Goal: Information Seeking & Learning: Learn about a topic

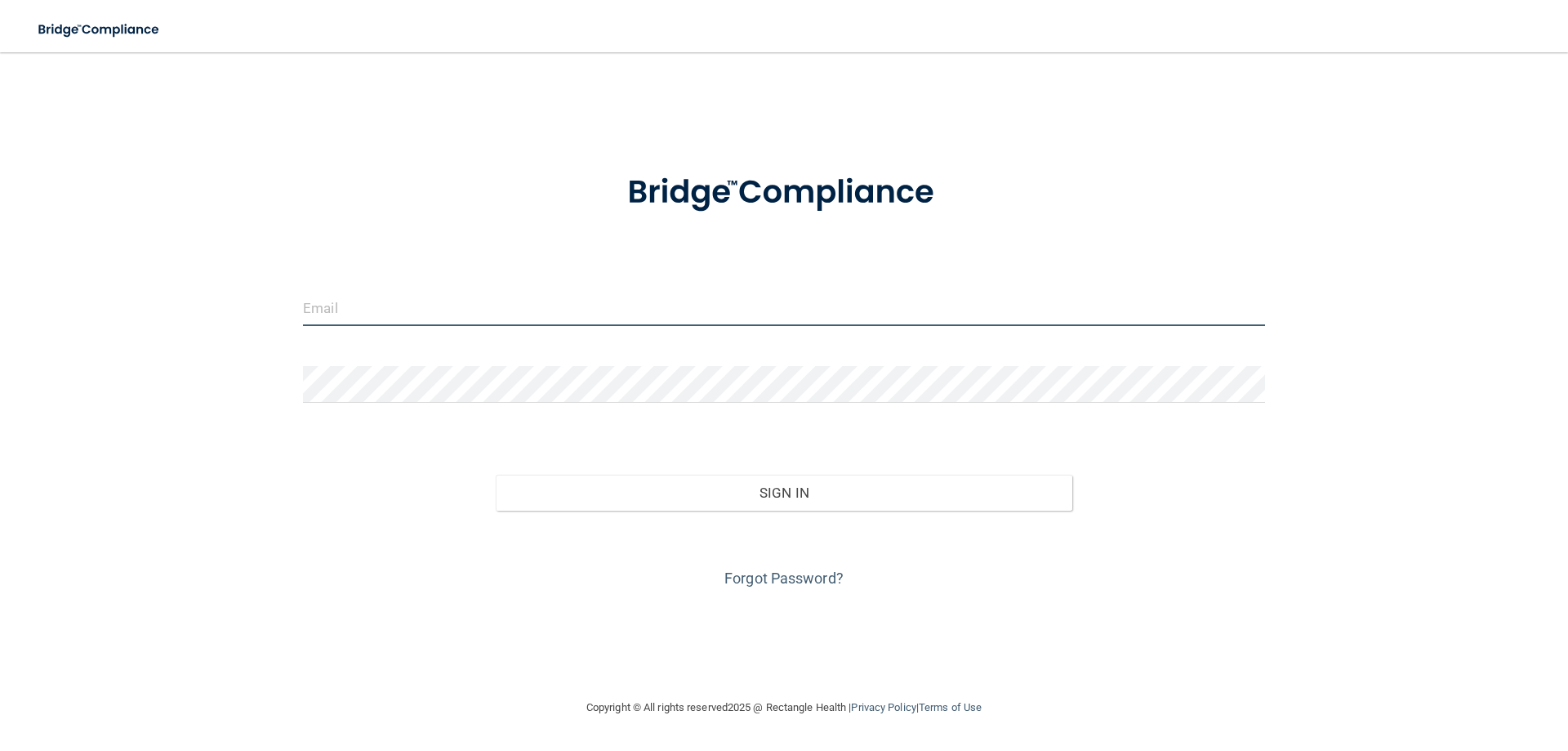
click at [563, 313] on input "email" at bounding box center [784, 307] width 963 height 37
type input "[PERSON_NAME][EMAIL_ADDRESS][DOMAIN_NAME]"
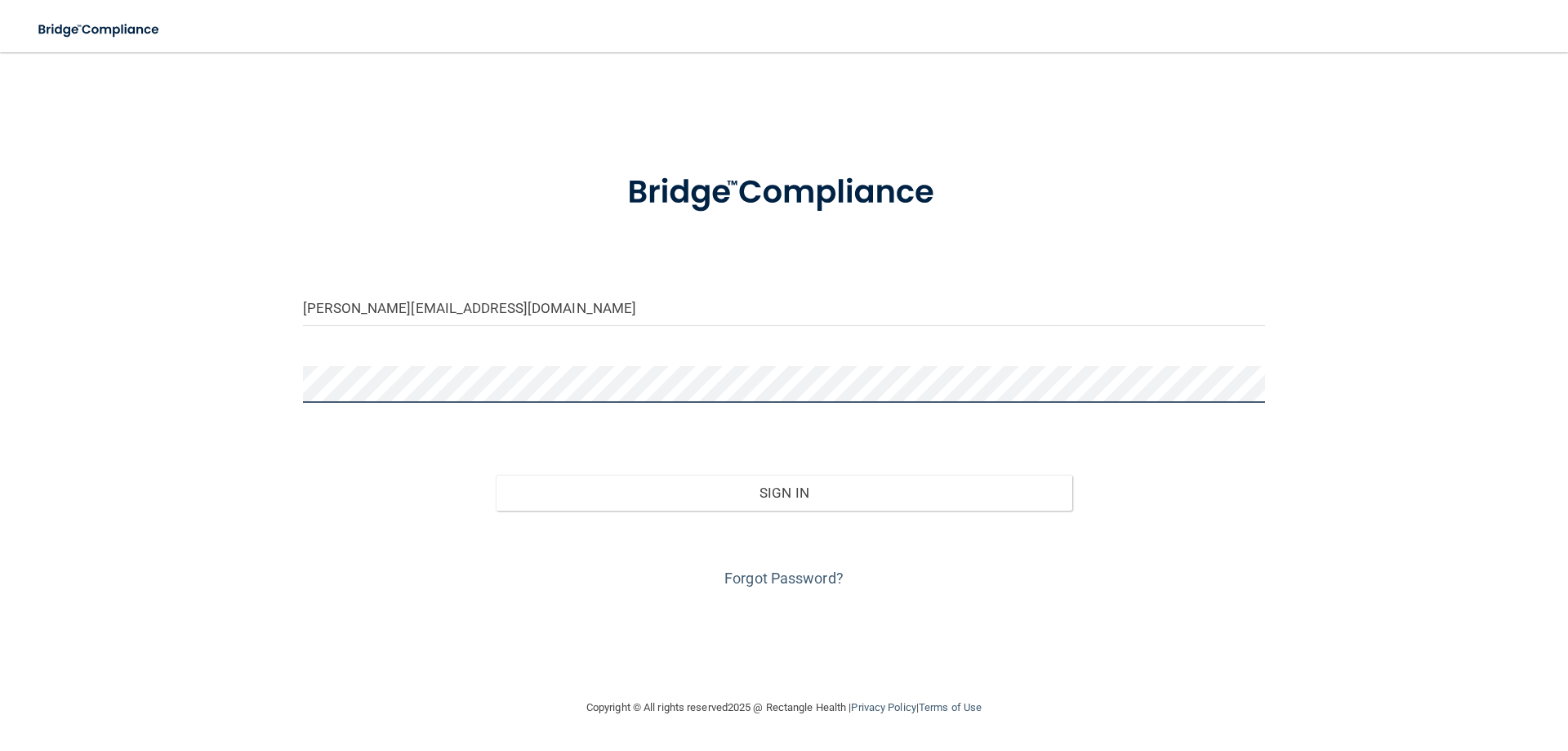
click at [496, 475] on button "Sign In" at bounding box center [784, 493] width 578 height 36
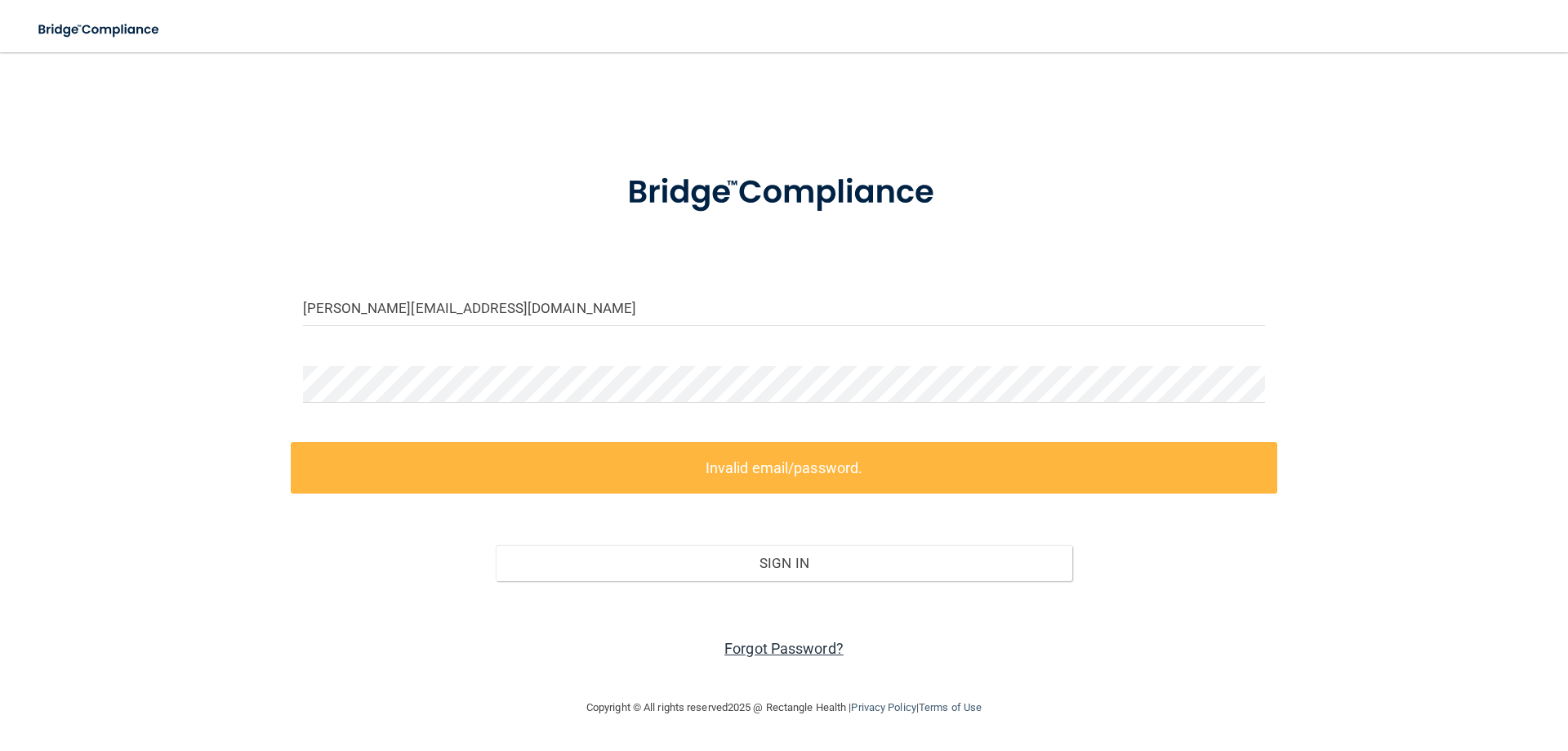
click at [777, 657] on link "Forgot Password?" at bounding box center [784, 647] width 120 height 17
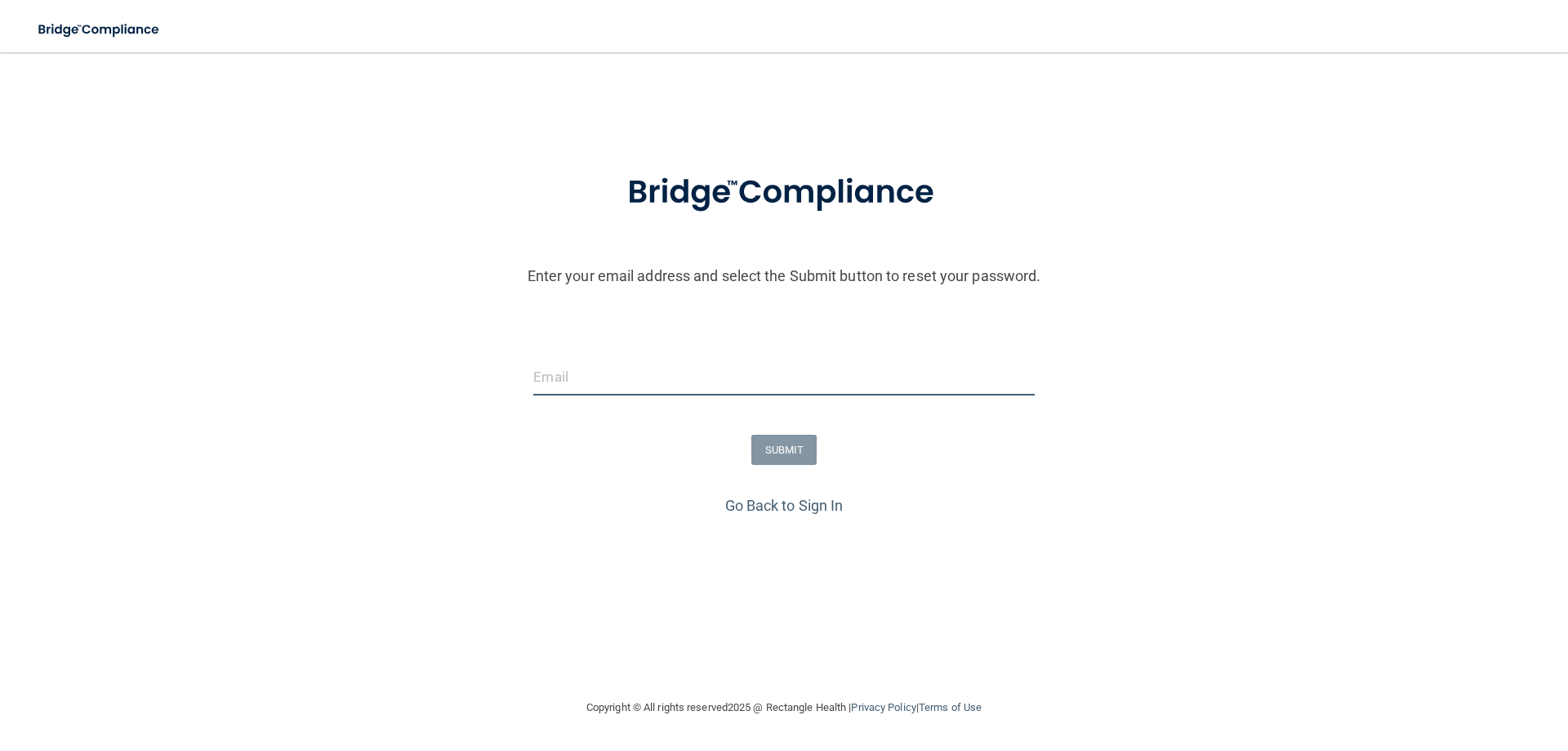
click at [667, 386] on input "email" at bounding box center [783, 377] width 501 height 37
type input "[PERSON_NAME][EMAIL_ADDRESS][DOMAIN_NAME]"
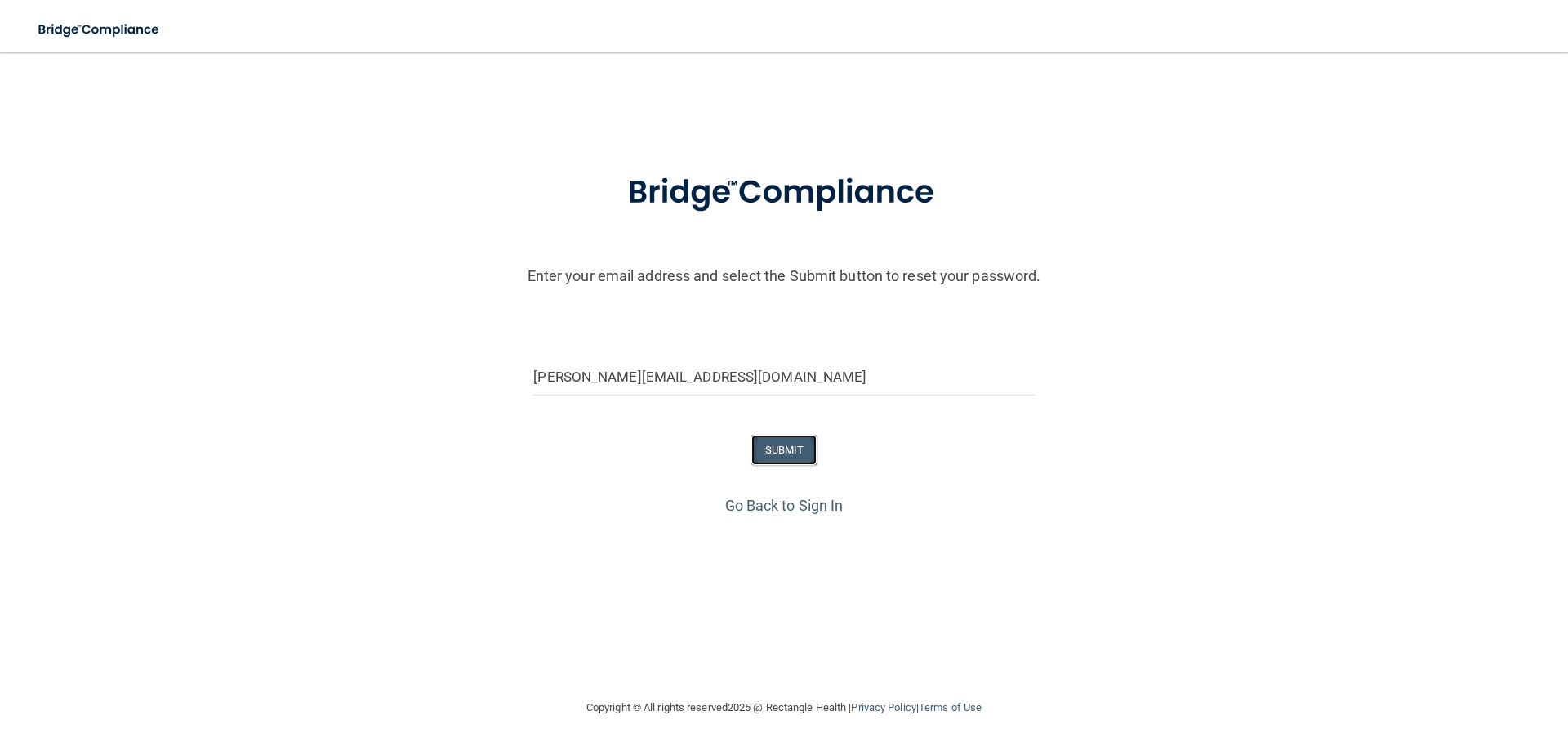
click at [773, 440] on button "SUBMIT" at bounding box center [785, 450] width 66 height 30
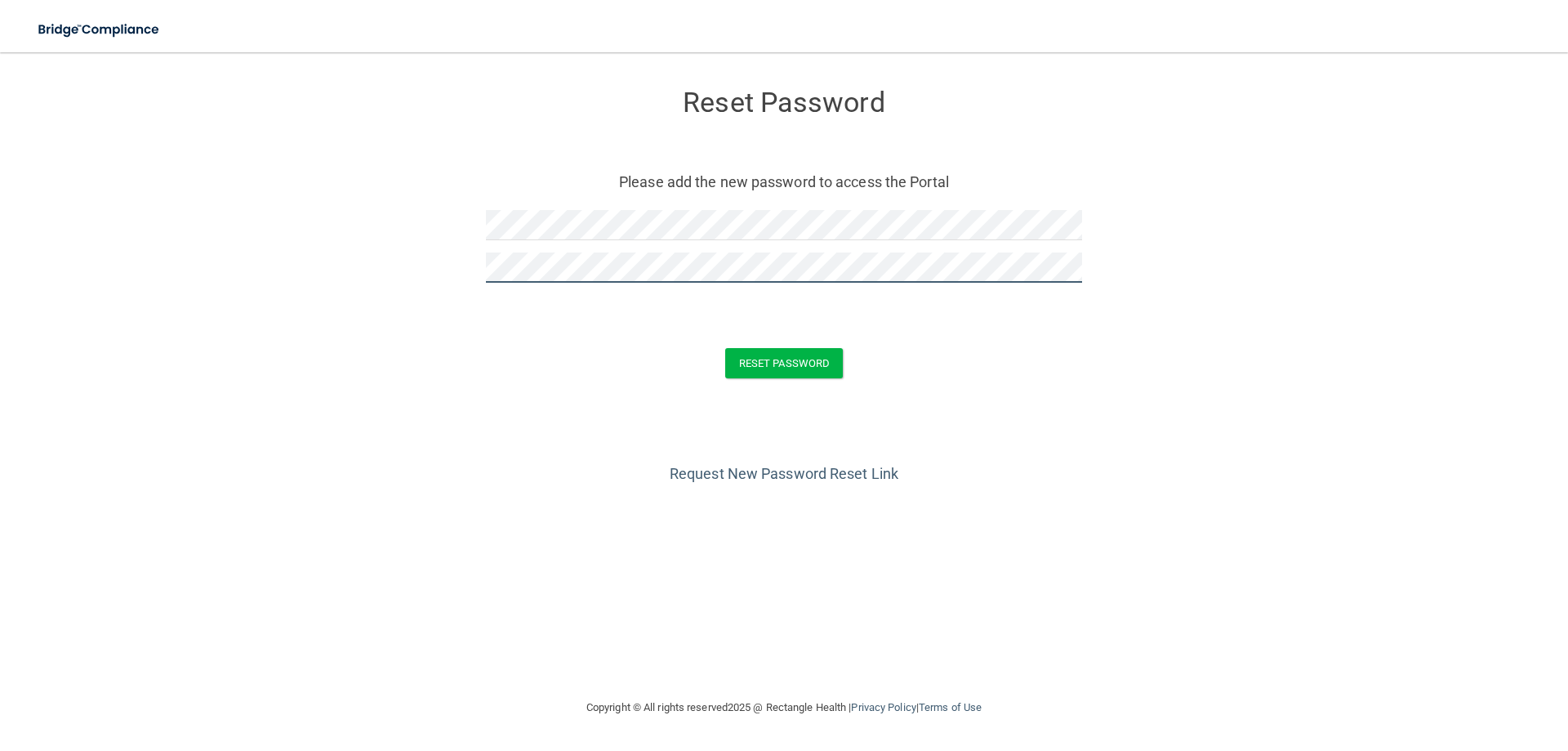
click at [725, 348] on button "Reset Password" at bounding box center [784, 363] width 118 height 30
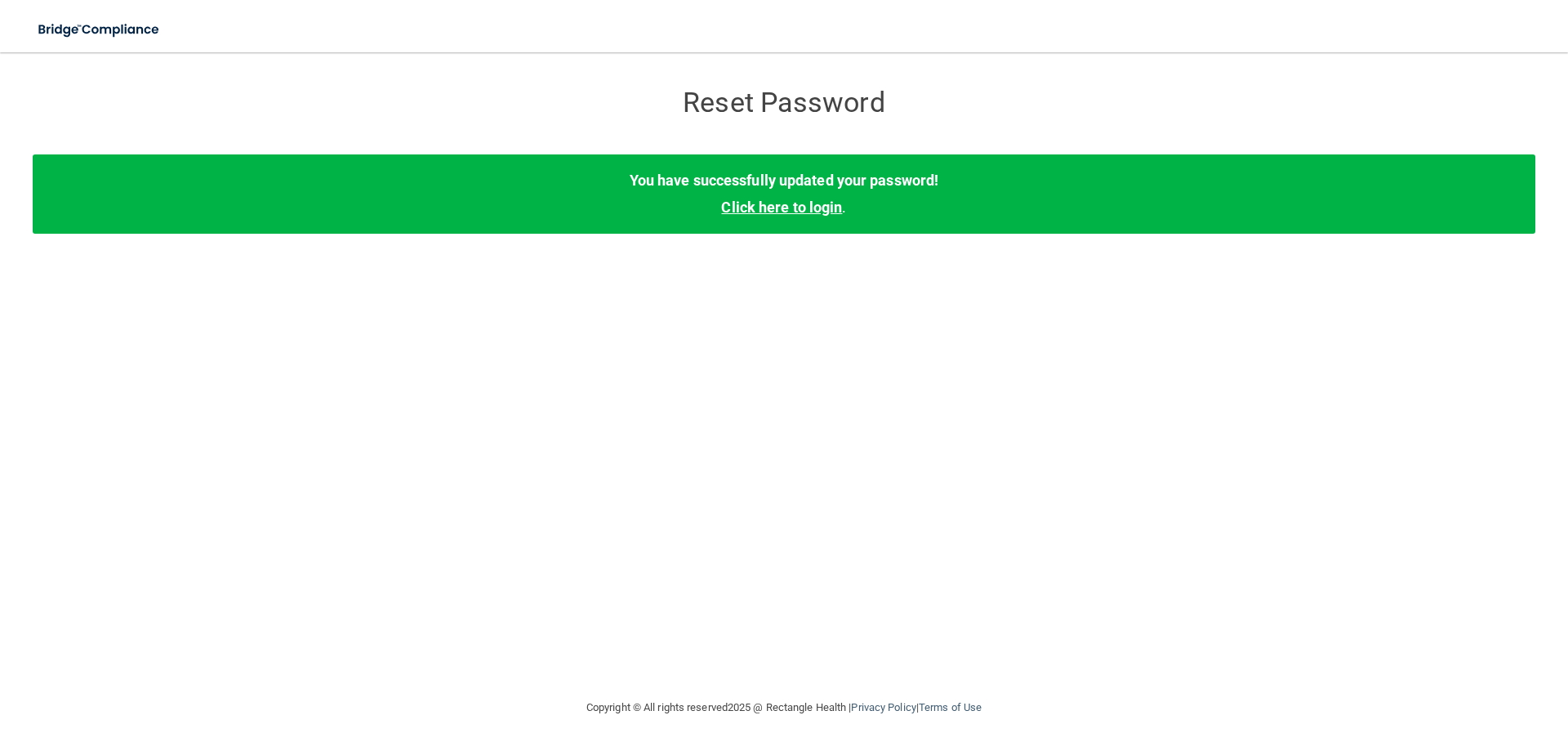
click at [784, 205] on link "Click here to login" at bounding box center [781, 206] width 121 height 17
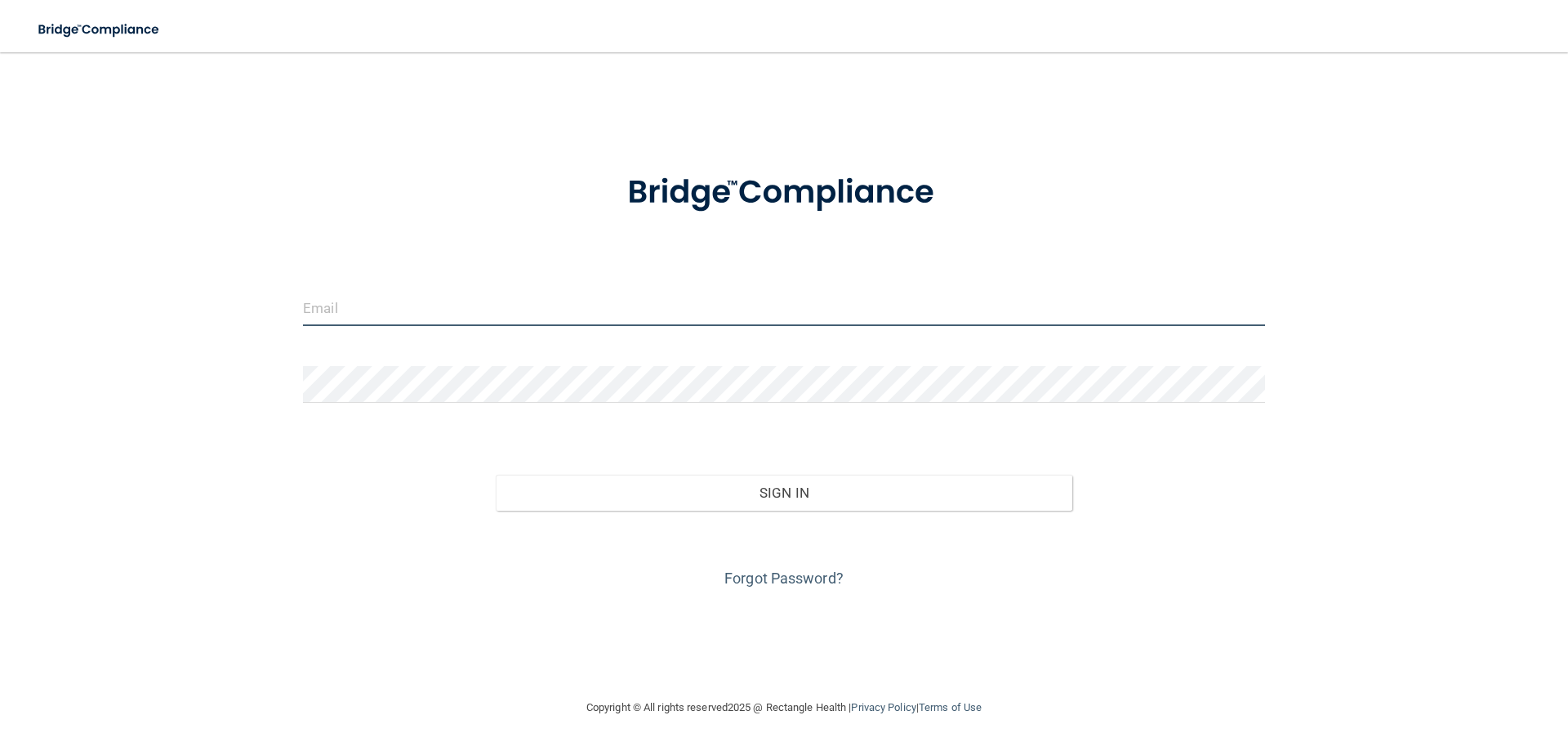
click at [531, 309] on input "email" at bounding box center [784, 307] width 963 height 37
type input "[PERSON_NAME][EMAIL_ADDRESS][DOMAIN_NAME]"
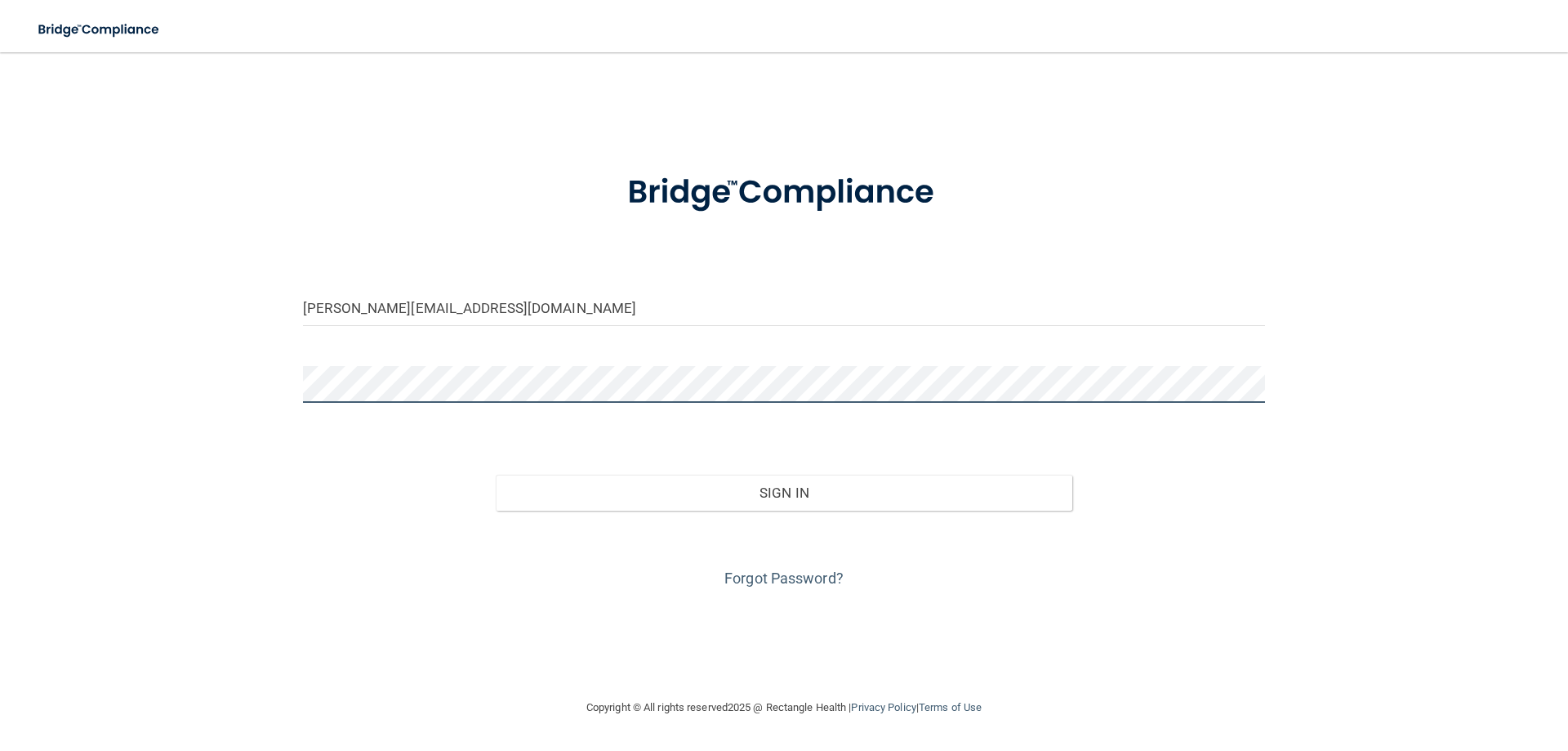
click at [496, 475] on button "Sign In" at bounding box center [784, 493] width 578 height 36
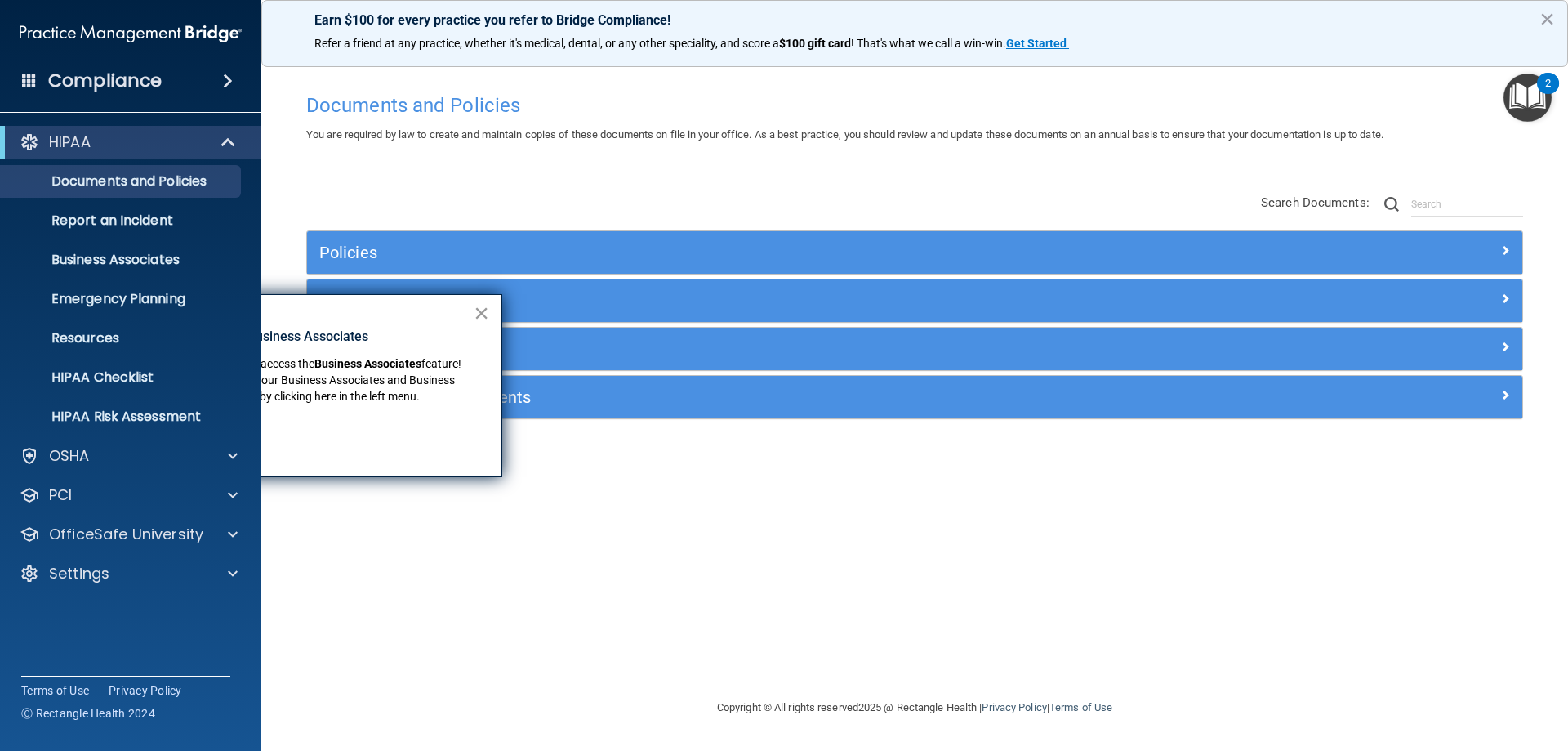
click at [481, 318] on button "×" at bounding box center [481, 313] width 15 height 26
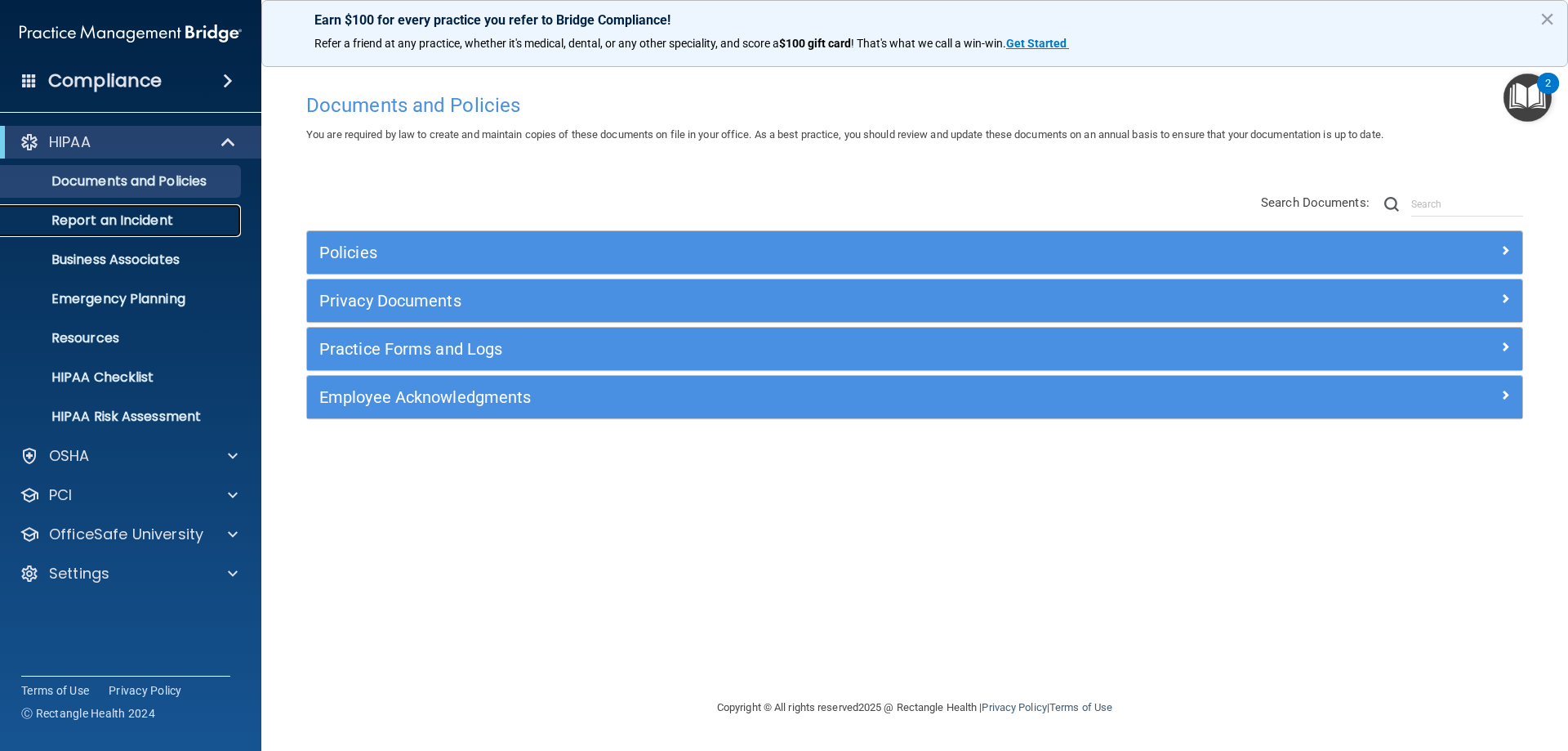
click at [163, 218] on p "Report an Incident" at bounding box center [122, 221] width 223 height 16
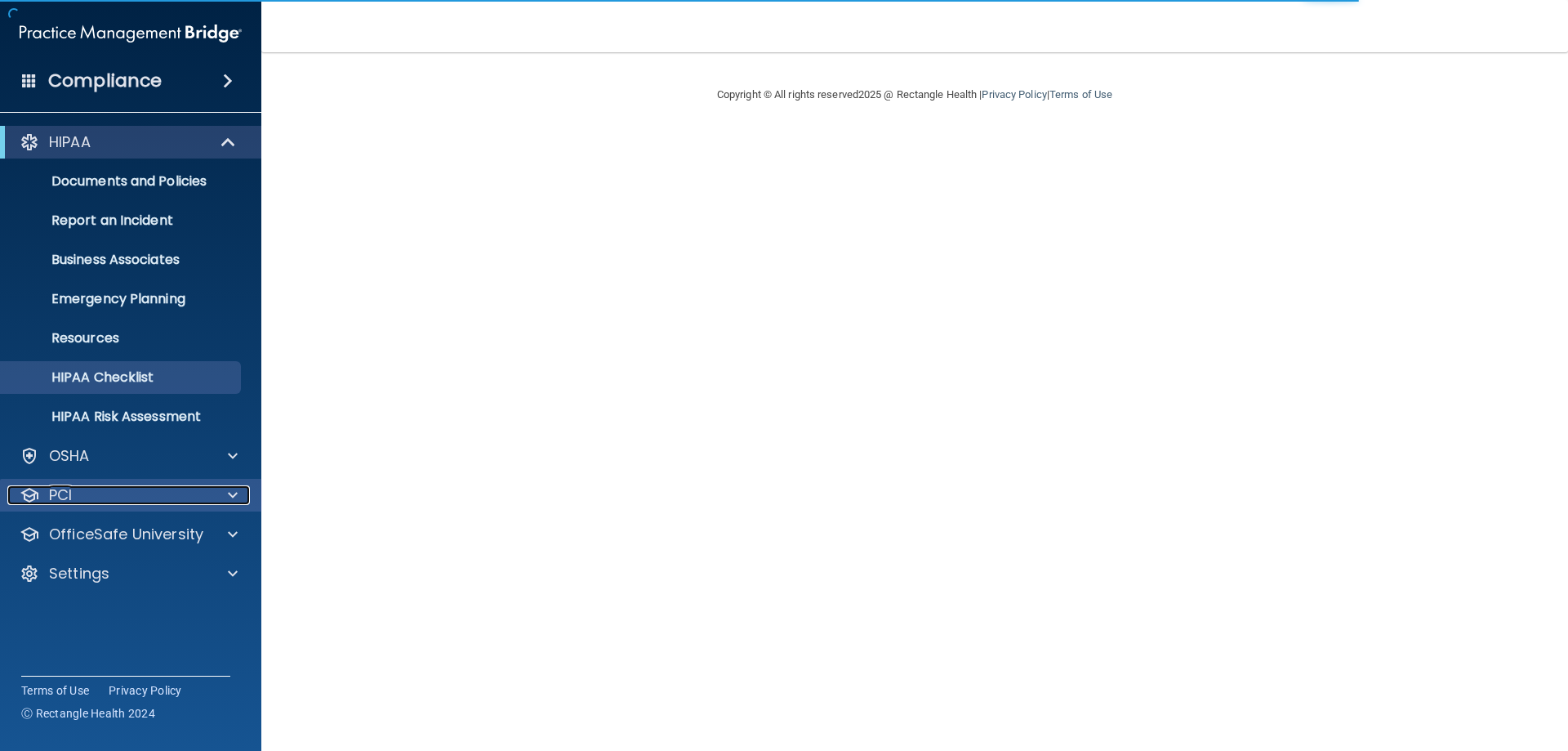
click at [232, 493] on span at bounding box center [232, 495] width 10 height 20
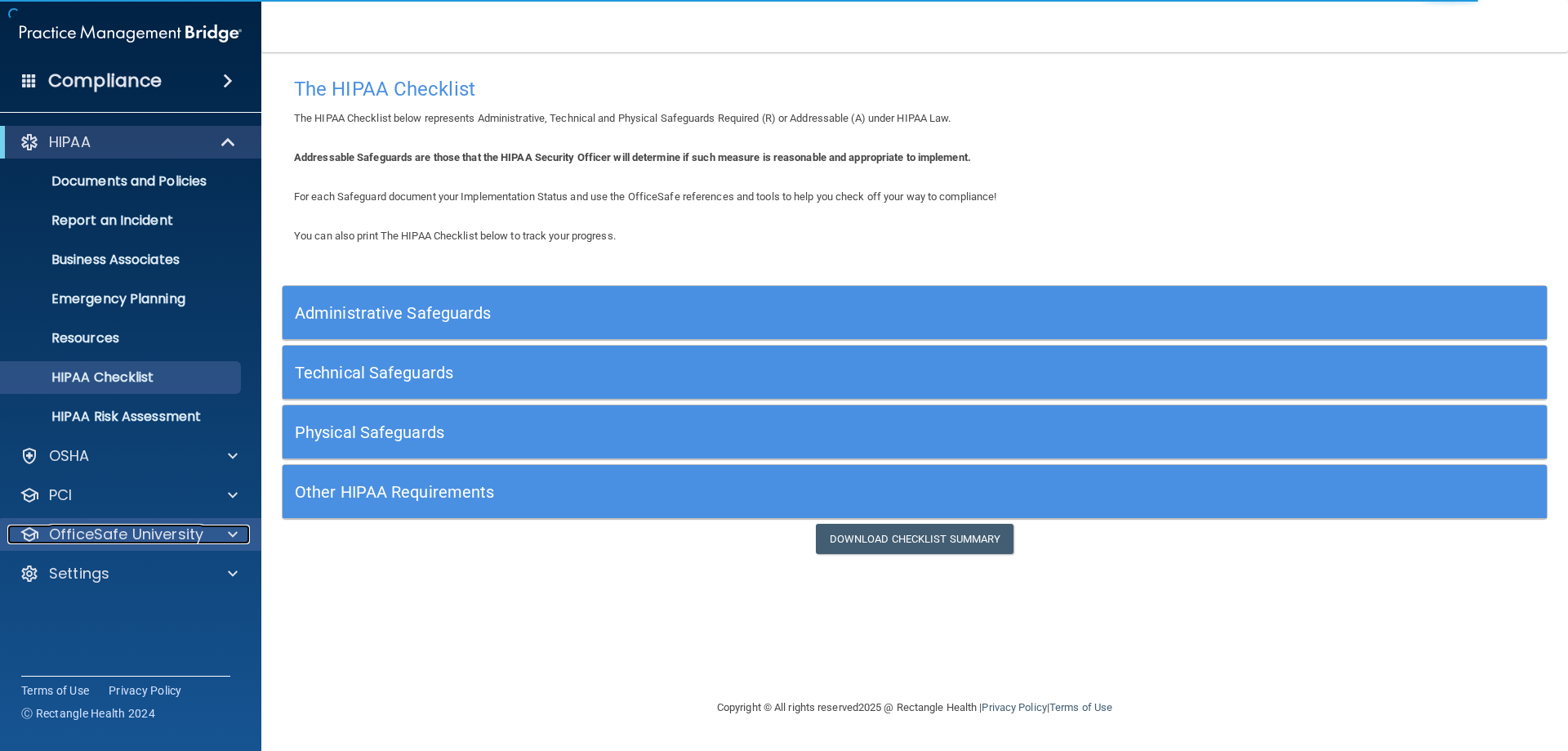
click at [240, 534] on div at bounding box center [230, 534] width 41 height 20
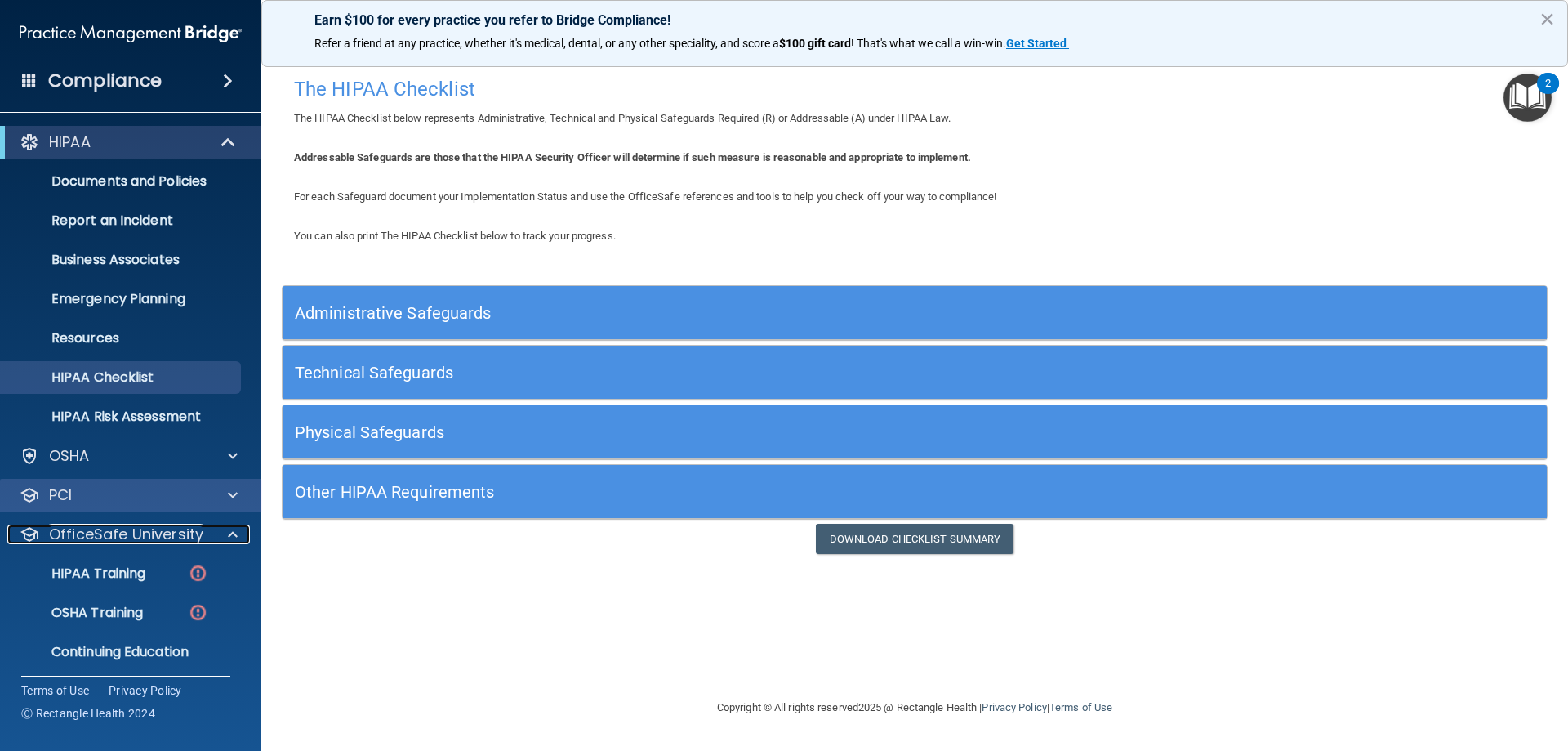
scroll to position [45, 0]
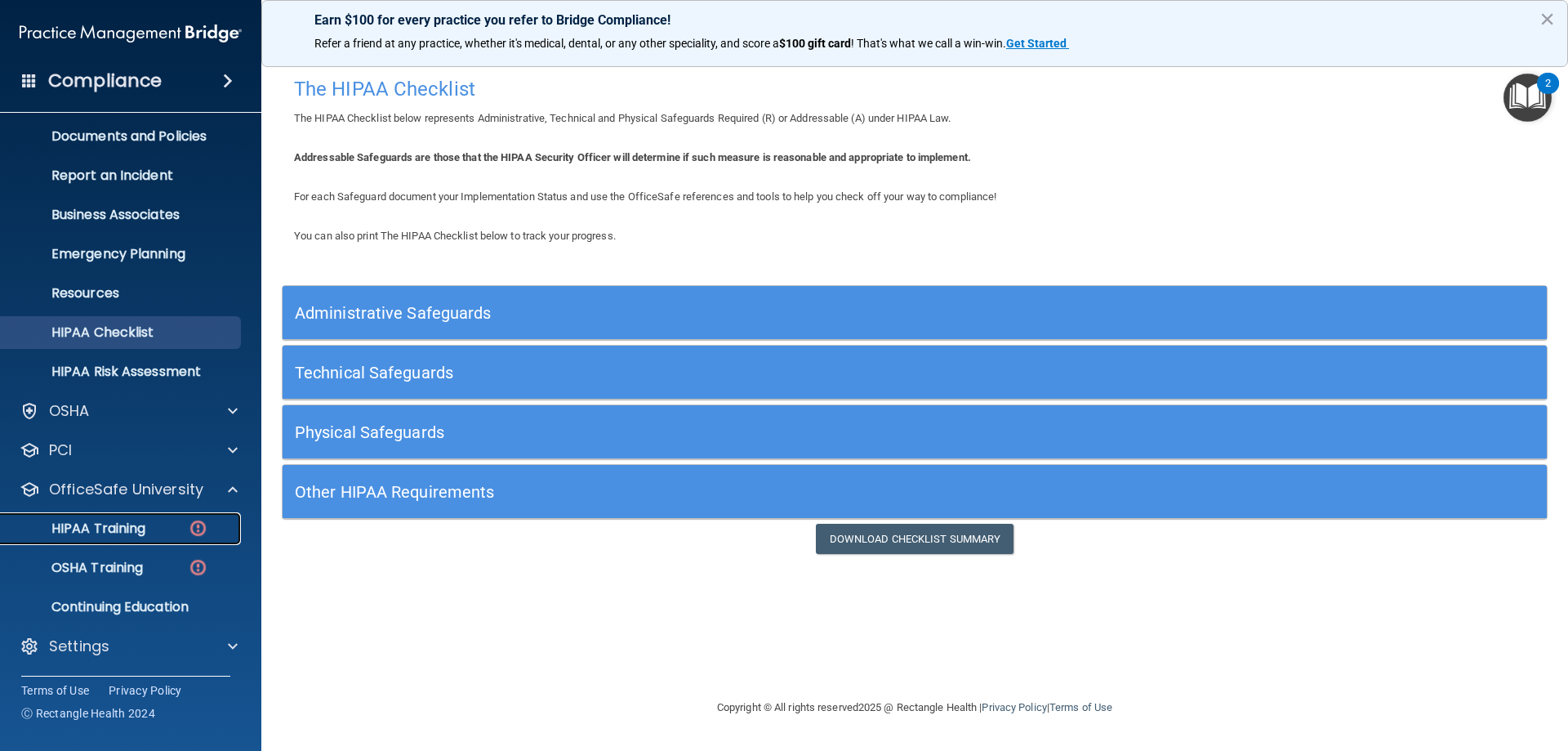
click at [103, 526] on p "HIPAA Training" at bounding box center [78, 529] width 135 height 16
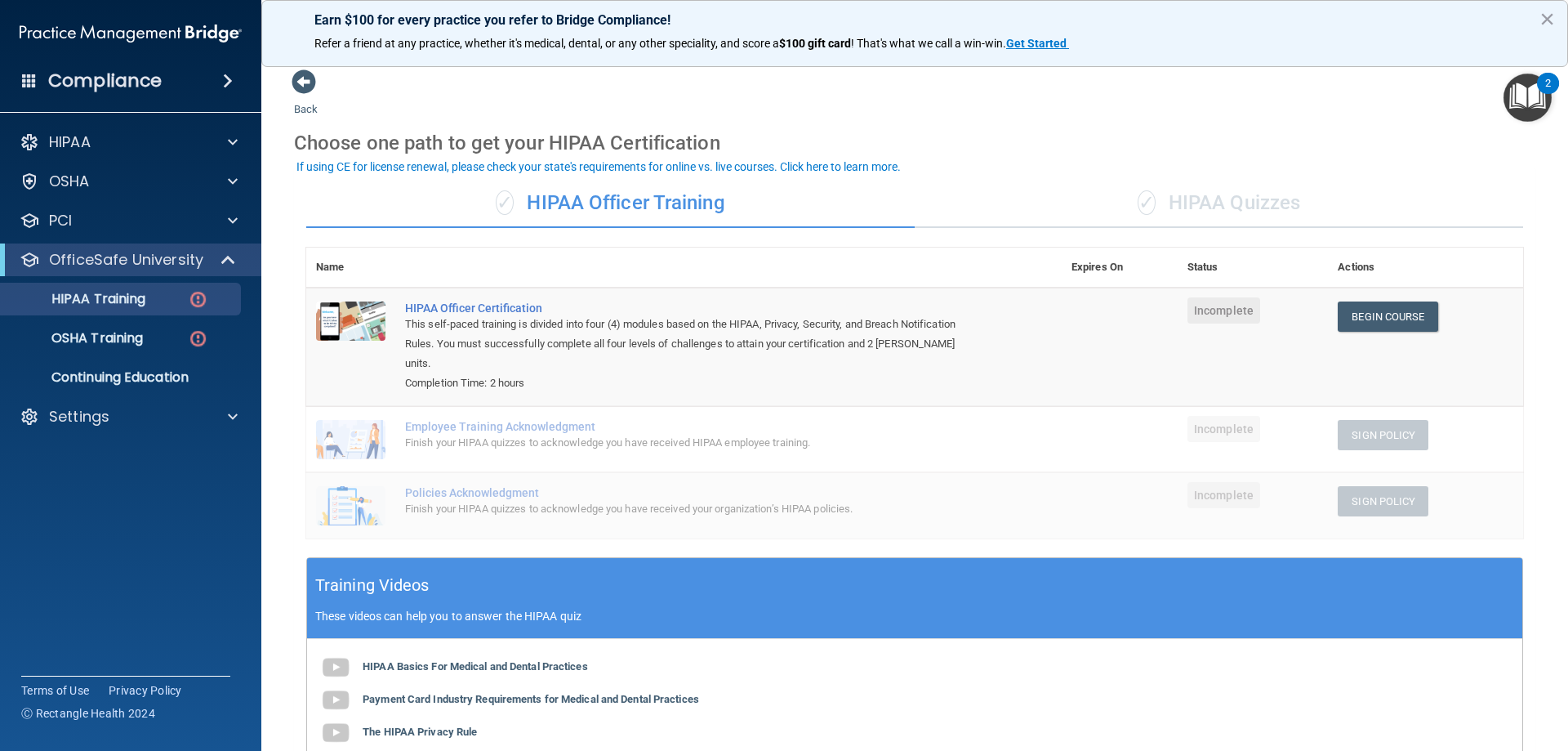
click at [1212, 201] on div "✓ HIPAA Quizzes" at bounding box center [1220, 203] width 609 height 49
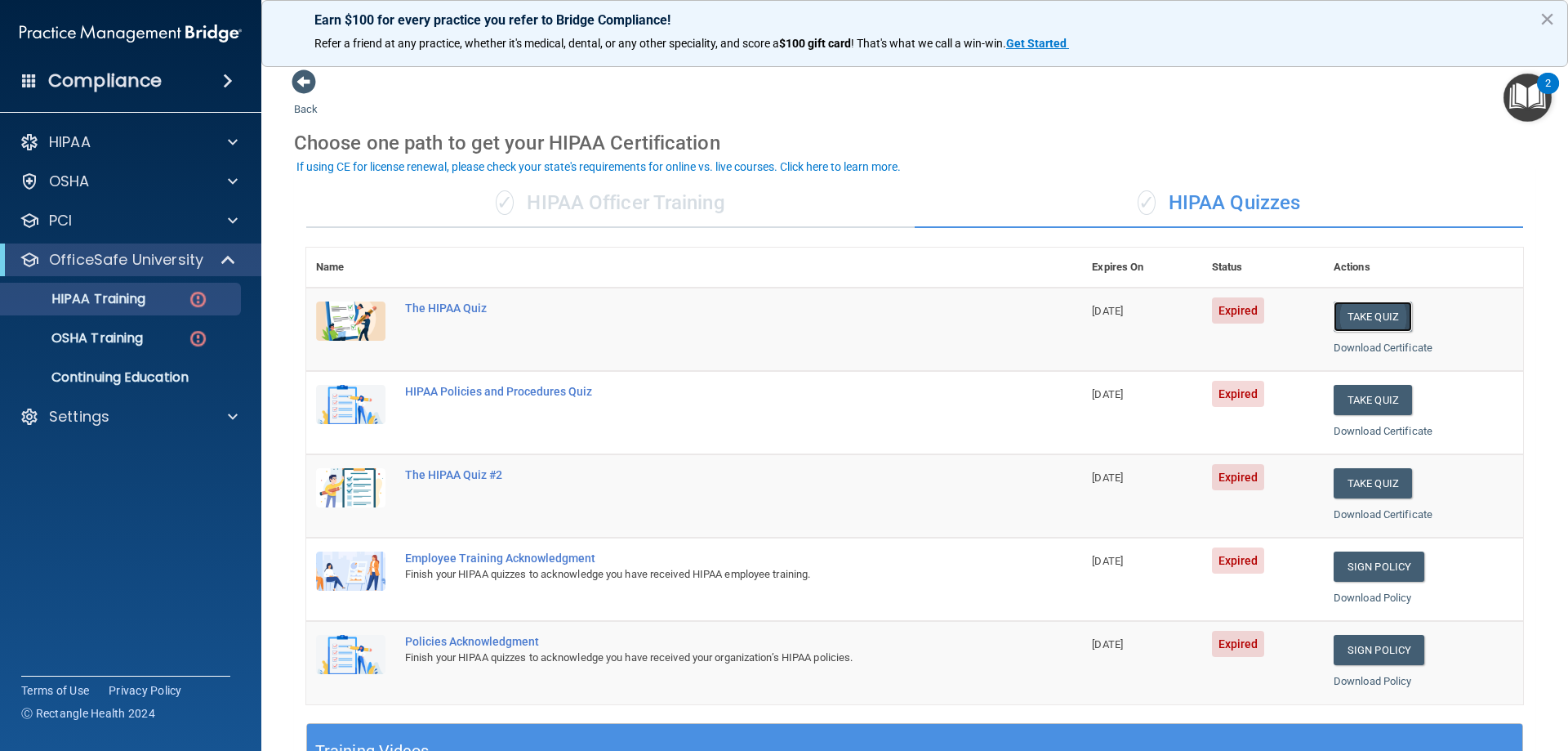
click at [1366, 316] on button "Take Quiz" at bounding box center [1373, 317] width 79 height 30
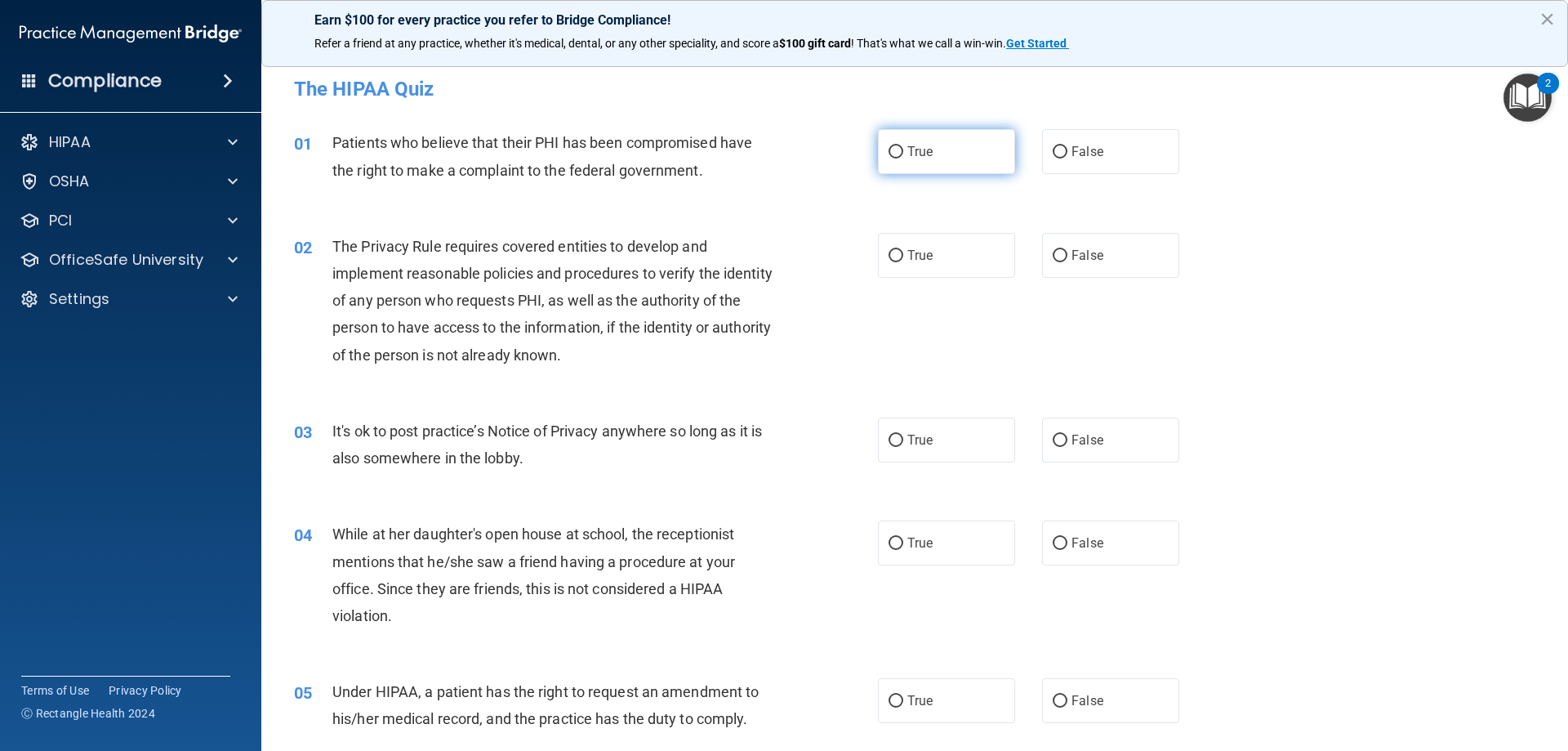
click at [917, 162] on label "True" at bounding box center [947, 152] width 138 height 45
click at [904, 158] on input "True" at bounding box center [896, 153] width 14 height 13
radio input "true"
click at [888, 256] on input "True" at bounding box center [896, 256] width 14 height 13
radio input "true"
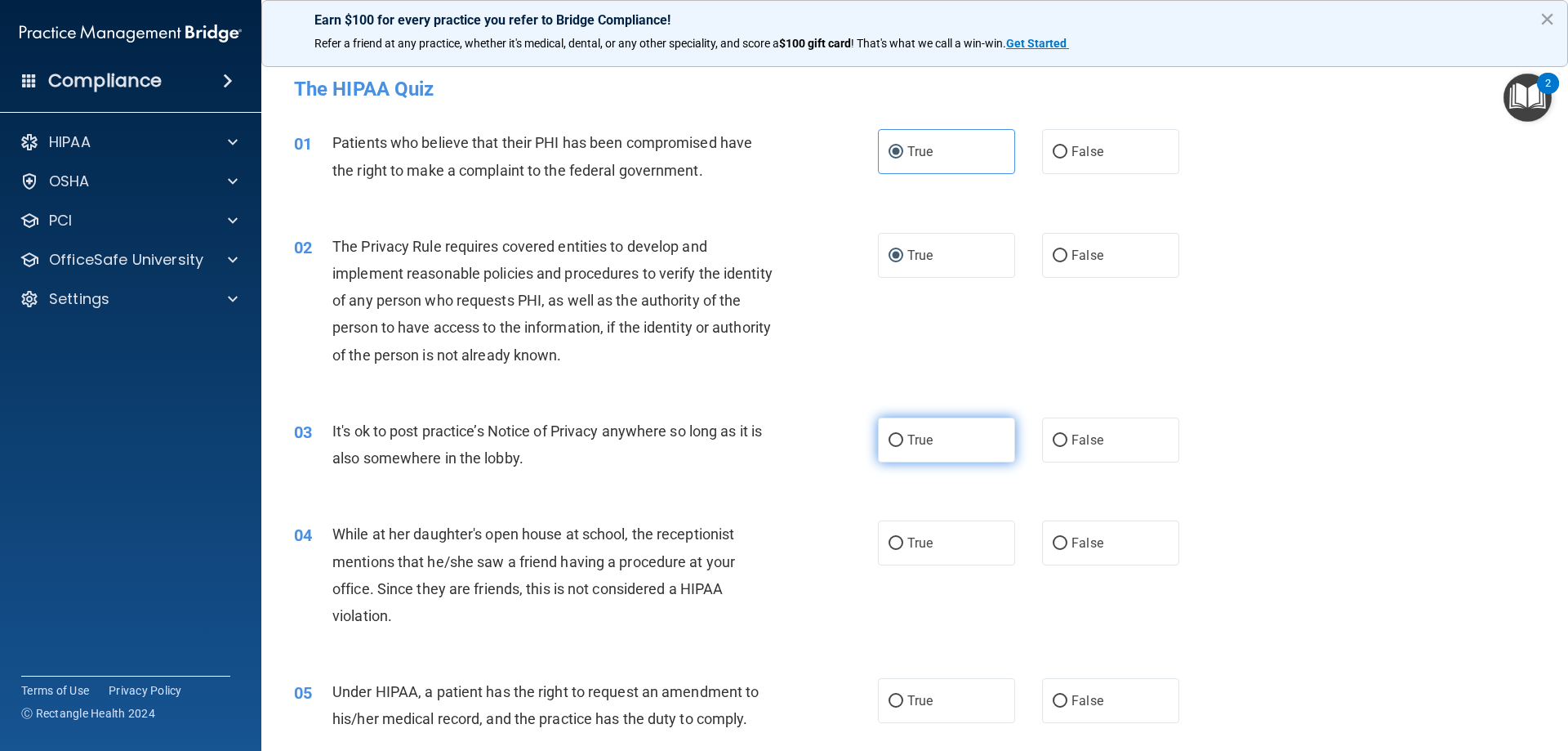
click at [910, 430] on label "True" at bounding box center [947, 439] width 138 height 45
click at [904, 435] on input "True" at bounding box center [896, 441] width 14 height 13
radio input "true"
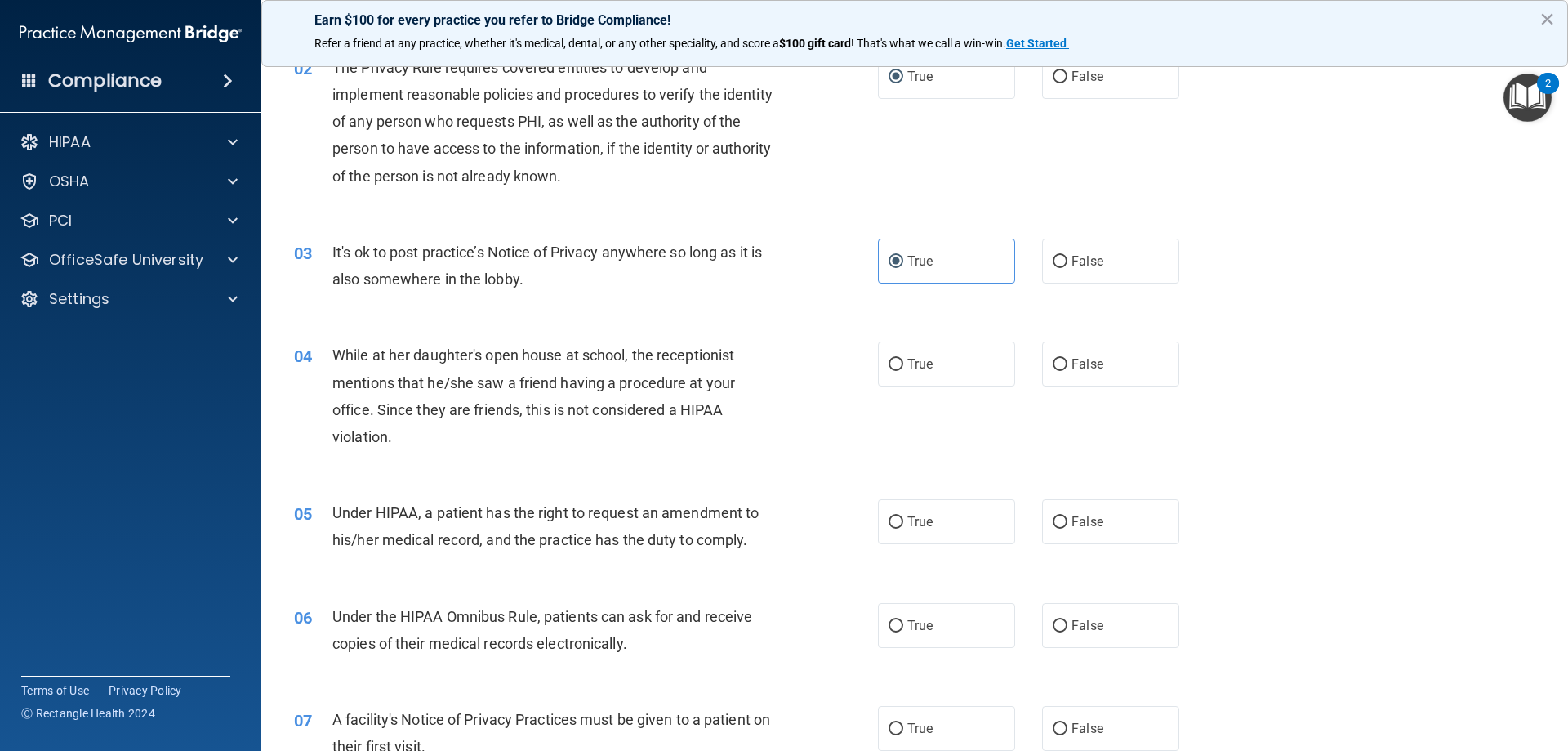
scroll to position [245, 0]
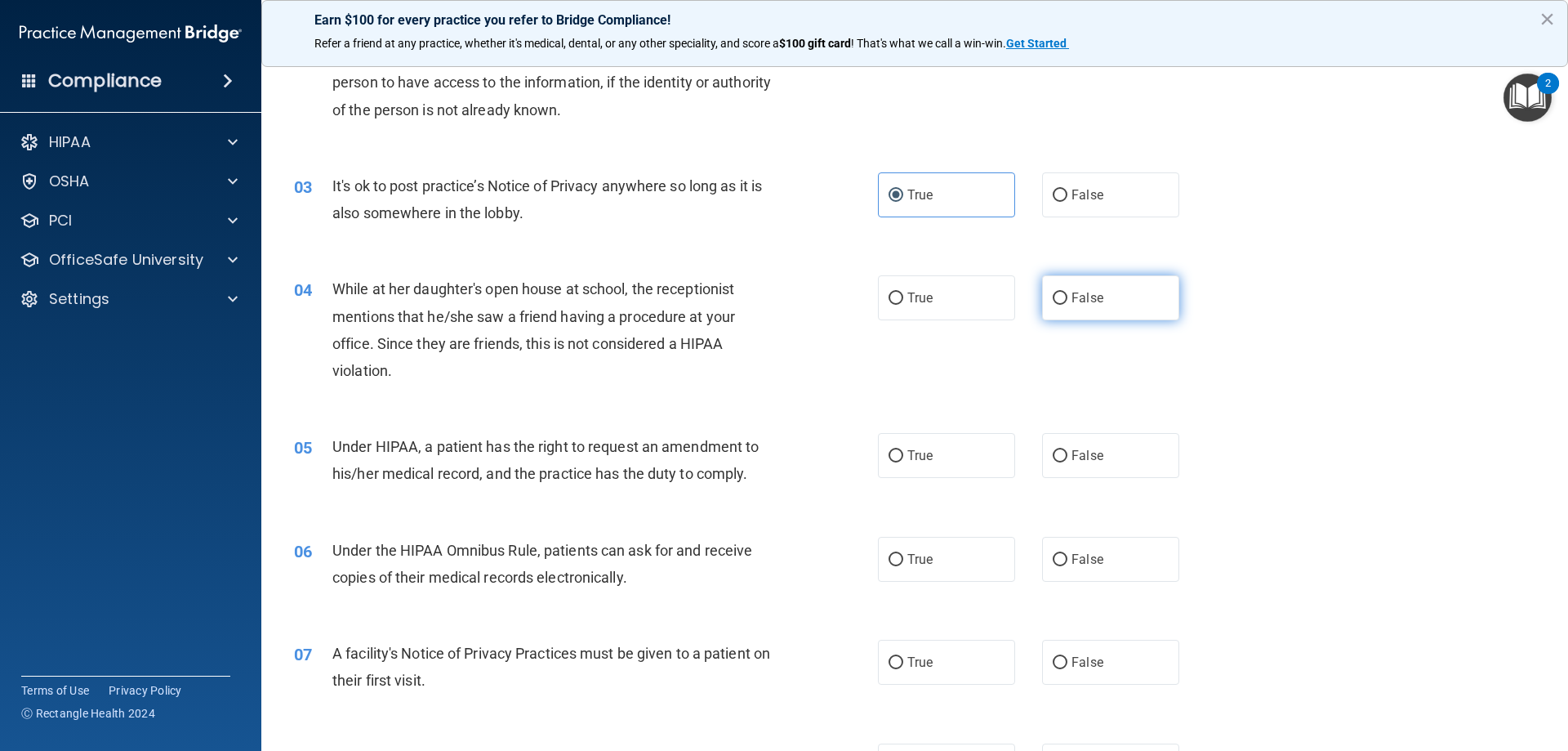
click at [1126, 313] on label "False" at bounding box center [1111, 297] width 138 height 45
click at [1068, 305] on input "False" at bounding box center [1060, 299] width 14 height 13
radio input "true"
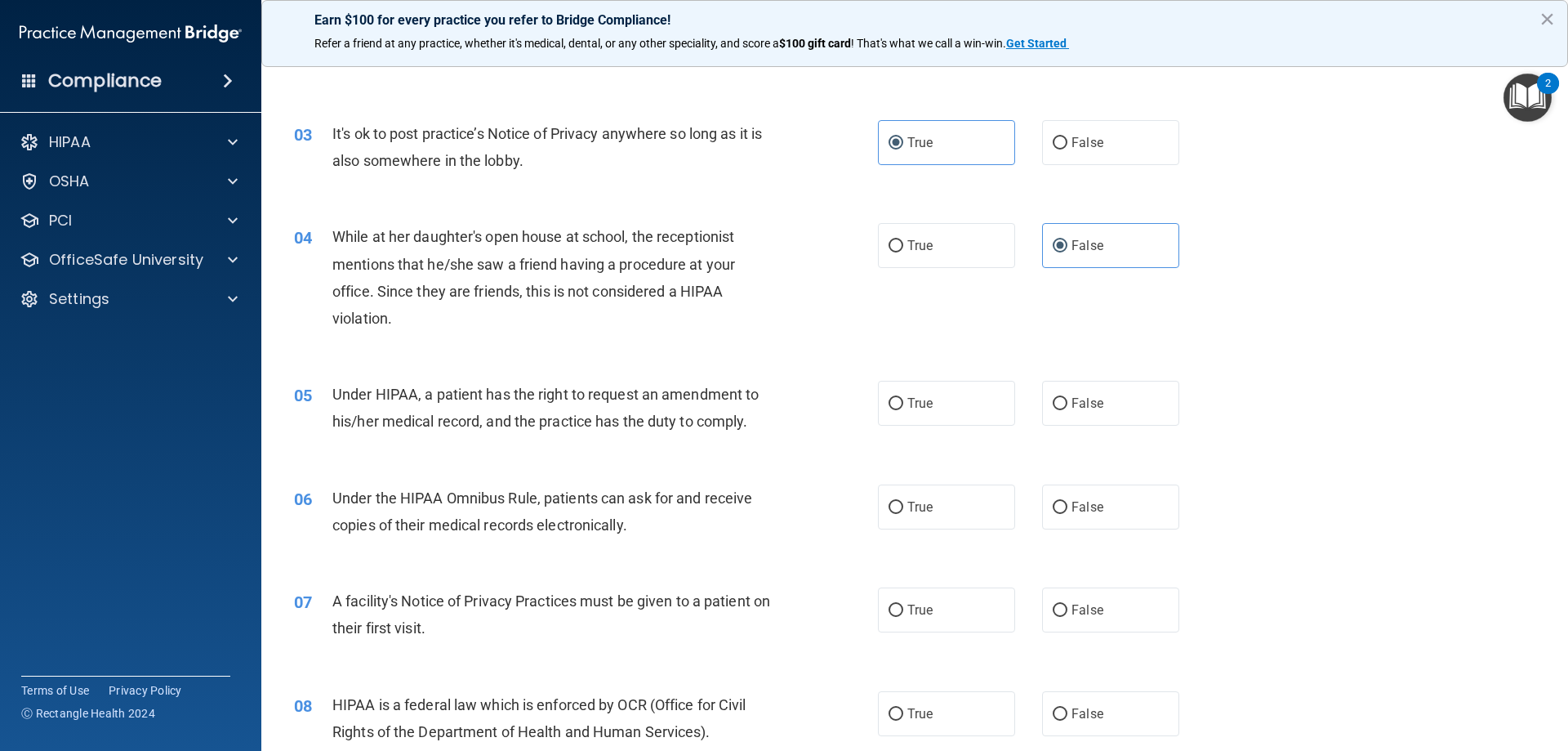
scroll to position [327, 0]
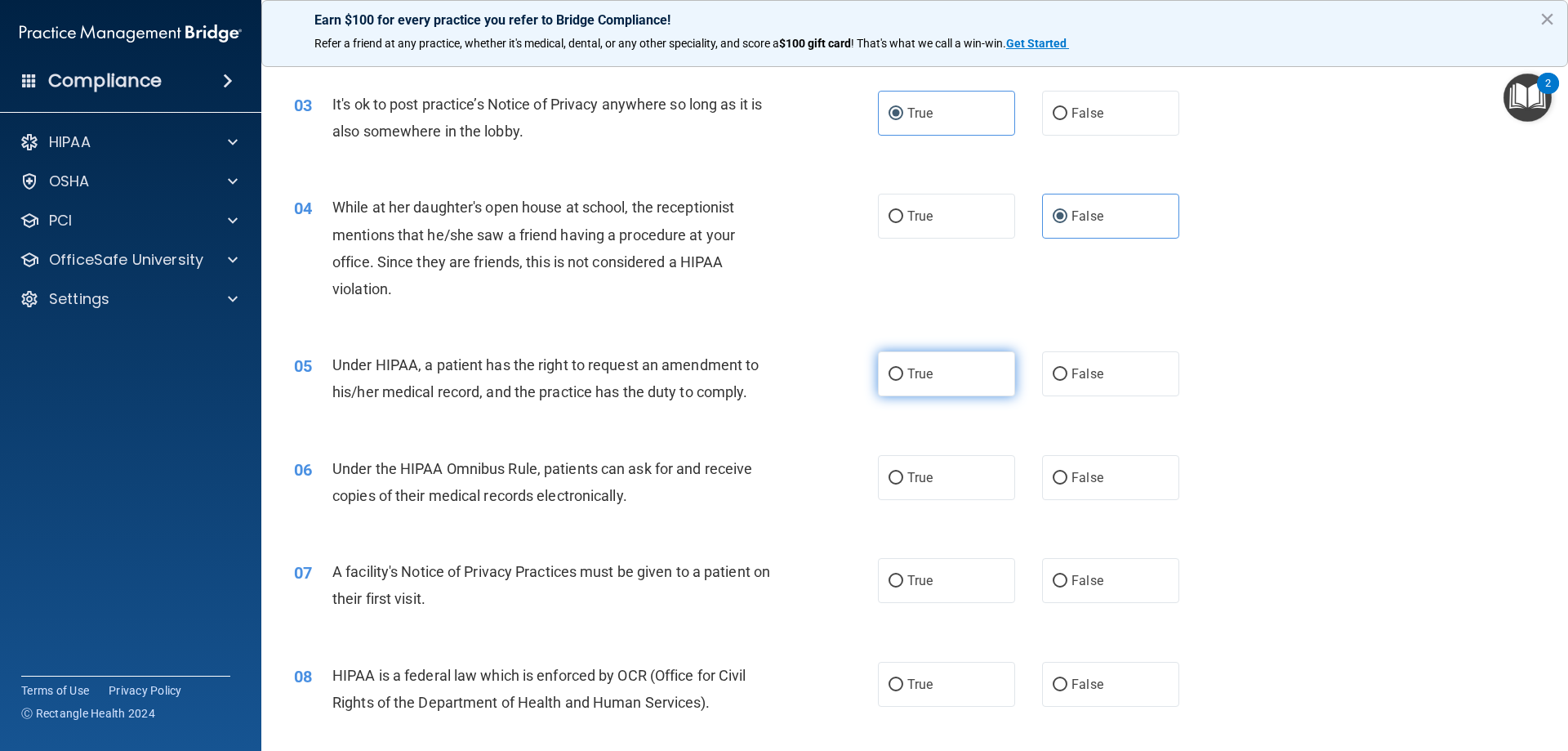
click at [925, 387] on label "True" at bounding box center [947, 373] width 138 height 45
click at [904, 380] on input "True" at bounding box center [896, 375] width 14 height 13
radio input "true"
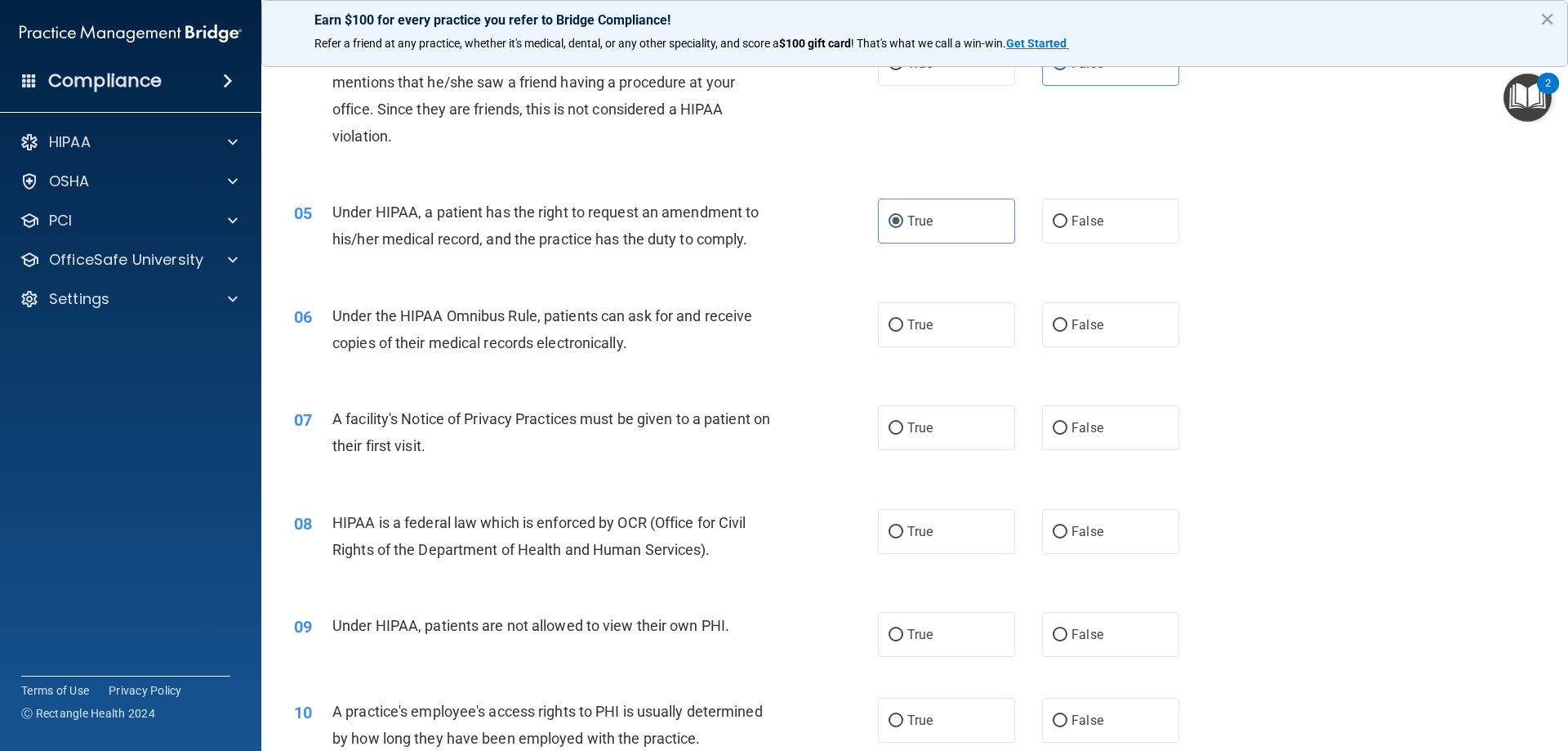
scroll to position [490, 0]
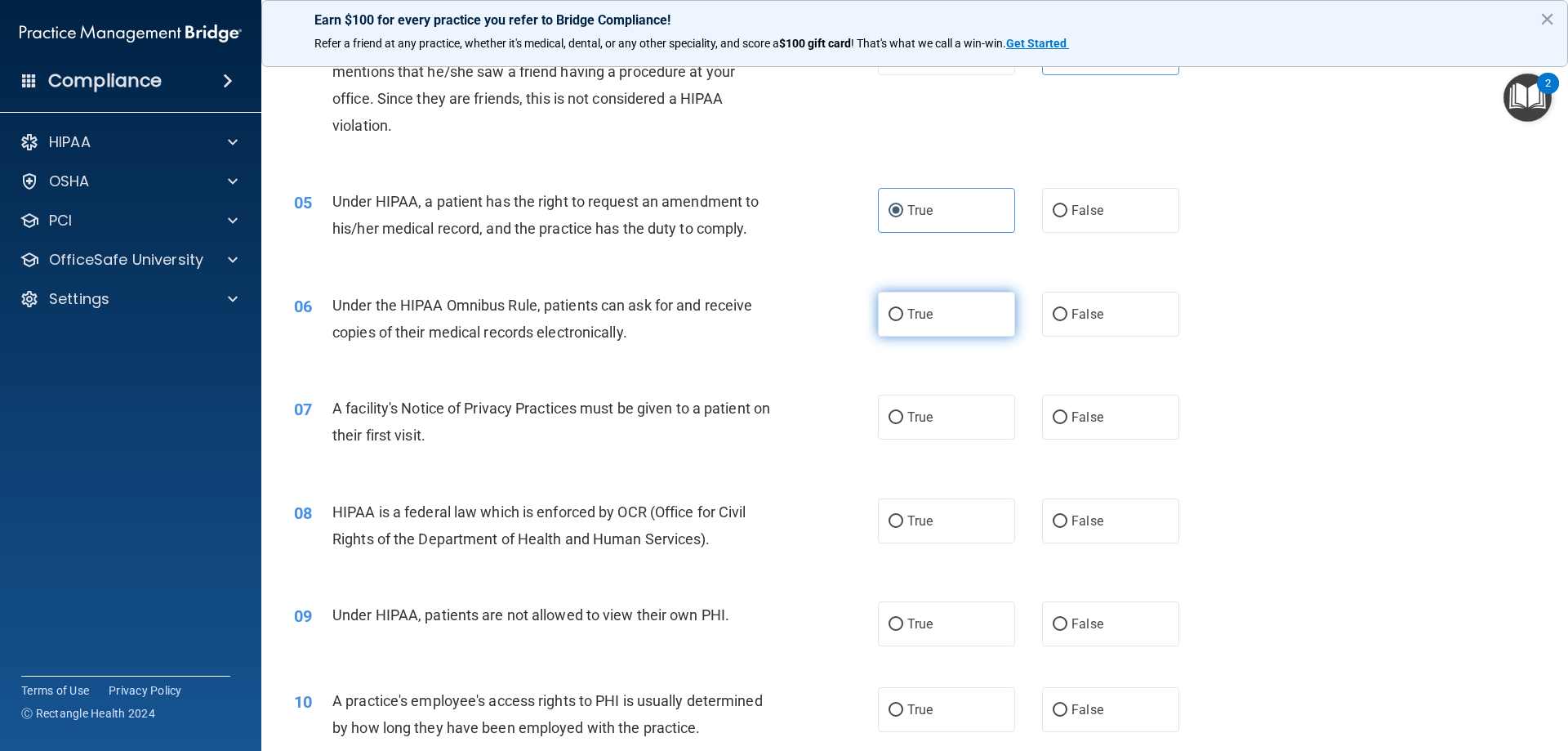
click at [902, 328] on label "True" at bounding box center [947, 314] width 138 height 45
click at [902, 321] on input "True" at bounding box center [896, 315] width 14 height 13
radio input "true"
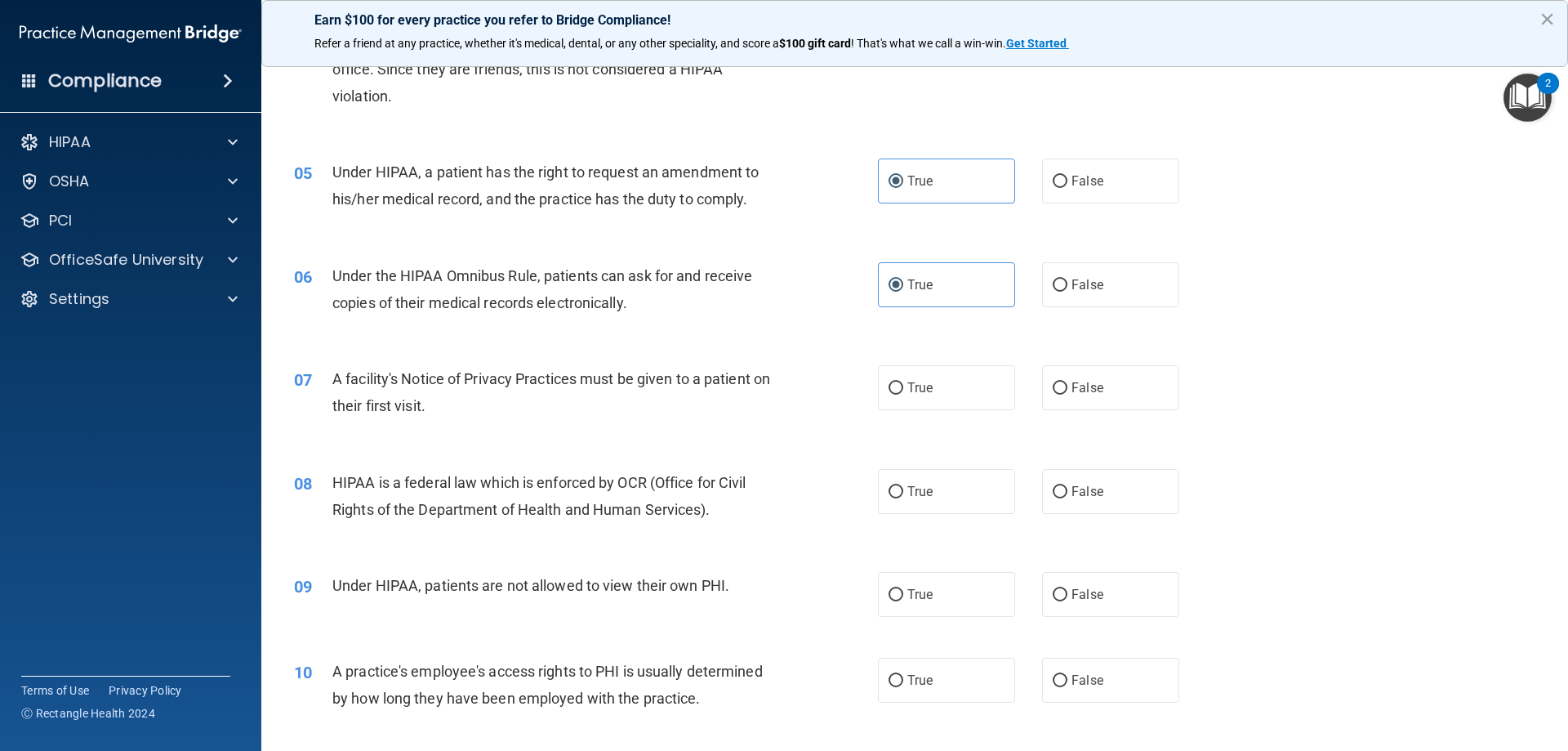
scroll to position [572, 0]
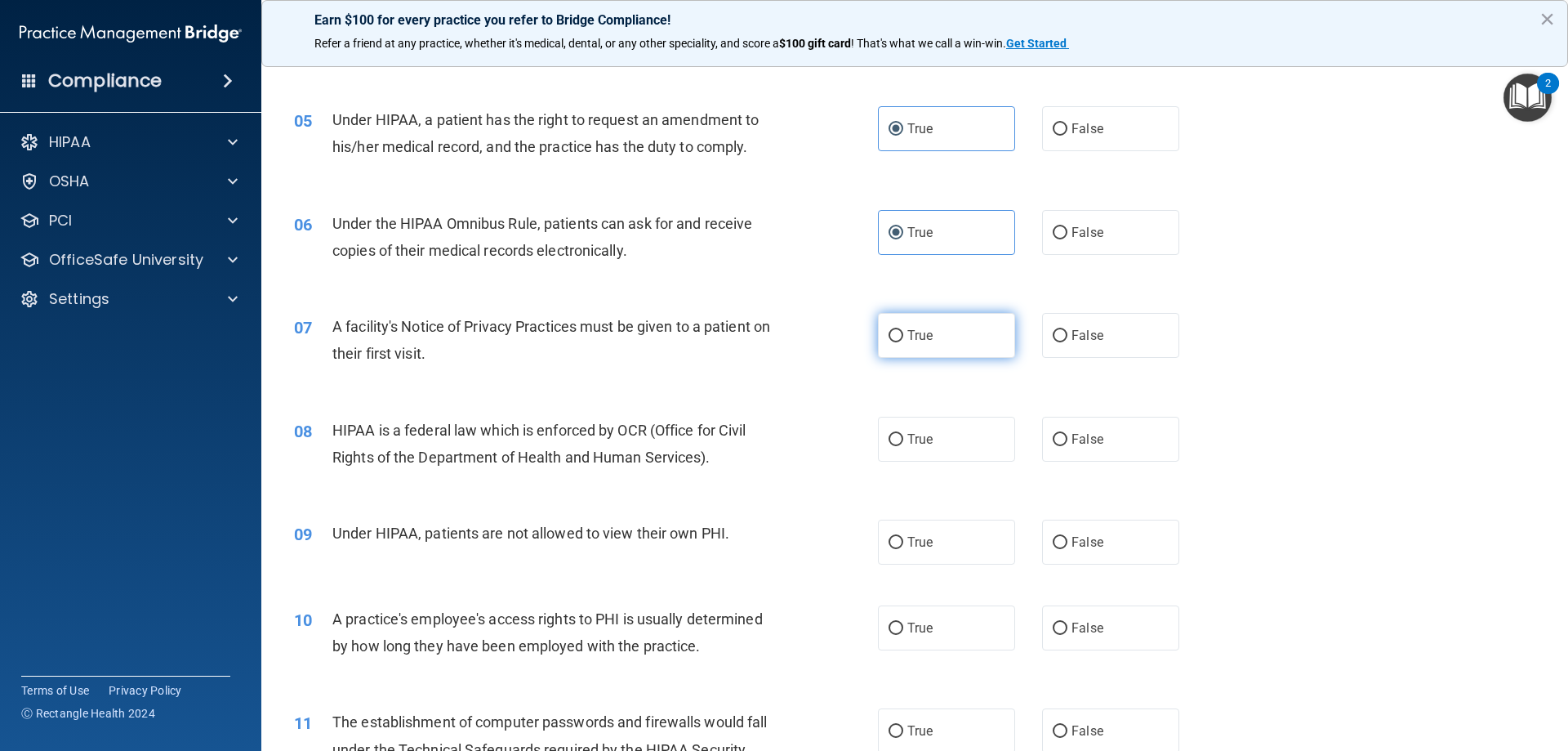
click at [947, 348] on label "True" at bounding box center [947, 335] width 138 height 45
click at [904, 342] on input "True" at bounding box center [896, 337] width 14 height 13
radio input "true"
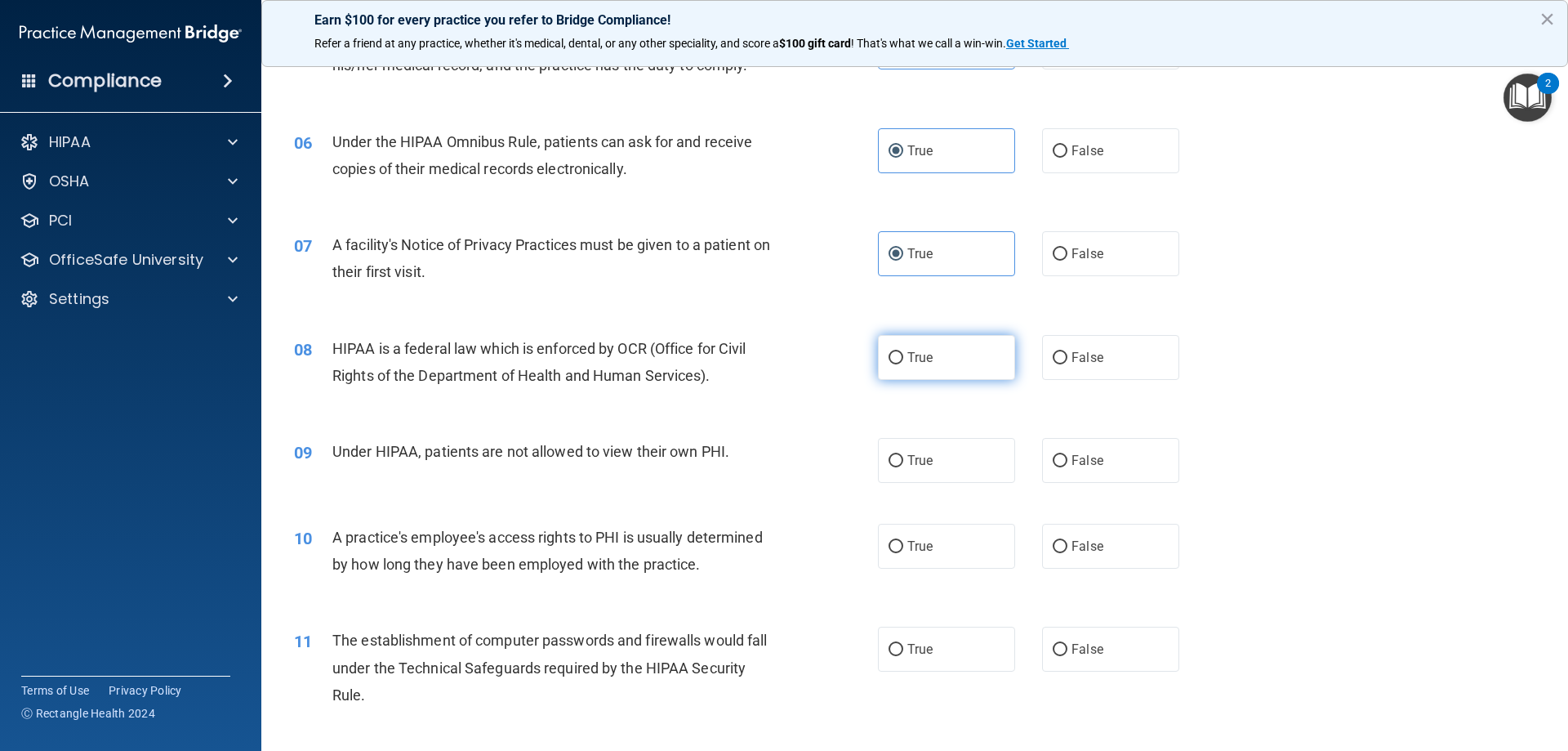
click at [903, 374] on label "True" at bounding box center [947, 357] width 138 height 45
click at [903, 364] on input "True" at bounding box center [896, 358] width 14 height 13
radio input "true"
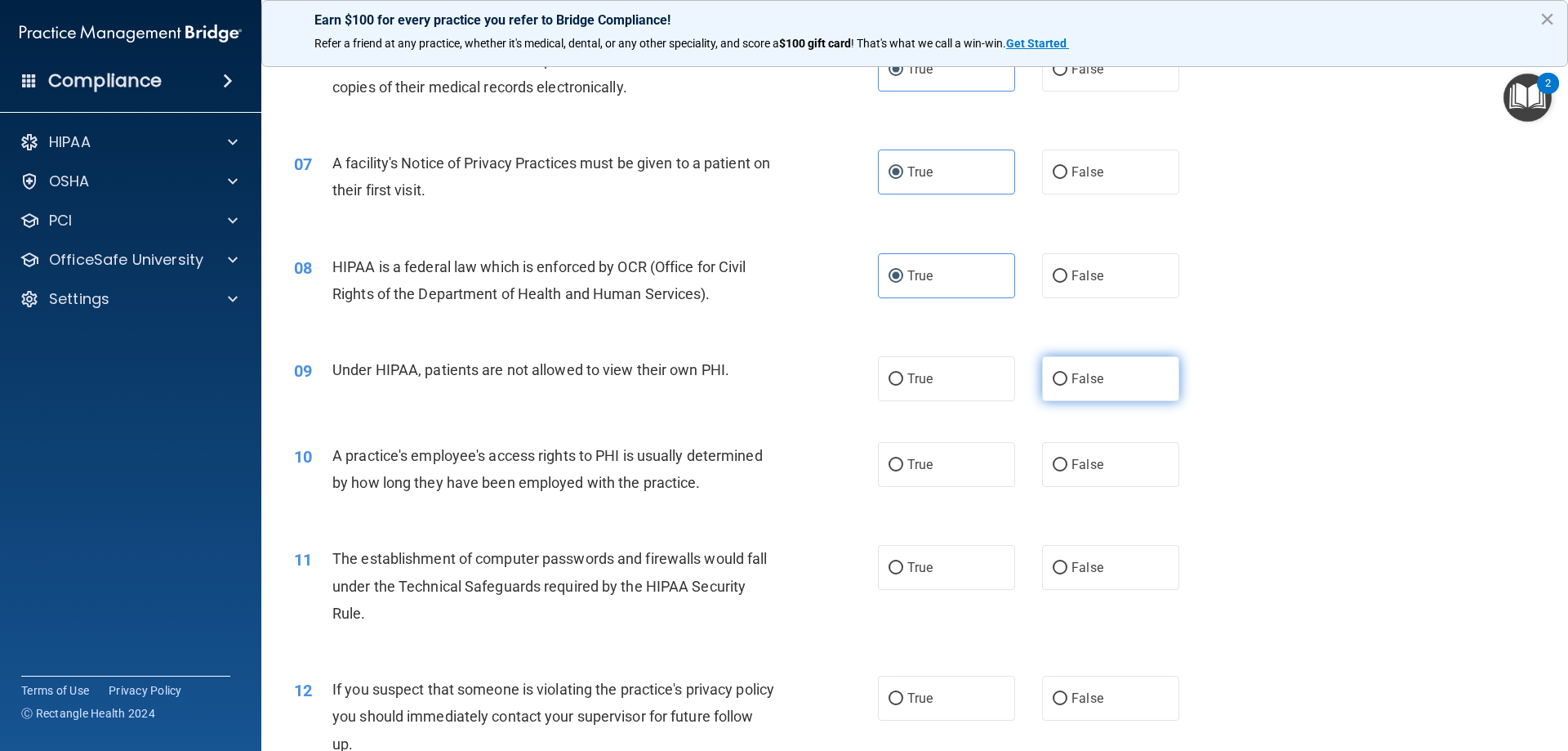
click at [1063, 390] on label "False" at bounding box center [1111, 379] width 138 height 45
click at [1063, 386] on input "False" at bounding box center [1060, 380] width 14 height 13
radio input "true"
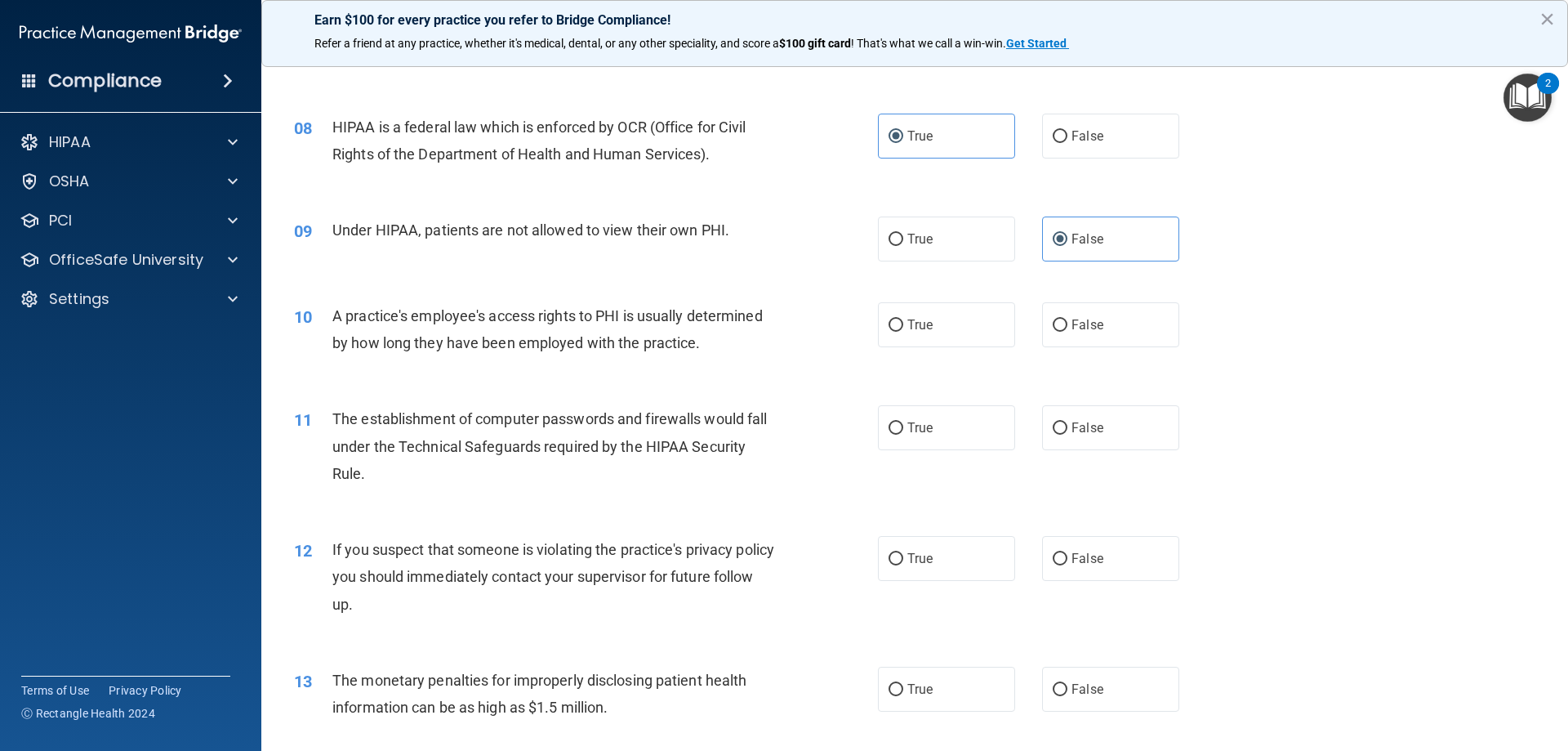
scroll to position [898, 0]
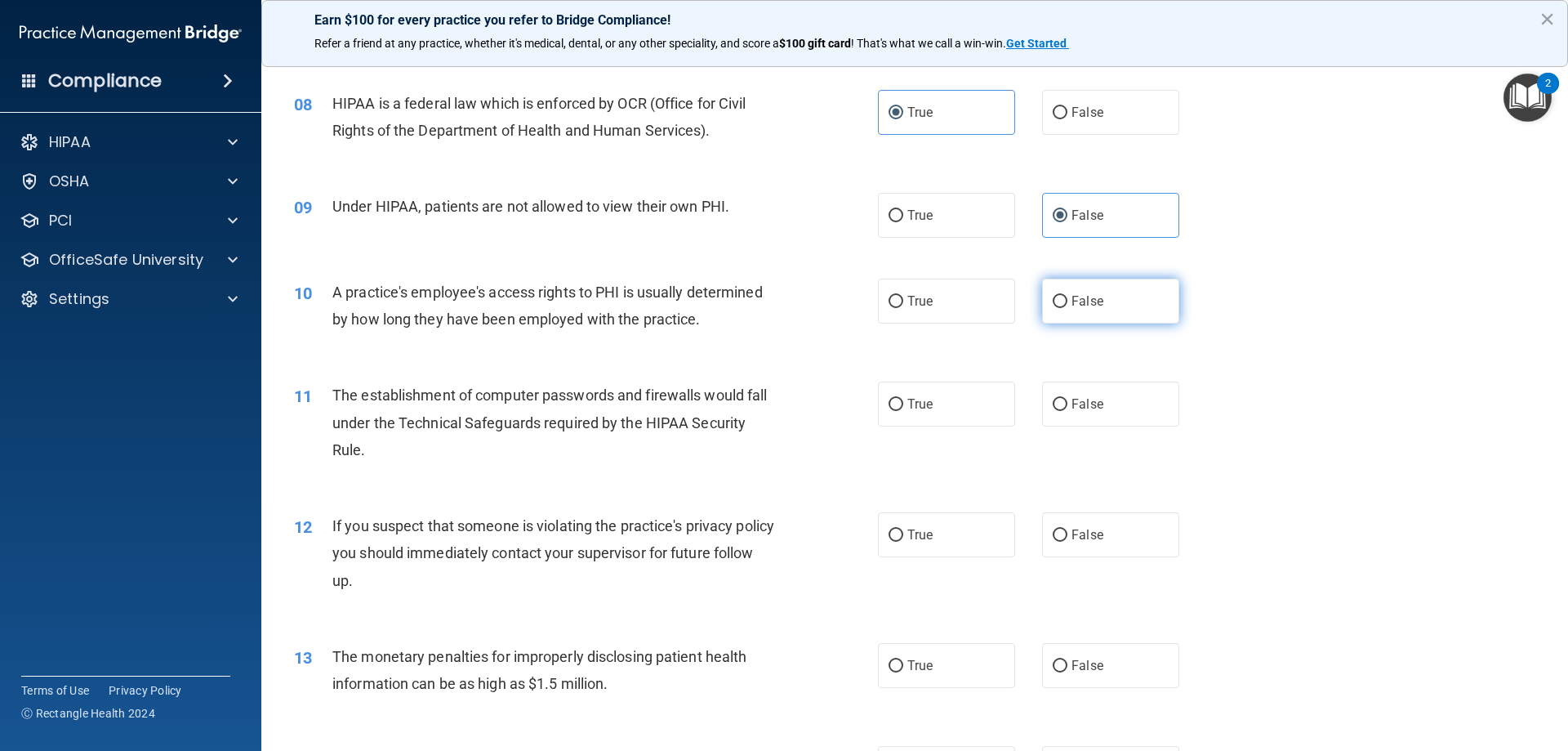
click at [1075, 321] on label "False" at bounding box center [1111, 301] width 138 height 45
click at [1068, 308] on input "False" at bounding box center [1060, 302] width 14 height 13
radio input "true"
click at [1063, 416] on label "False" at bounding box center [1111, 404] width 138 height 45
click at [1063, 411] on input "False" at bounding box center [1060, 405] width 14 height 13
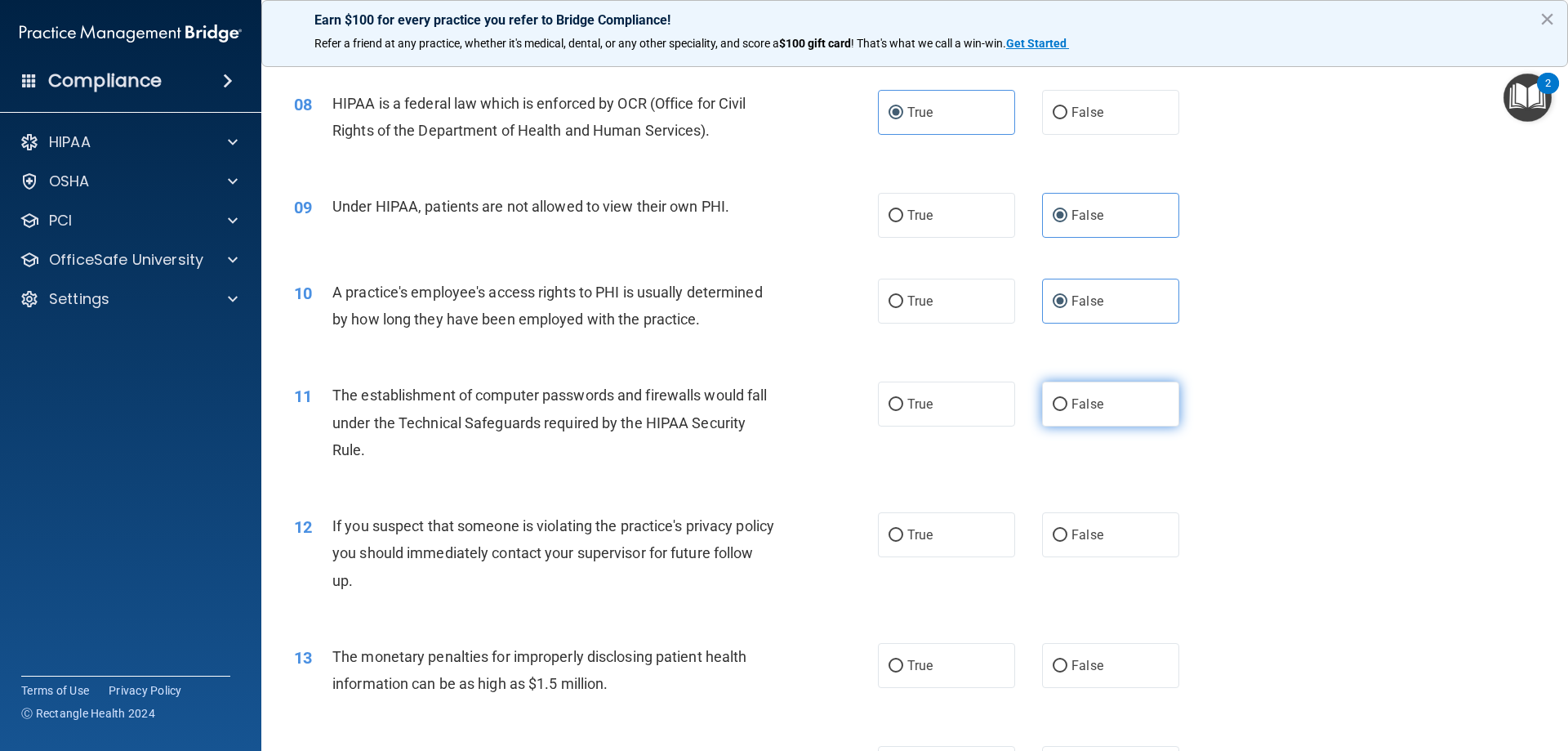
radio input "true"
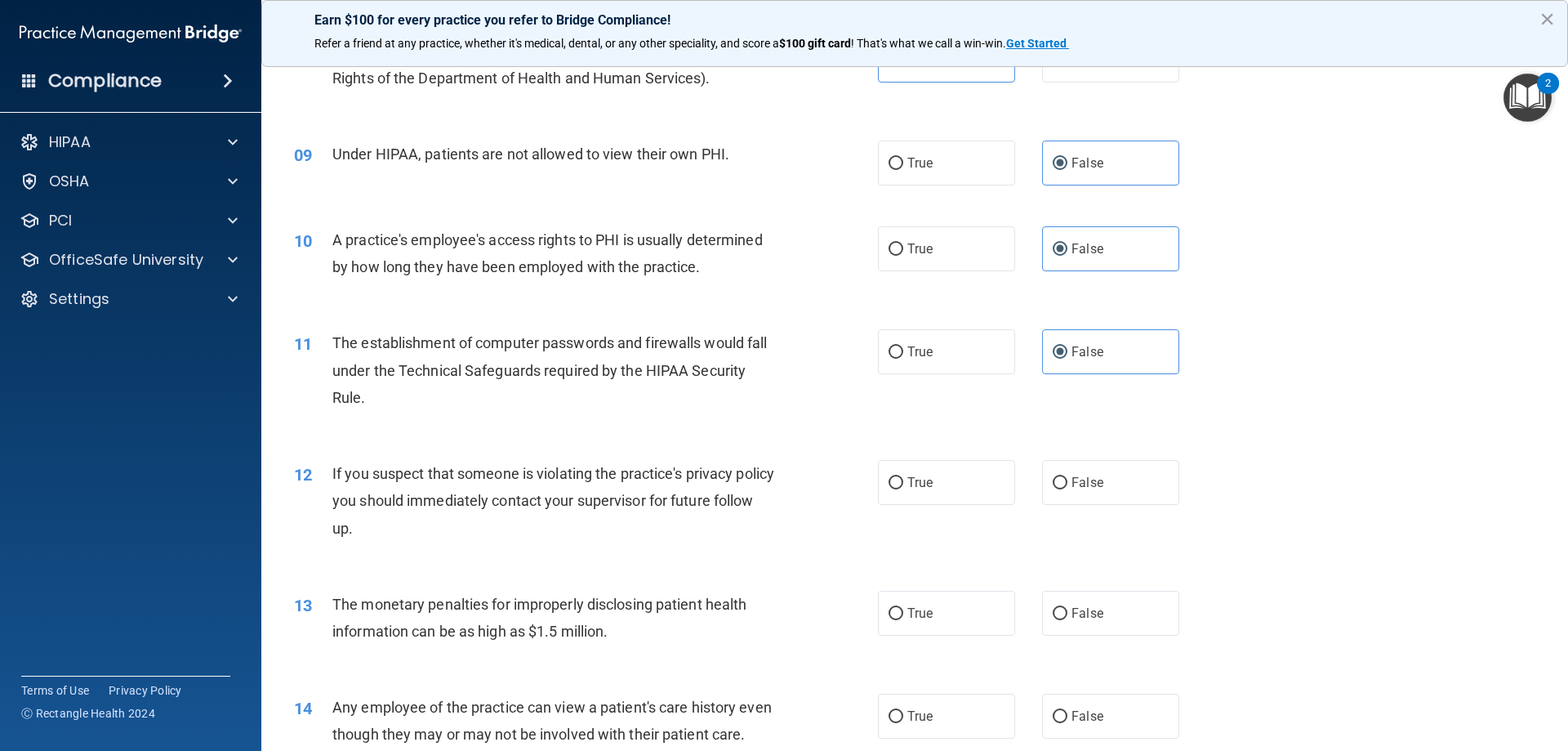
scroll to position [980, 0]
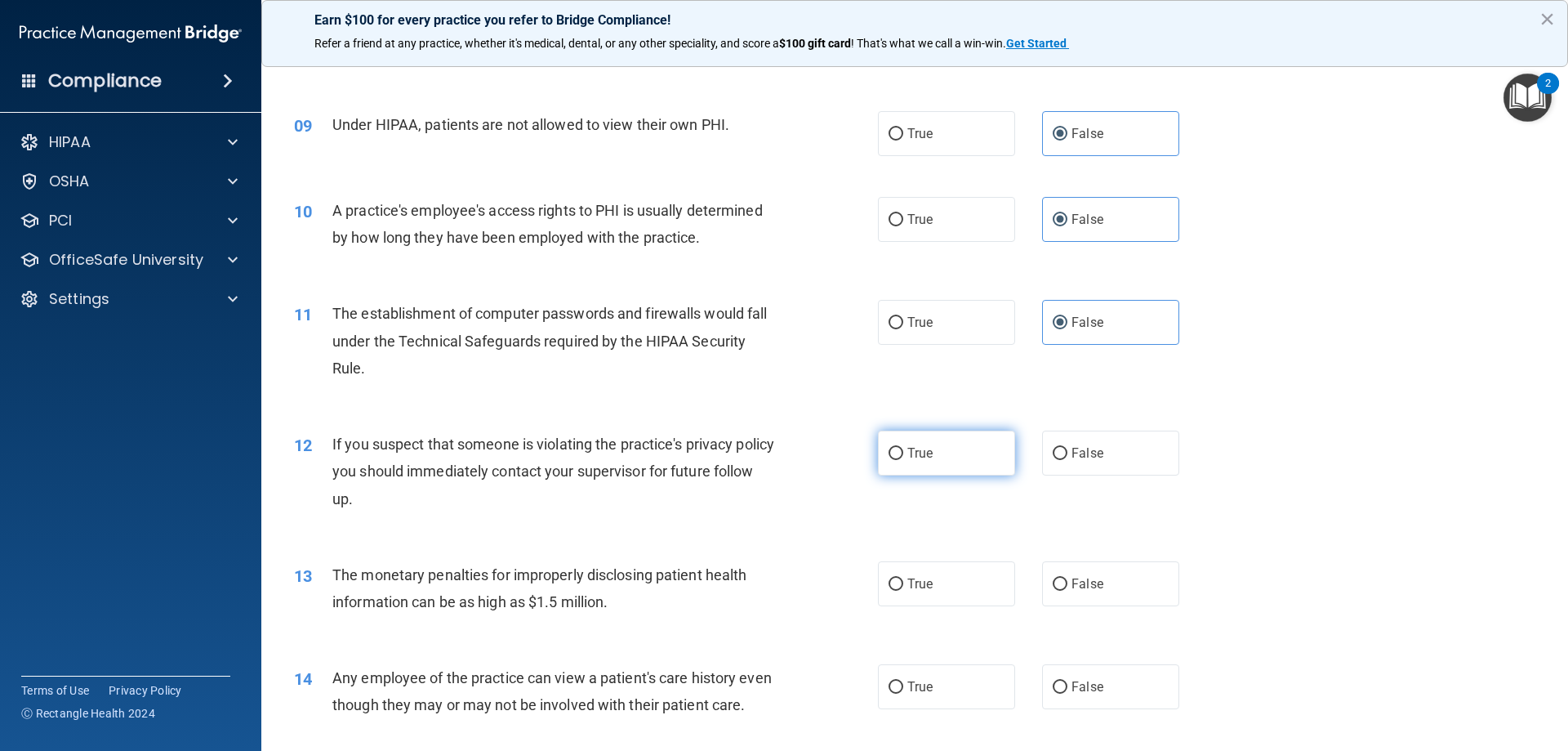
click at [926, 463] on label "True" at bounding box center [947, 453] width 138 height 45
click at [904, 460] on input "True" at bounding box center [896, 454] width 14 height 13
radio input "true"
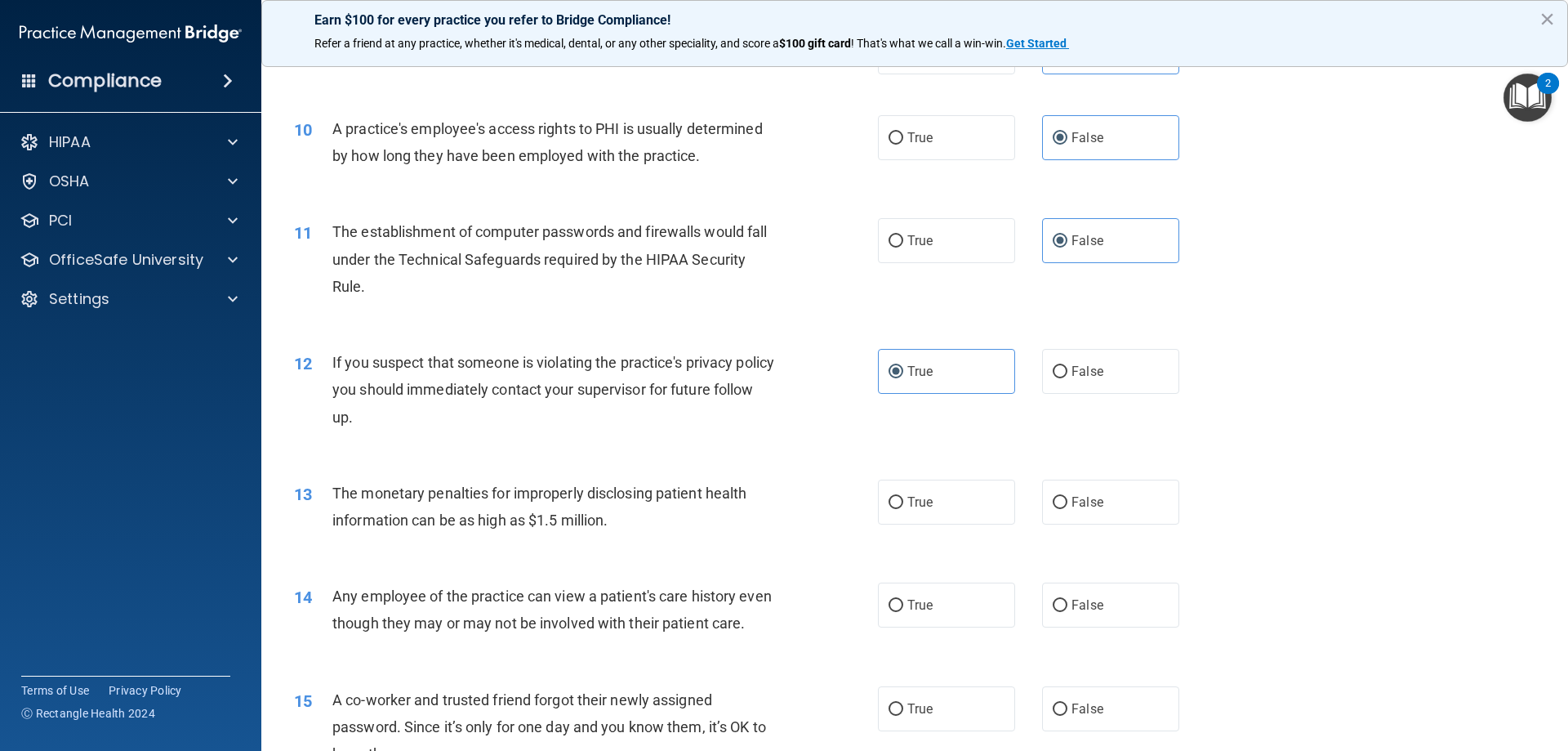
scroll to position [1144, 0]
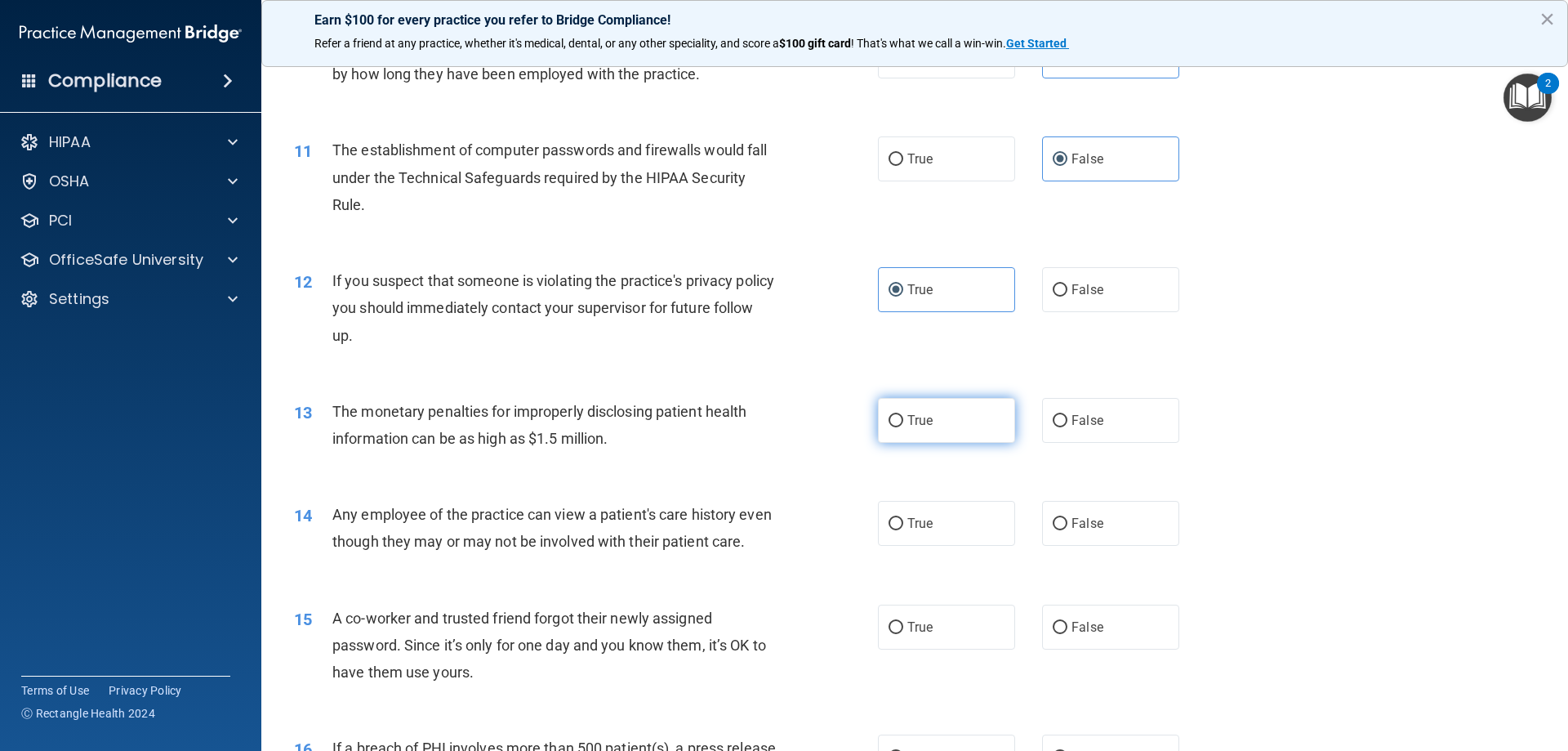
click at [891, 423] on input "True" at bounding box center [896, 421] width 14 height 13
radio input "true"
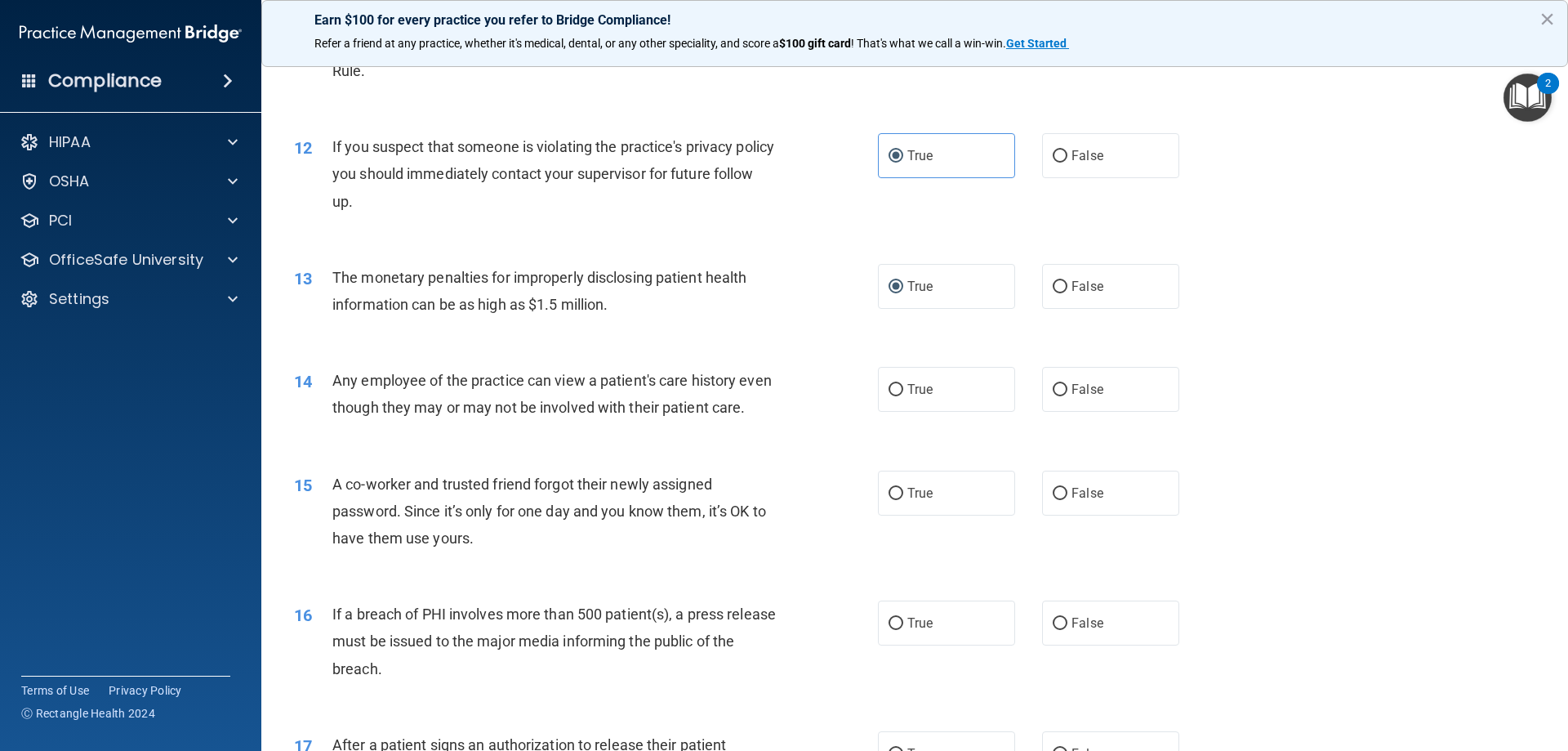
scroll to position [1307, 0]
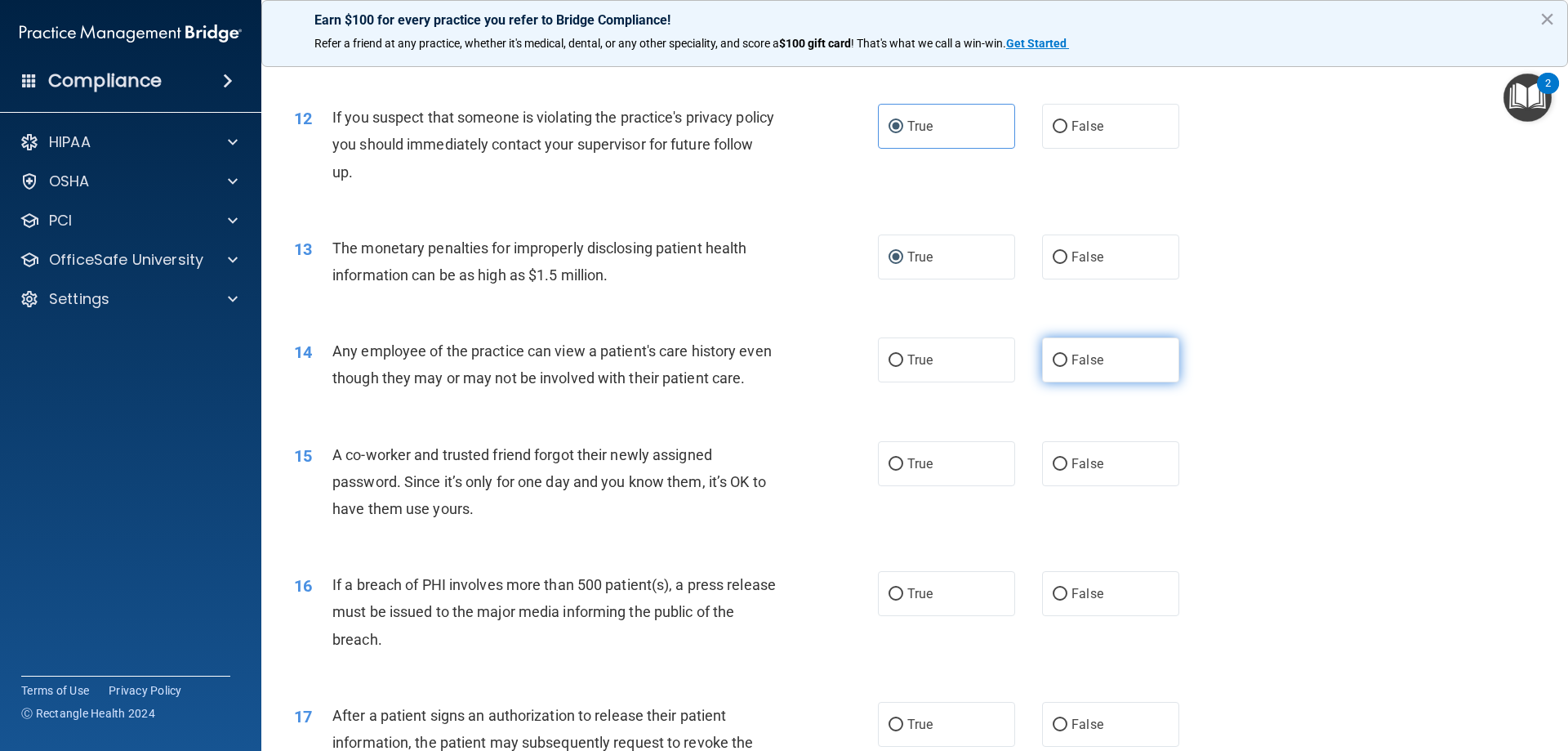
click at [1121, 374] on label "False" at bounding box center [1111, 360] width 138 height 45
click at [1068, 367] on input "False" at bounding box center [1060, 361] width 14 height 13
radio input "true"
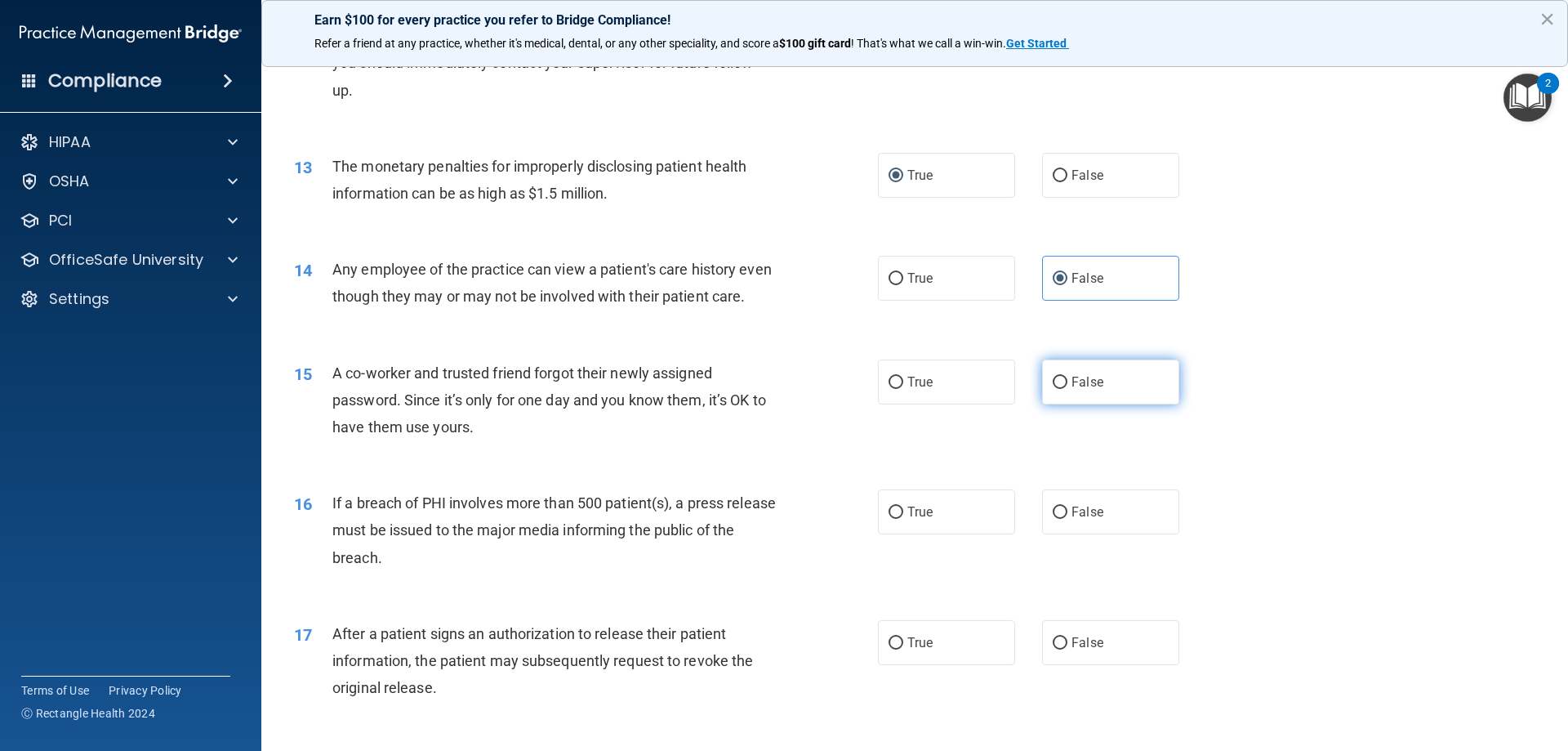
click at [1096, 405] on label "False" at bounding box center [1111, 382] width 138 height 45
click at [1068, 388] on input "False" at bounding box center [1060, 383] width 14 height 13
radio input "true"
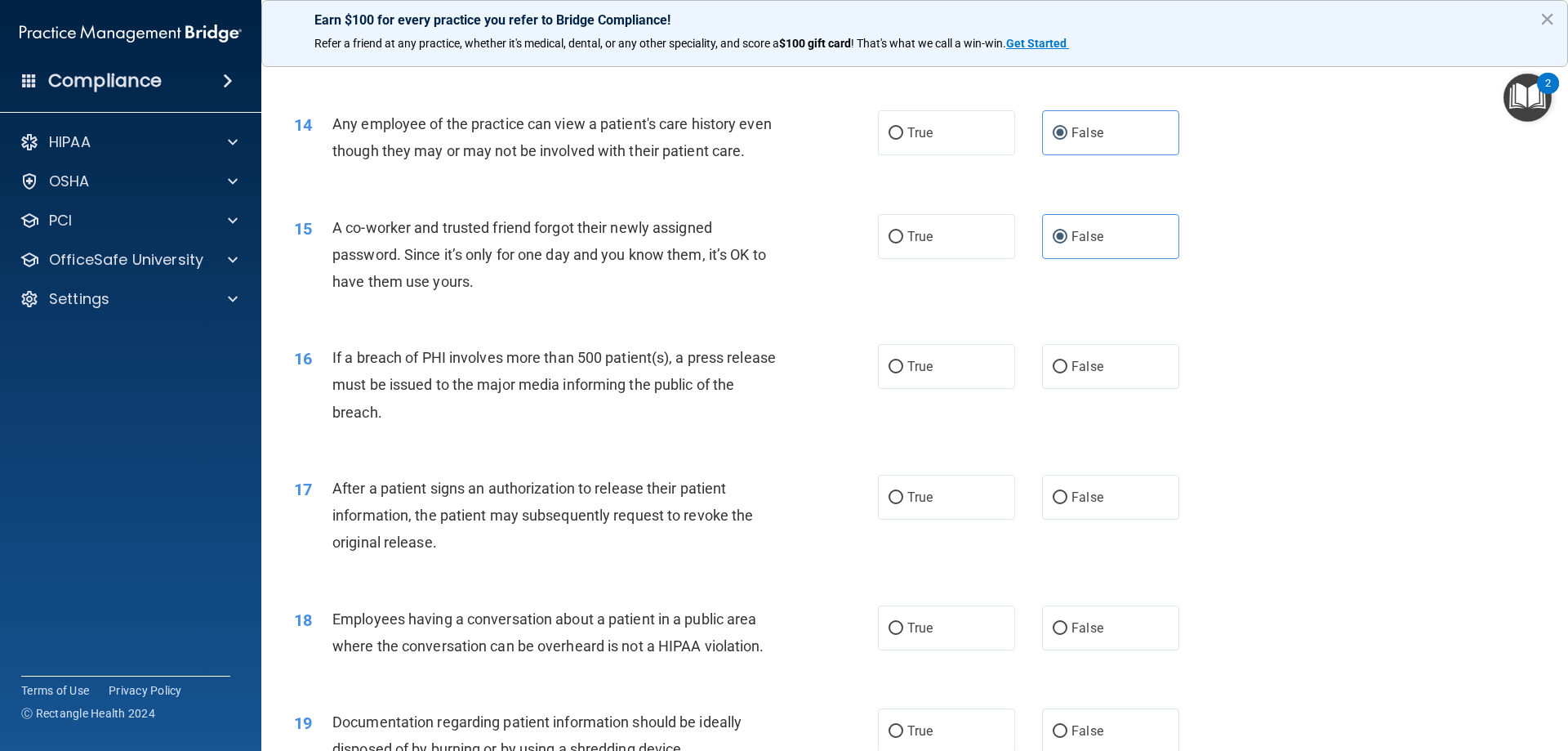
scroll to position [1552, 0]
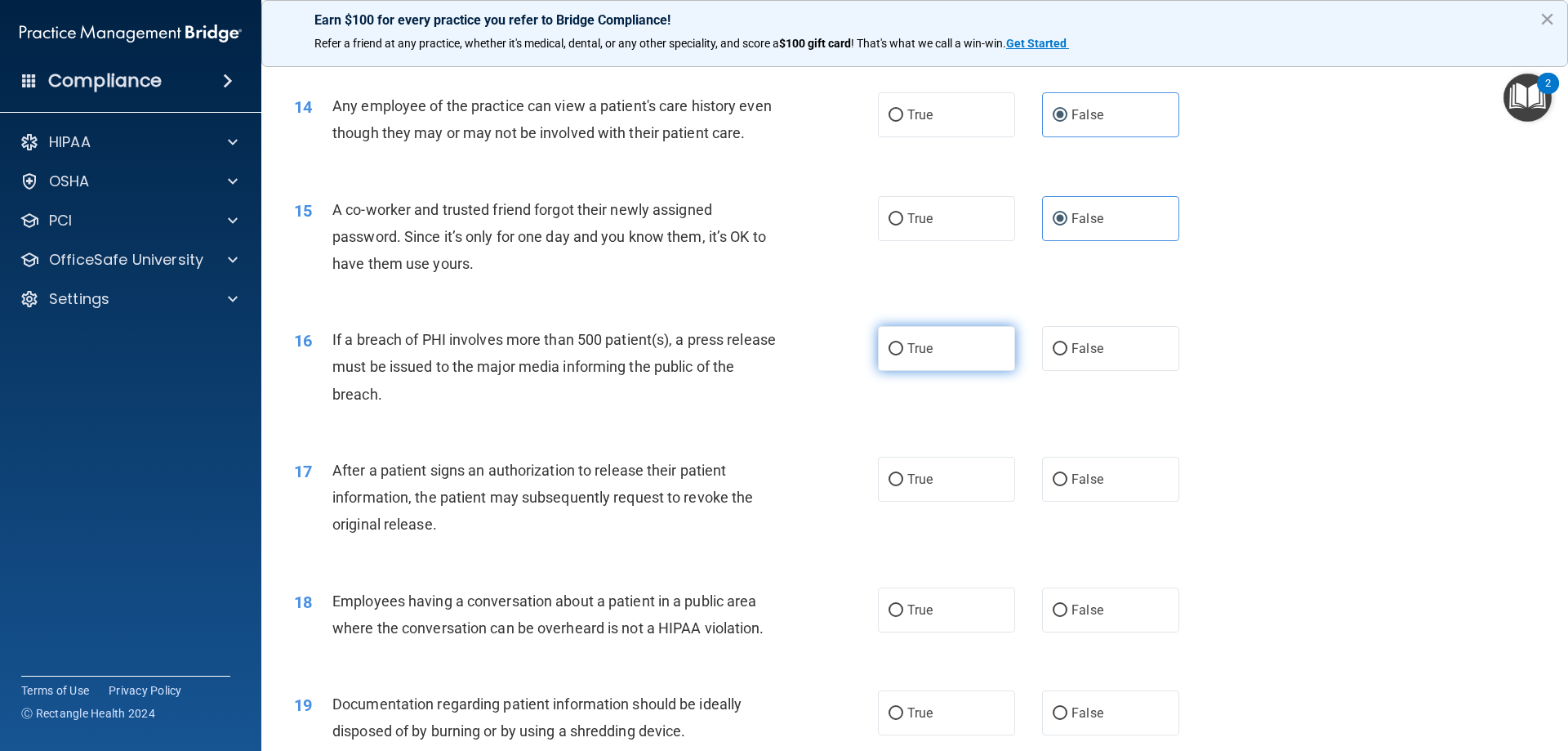
click at [952, 371] on label "True" at bounding box center [947, 348] width 138 height 45
click at [904, 355] on input "True" at bounding box center [896, 349] width 14 height 13
radio input "true"
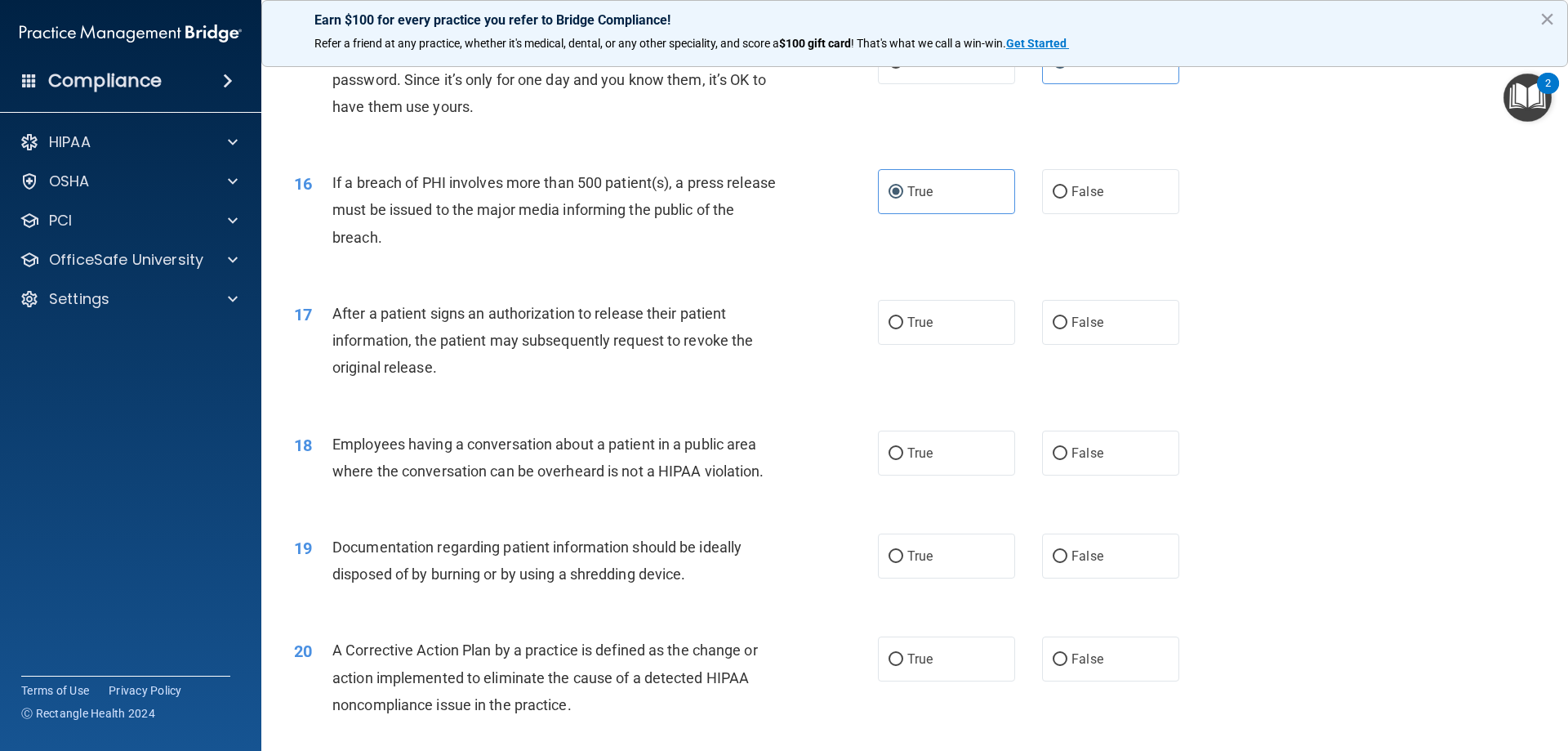
scroll to position [1715, 0]
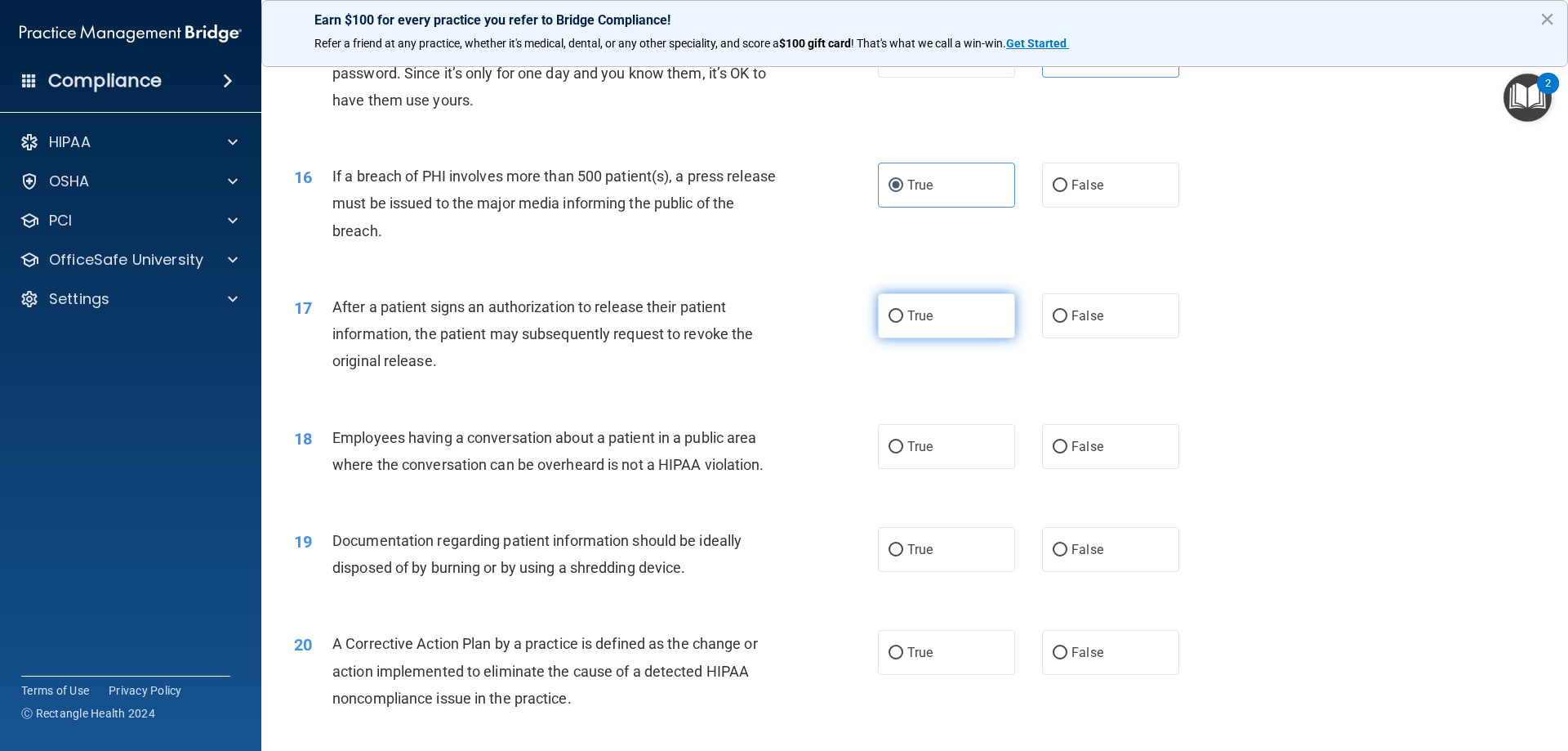
click at [937, 338] on label "True" at bounding box center [947, 315] width 138 height 45
click at [904, 322] on input "True" at bounding box center [896, 317] width 14 height 13
radio input "true"
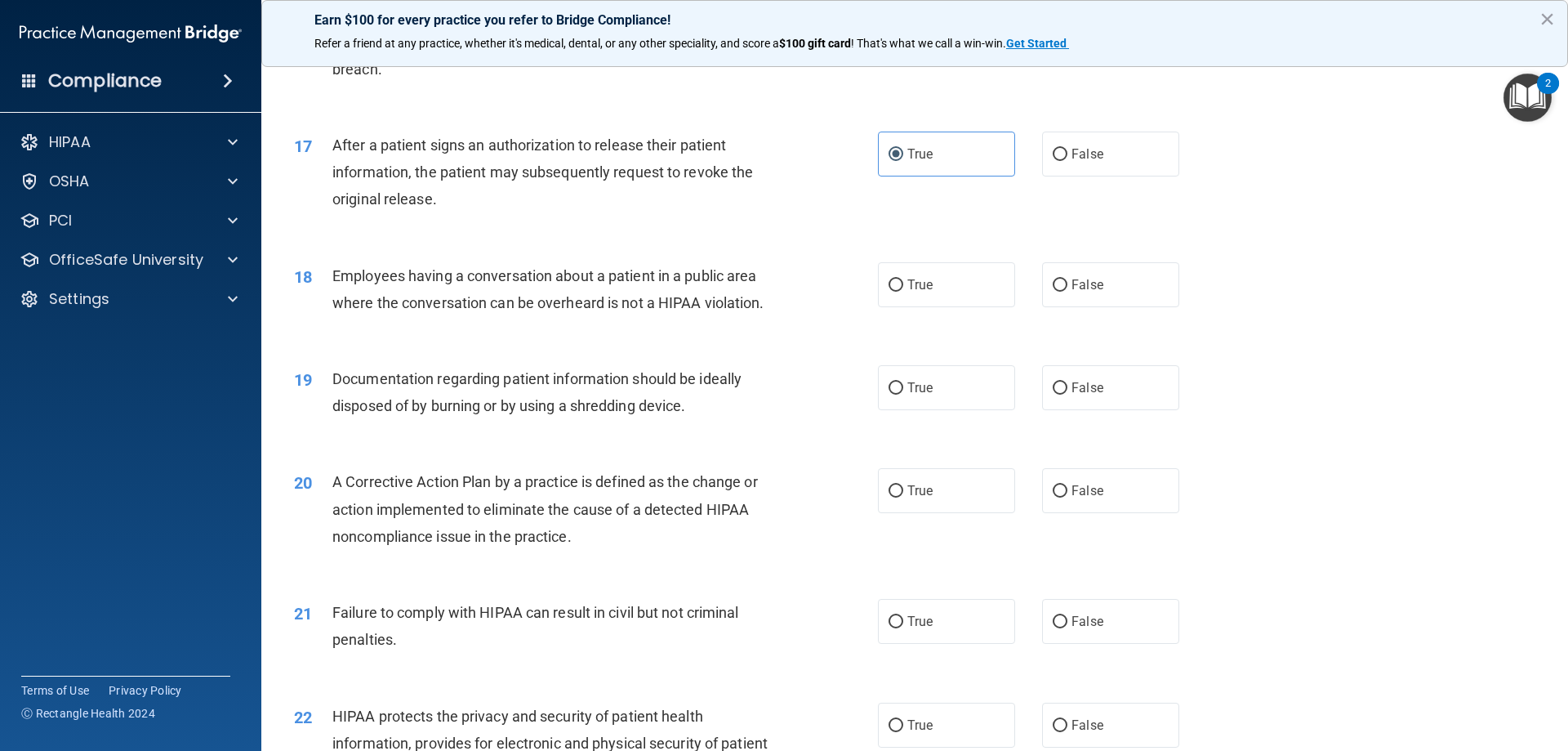
scroll to position [1879, 0]
click at [925, 305] on label "True" at bounding box center [947, 283] width 138 height 45
click at [904, 290] on input "True" at bounding box center [896, 284] width 14 height 13
radio input "true"
click at [936, 408] on label "True" at bounding box center [947, 386] width 138 height 45
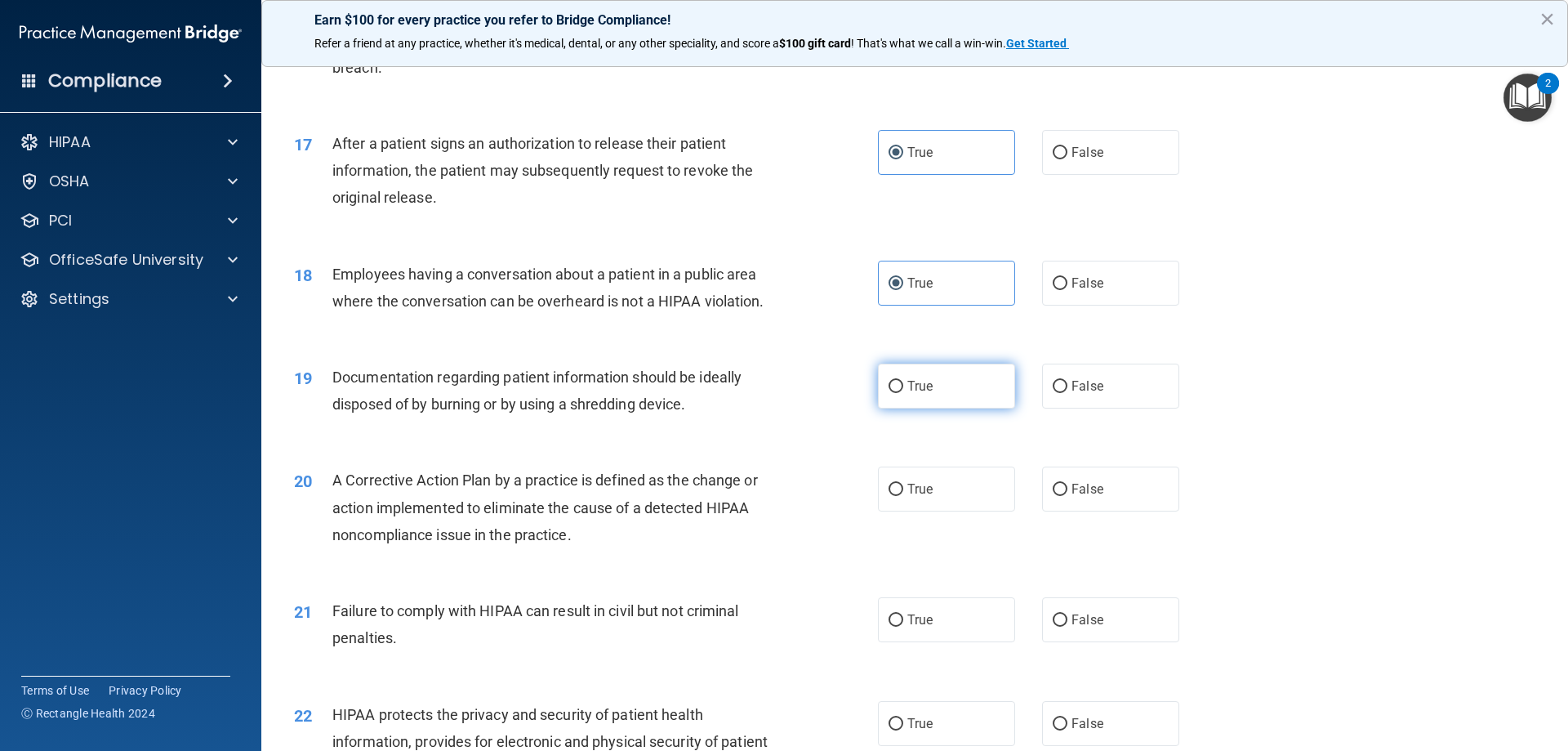
click at [904, 393] on input "True" at bounding box center [896, 387] width 14 height 13
radio input "true"
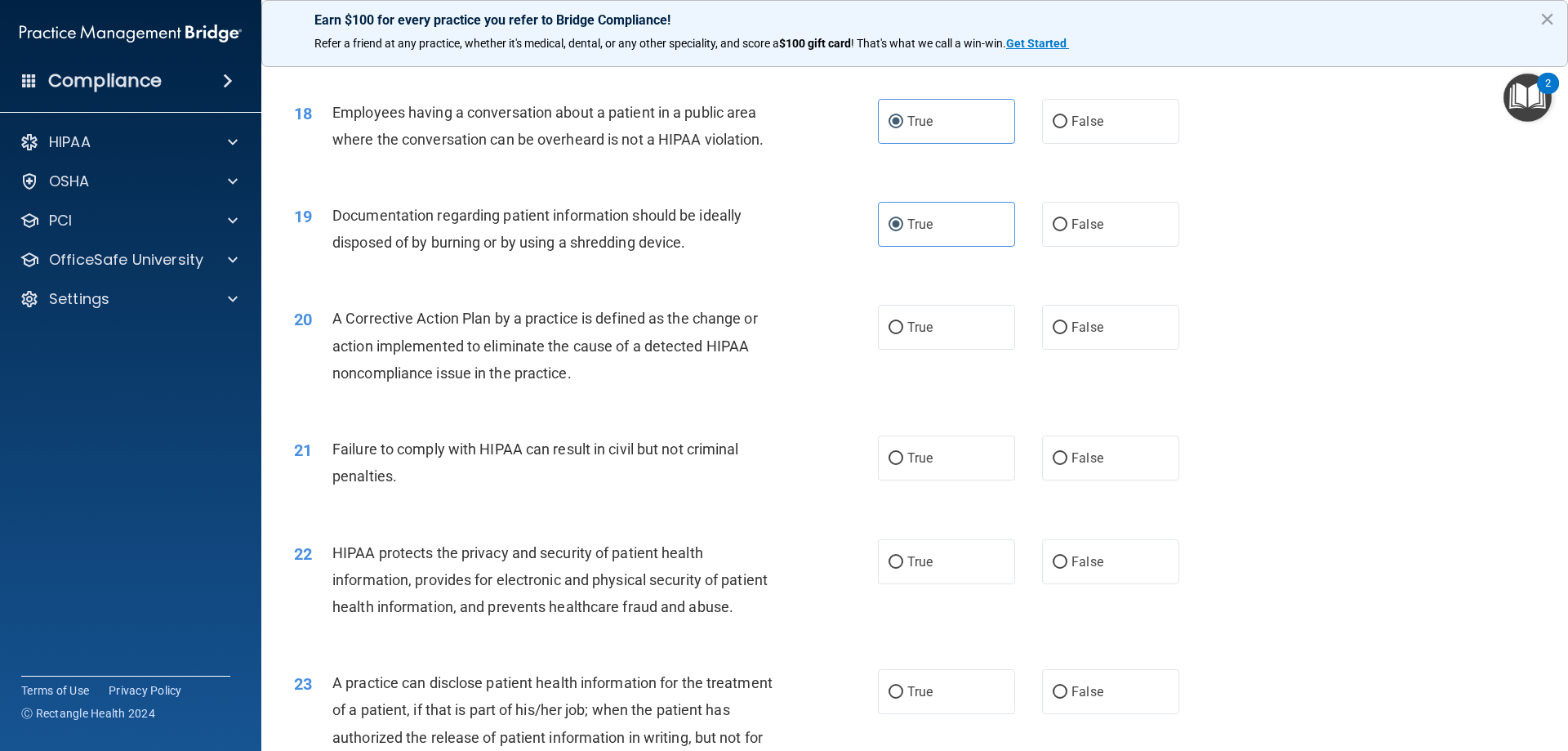
scroll to position [2042, 0]
click at [909, 348] on label "True" at bounding box center [947, 325] width 138 height 45
click at [904, 332] on input "True" at bounding box center [896, 327] width 14 height 13
radio input "true"
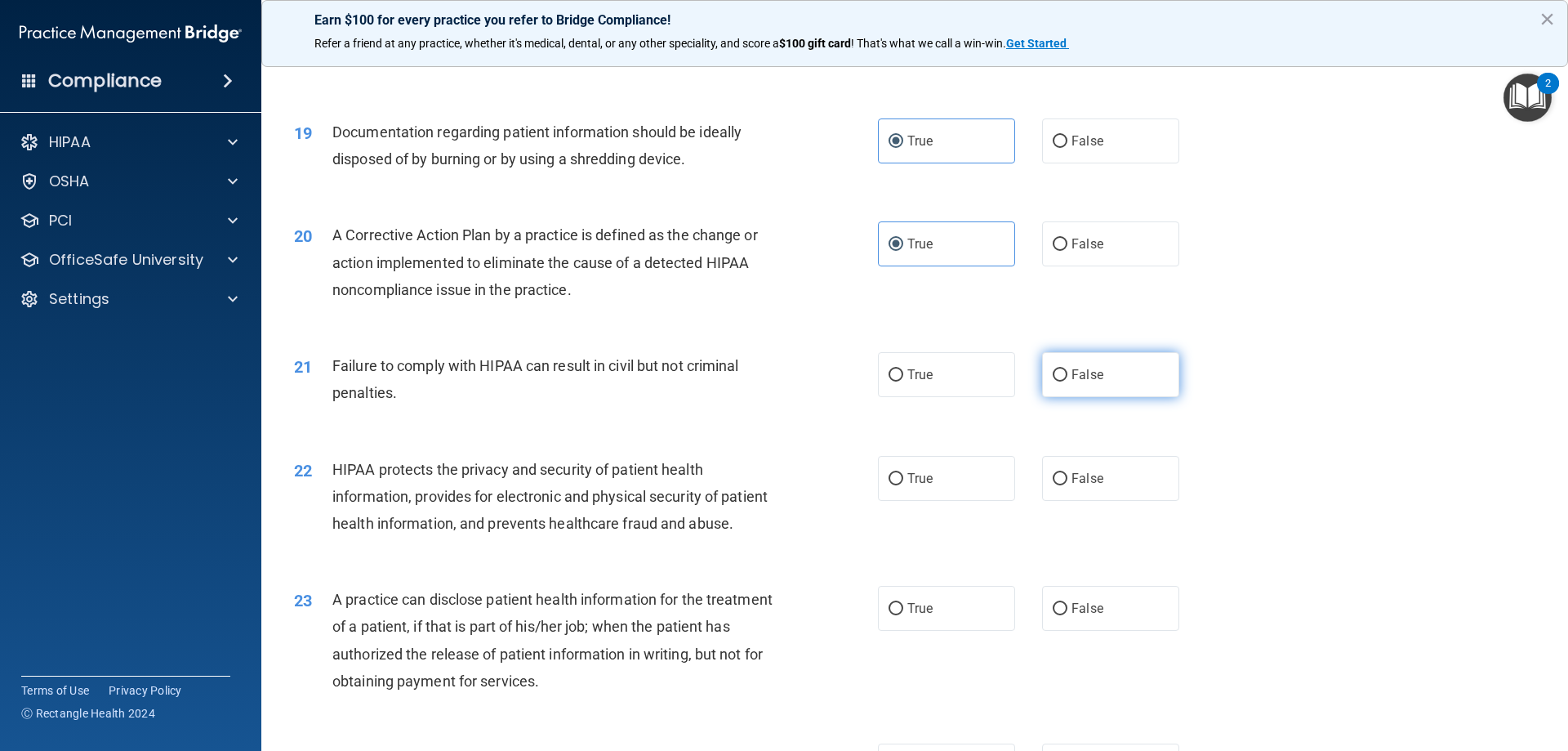
click at [1084, 382] on span "False" at bounding box center [1088, 374] width 32 height 15
click at [1068, 381] on input "False" at bounding box center [1060, 375] width 14 height 13
radio input "true"
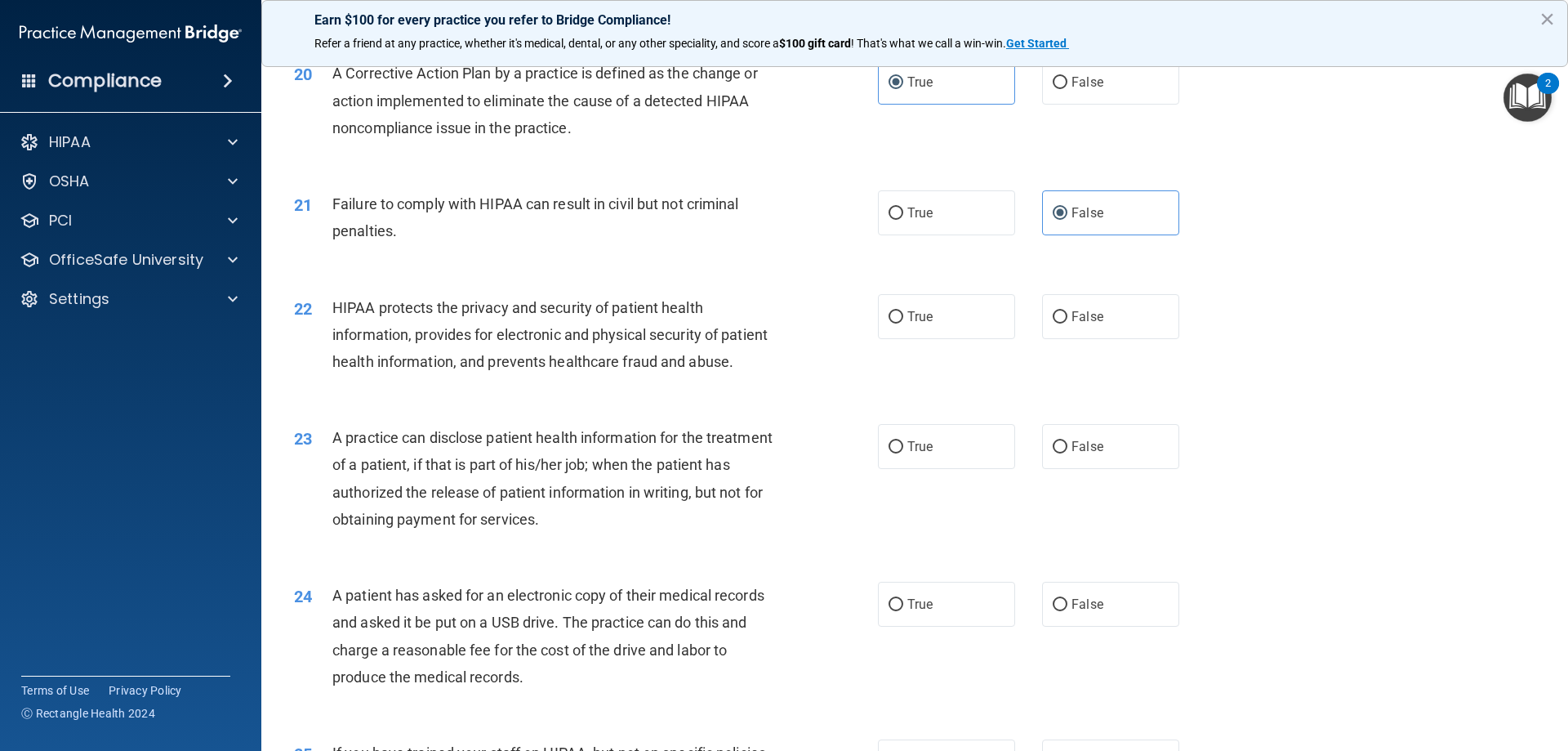
scroll to position [2287, 0]
click at [946, 338] on label "True" at bounding box center [947, 315] width 138 height 45
click at [904, 321] on input "True" at bounding box center [896, 316] width 14 height 13
radio input "true"
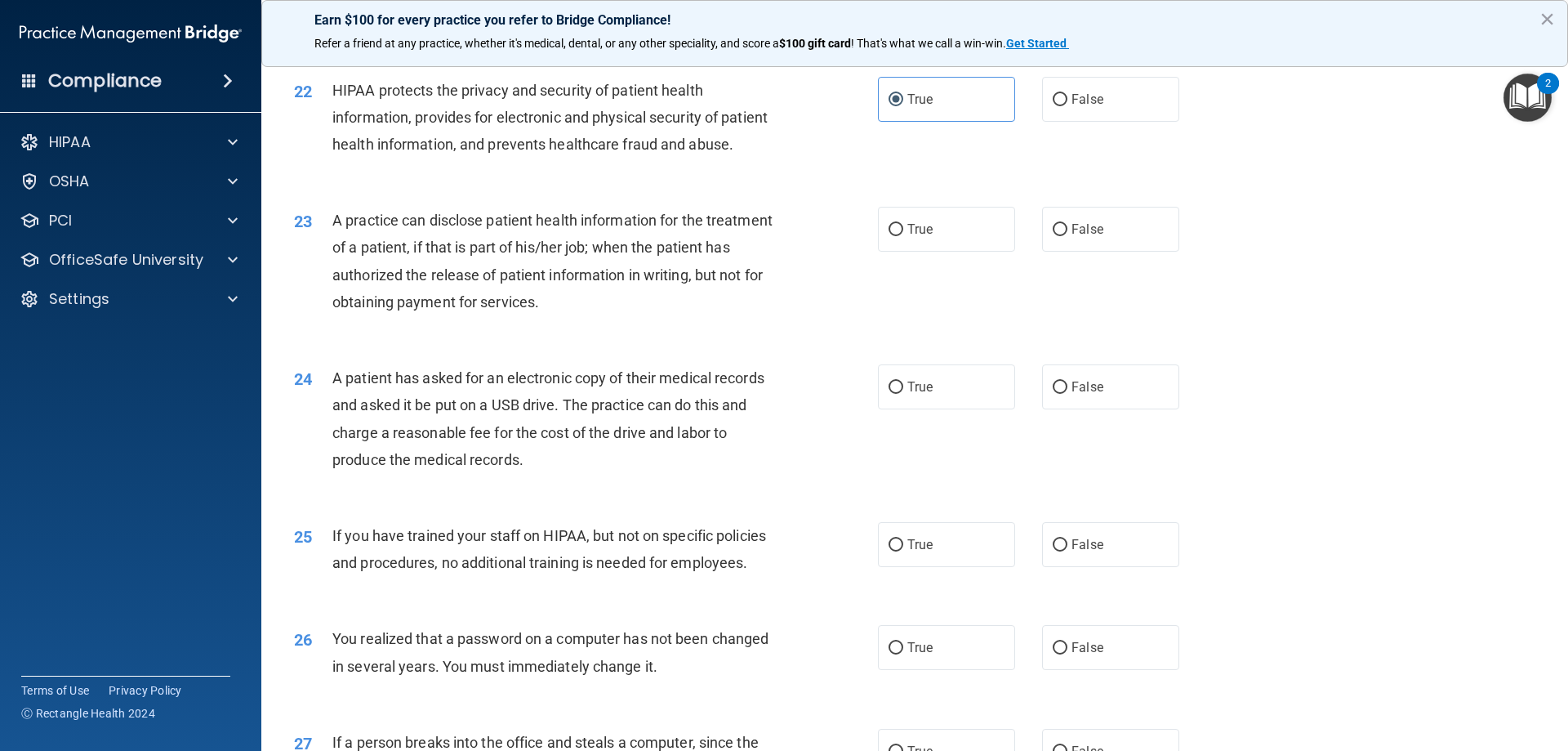
scroll to position [2533, 0]
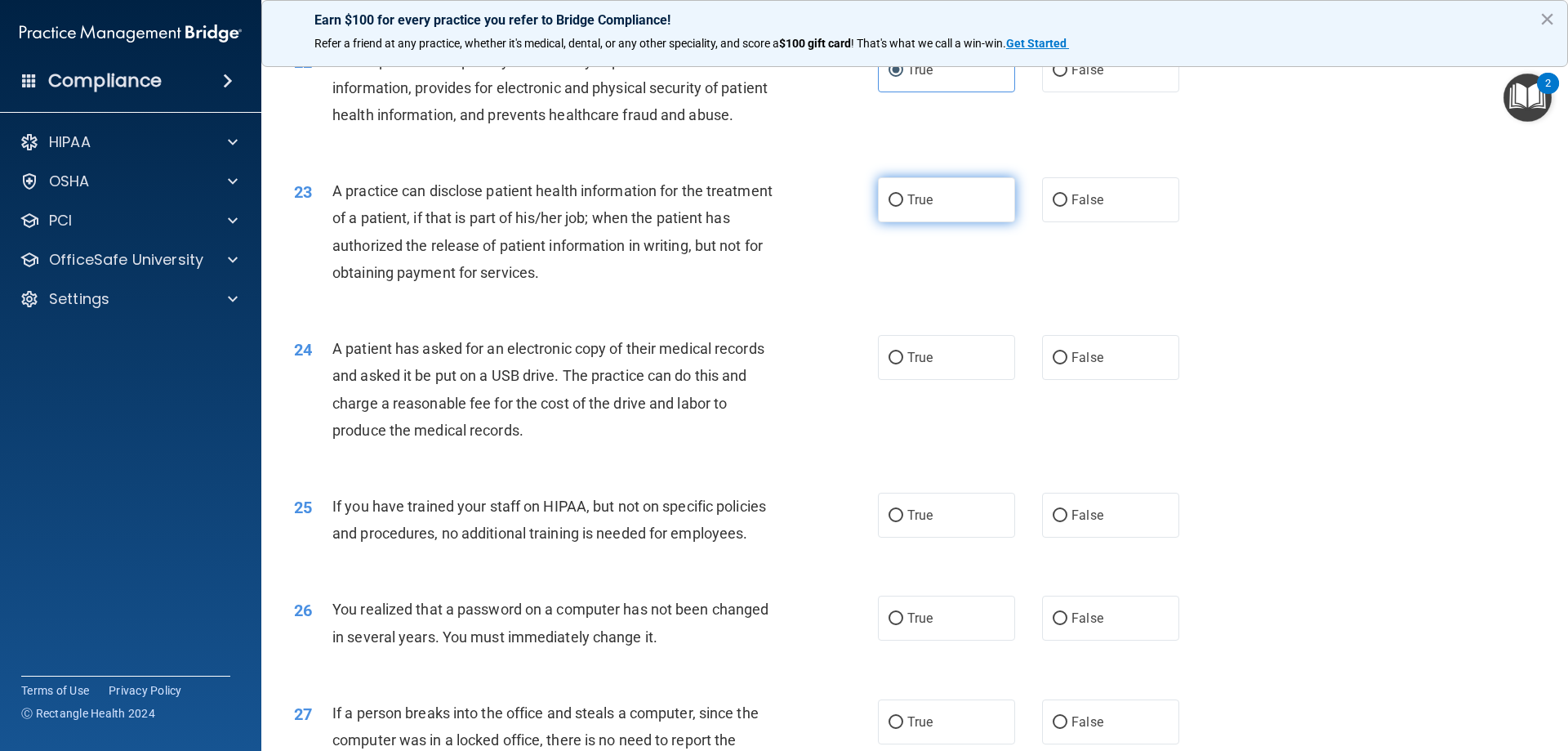
click at [981, 222] on label "True" at bounding box center [947, 200] width 138 height 45
click at [904, 206] on input "True" at bounding box center [896, 201] width 14 height 13
radio input "true"
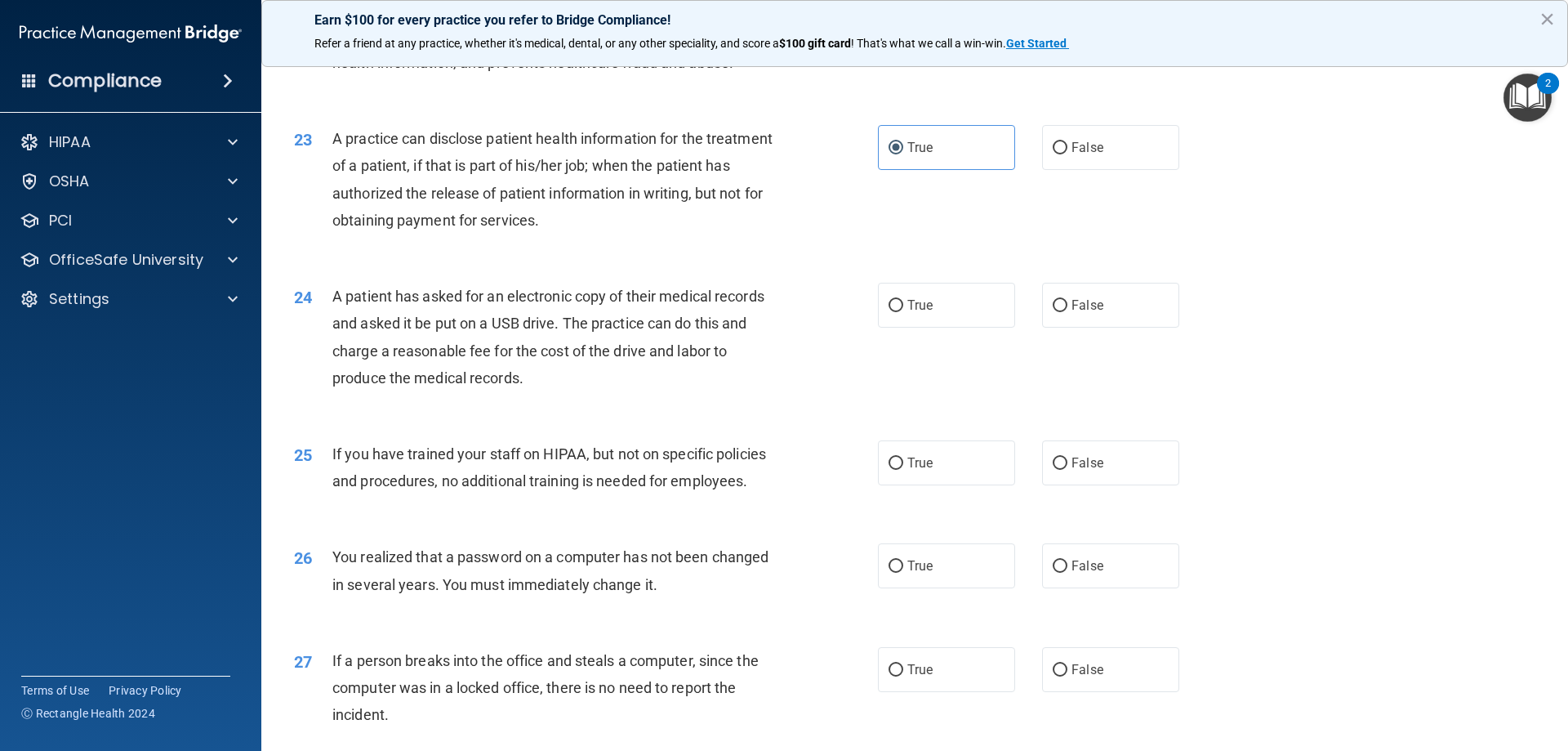
scroll to position [2614, 0]
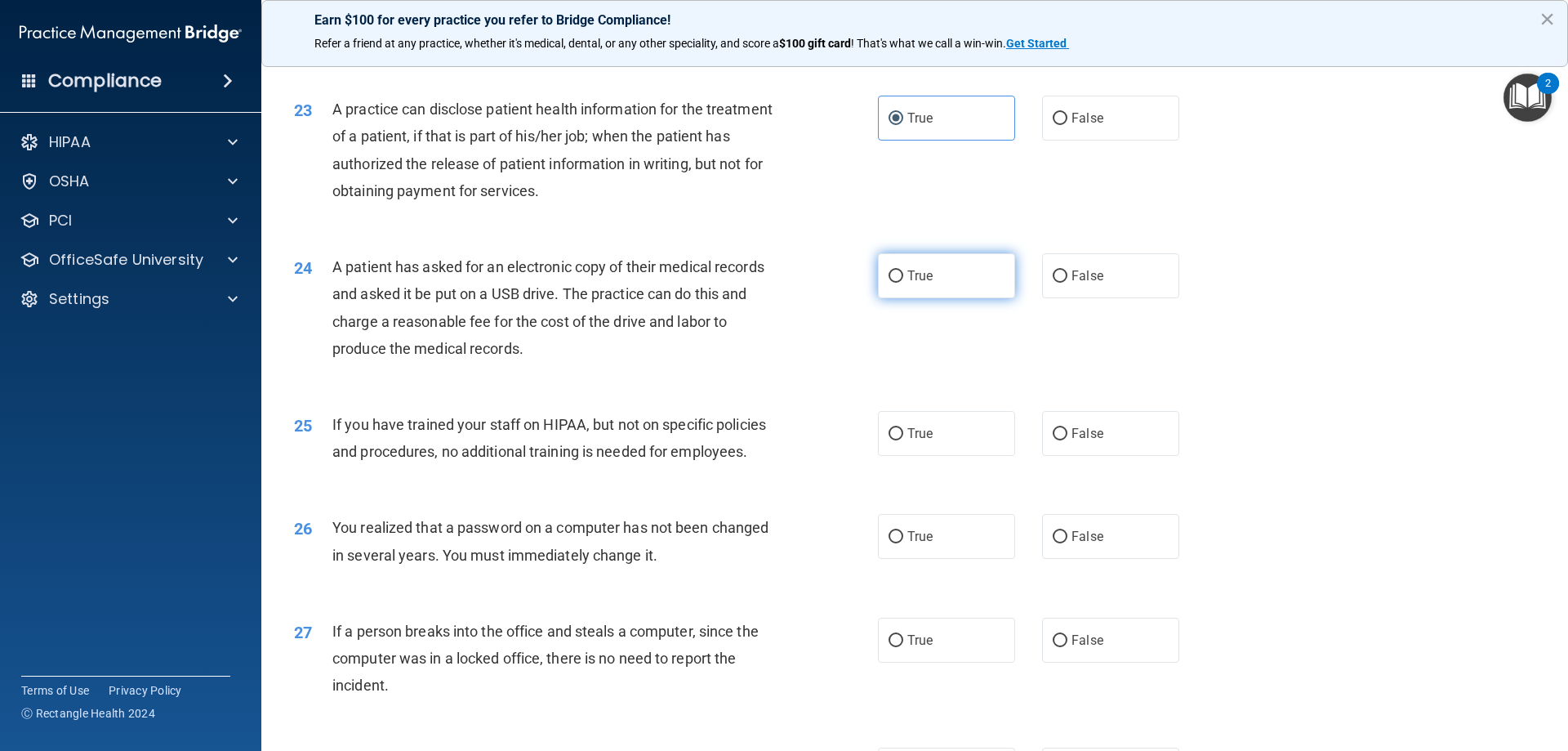
click at [959, 298] on label "True" at bounding box center [947, 276] width 138 height 45
click at [904, 283] on input "True" at bounding box center [896, 277] width 14 height 13
radio input "true"
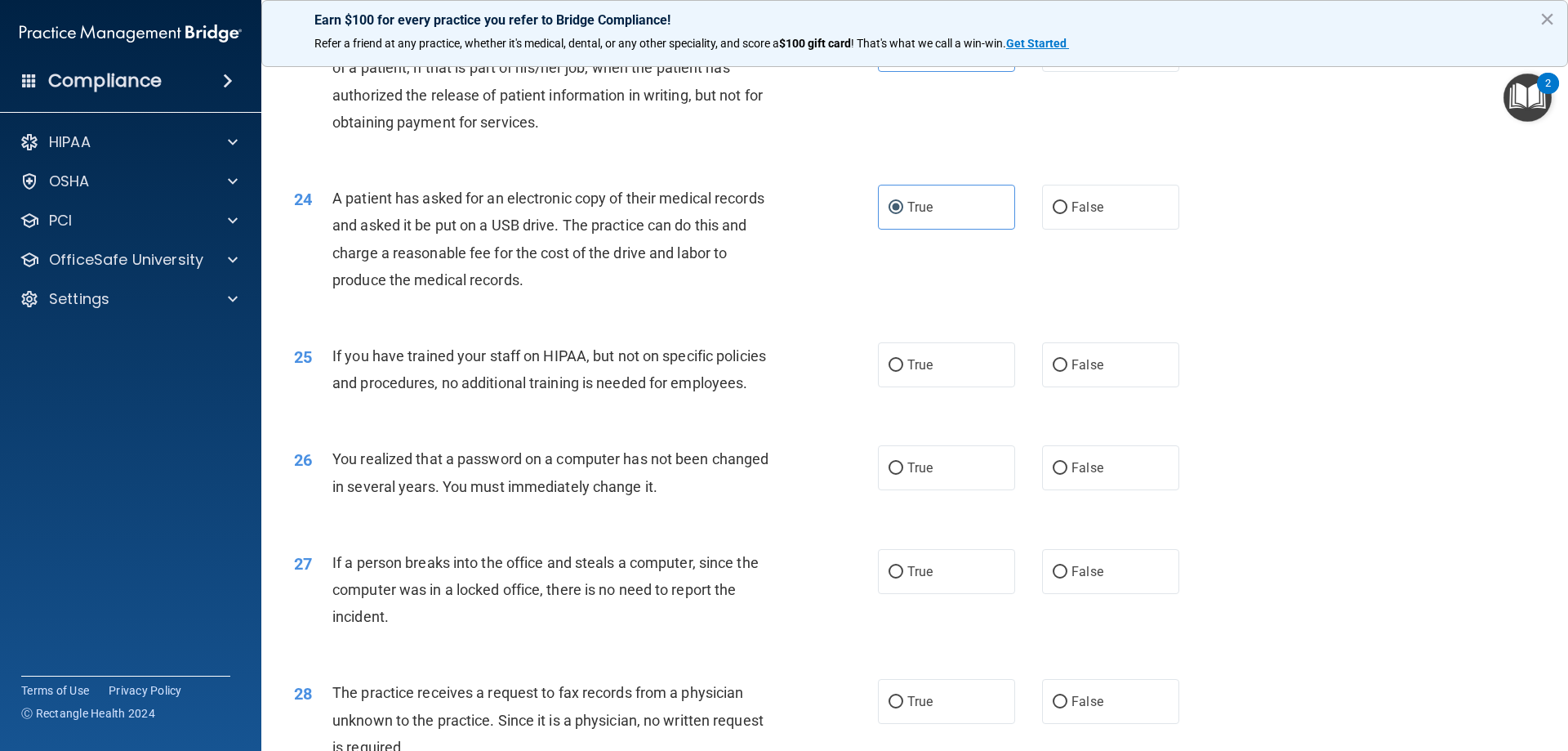
scroll to position [2777, 0]
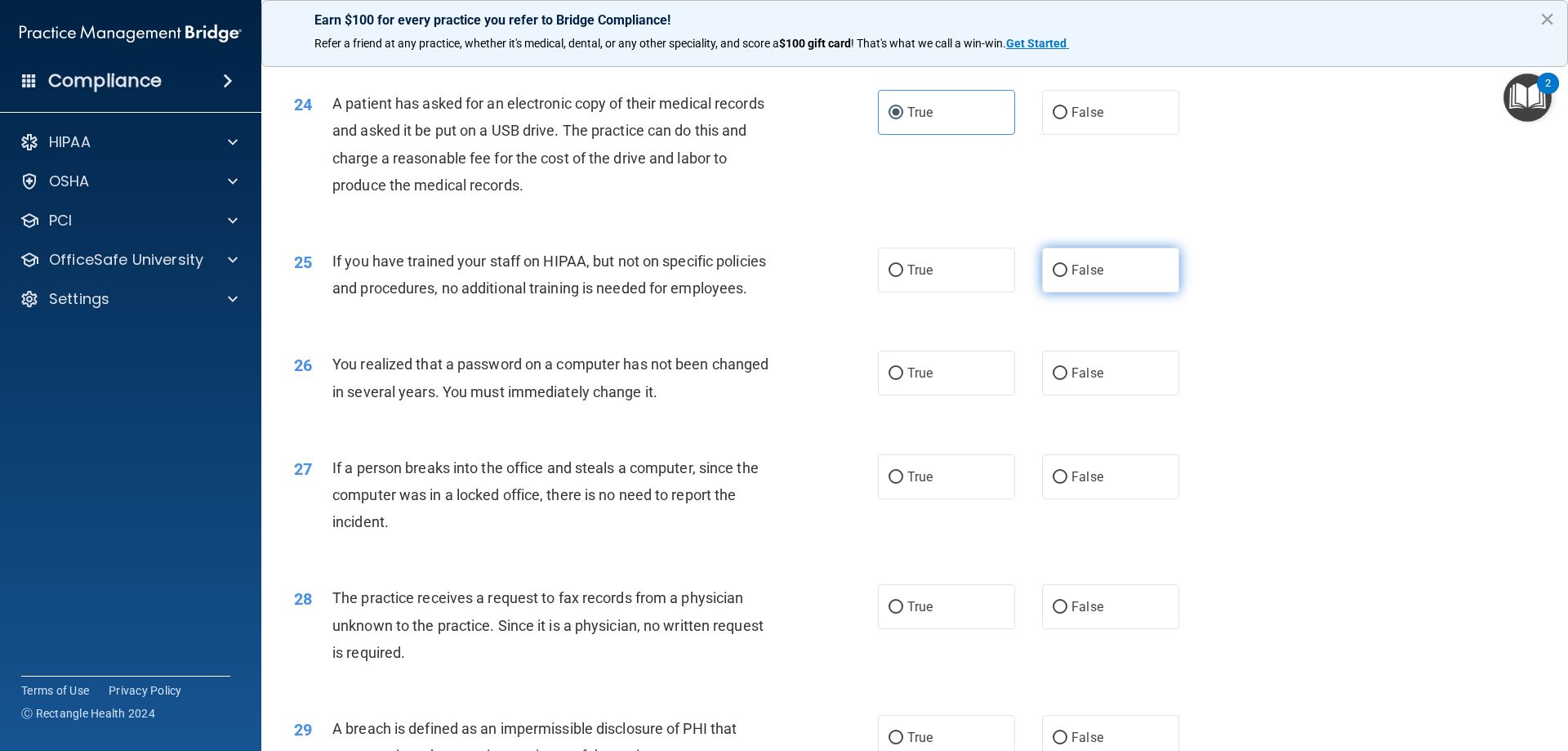
click at [1088, 293] on label "False" at bounding box center [1111, 270] width 138 height 45
click at [1068, 277] on input "False" at bounding box center [1060, 271] width 14 height 13
radio input "true"
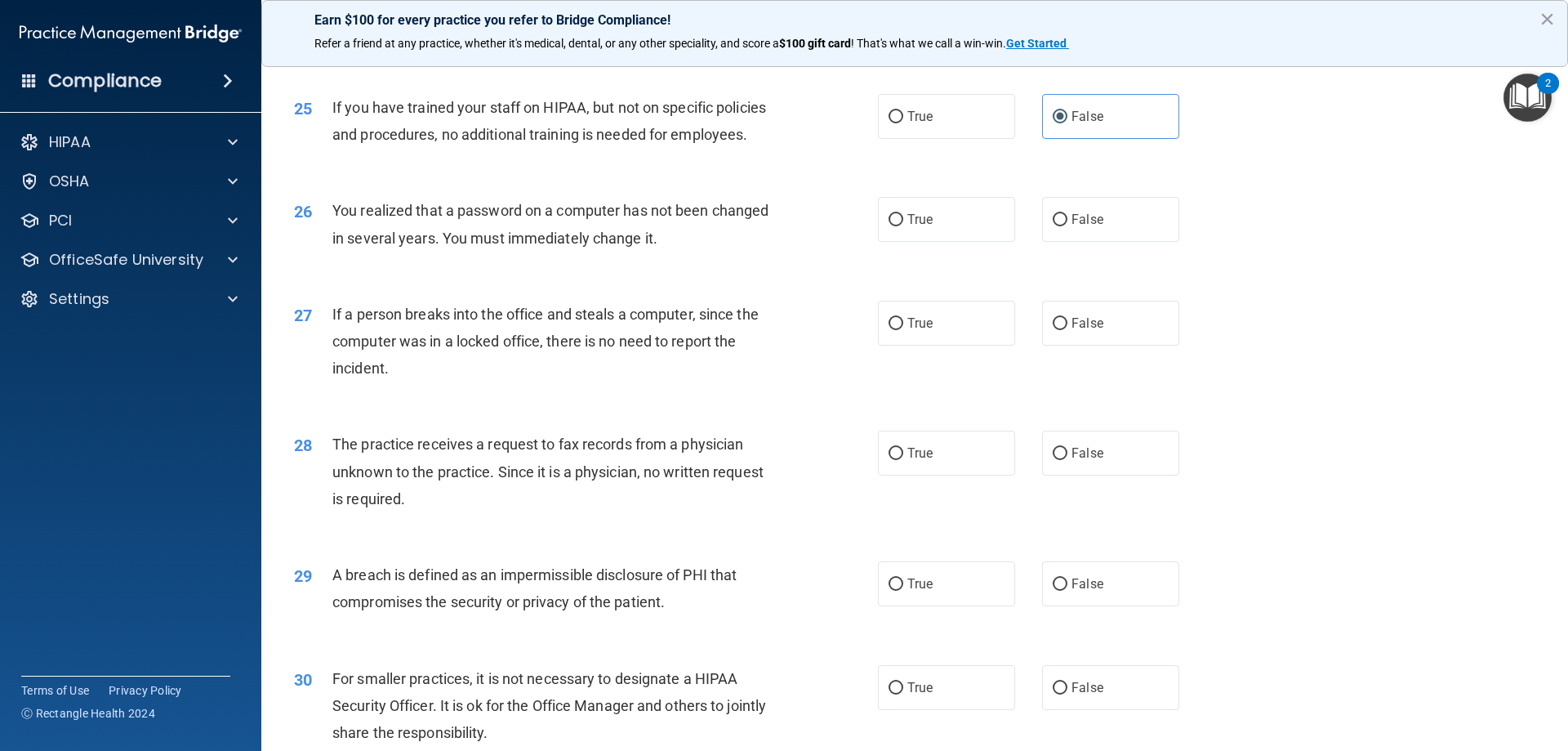
scroll to position [2941, 0]
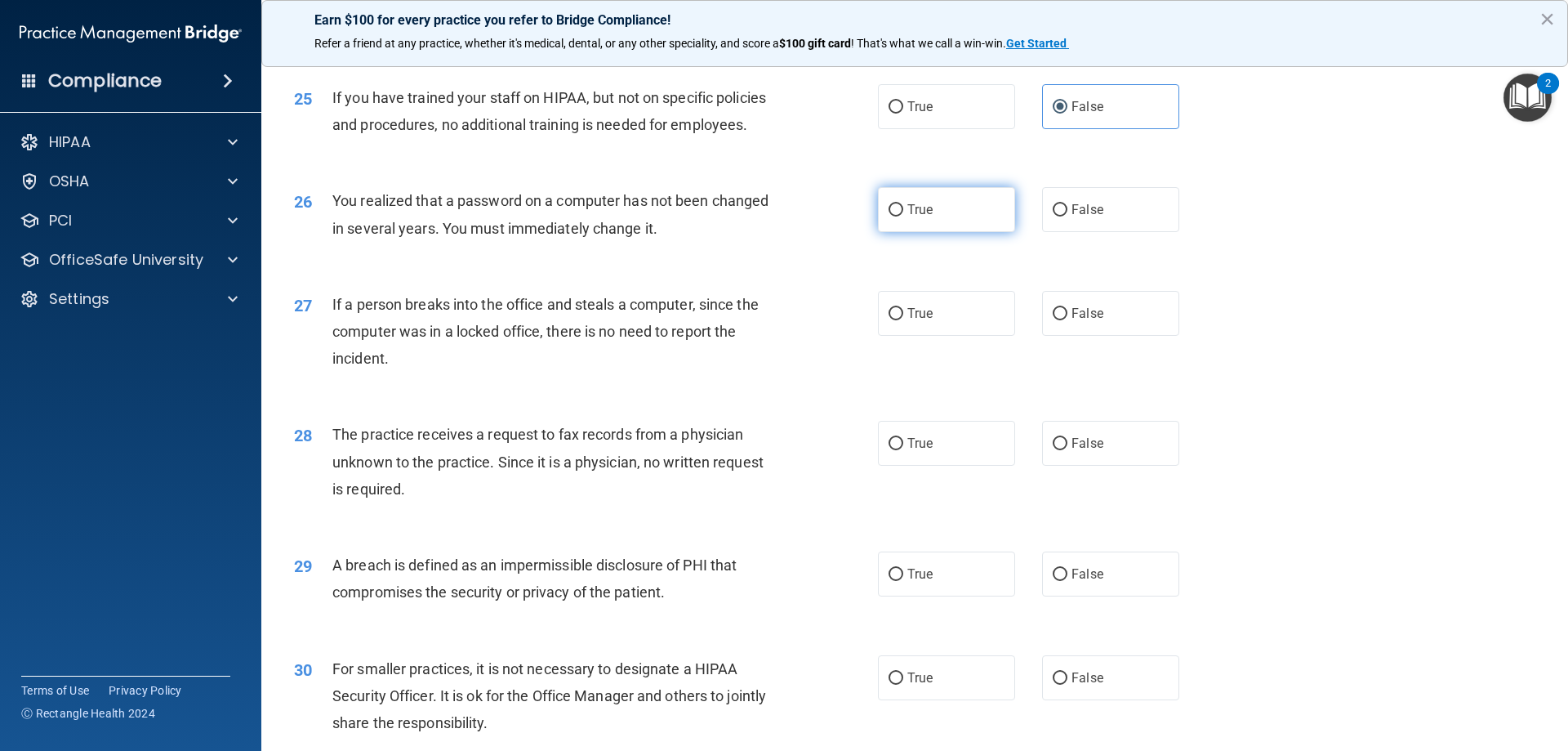
click at [894, 232] on label "True" at bounding box center [947, 209] width 138 height 45
click at [894, 216] on input "True" at bounding box center [896, 211] width 14 height 13
radio input "true"
click at [1050, 336] on label "False" at bounding box center [1111, 313] width 138 height 45
click at [1053, 321] on input "False" at bounding box center [1060, 314] width 14 height 13
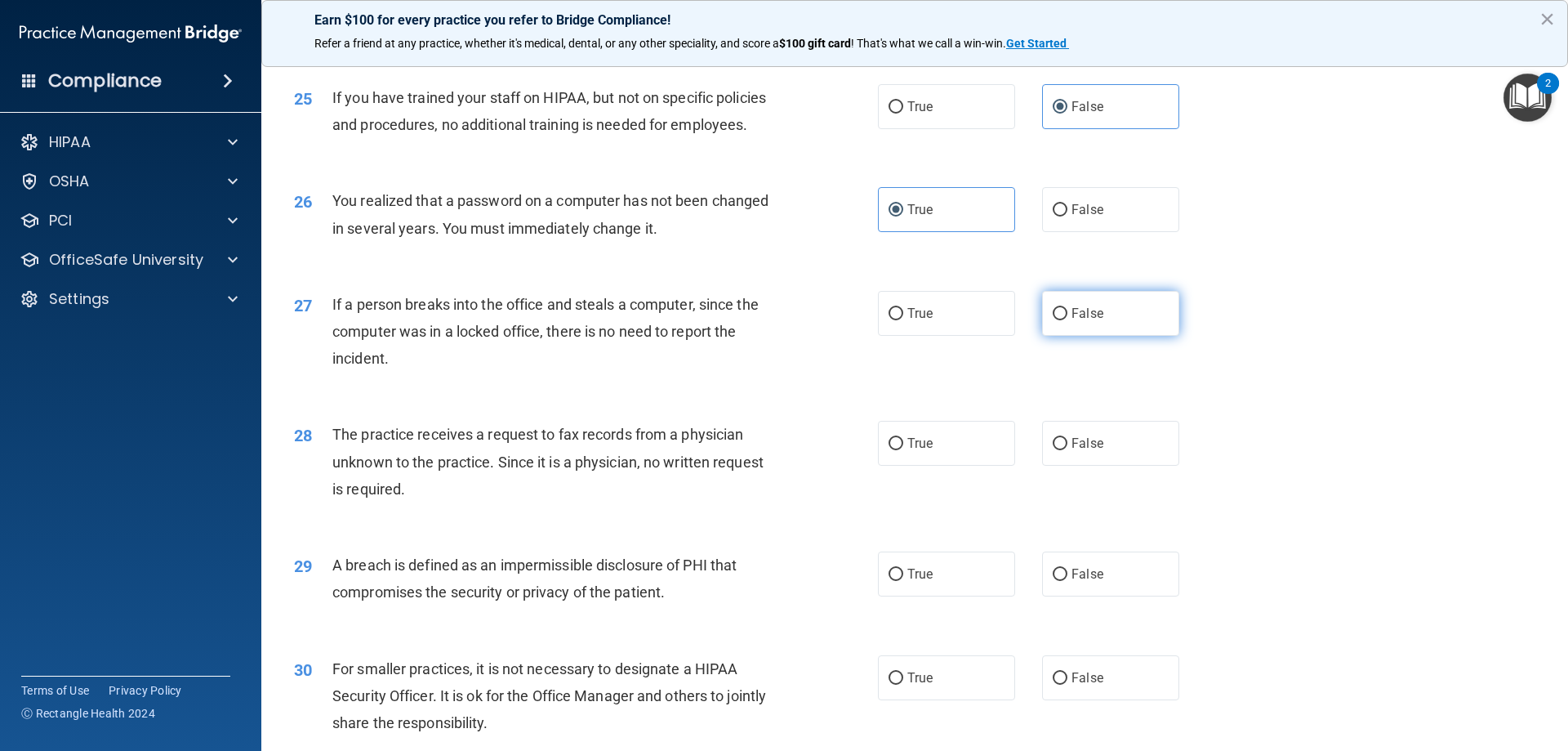
radio input "true"
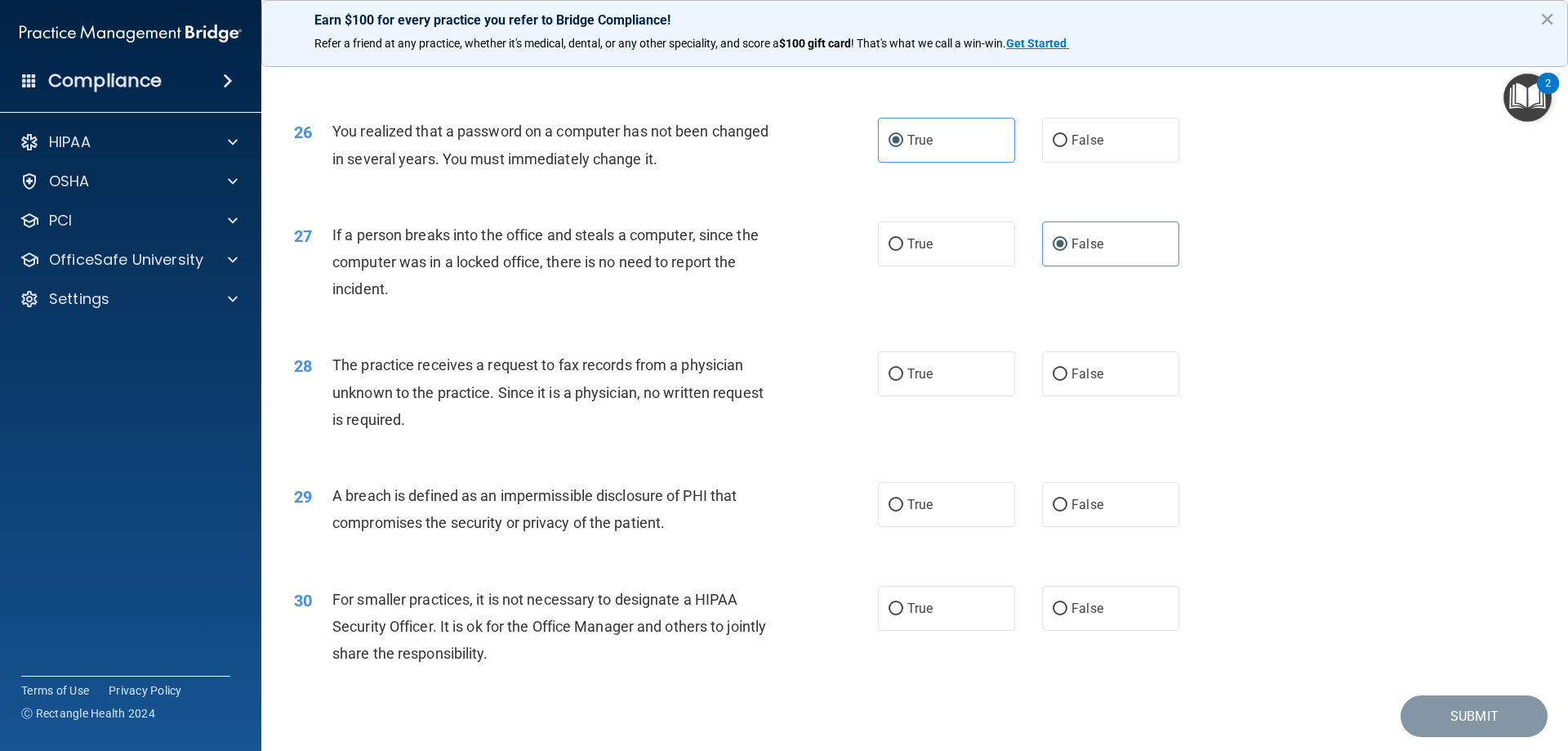
scroll to position [3104, 0]
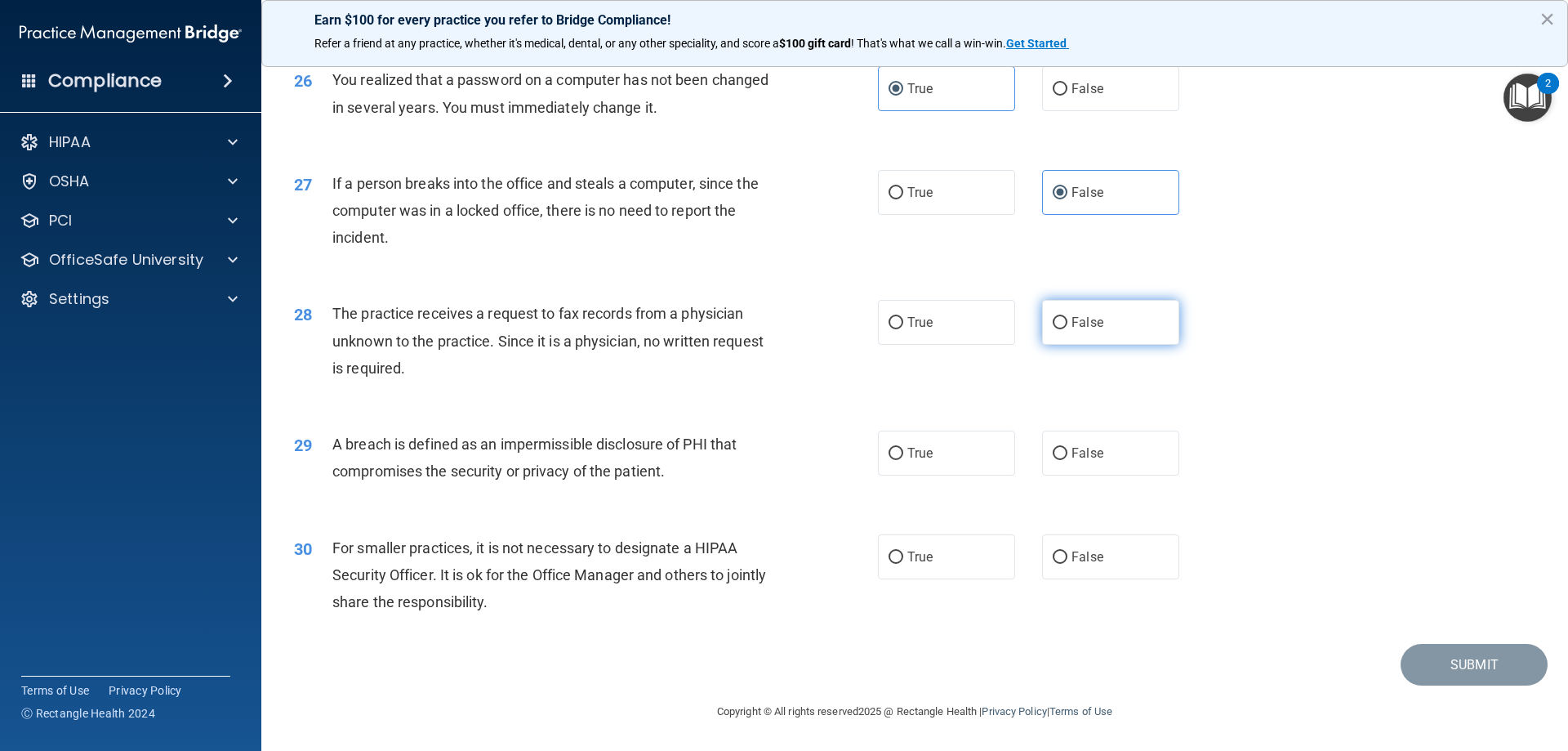
click at [1083, 328] on span "False" at bounding box center [1088, 321] width 32 height 15
click at [1068, 328] on input "False" at bounding box center [1060, 323] width 14 height 13
radio input "true"
click at [920, 475] on label "True" at bounding box center [947, 453] width 138 height 45
click at [904, 460] on input "True" at bounding box center [896, 454] width 14 height 13
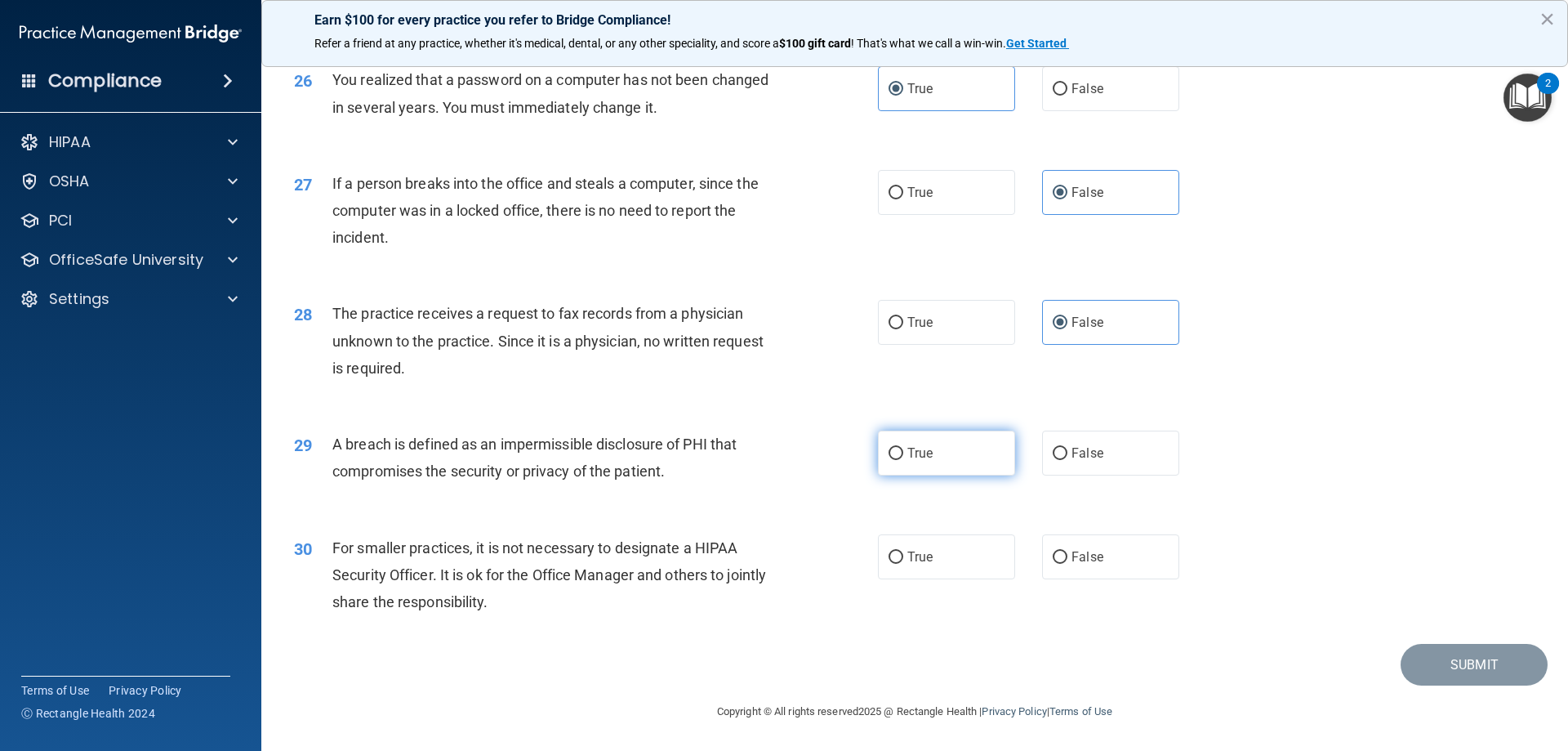
radio input "true"
click at [1127, 562] on label "False" at bounding box center [1111, 556] width 138 height 45
click at [1068, 562] on input "False" at bounding box center [1060, 558] width 14 height 13
radio input "true"
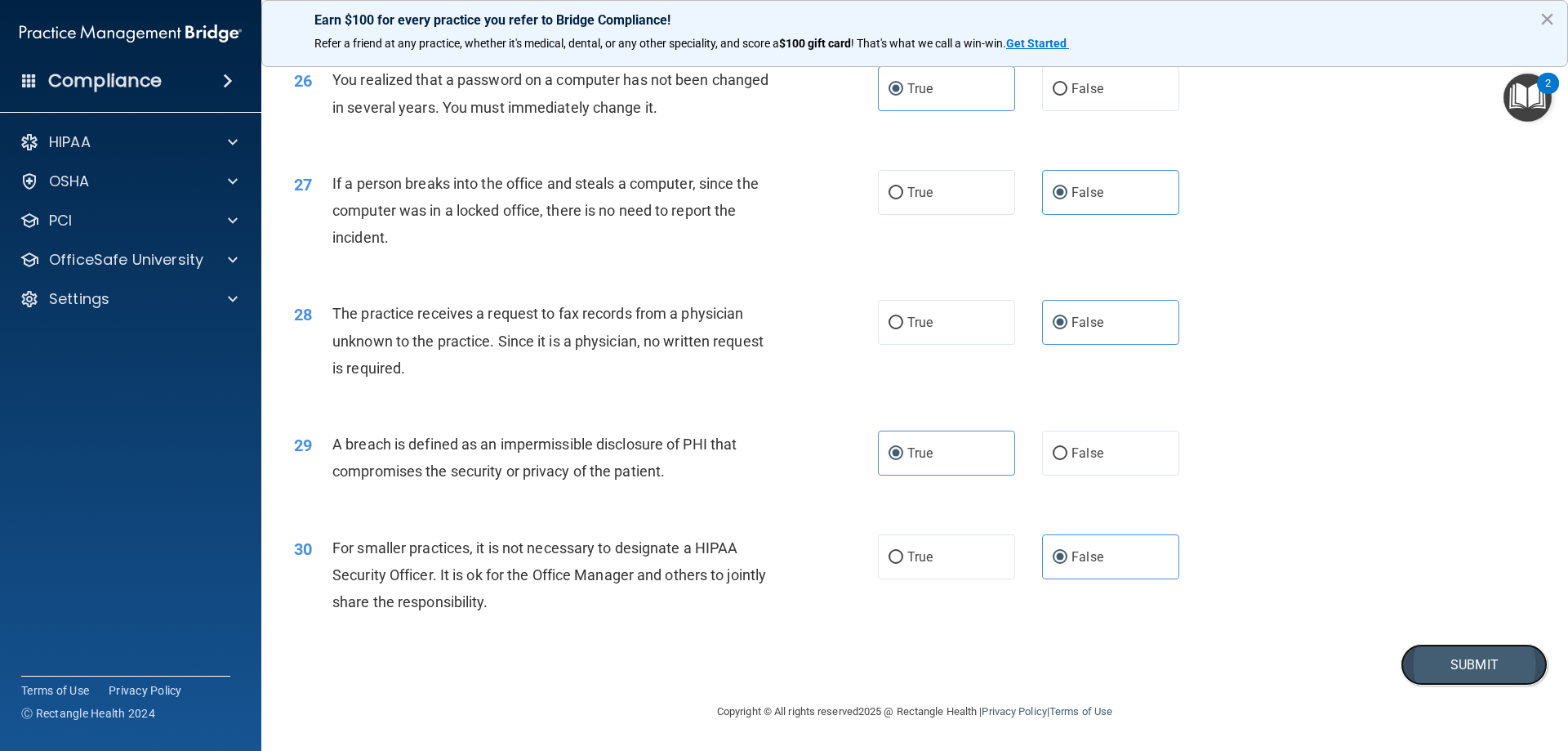
click at [1443, 667] on button "Submit" at bounding box center [1474, 664] width 147 height 42
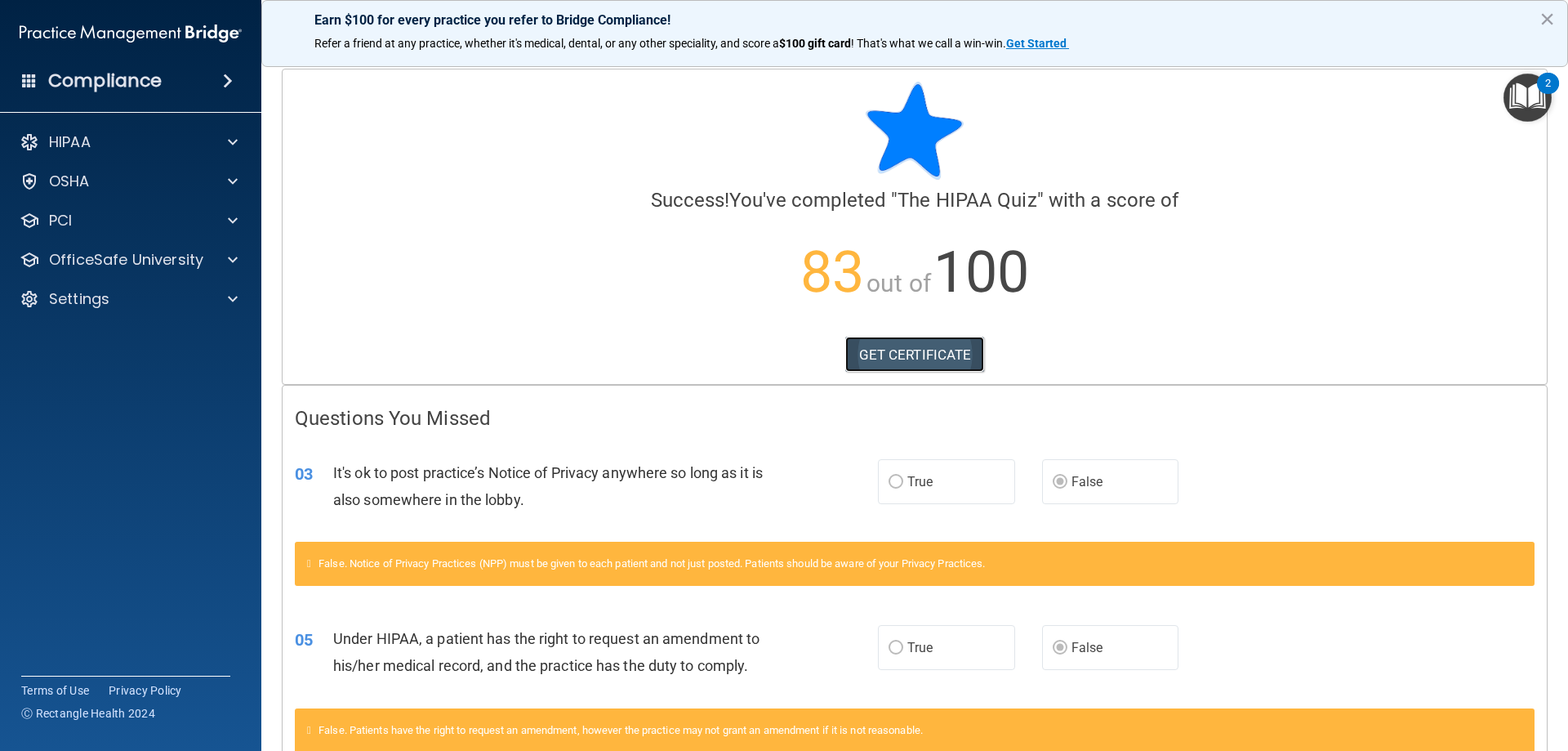
click at [947, 355] on link "GET CERTIFICATE" at bounding box center [915, 355] width 139 height 36
click at [226, 259] on div at bounding box center [230, 260] width 41 height 20
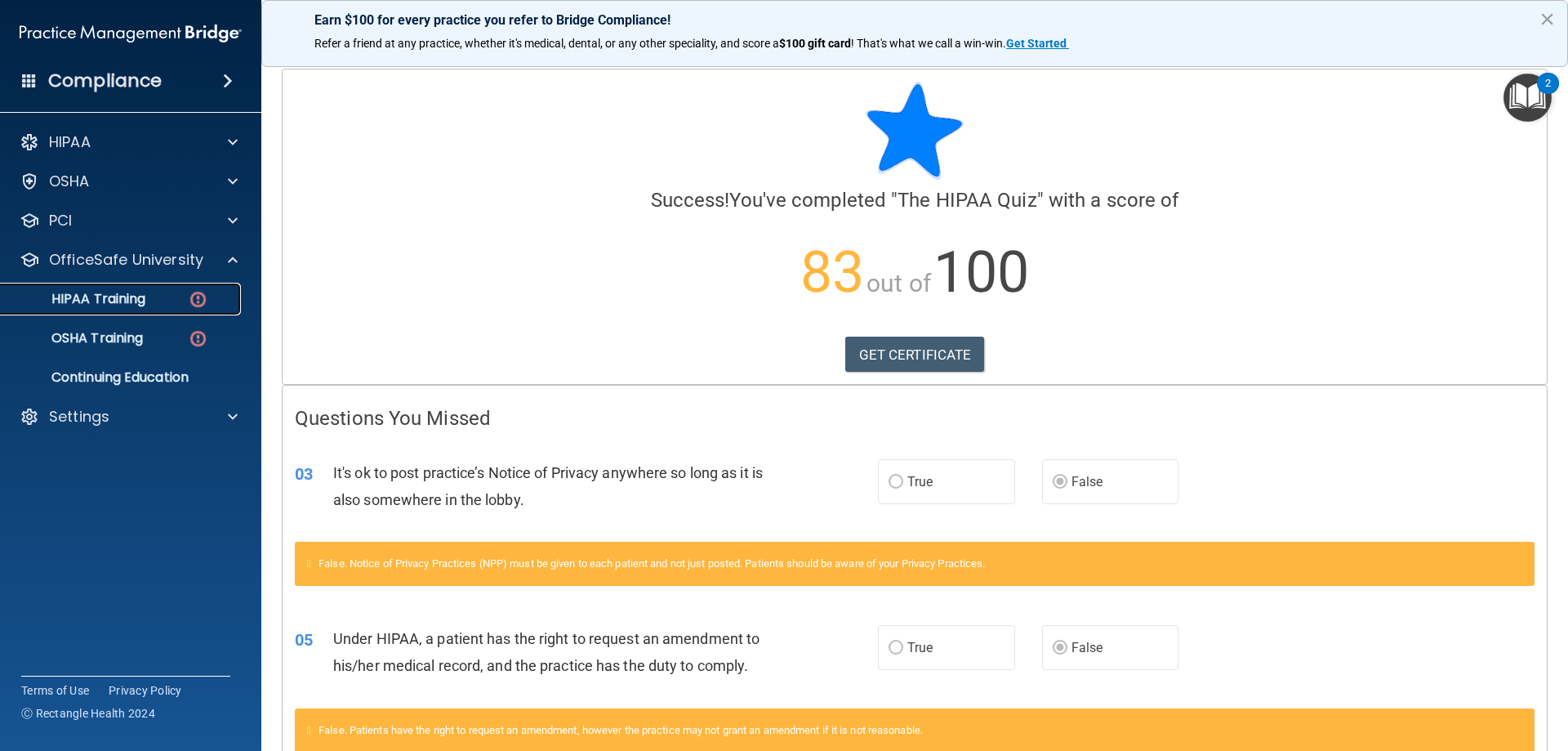
click at [145, 305] on p "HIPAA Training" at bounding box center [78, 299] width 135 height 16
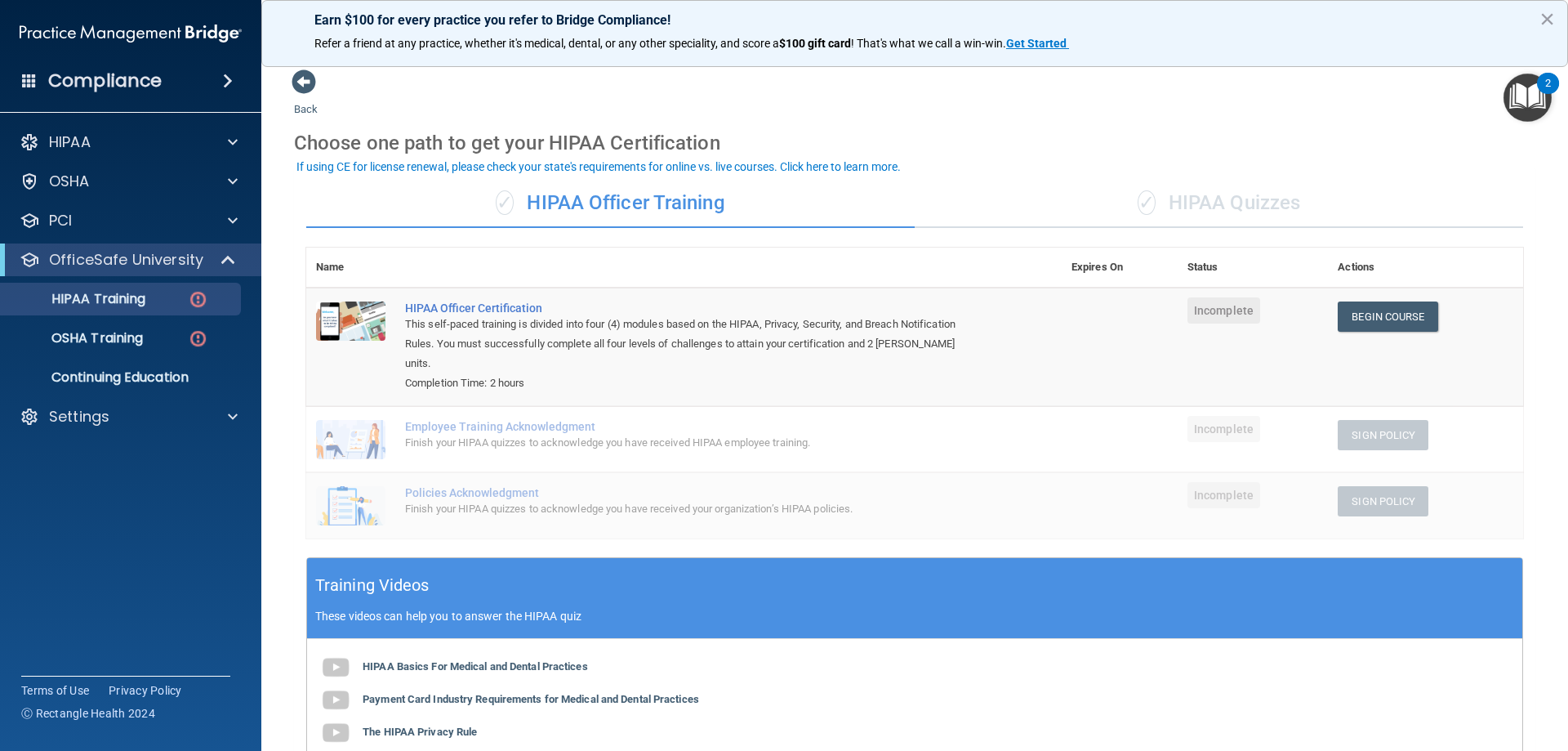
click at [1221, 219] on div "✓ HIPAA Quizzes" at bounding box center [1220, 203] width 609 height 49
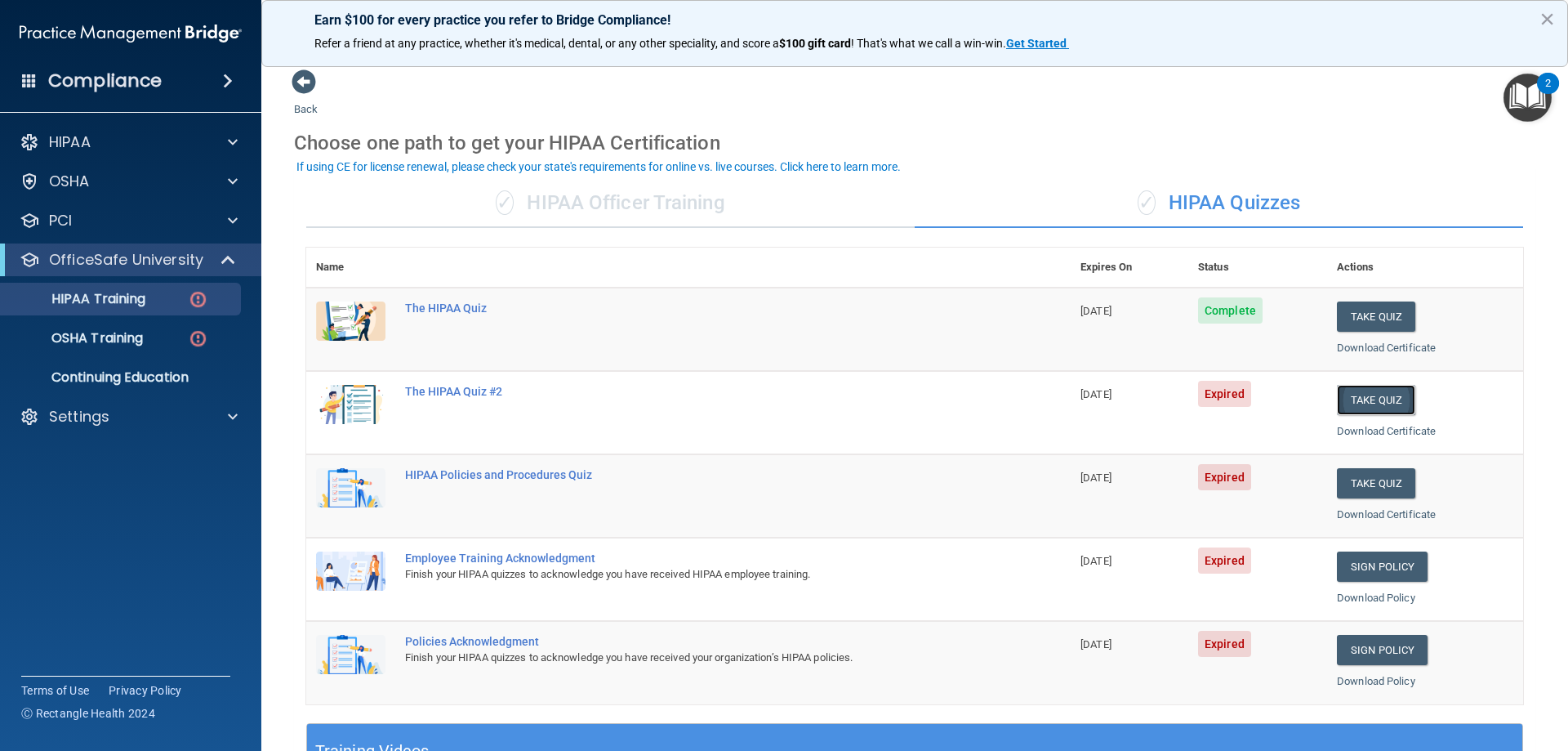
click at [1378, 405] on button "Take Quiz" at bounding box center [1377, 400] width 79 height 30
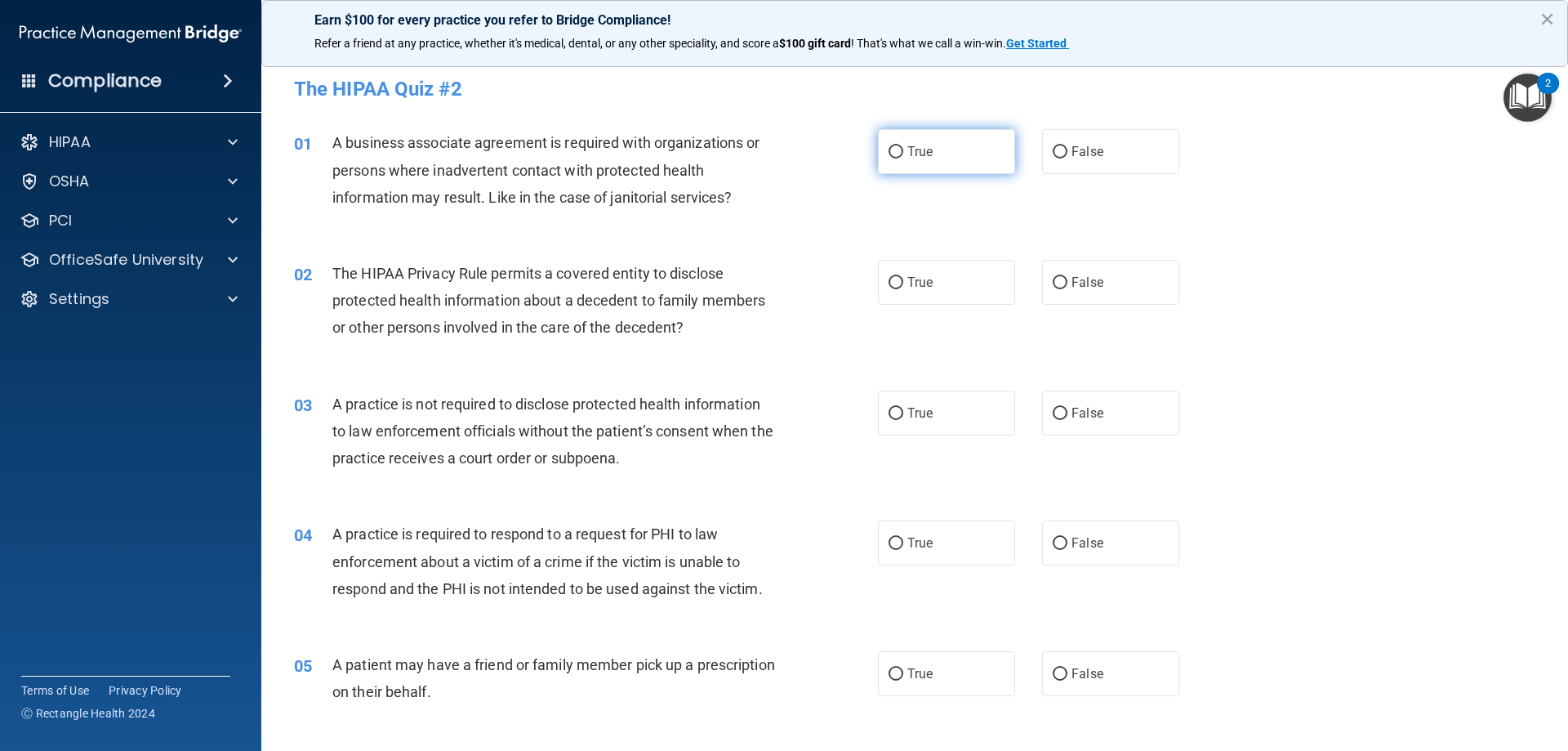
click at [878, 159] on label "True" at bounding box center [947, 152] width 138 height 45
click at [888, 158] on input "True" at bounding box center [896, 153] width 14 height 13
radio input "true"
click at [944, 293] on label "True" at bounding box center [947, 282] width 138 height 45
click at [904, 289] on input "True" at bounding box center [896, 283] width 14 height 13
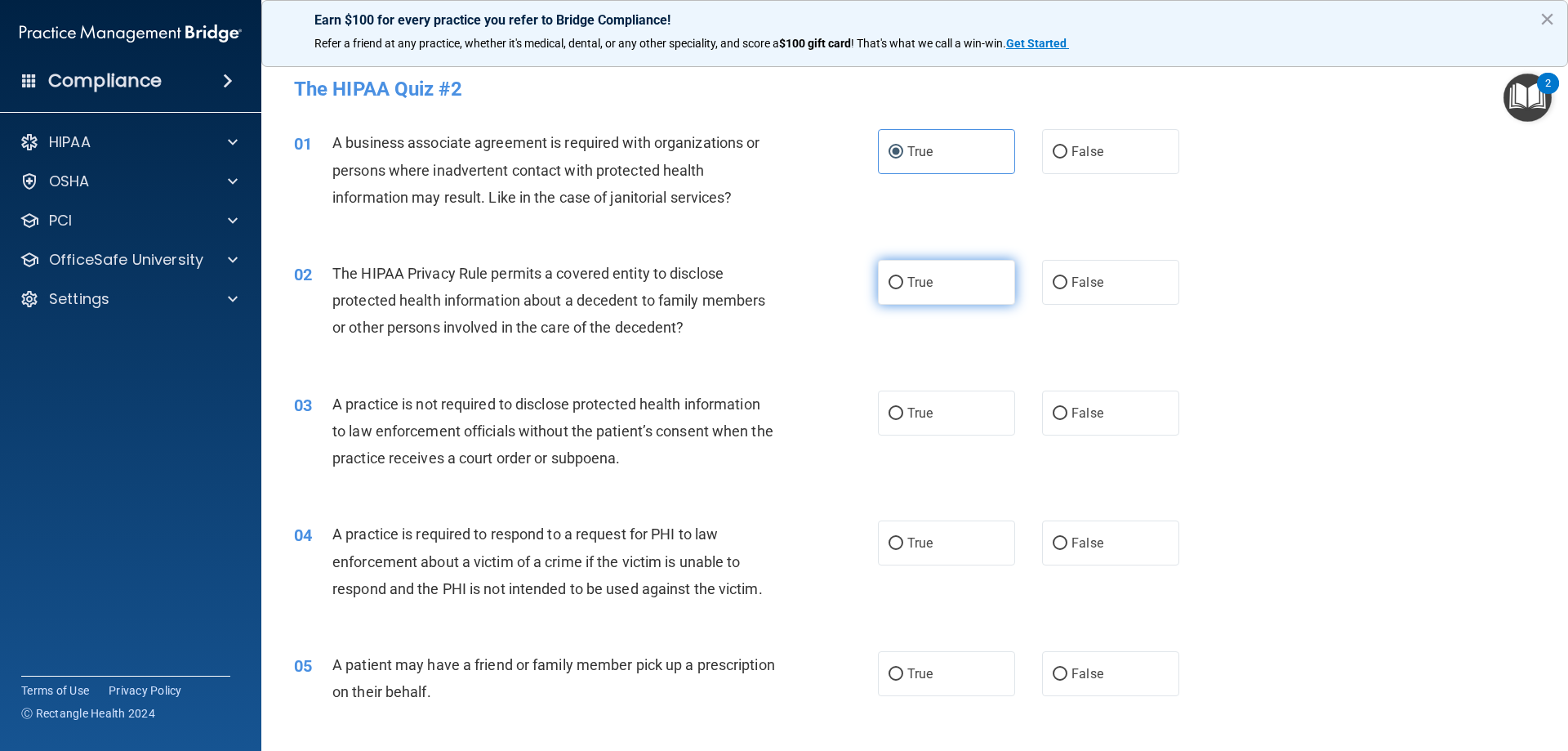
radio input "true"
click at [1048, 420] on label "False" at bounding box center [1111, 413] width 138 height 45
click at [1053, 420] on input "False" at bounding box center [1060, 413] width 14 height 13
radio input "true"
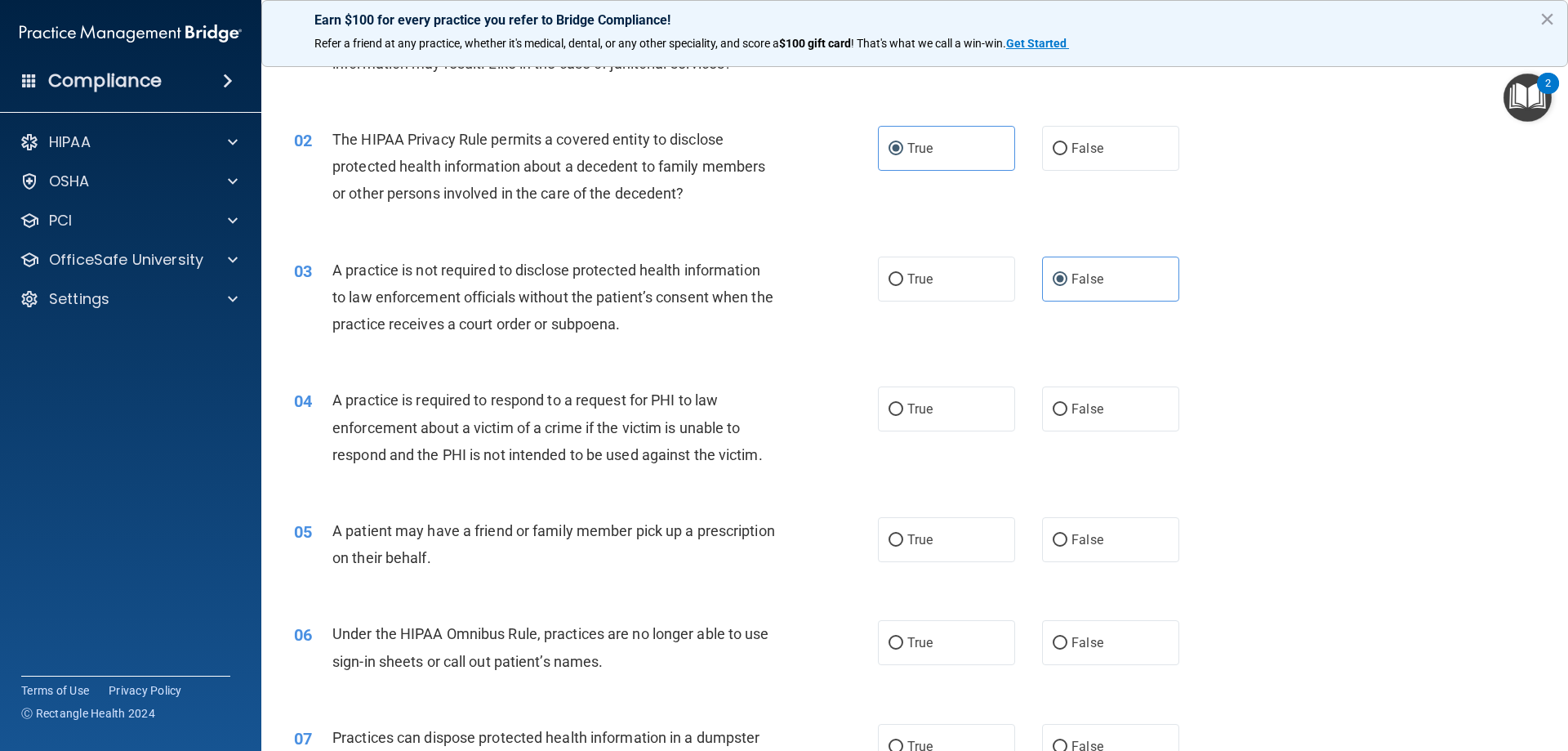
scroll to position [163, 0]
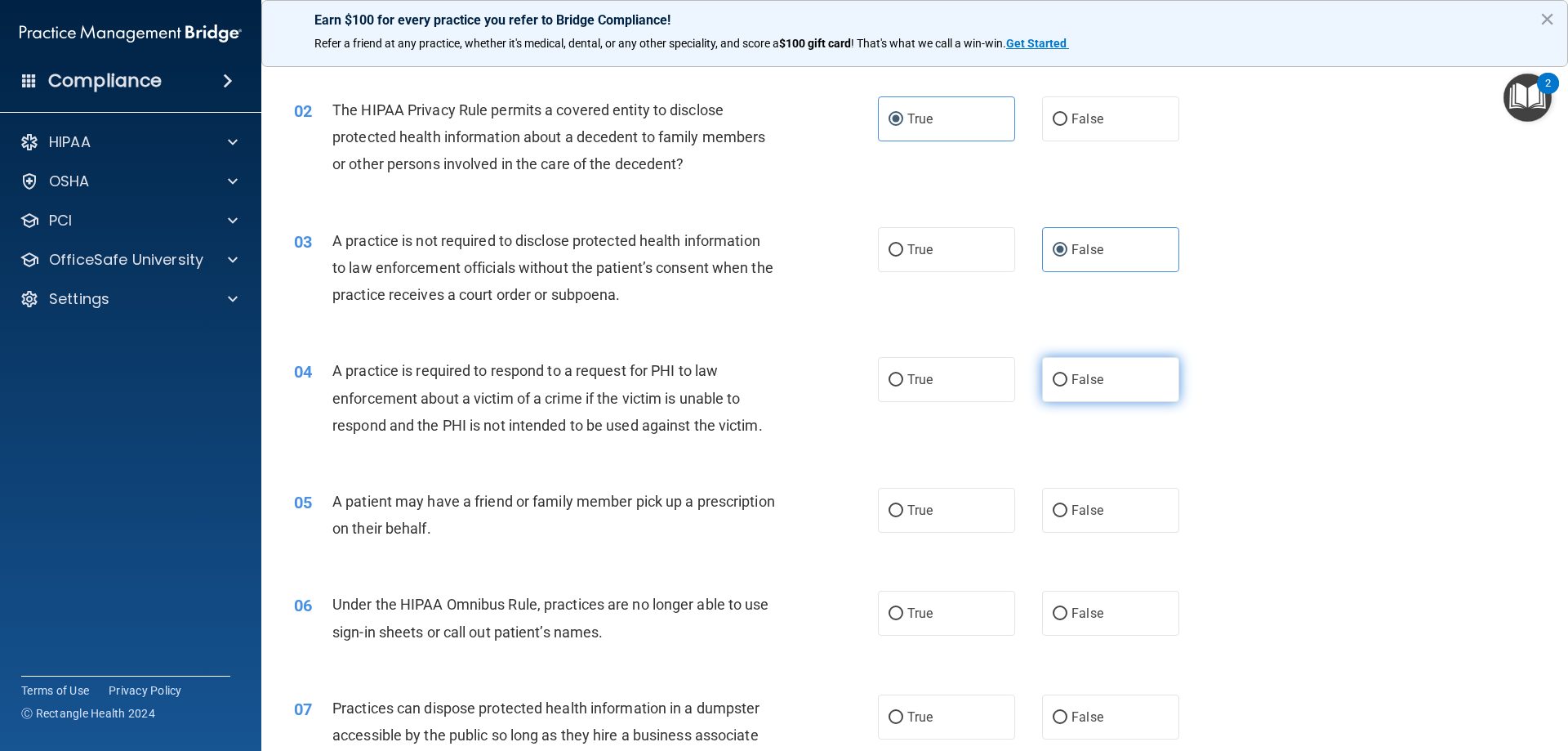
click at [1053, 386] on input "False" at bounding box center [1060, 380] width 14 height 13
radio input "true"
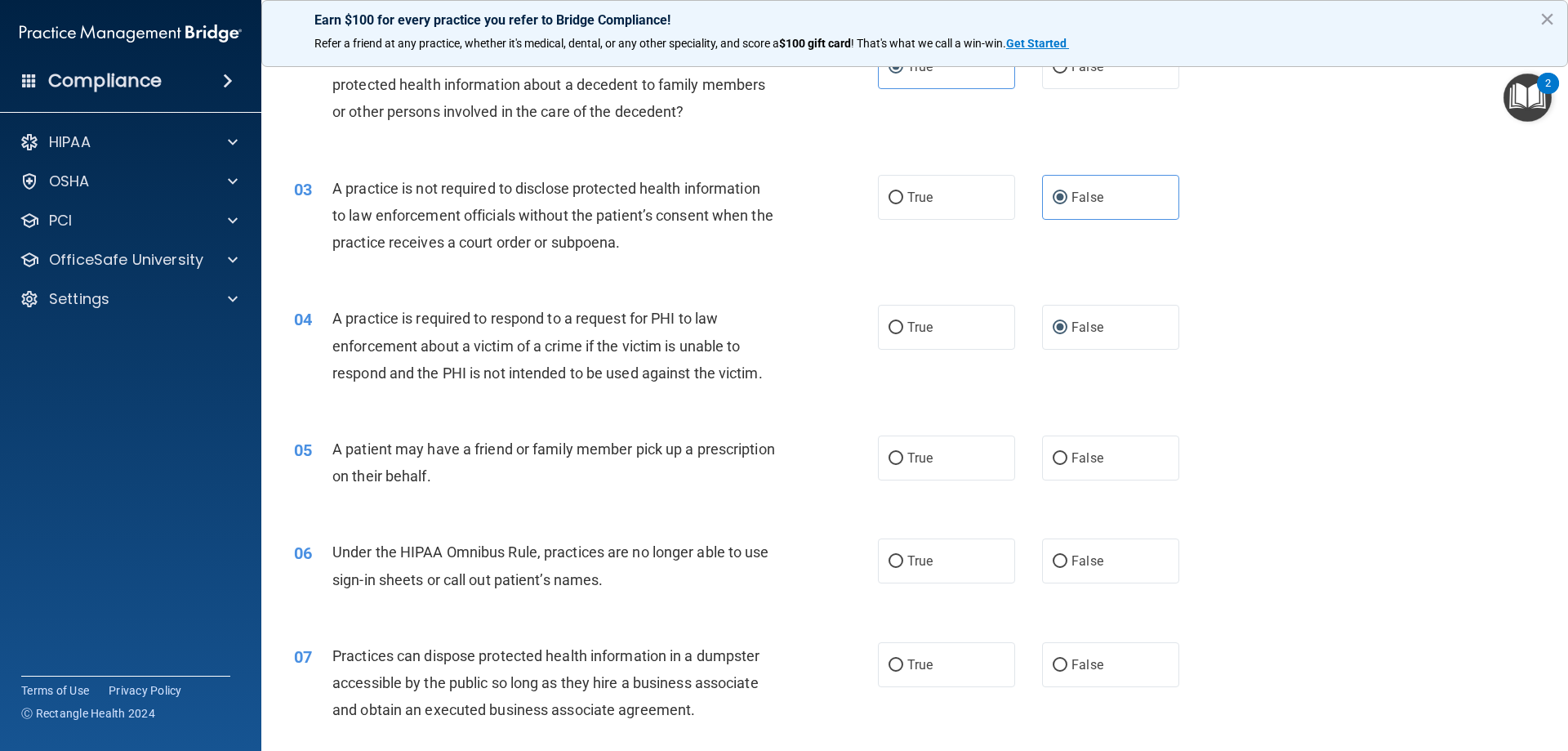
scroll to position [245, 0]
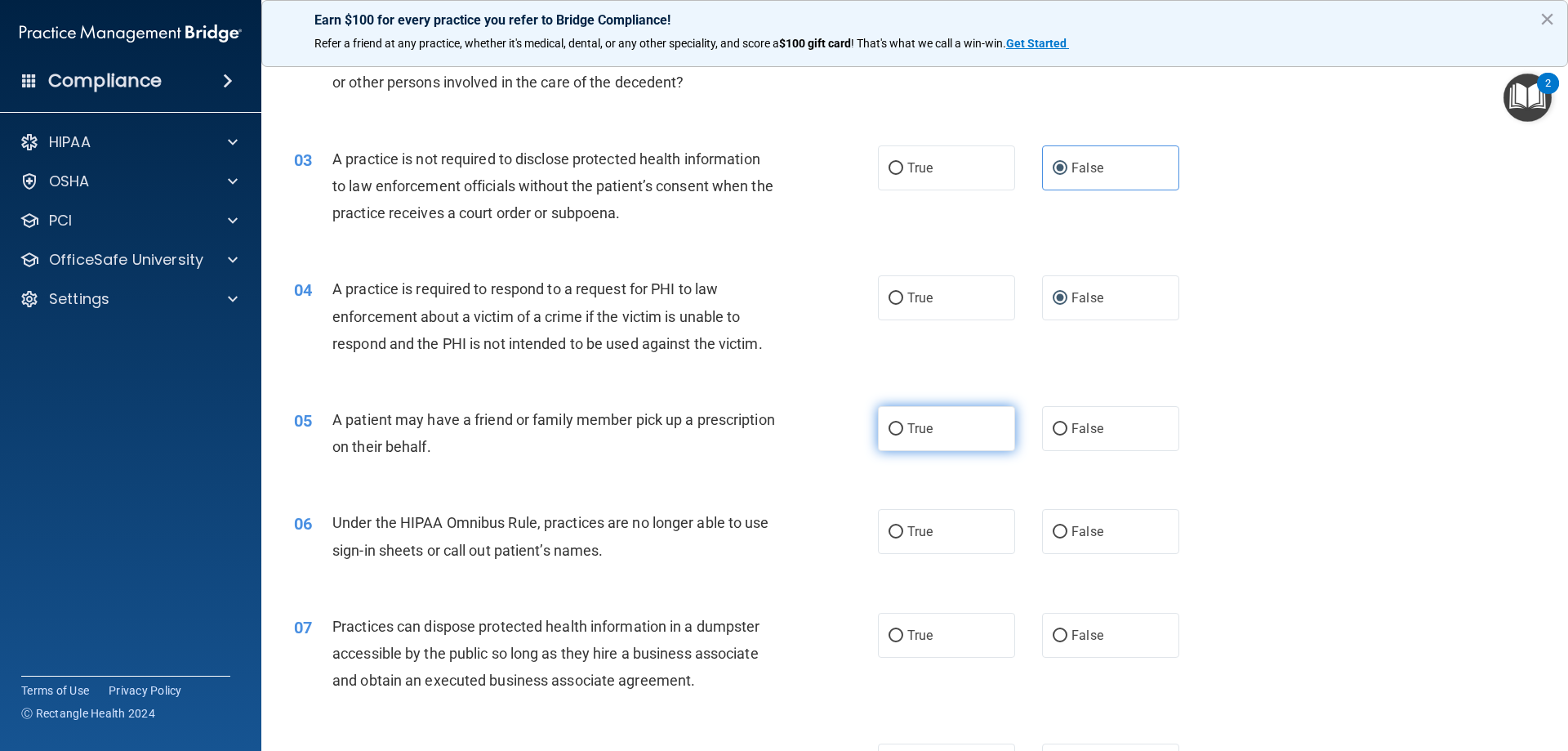
click at [935, 433] on label "True" at bounding box center [947, 429] width 138 height 45
click at [904, 433] on input "True" at bounding box center [896, 430] width 14 height 13
radio input "true"
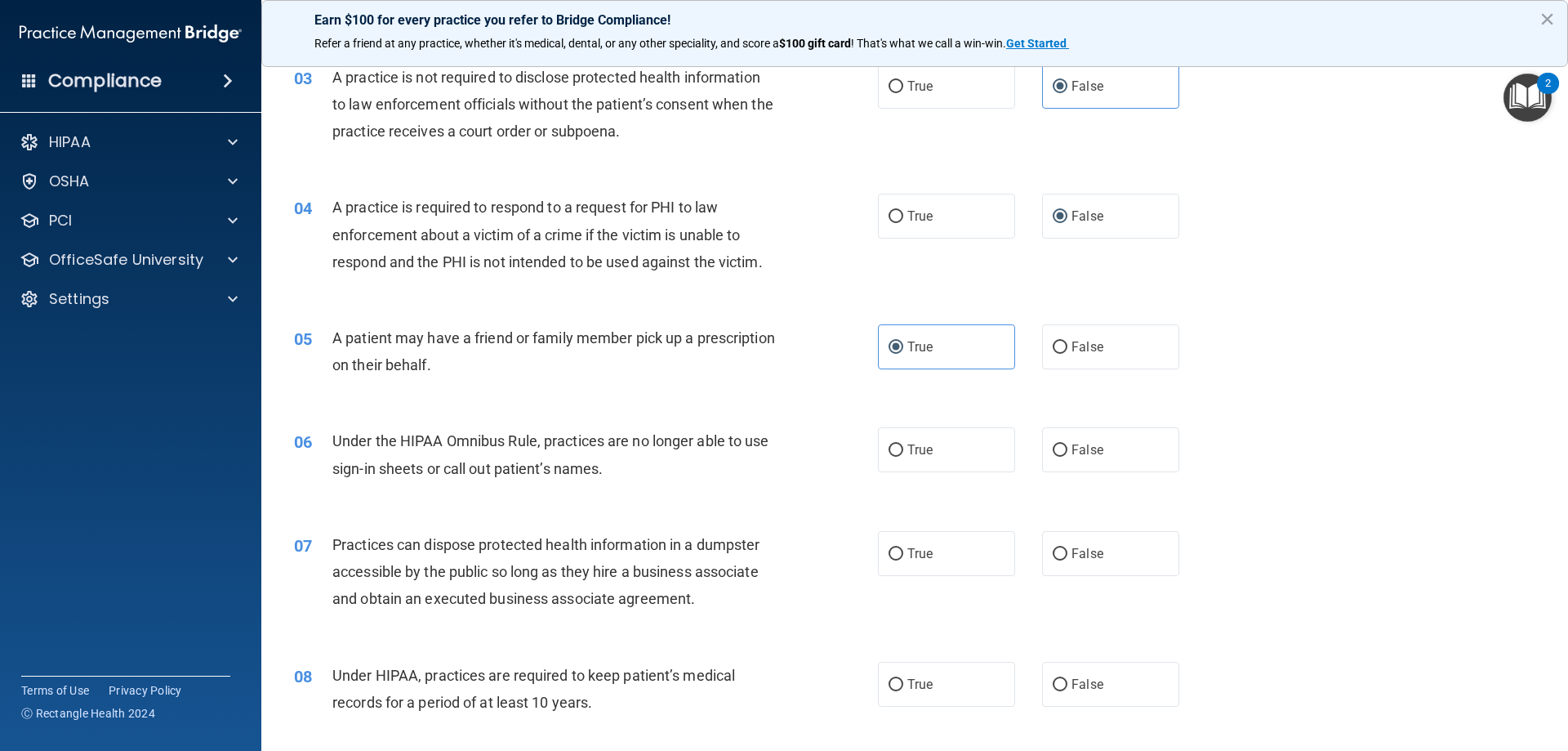
scroll to position [408, 0]
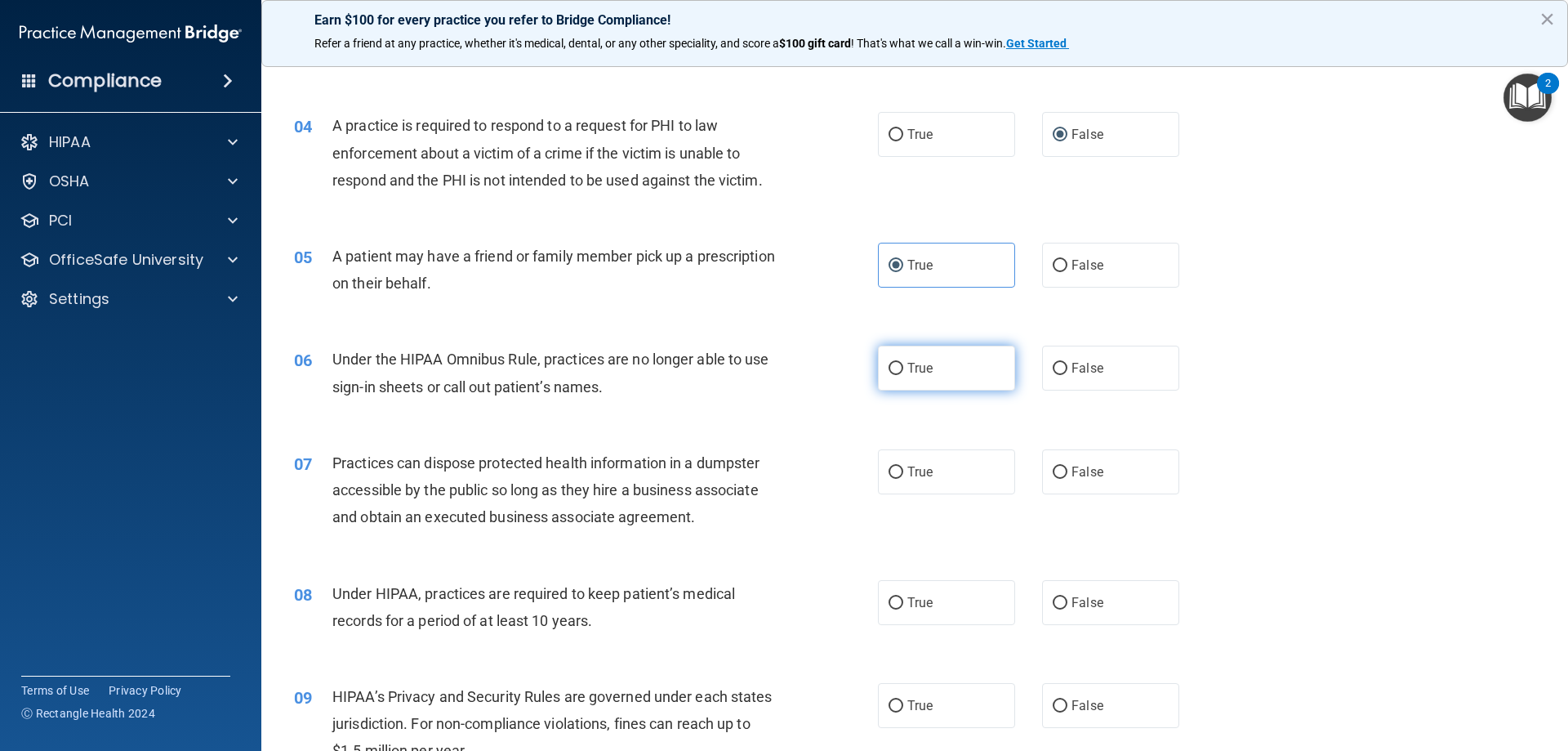
click at [913, 375] on span "True" at bounding box center [920, 367] width 25 height 15
click at [904, 375] on input "True" at bounding box center [896, 369] width 14 height 13
radio input "true"
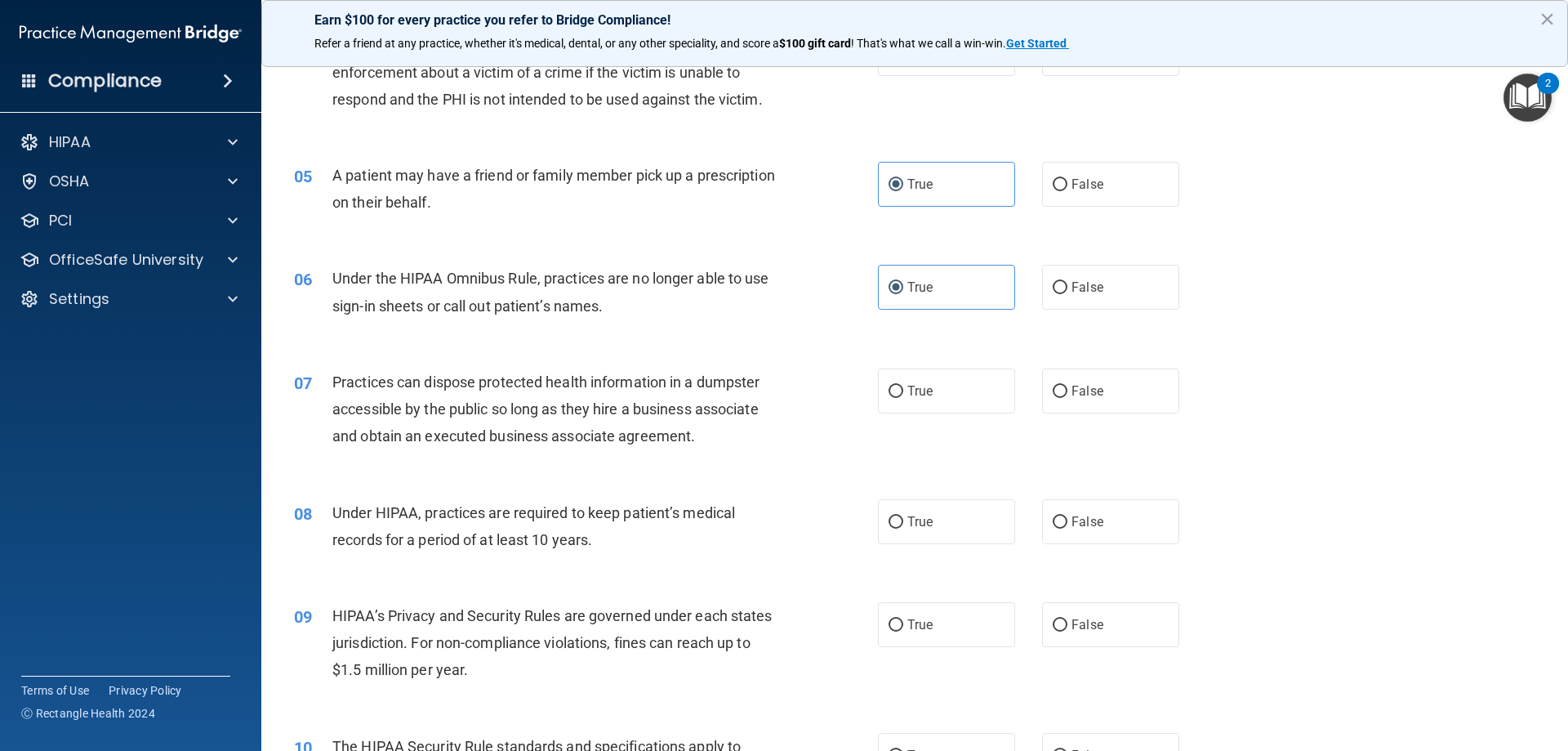
scroll to position [490, 0]
click at [1082, 303] on label "False" at bounding box center [1111, 286] width 138 height 45
click at [1068, 293] on input "False" at bounding box center [1060, 288] width 14 height 13
radio input "true"
radio input "false"
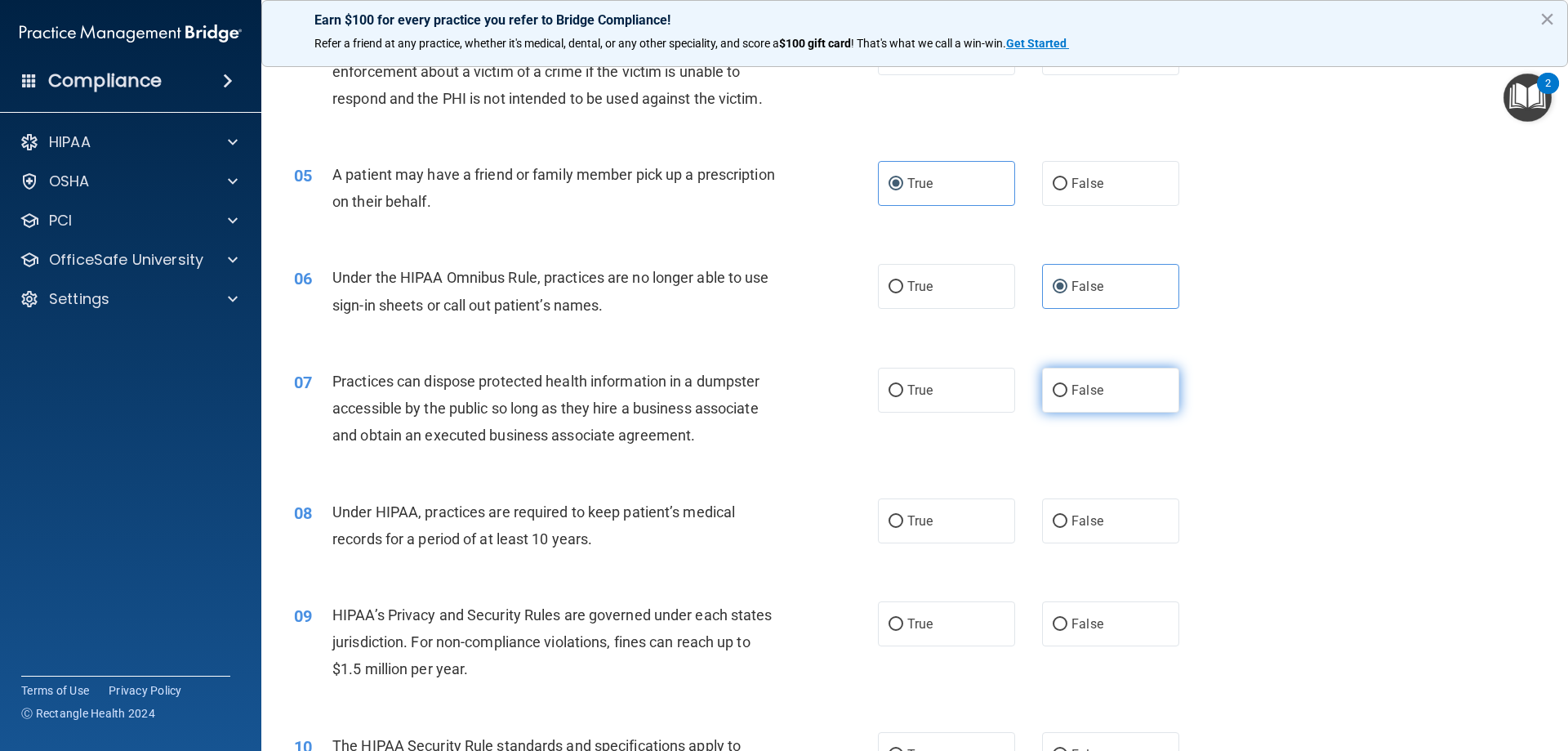
click at [1058, 401] on label "False" at bounding box center [1111, 390] width 138 height 45
click at [1058, 397] on input "False" at bounding box center [1060, 391] width 14 height 13
radio input "true"
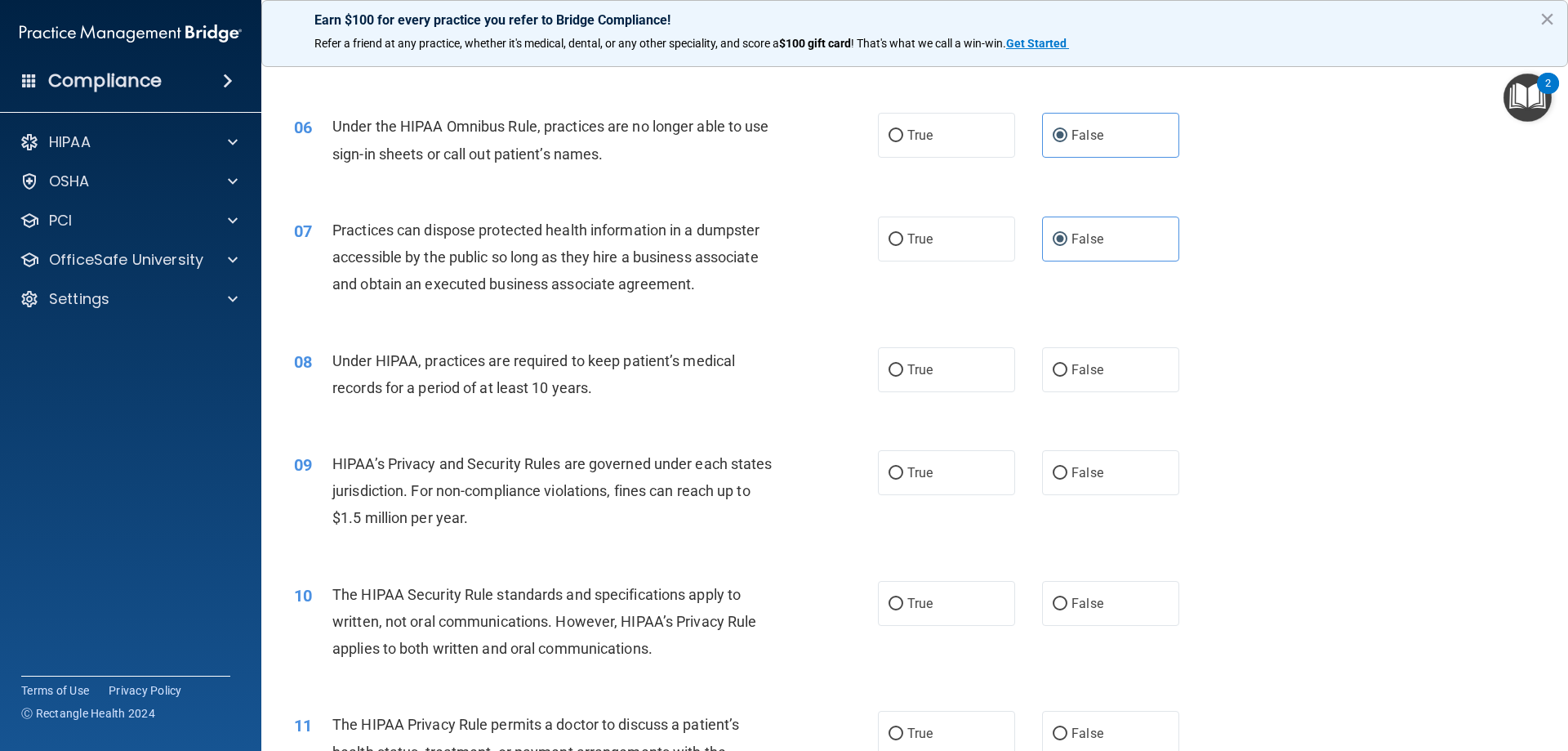
scroll to position [654, 0]
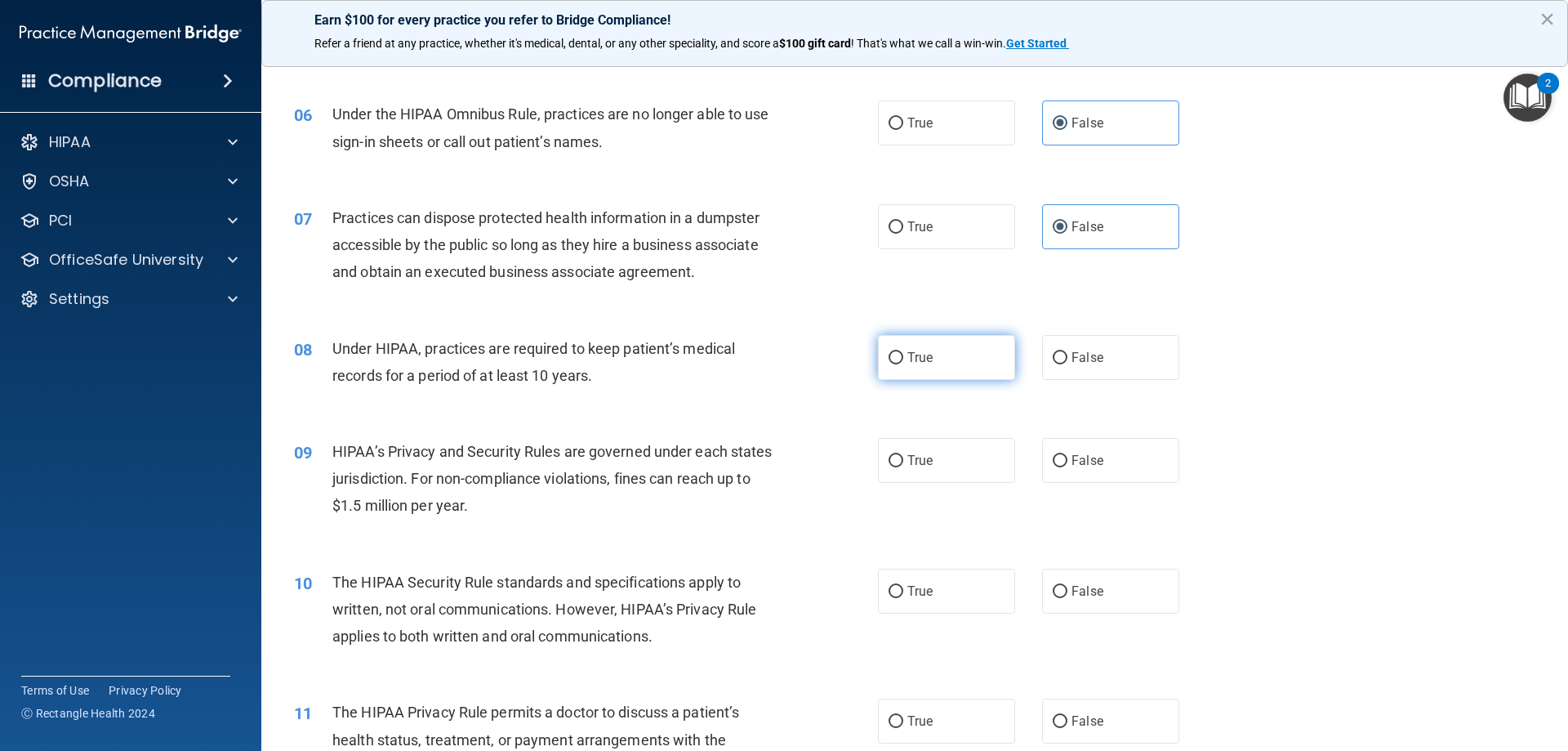
click at [912, 357] on span "True" at bounding box center [920, 357] width 25 height 15
click at [904, 357] on input "True" at bounding box center [896, 358] width 14 height 13
radio input "true"
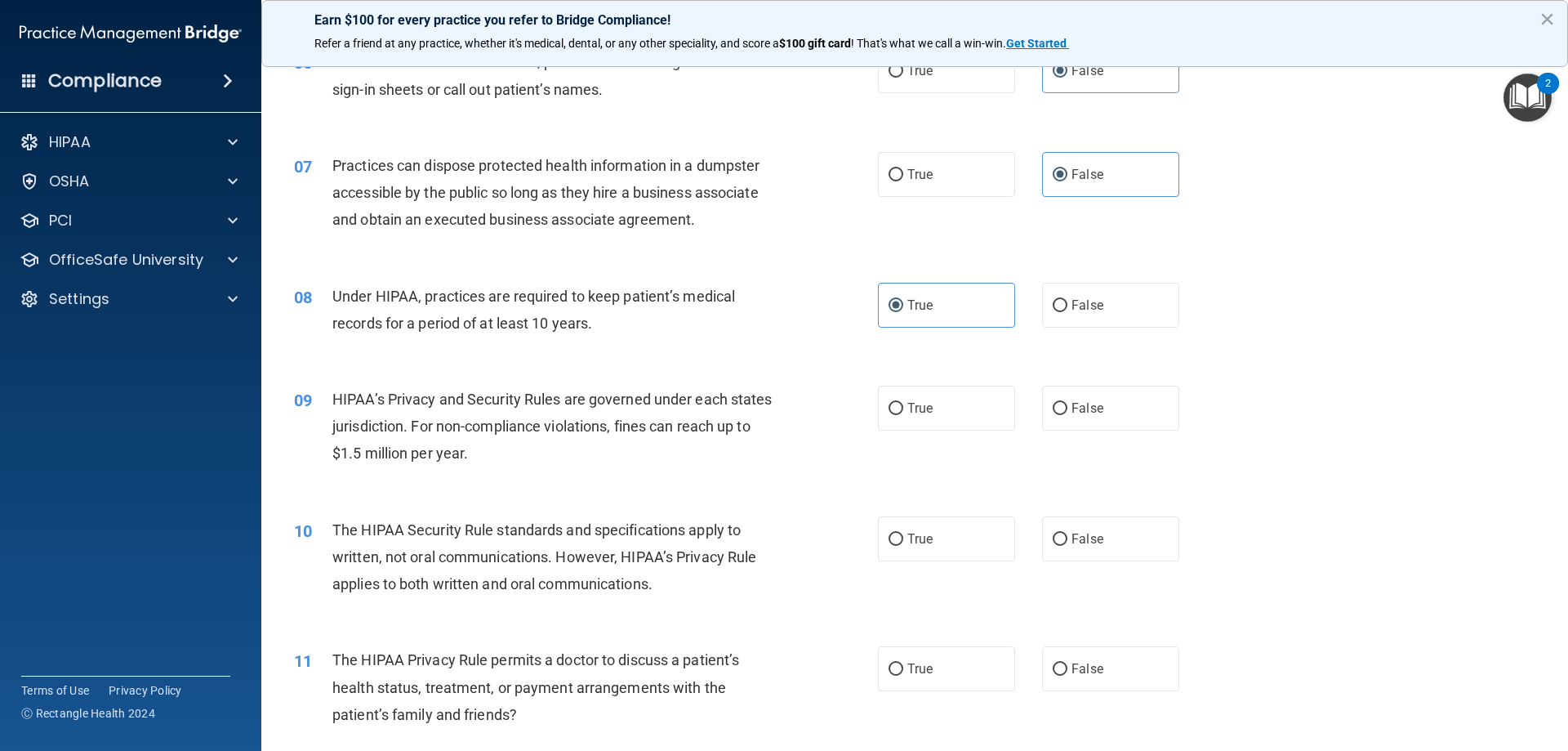
scroll to position [735, 0]
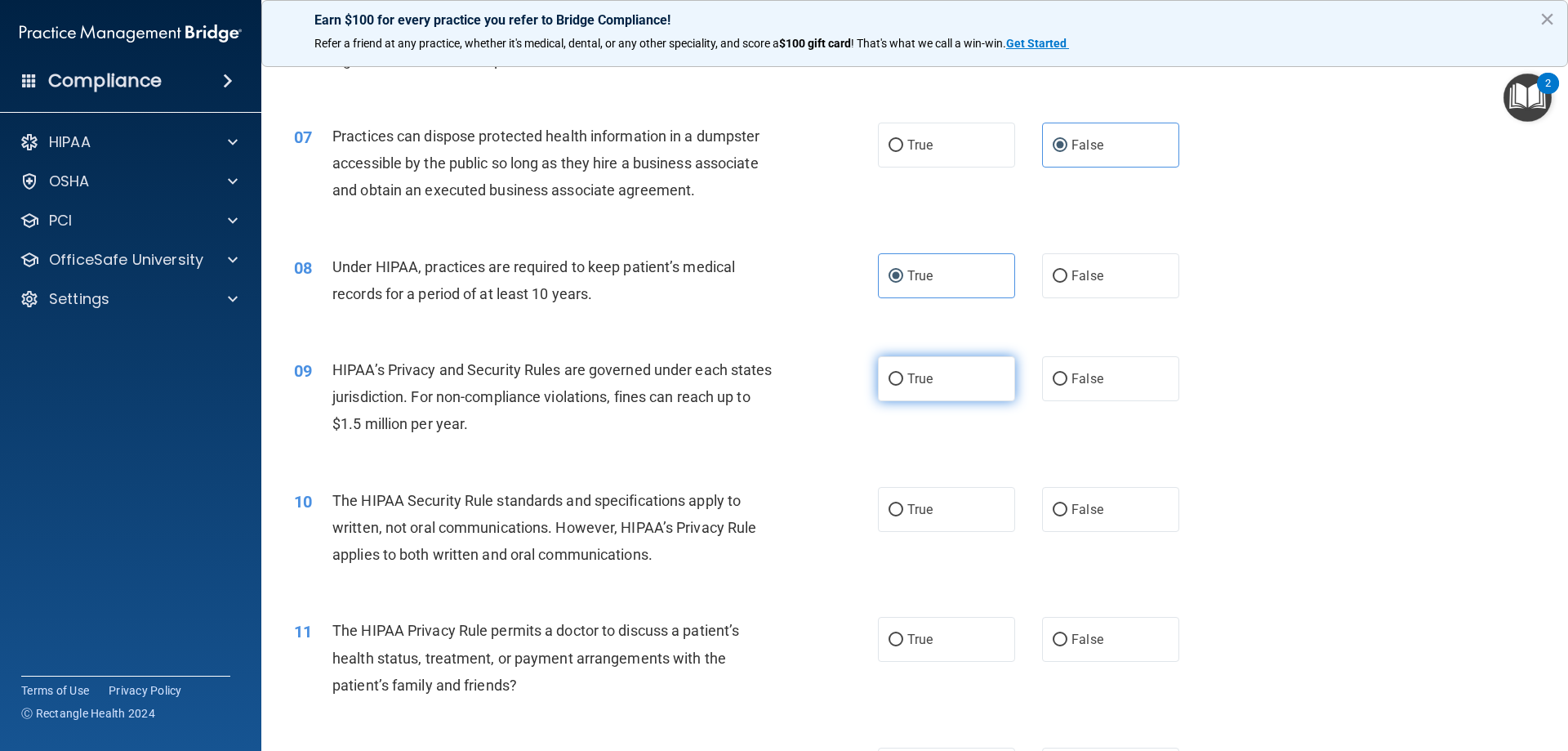
click at [919, 375] on span "True" at bounding box center [920, 378] width 25 height 15
click at [904, 375] on input "True" at bounding box center [896, 380] width 14 height 13
radio input "true"
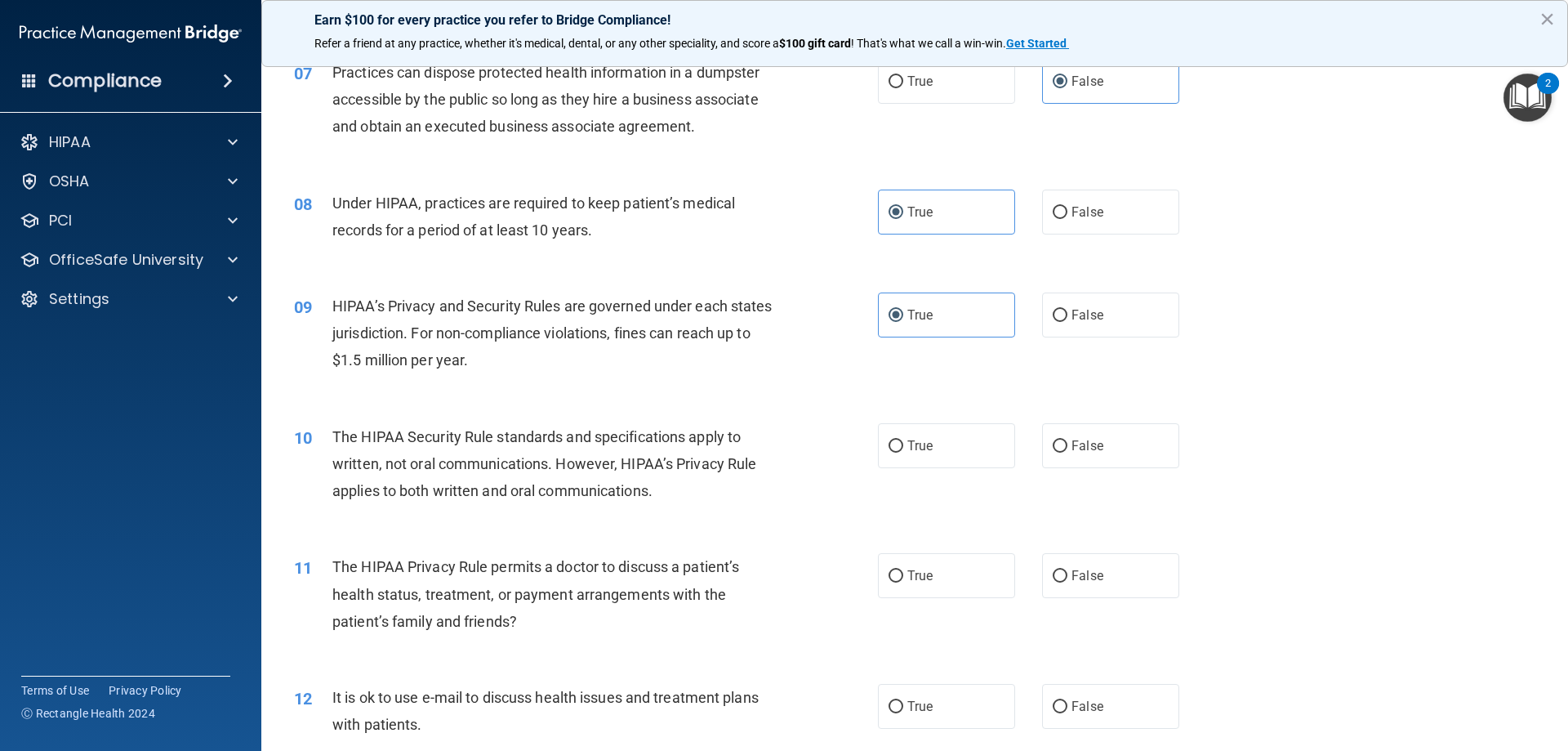
scroll to position [898, 0]
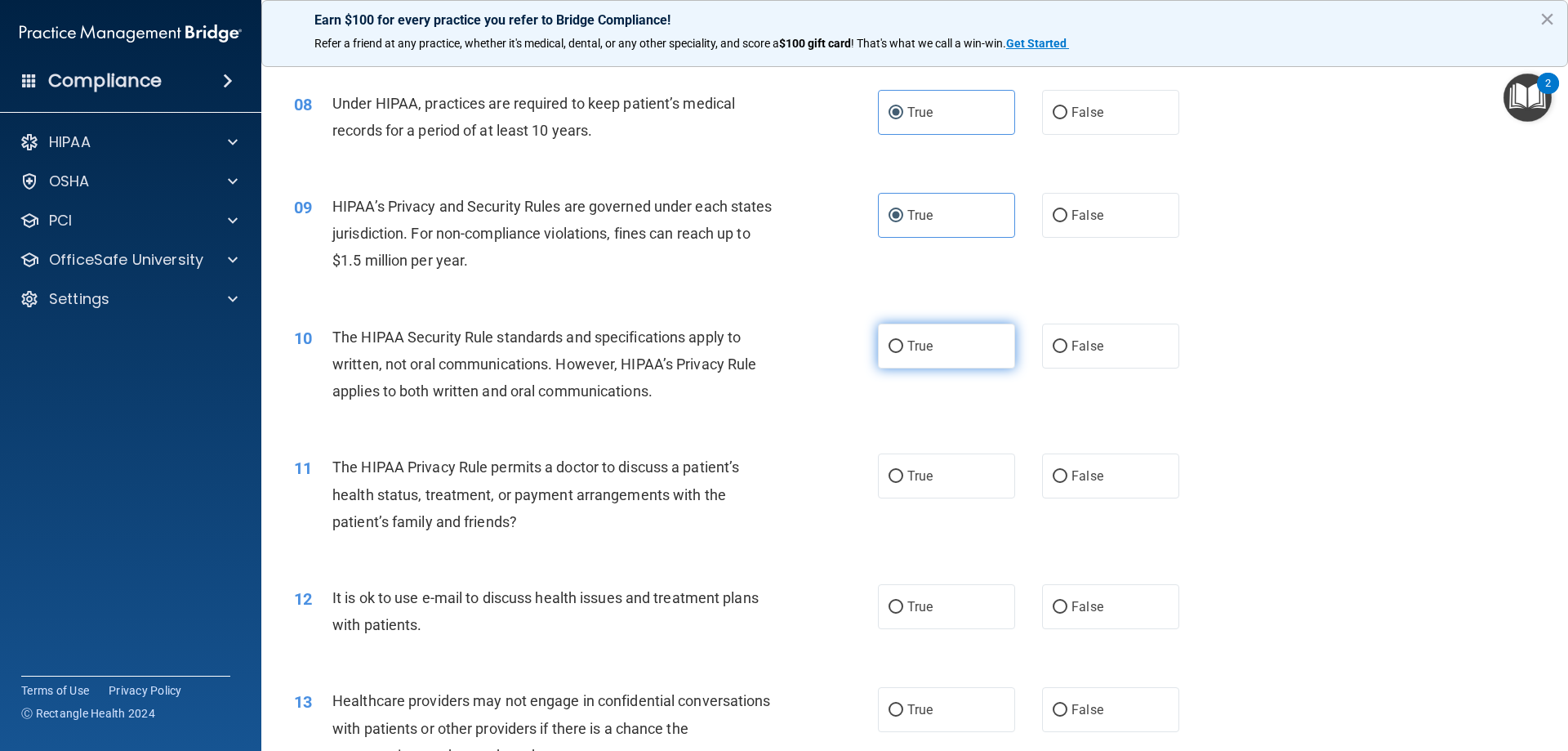
click at [972, 359] on label "True" at bounding box center [947, 346] width 138 height 45
click at [904, 353] on input "True" at bounding box center [896, 346] width 14 height 13
radio input "true"
click at [1102, 484] on label "False" at bounding box center [1111, 476] width 138 height 45
click at [1068, 483] on input "False" at bounding box center [1060, 477] width 14 height 13
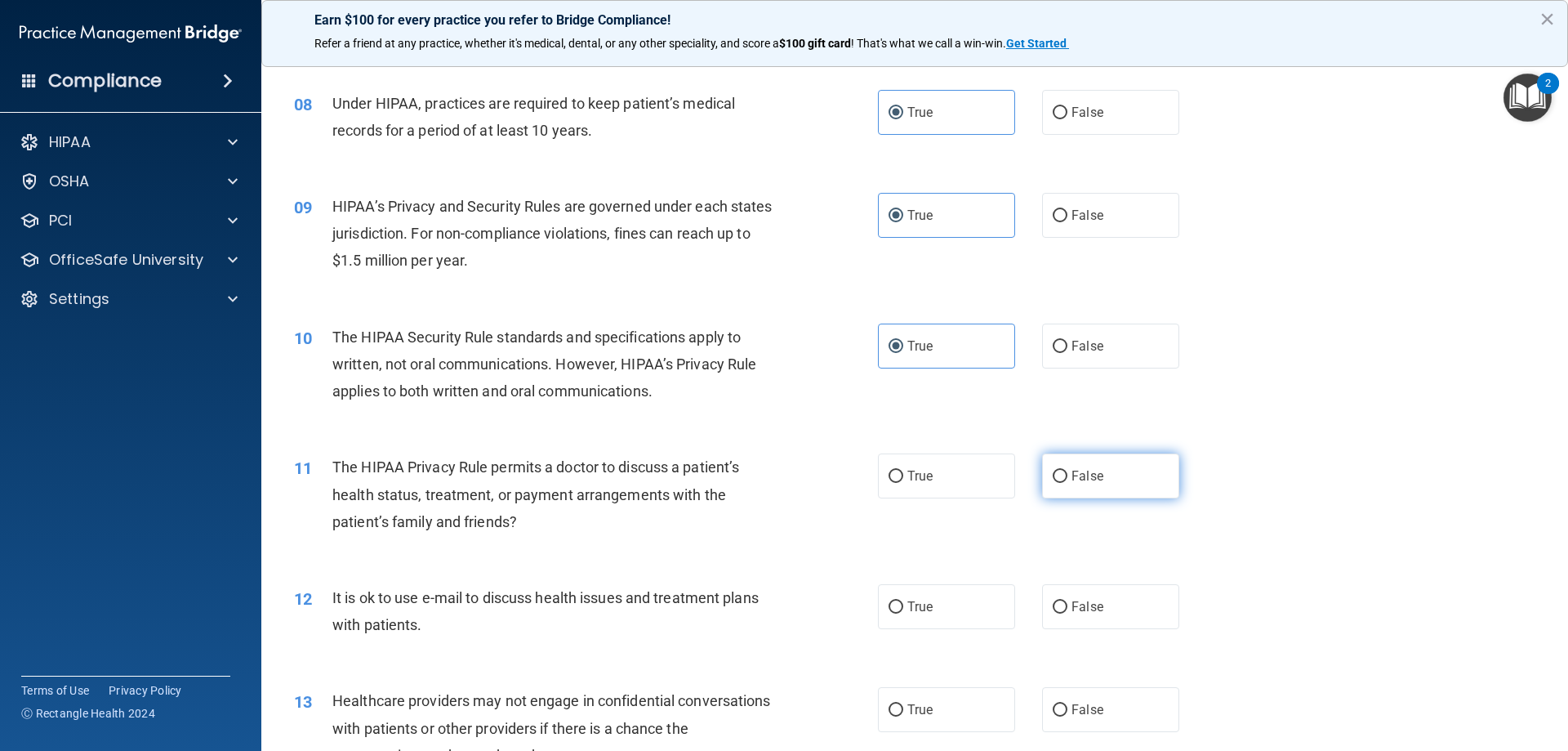
radio input "true"
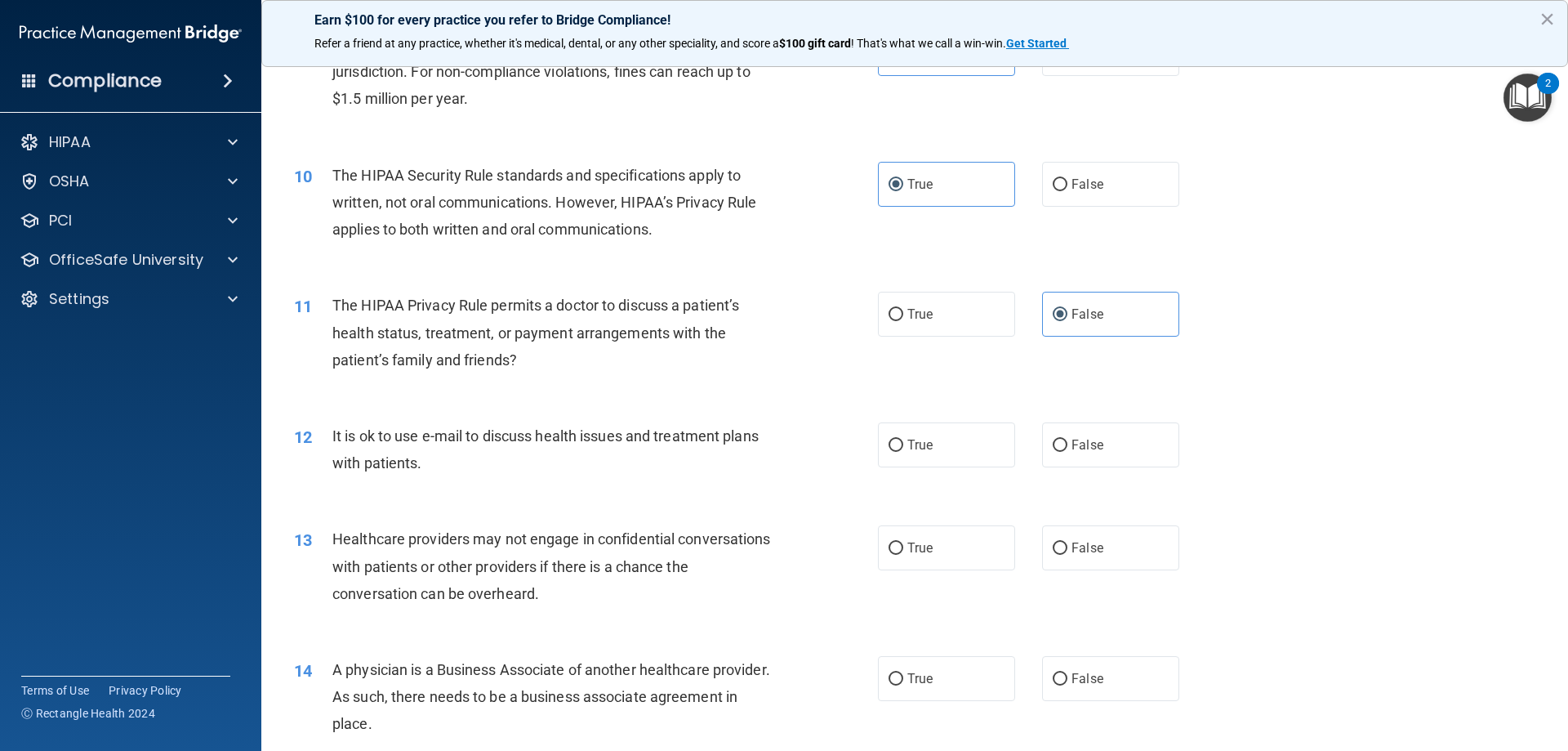
scroll to position [1062, 0]
click at [1023, 463] on div "True False" at bounding box center [1042, 443] width 329 height 45
click at [968, 457] on label "True" at bounding box center [947, 443] width 138 height 45
click at [904, 450] on input "True" at bounding box center [896, 444] width 14 height 13
radio input "true"
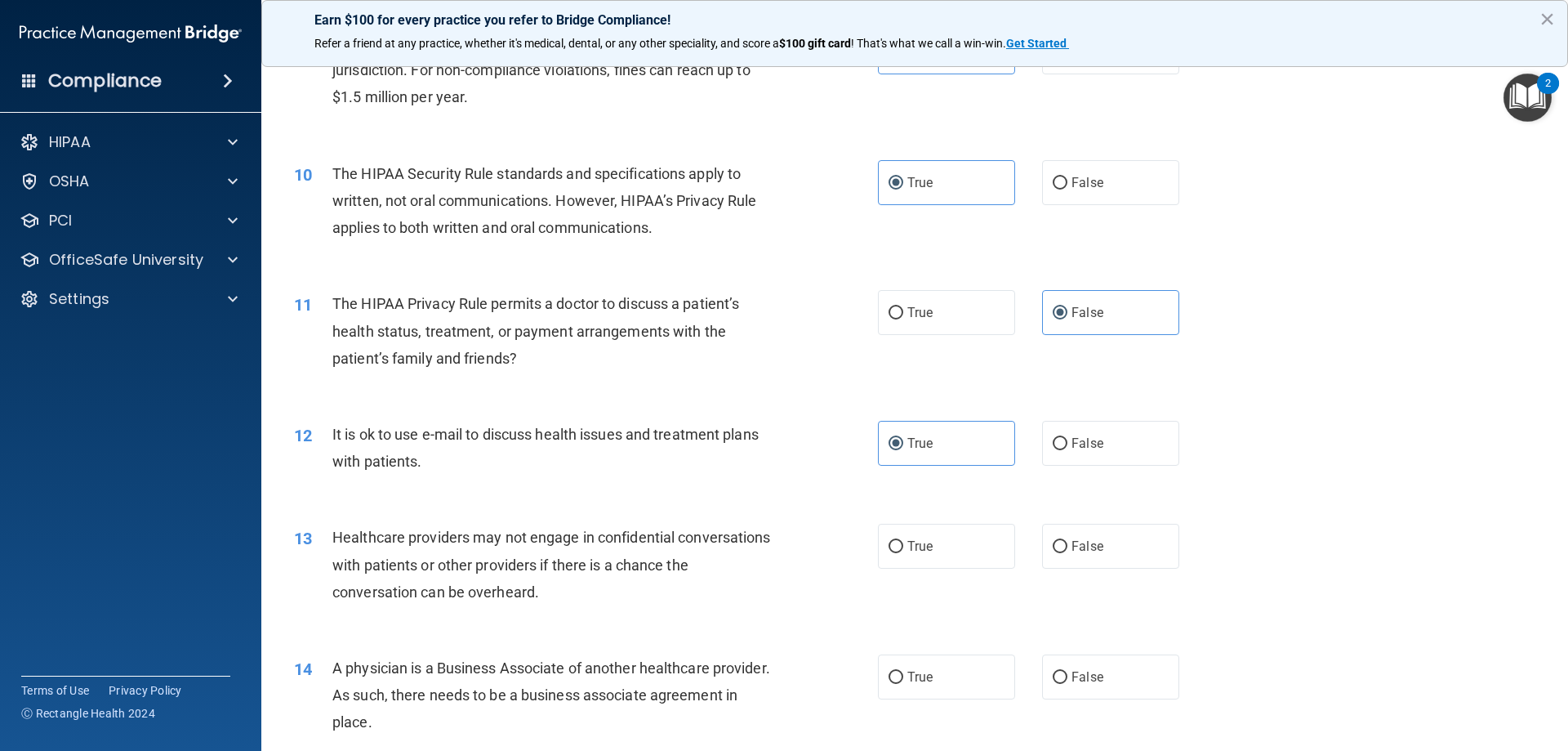
scroll to position [1144, 0]
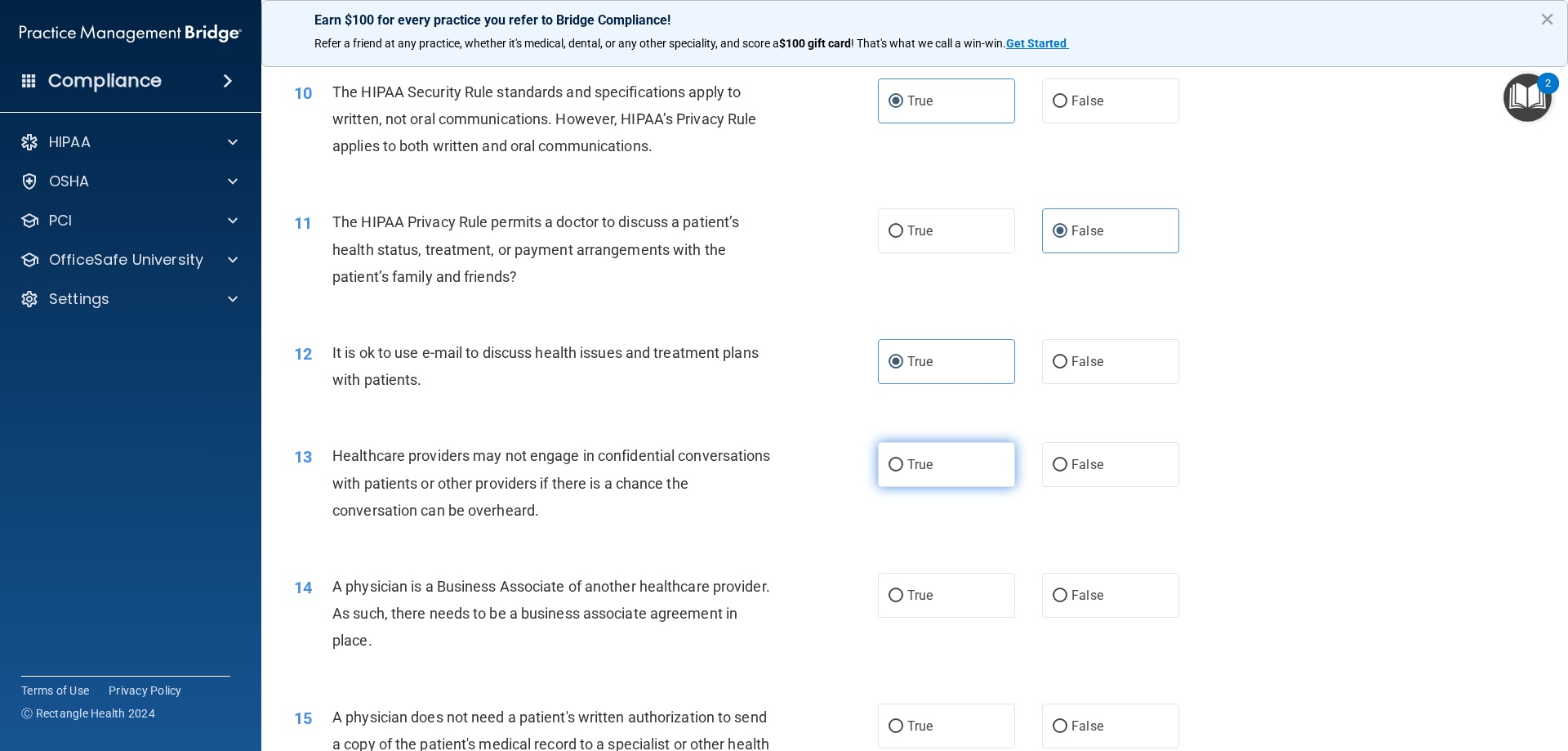
click at [888, 483] on label "True" at bounding box center [947, 464] width 138 height 45
click at [888, 471] on input "True" at bounding box center [896, 465] width 14 height 13
radio input "true"
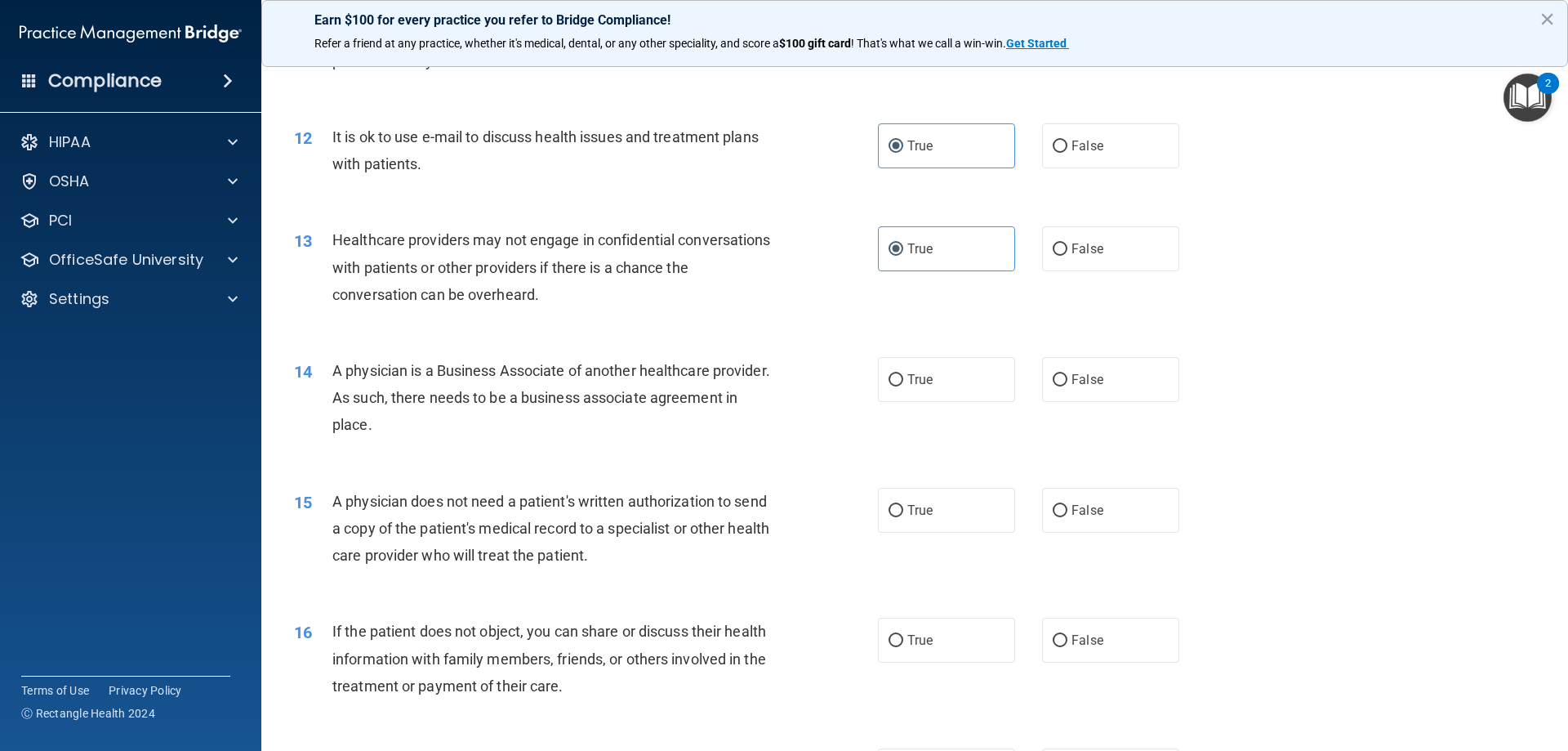
scroll to position [1389, 0]
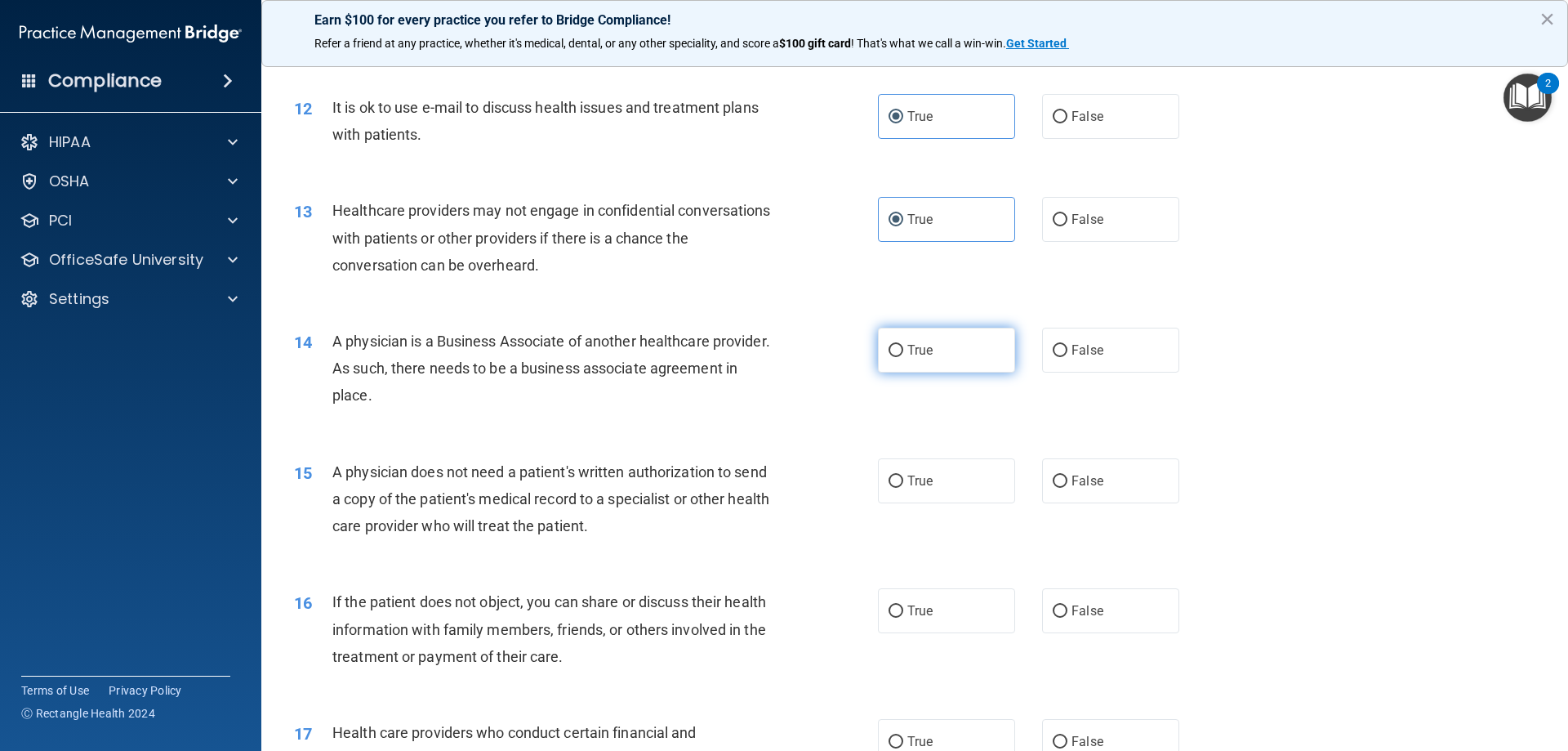
click at [962, 367] on label "True" at bounding box center [947, 350] width 138 height 45
click at [904, 357] on input "True" at bounding box center [896, 351] width 14 height 13
radio input "true"
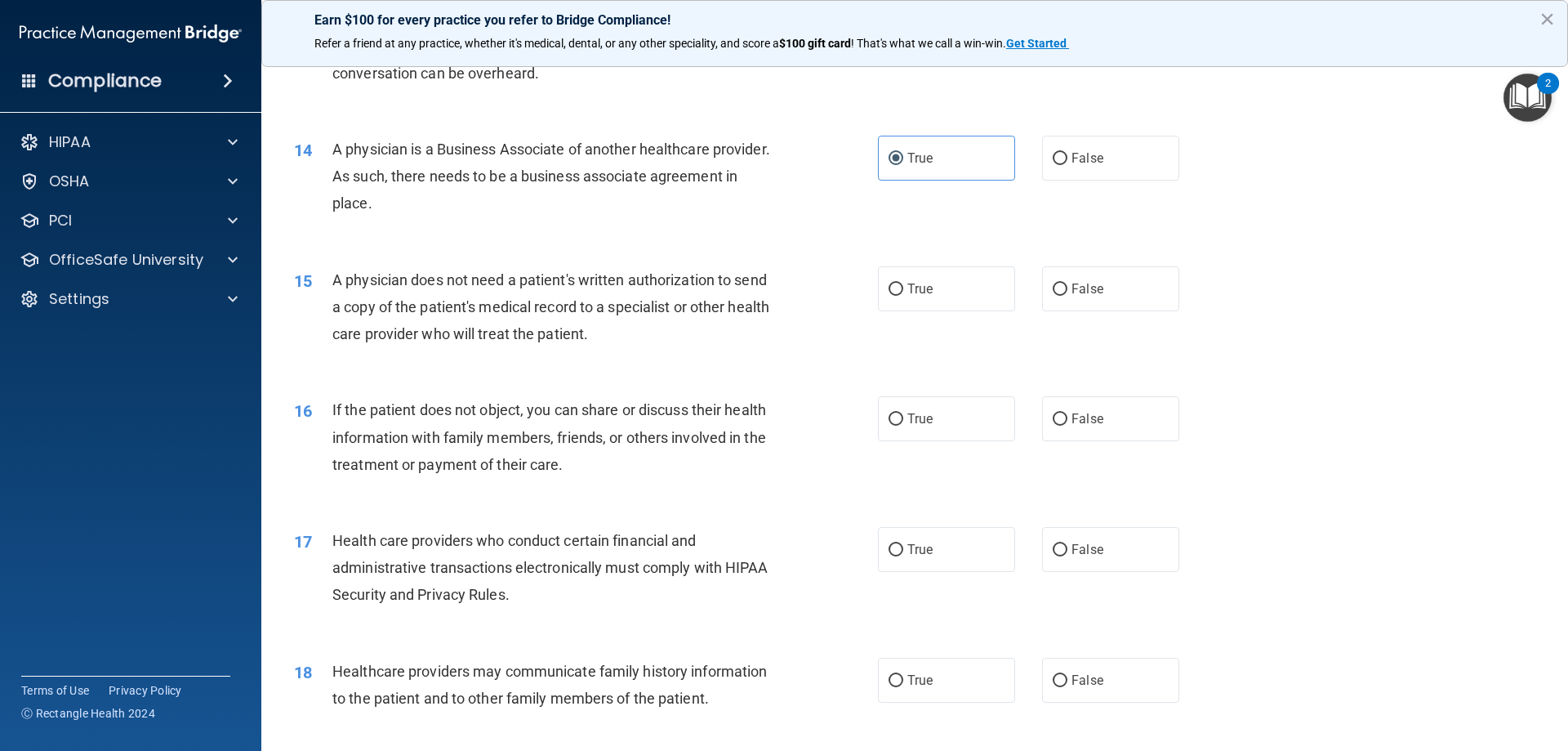
scroll to position [1634, 0]
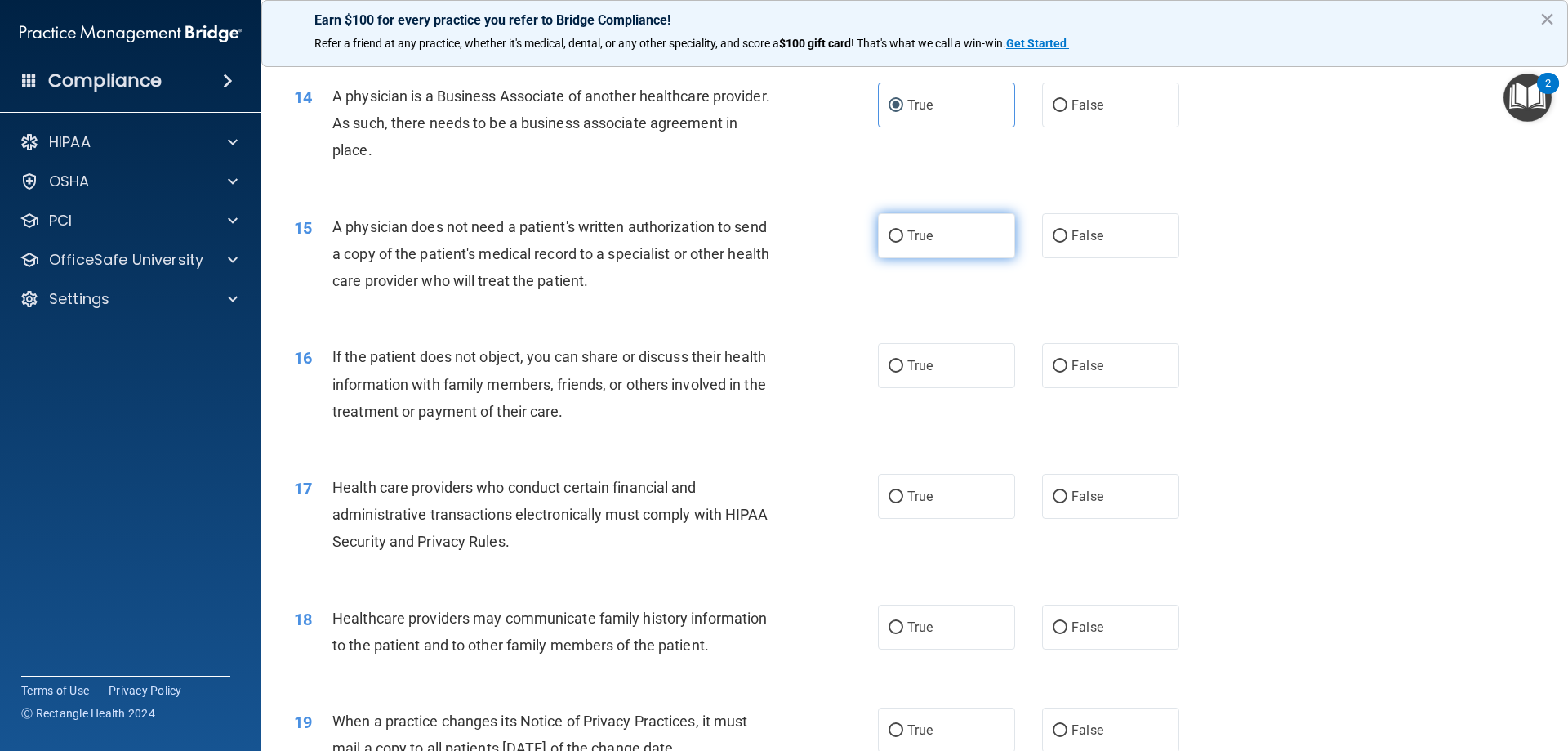
click at [938, 253] on label "True" at bounding box center [947, 236] width 138 height 45
click at [904, 243] on input "True" at bounding box center [896, 237] width 14 height 13
radio input "true"
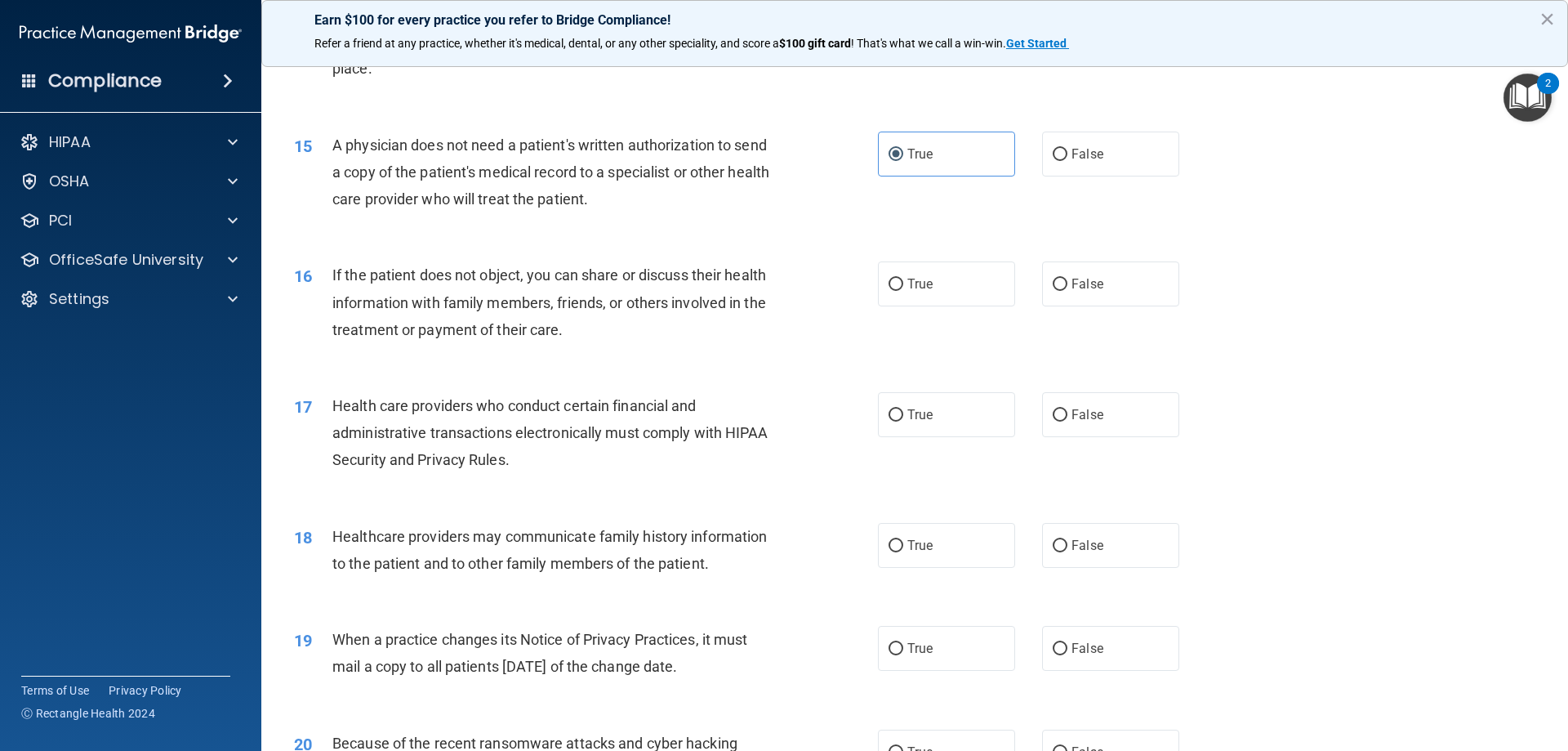
click at [863, 296] on div "16 If the patient does not object, you can share or discuss their health inform…" at bounding box center [586, 306] width 633 height 90
click at [916, 287] on span "True" at bounding box center [920, 283] width 25 height 15
click at [904, 287] on input "True" at bounding box center [896, 285] width 14 height 13
radio input "true"
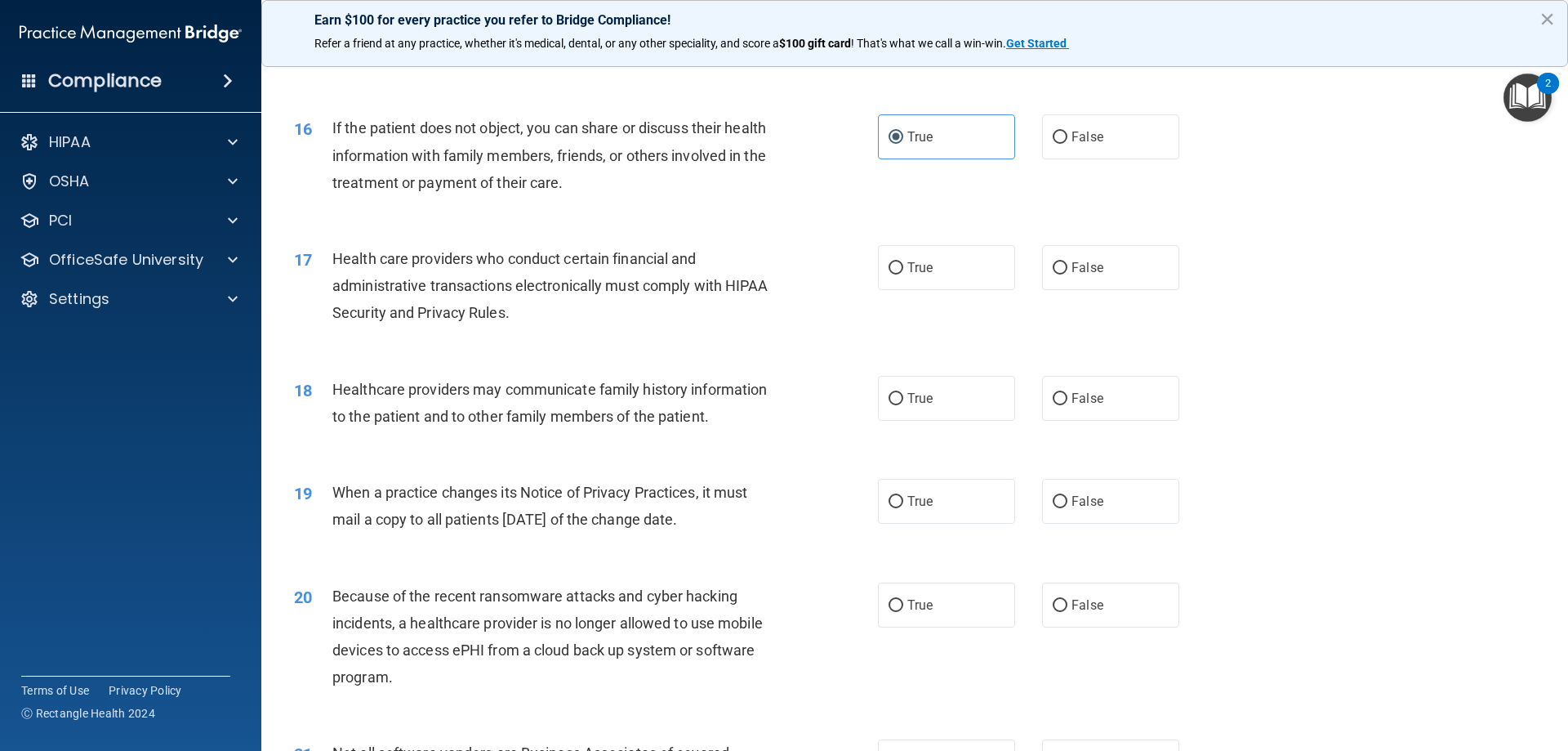
scroll to position [1879, 0]
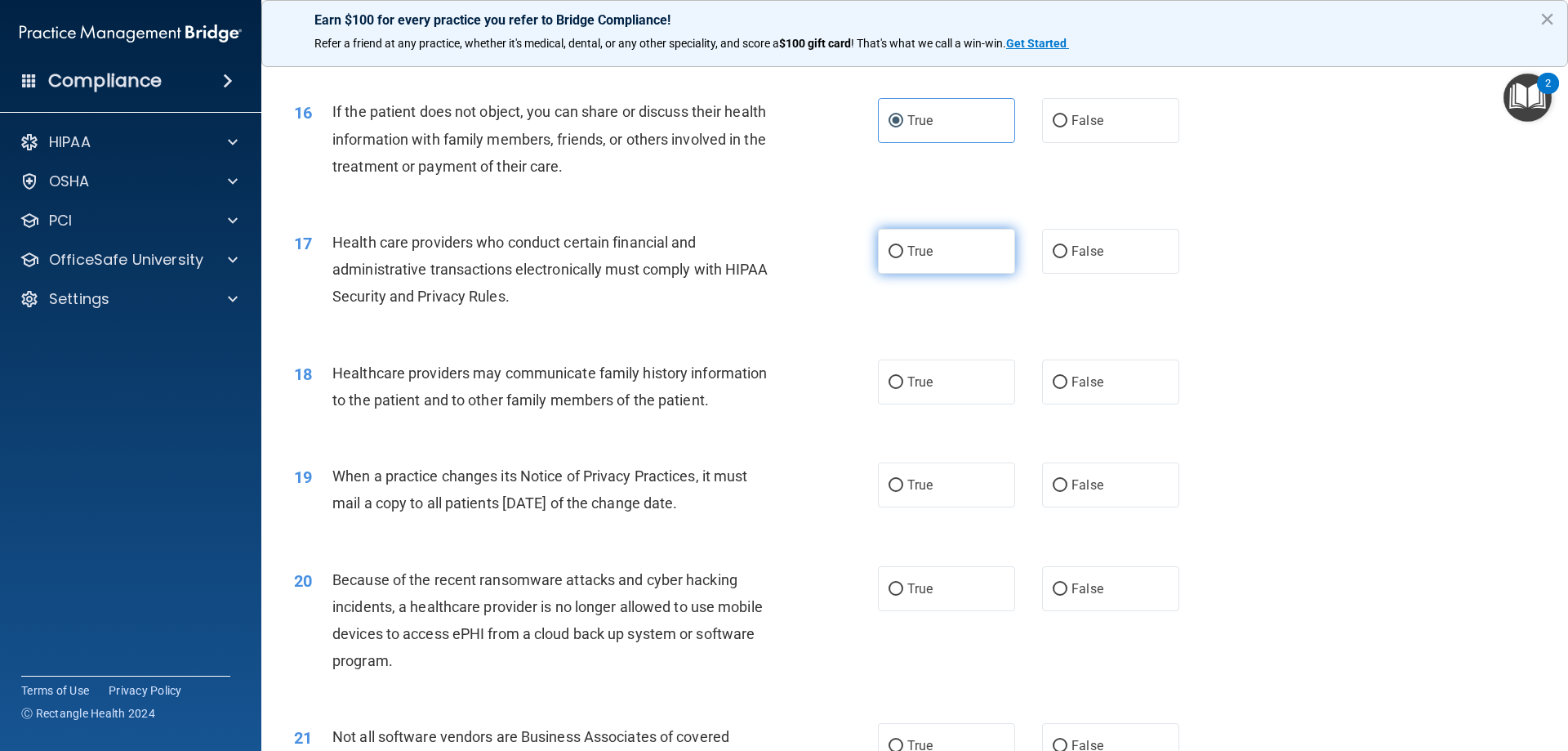
drag, startPoint x: 965, startPoint y: 262, endPoint x: 956, endPoint y: 263, distance: 9.1
click at [966, 262] on label "True" at bounding box center [947, 251] width 138 height 45
click at [904, 258] on input "True" at bounding box center [896, 252] width 14 height 13
radio input "true"
click at [1079, 400] on label "False" at bounding box center [1111, 382] width 138 height 45
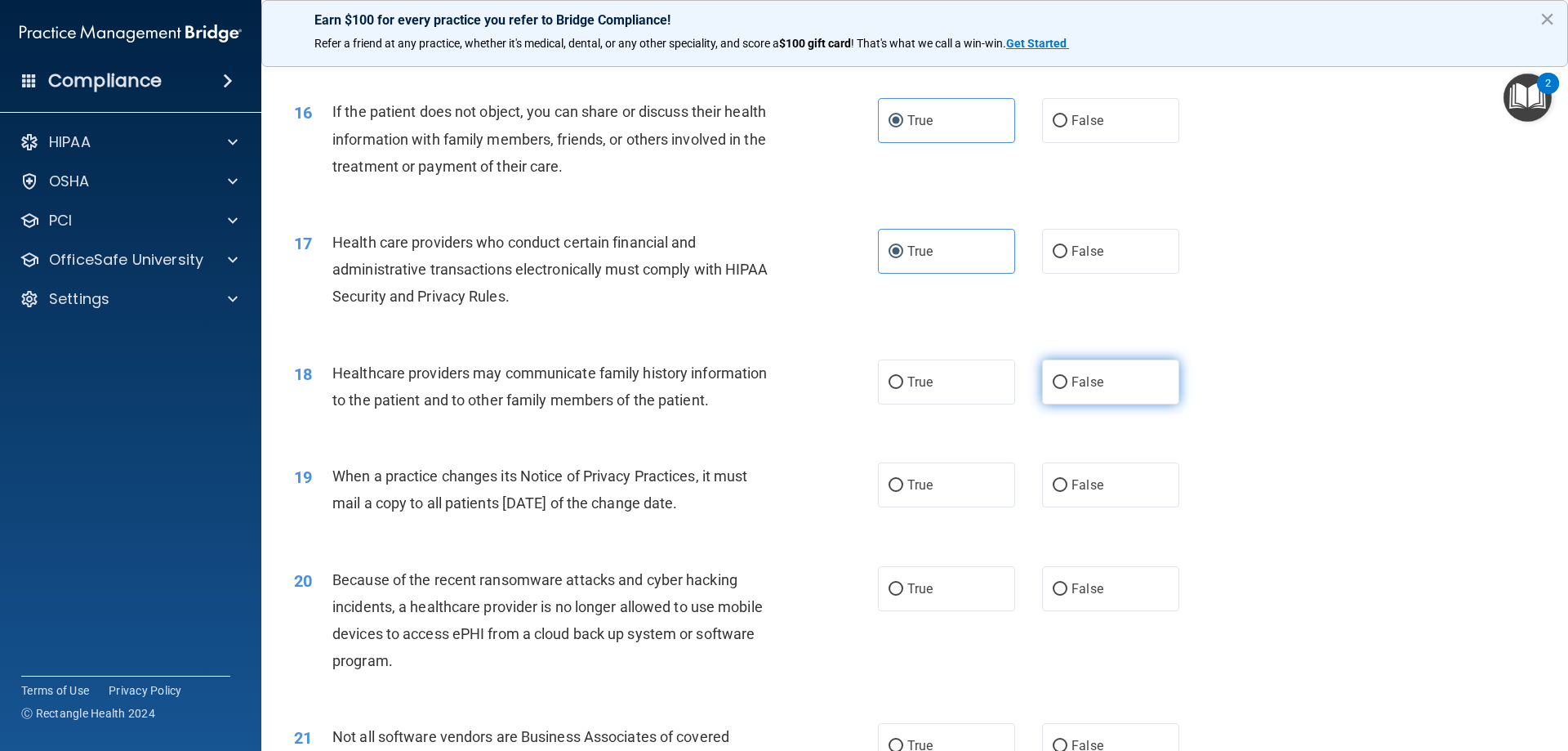
click at [1068, 388] on input "False" at bounding box center [1060, 383] width 14 height 13
radio input "true"
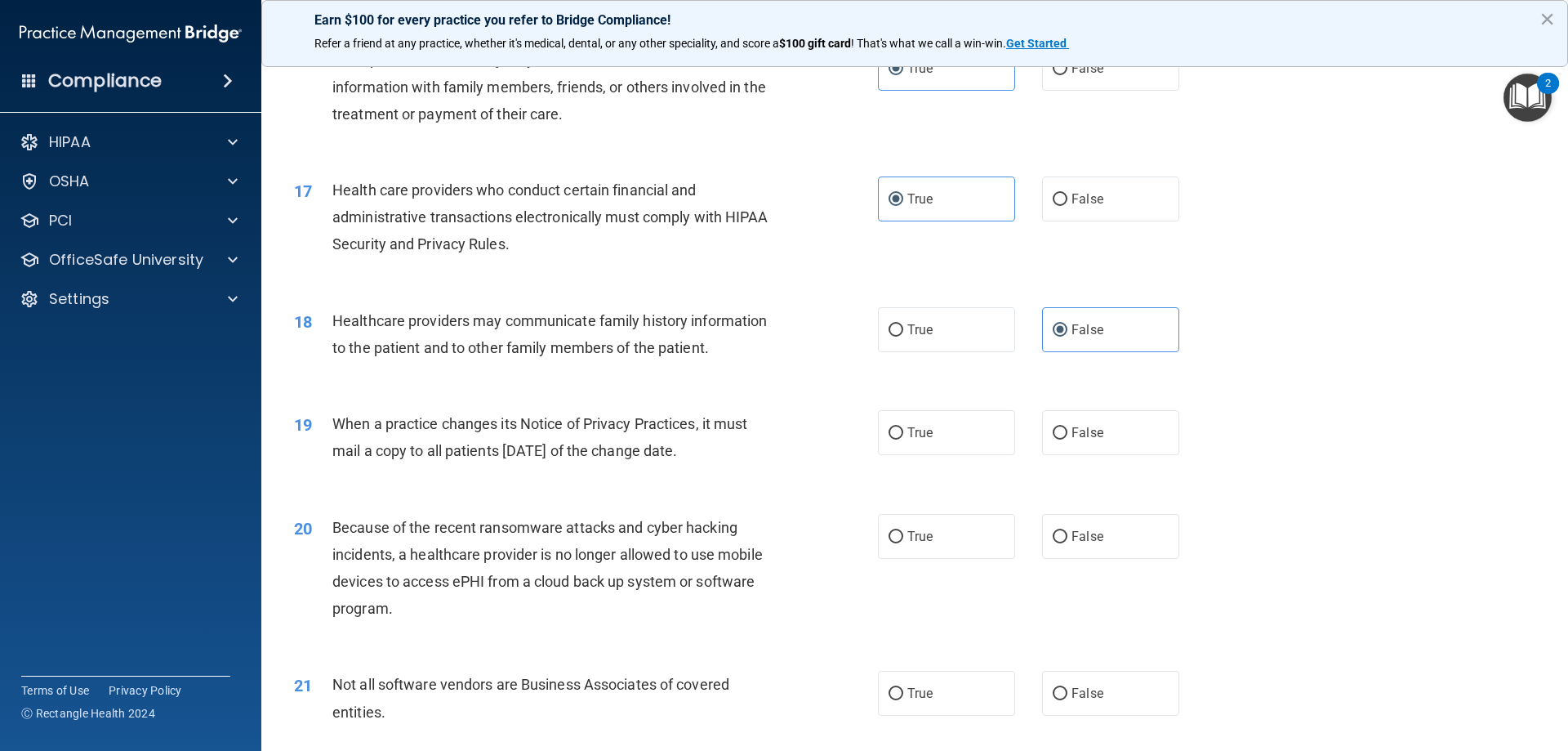
scroll to position [1961, 0]
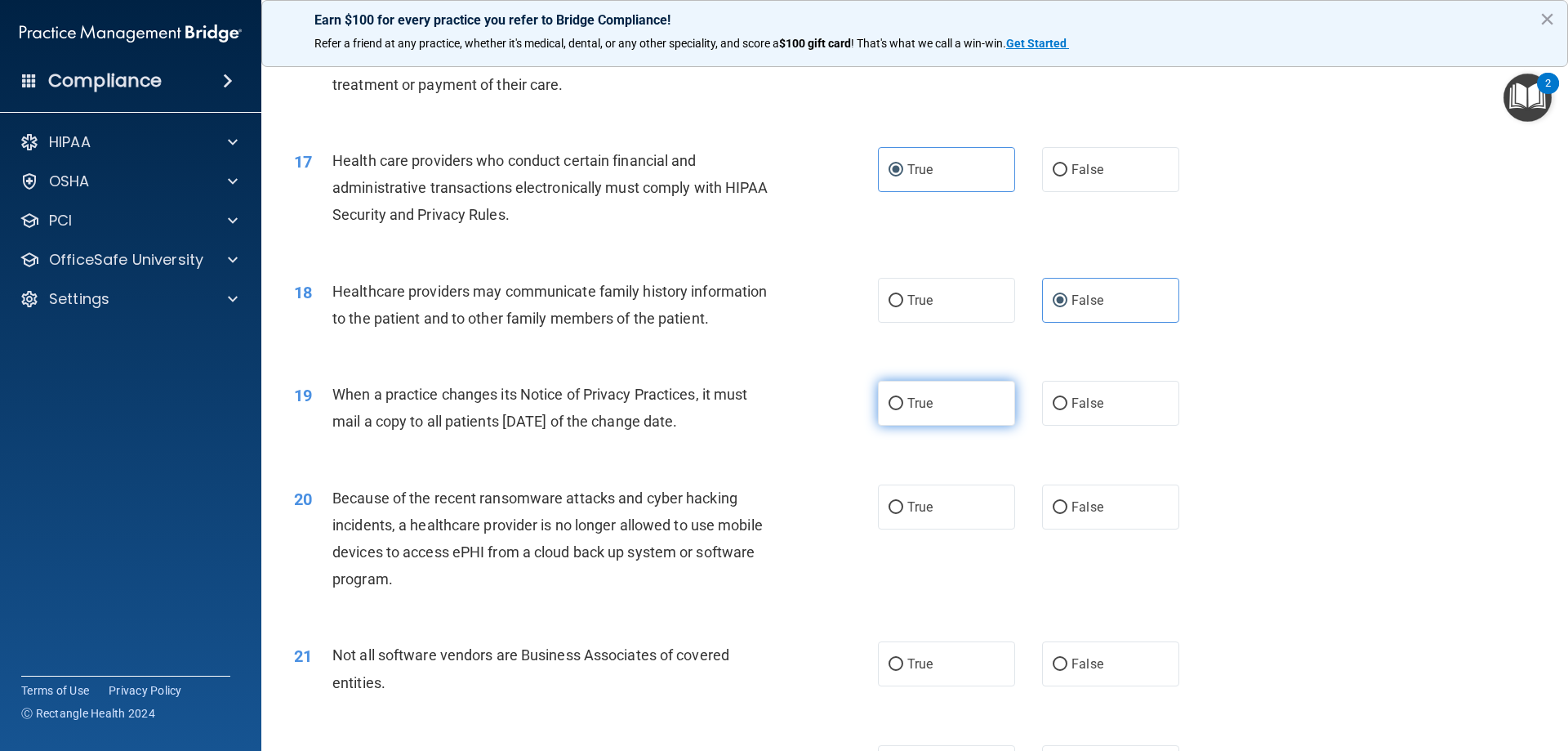
click at [894, 406] on input "True" at bounding box center [896, 405] width 14 height 13
radio input "true"
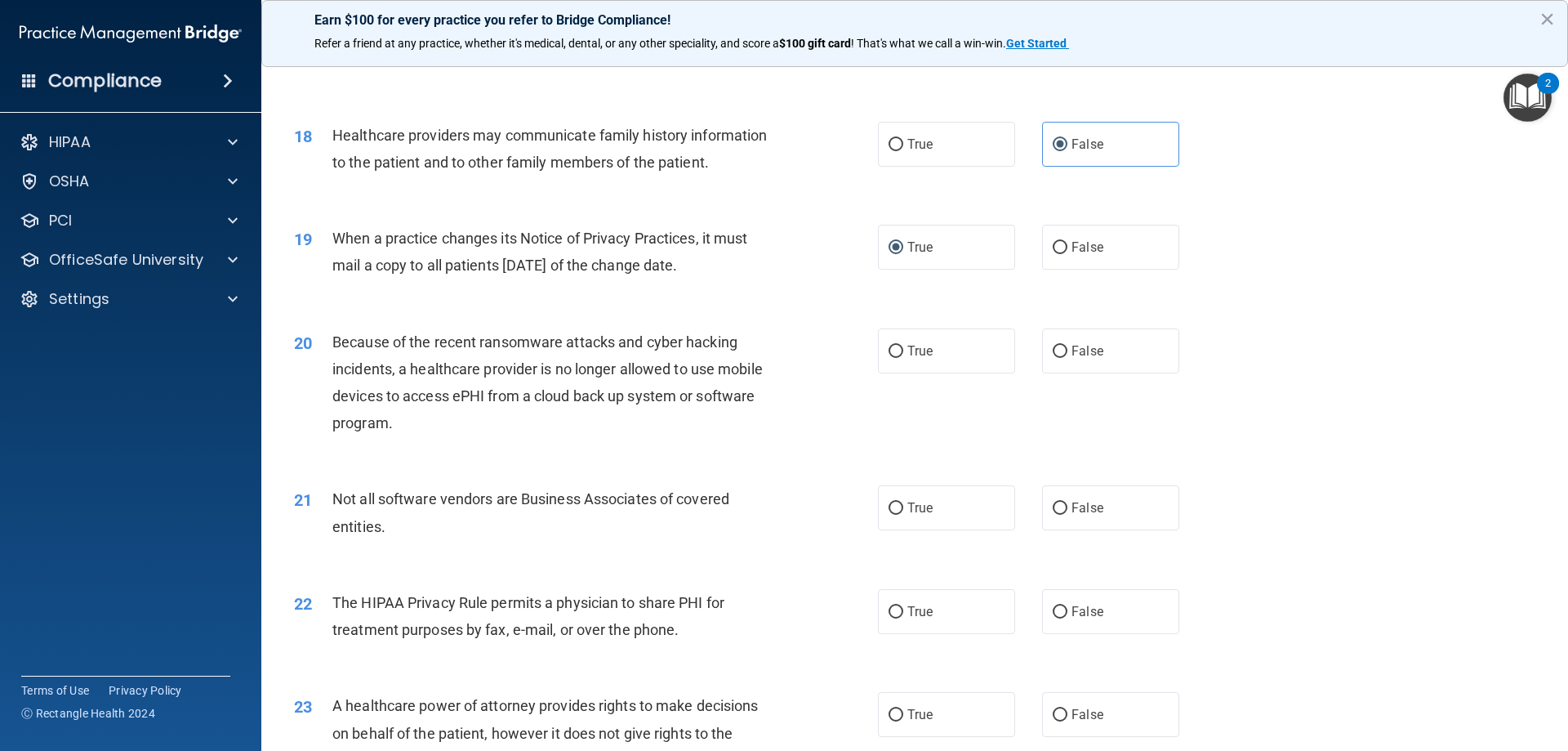
scroll to position [2124, 0]
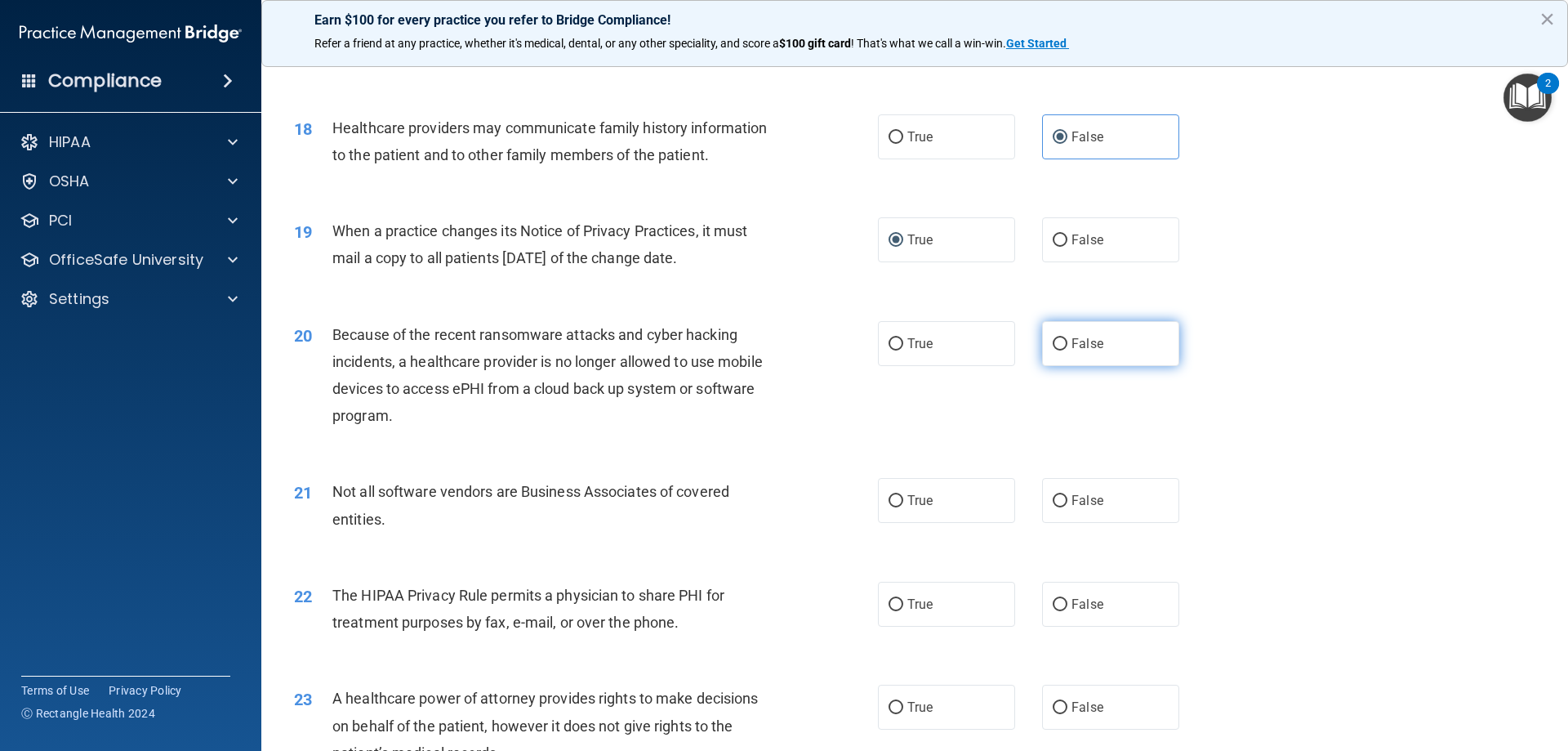
click at [1088, 355] on label "False" at bounding box center [1111, 344] width 138 height 45
click at [1068, 350] on input "False" at bounding box center [1060, 345] width 14 height 13
radio input "true"
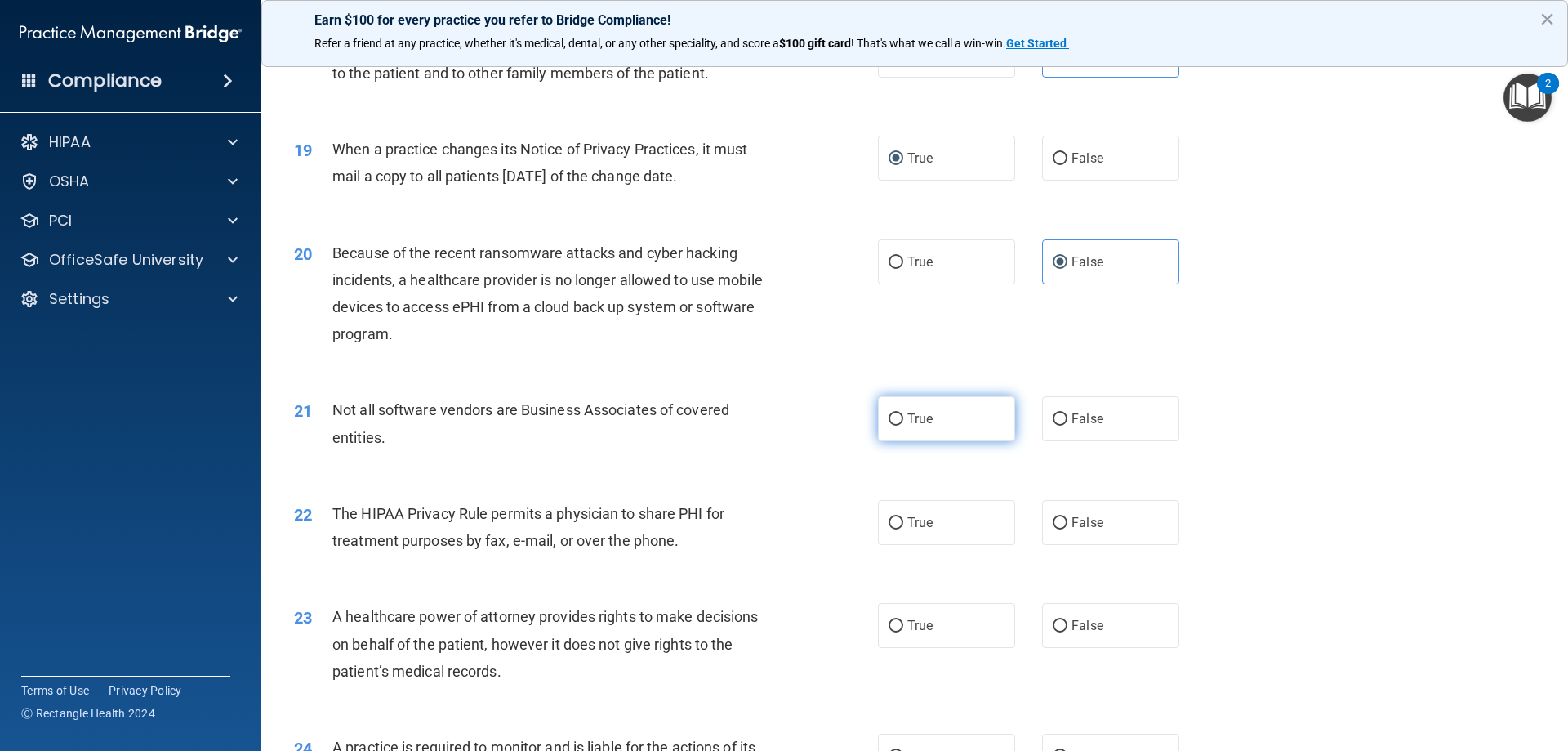
click at [963, 404] on label "True" at bounding box center [947, 419] width 138 height 45
click at [904, 413] on input "True" at bounding box center [896, 420] width 14 height 13
radio input "true"
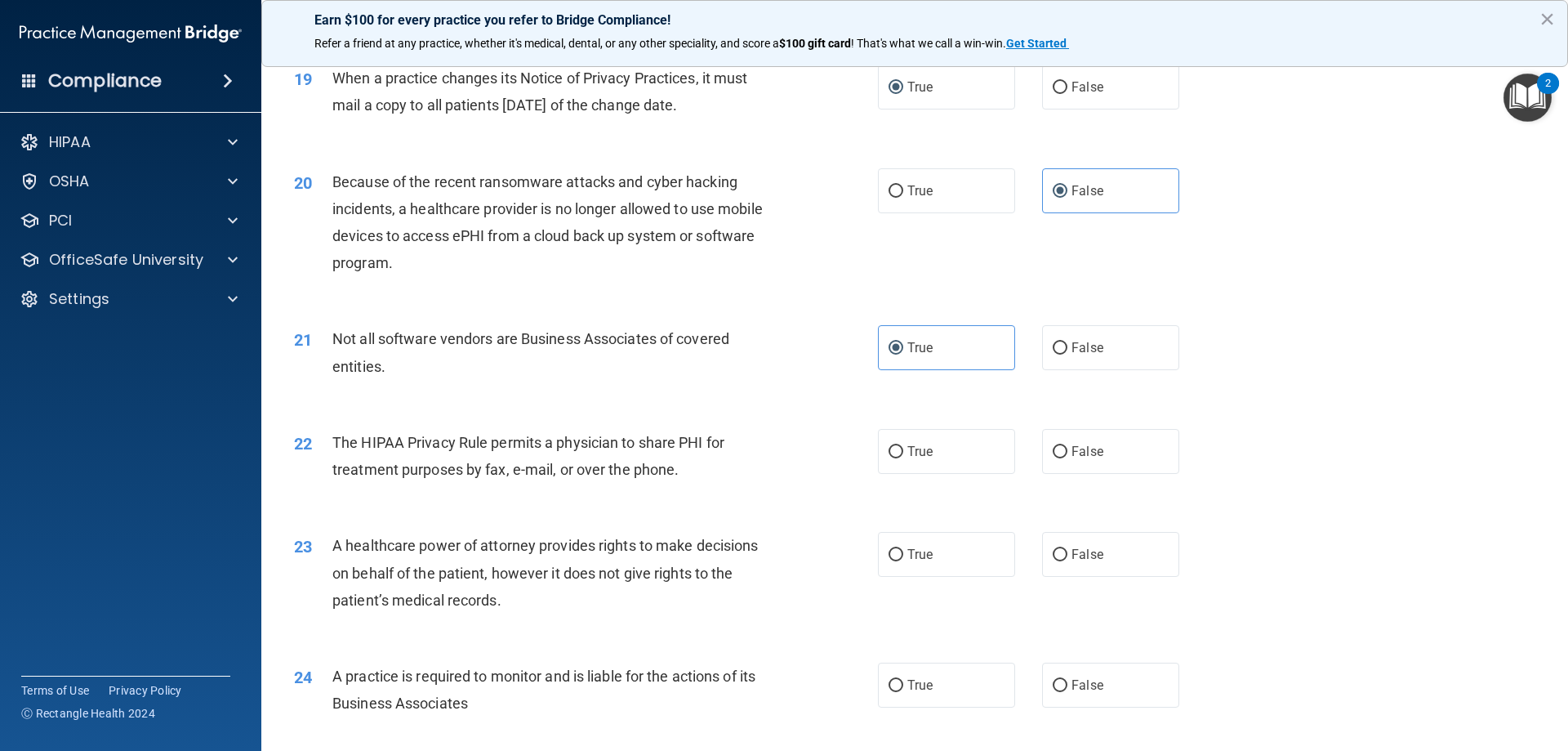
scroll to position [2369, 0]
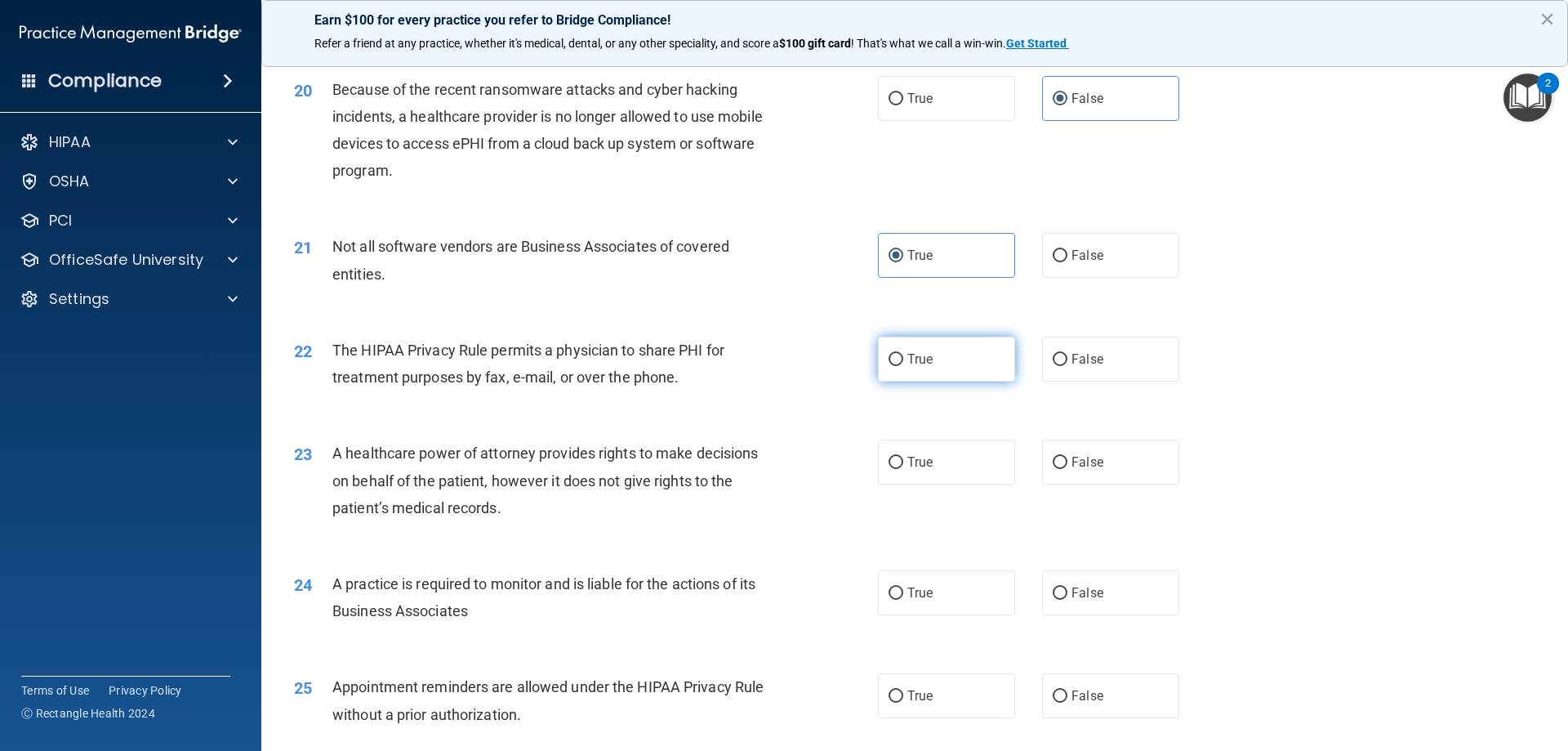
click at [924, 360] on span "True" at bounding box center [920, 358] width 25 height 15
click at [904, 360] on input "True" at bounding box center [896, 360] width 14 height 13
radio input "true"
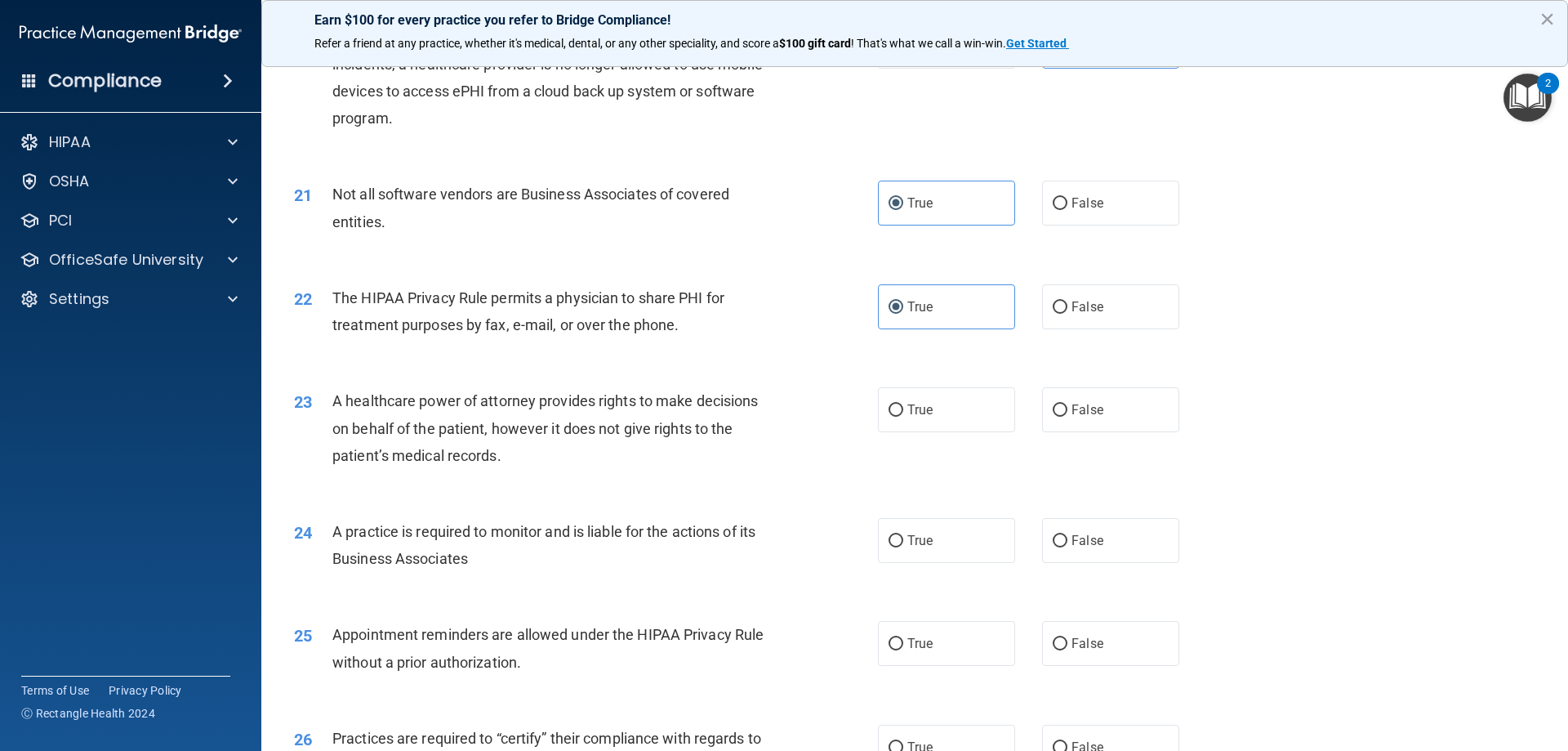
scroll to position [2450, 0]
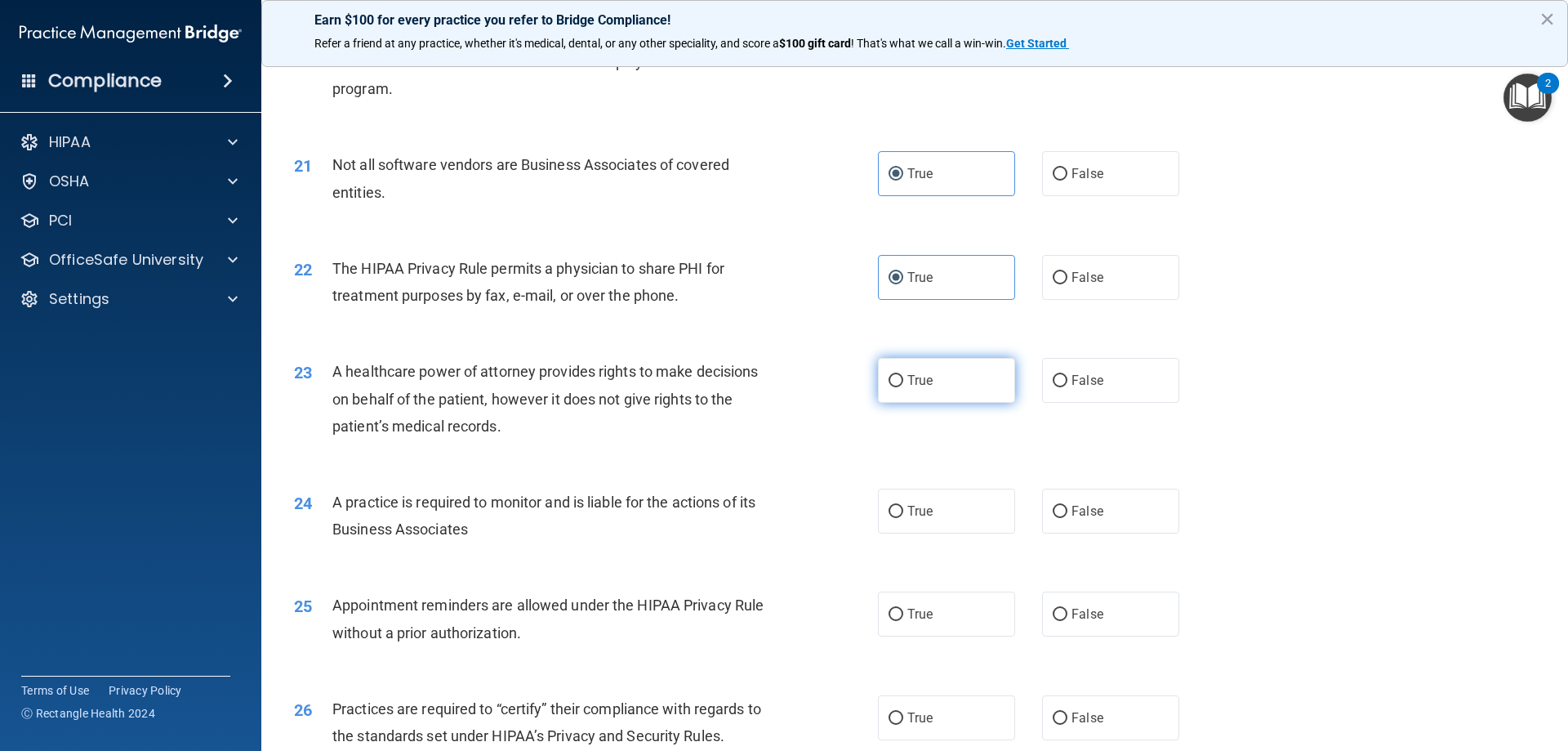
click at [903, 398] on label "True" at bounding box center [947, 380] width 138 height 45
click at [903, 388] on input "True" at bounding box center [896, 381] width 14 height 13
radio input "true"
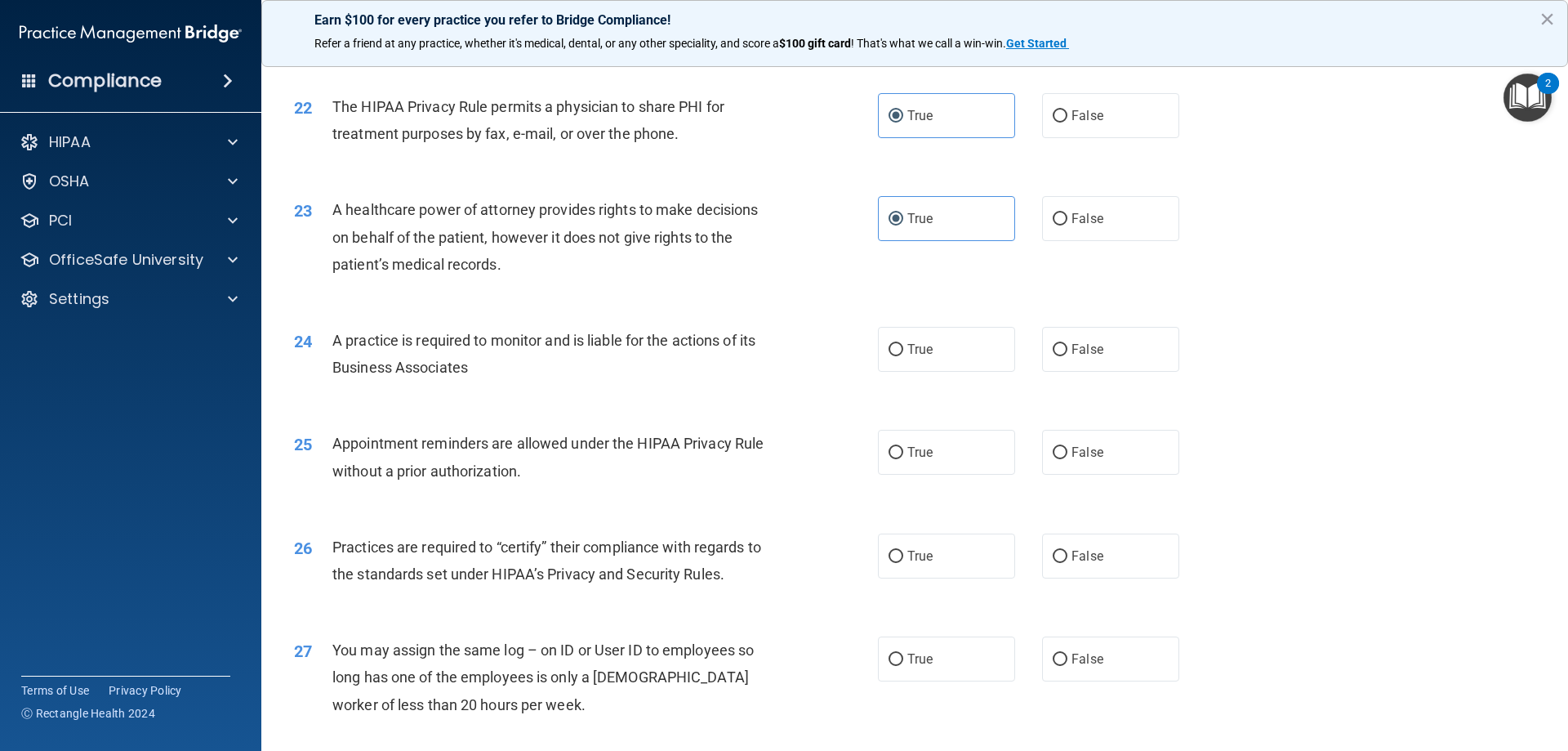
scroll to position [2614, 0]
click at [1091, 372] on div "24 A practice is required to monitor and is liable for the actions of its Busin…" at bounding box center [915, 355] width 1266 height 103
click at [1102, 358] on label "False" at bounding box center [1111, 347] width 138 height 45
click at [1068, 355] on input "False" at bounding box center [1060, 348] width 14 height 13
radio input "true"
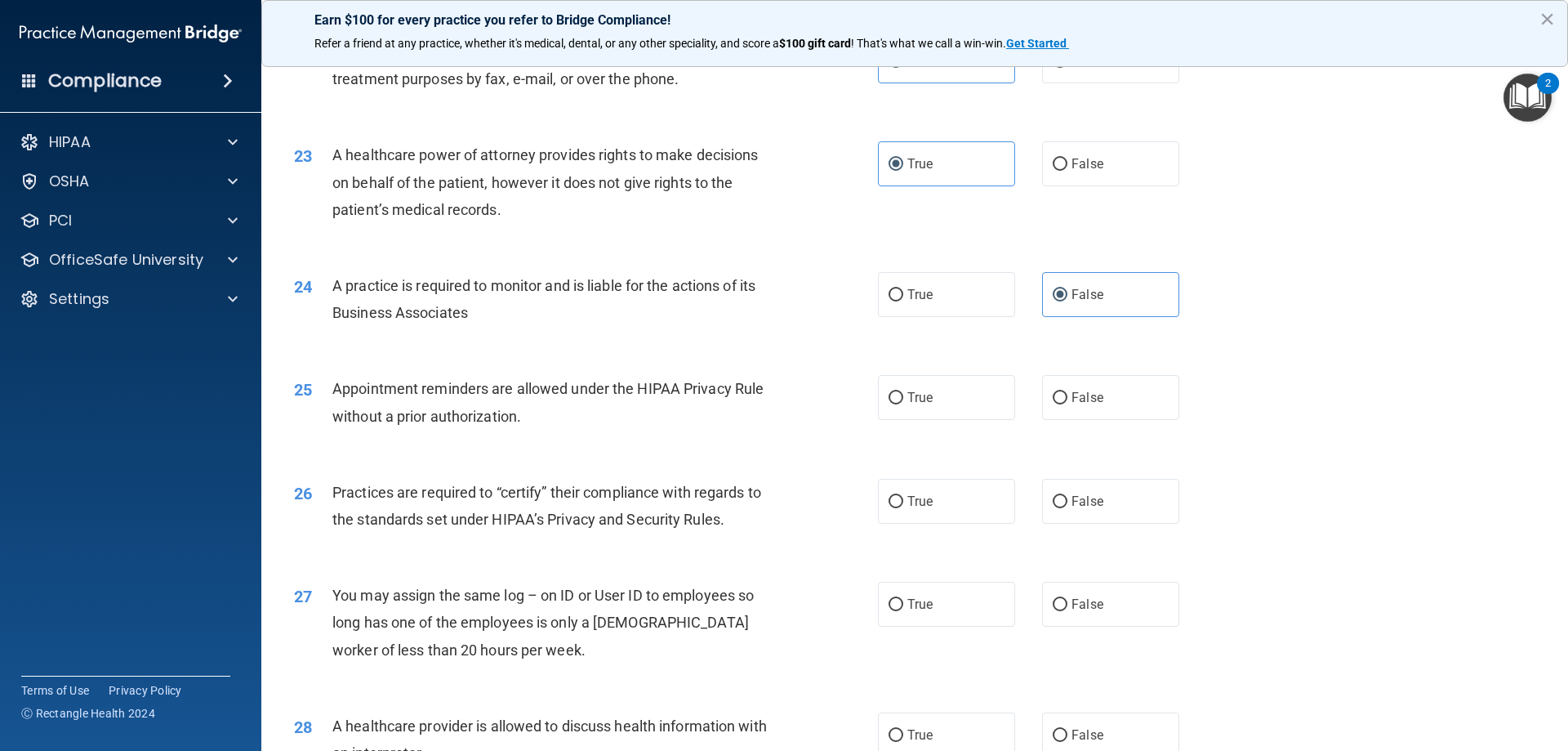
scroll to position [2696, 0]
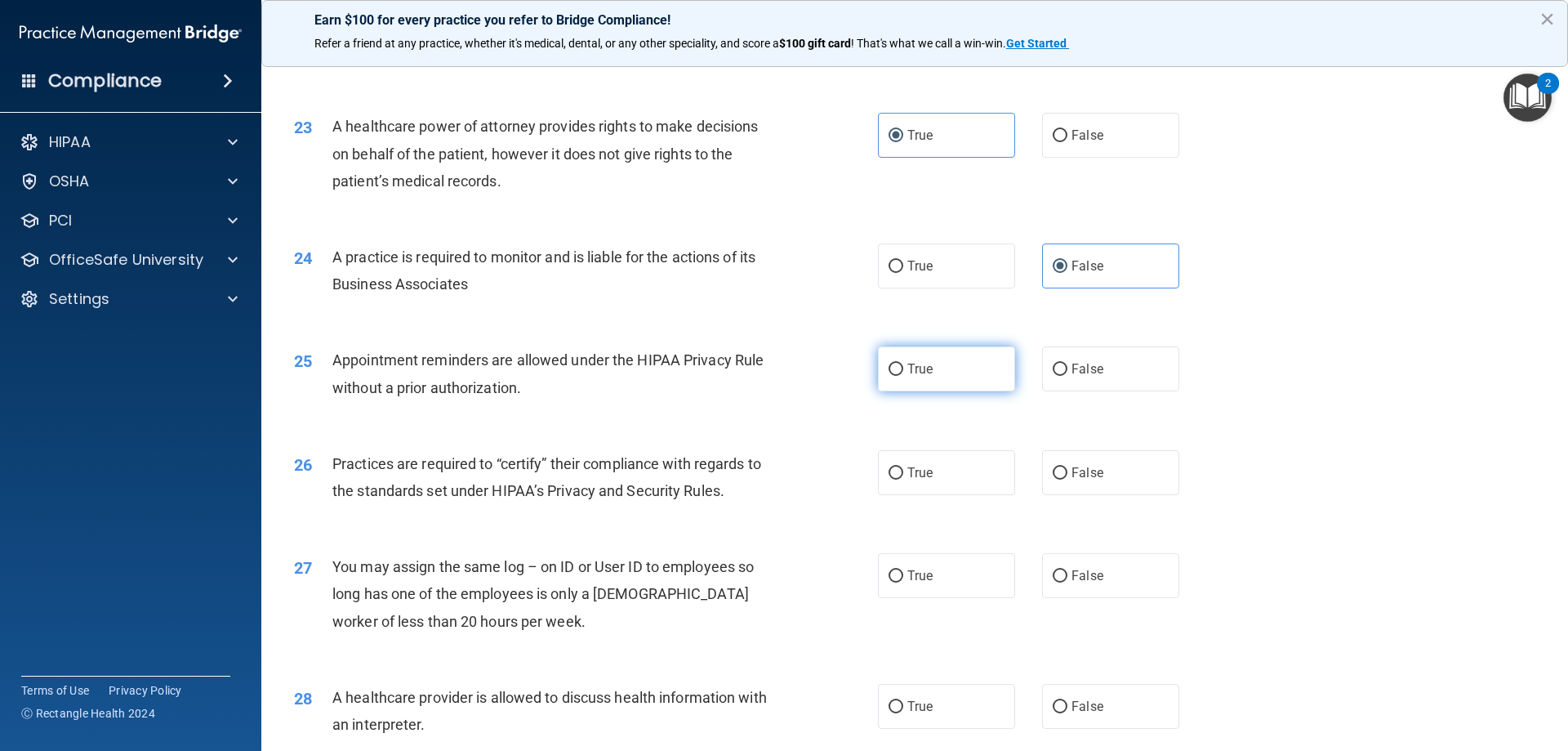
click at [960, 383] on label "True" at bounding box center [947, 369] width 138 height 45
click at [904, 376] on input "True" at bounding box center [896, 370] width 14 height 13
radio input "true"
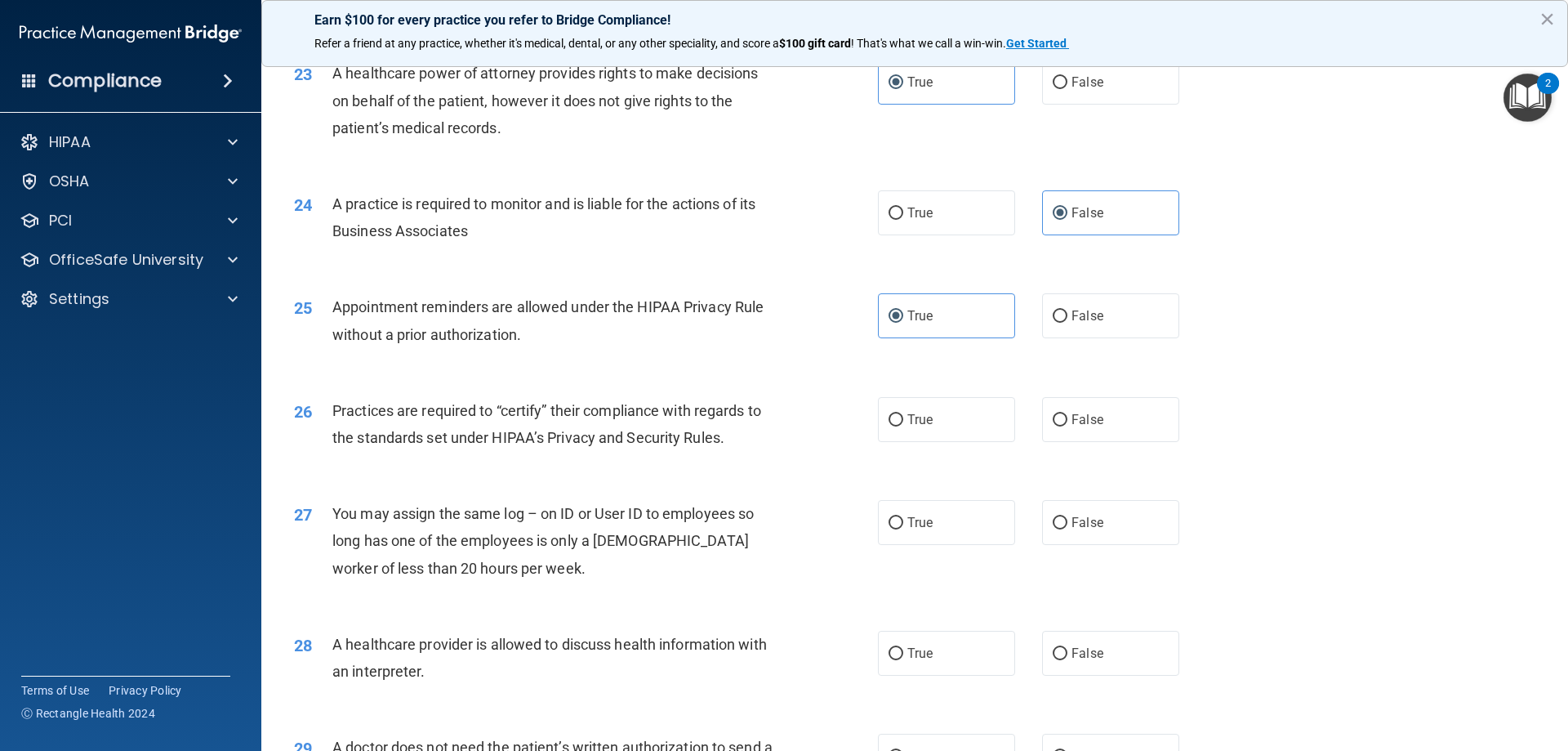
scroll to position [2777, 0]
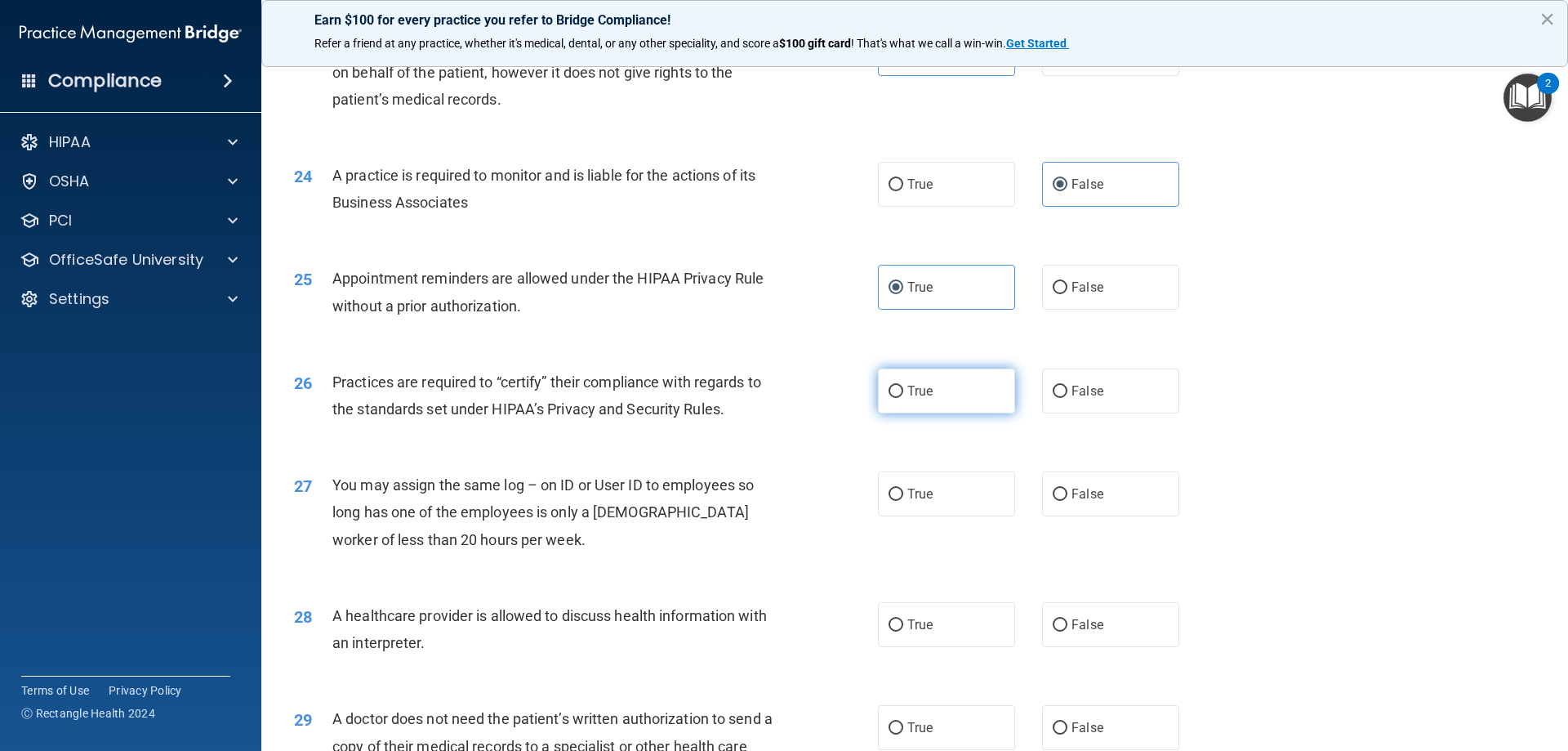
click at [925, 410] on label "True" at bounding box center [947, 391] width 138 height 45
click at [904, 398] on input "True" at bounding box center [896, 392] width 14 height 13
radio input "true"
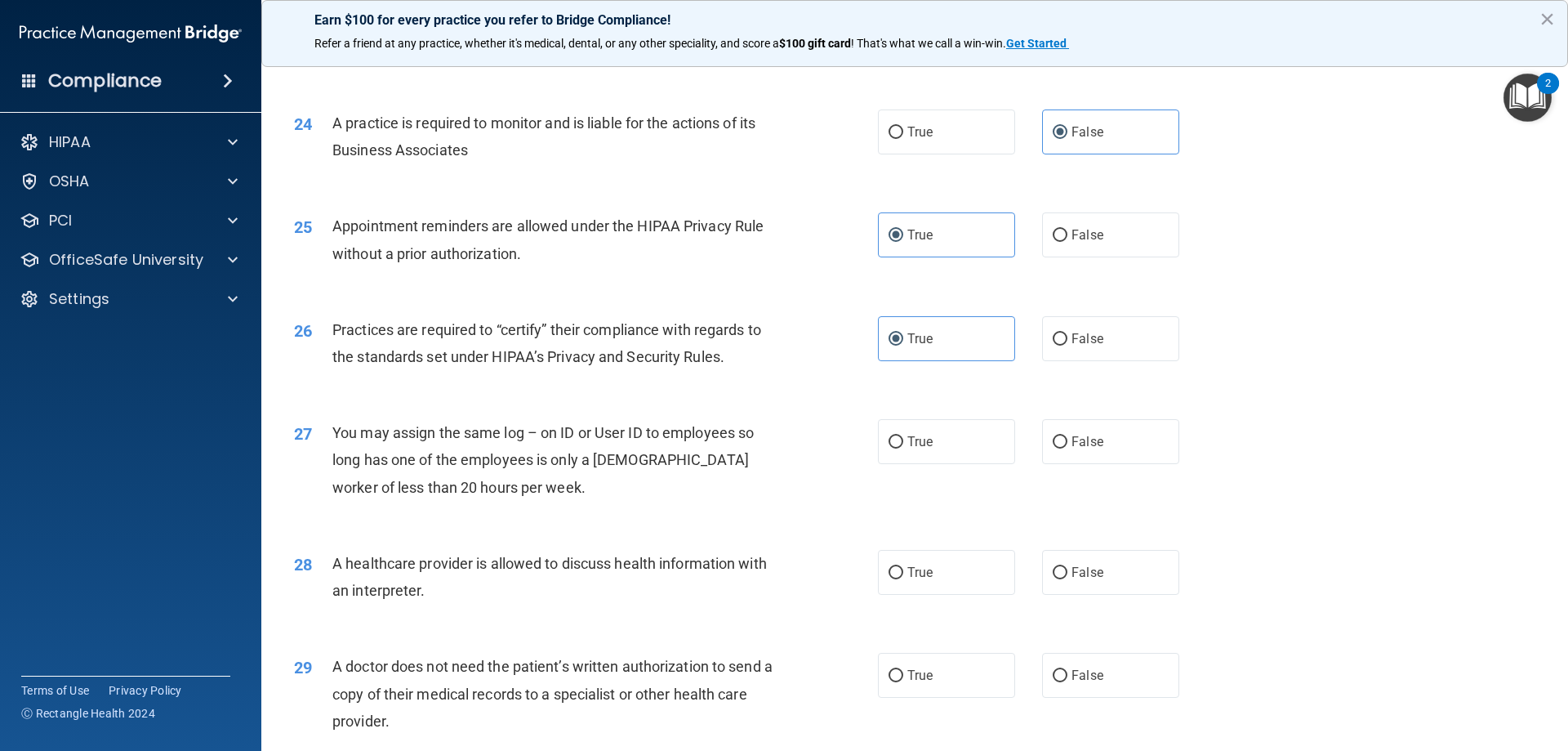
scroll to position [2859, 0]
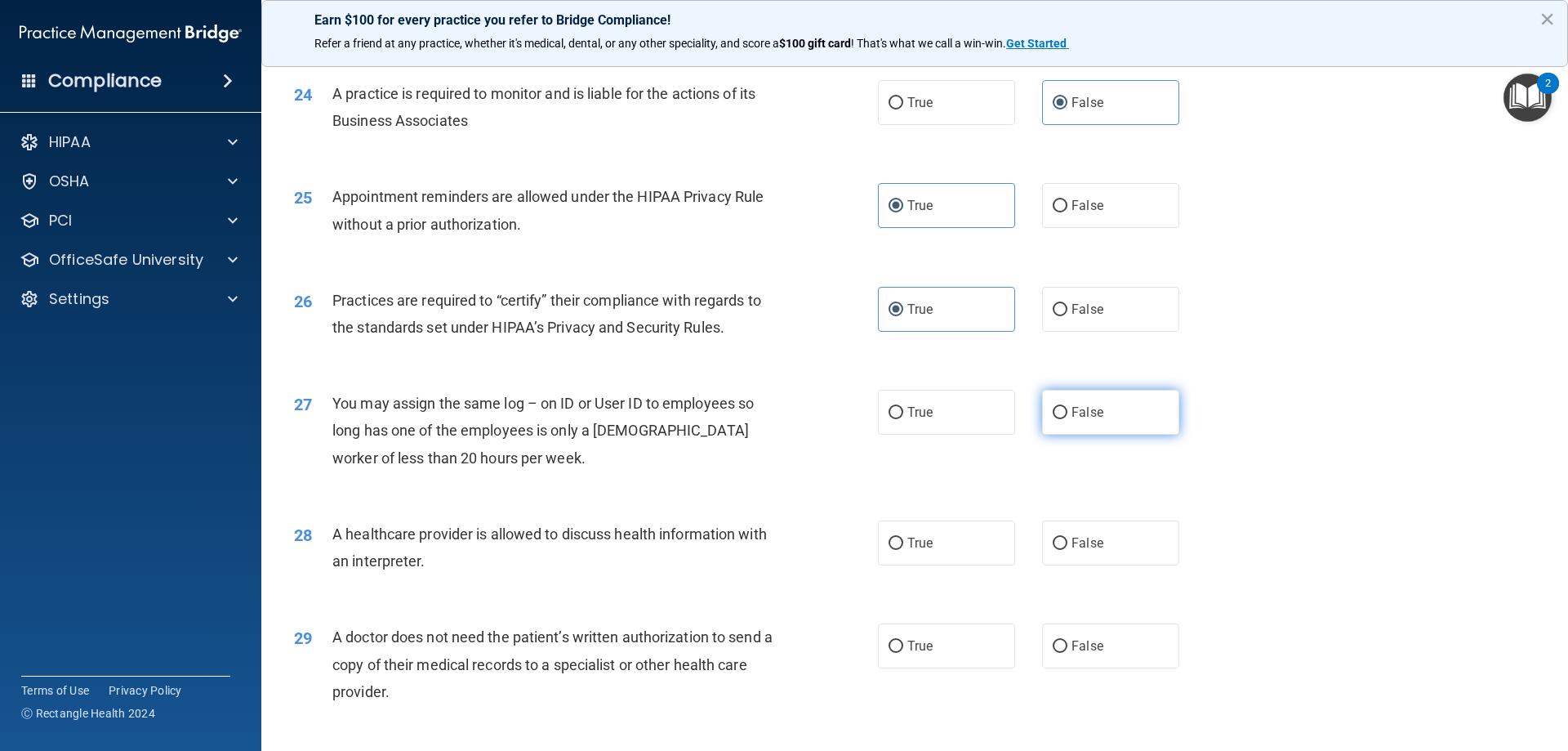
click at [1078, 423] on label "False" at bounding box center [1111, 412] width 138 height 45
click at [1068, 419] on input "False" at bounding box center [1060, 413] width 14 height 13
radio input "true"
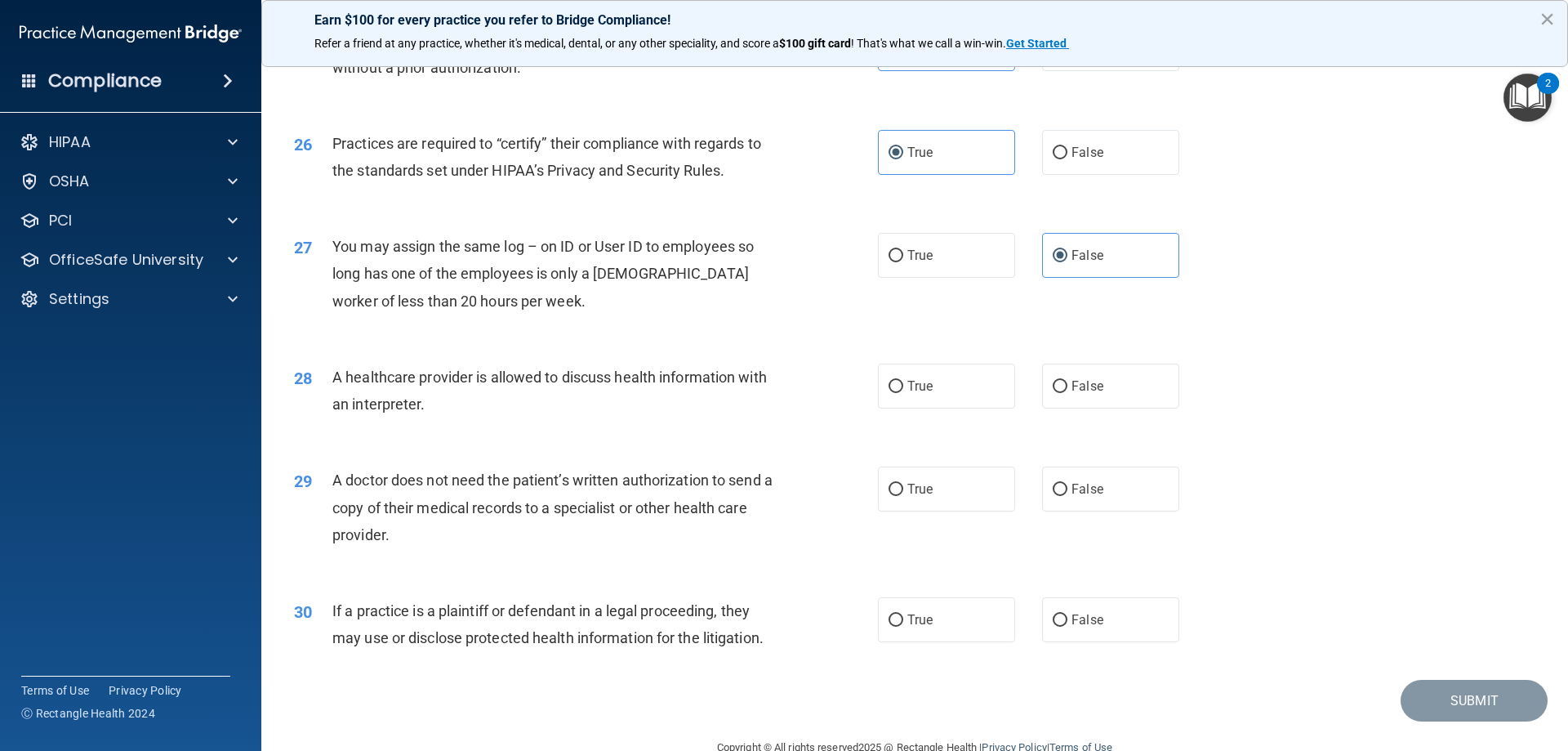
scroll to position [3023, 0]
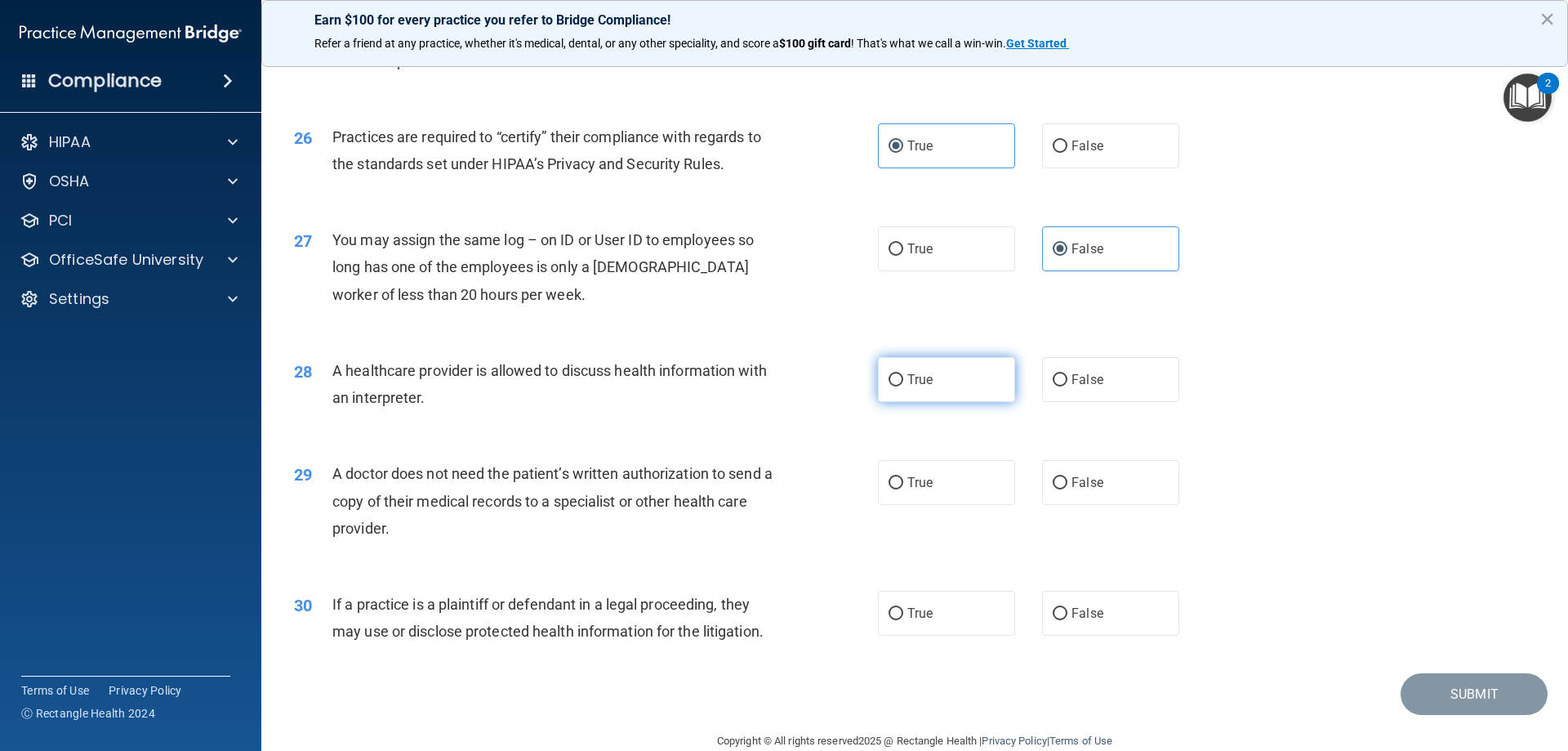
click at [959, 390] on label "True" at bounding box center [947, 380] width 138 height 45
click at [904, 387] on input "True" at bounding box center [896, 380] width 14 height 13
radio input "true"
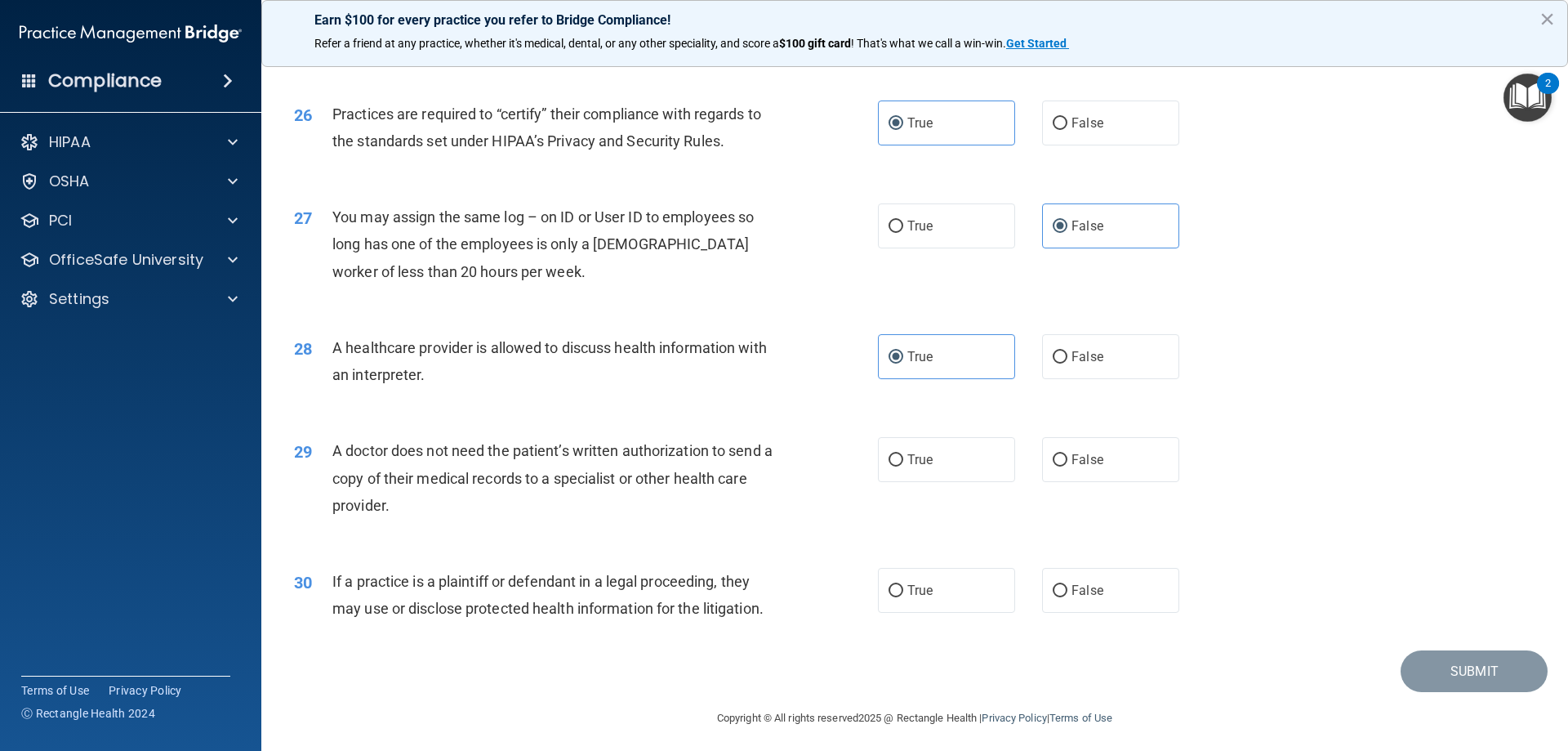
scroll to position [3052, 0]
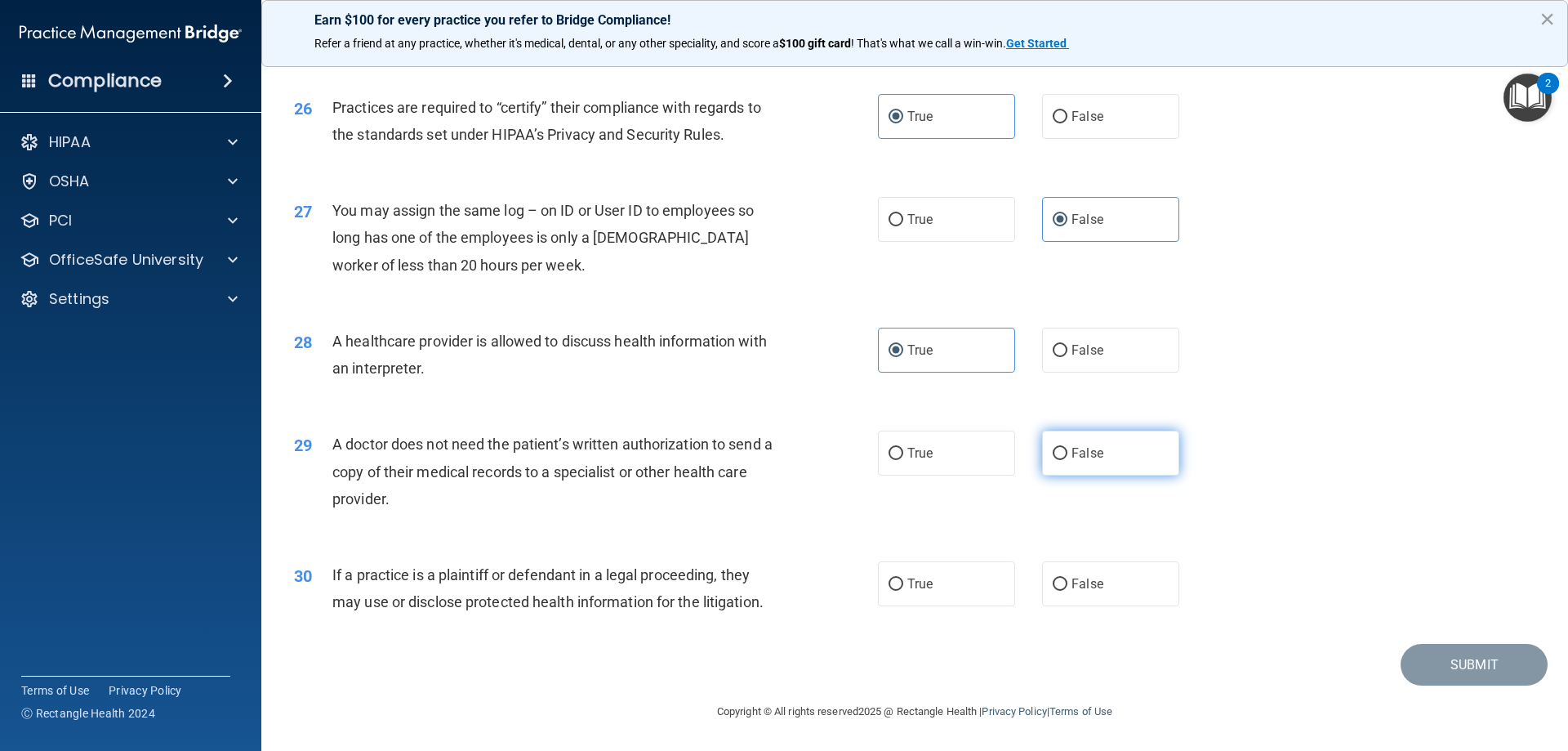
click at [1066, 465] on label "False" at bounding box center [1111, 453] width 138 height 45
click at [1066, 460] on input "False" at bounding box center [1060, 454] width 14 height 13
radio input "true"
click at [887, 594] on label "True" at bounding box center [947, 583] width 138 height 45
click at [888, 590] on input "True" at bounding box center [896, 585] width 14 height 13
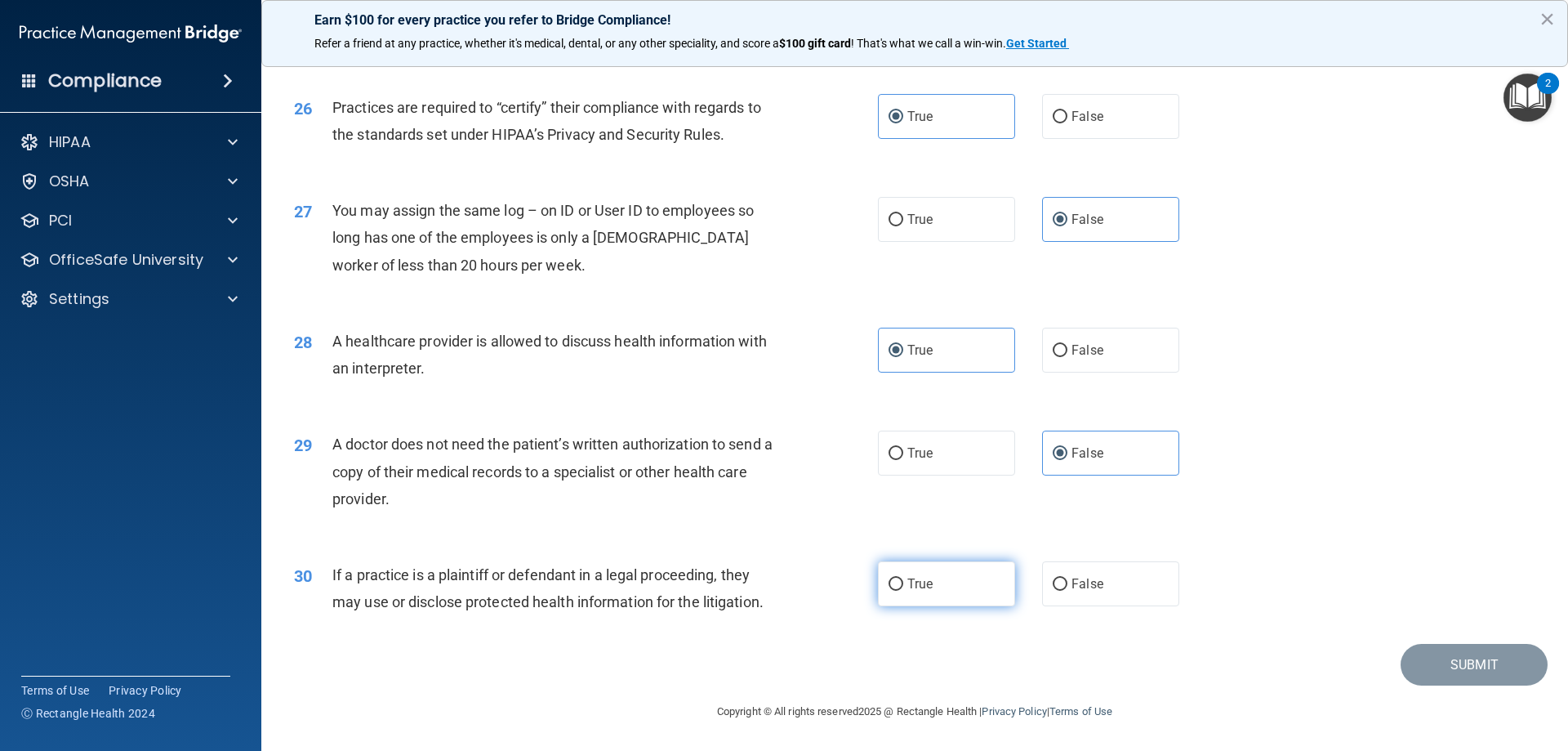
radio input "true"
click at [1422, 674] on button "Submit" at bounding box center [1474, 664] width 147 height 42
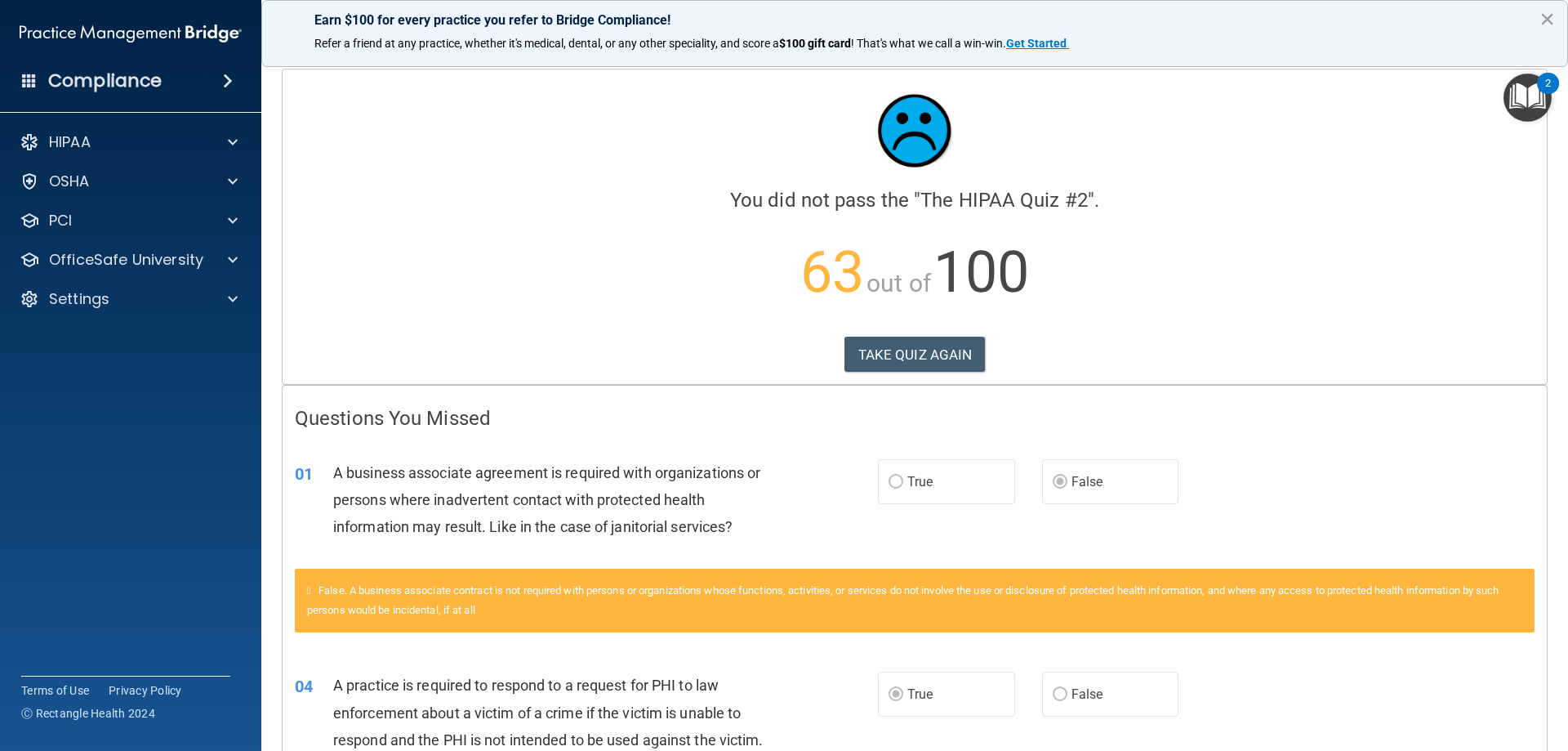
click at [1547, 24] on button "×" at bounding box center [1547, 18] width 15 height 26
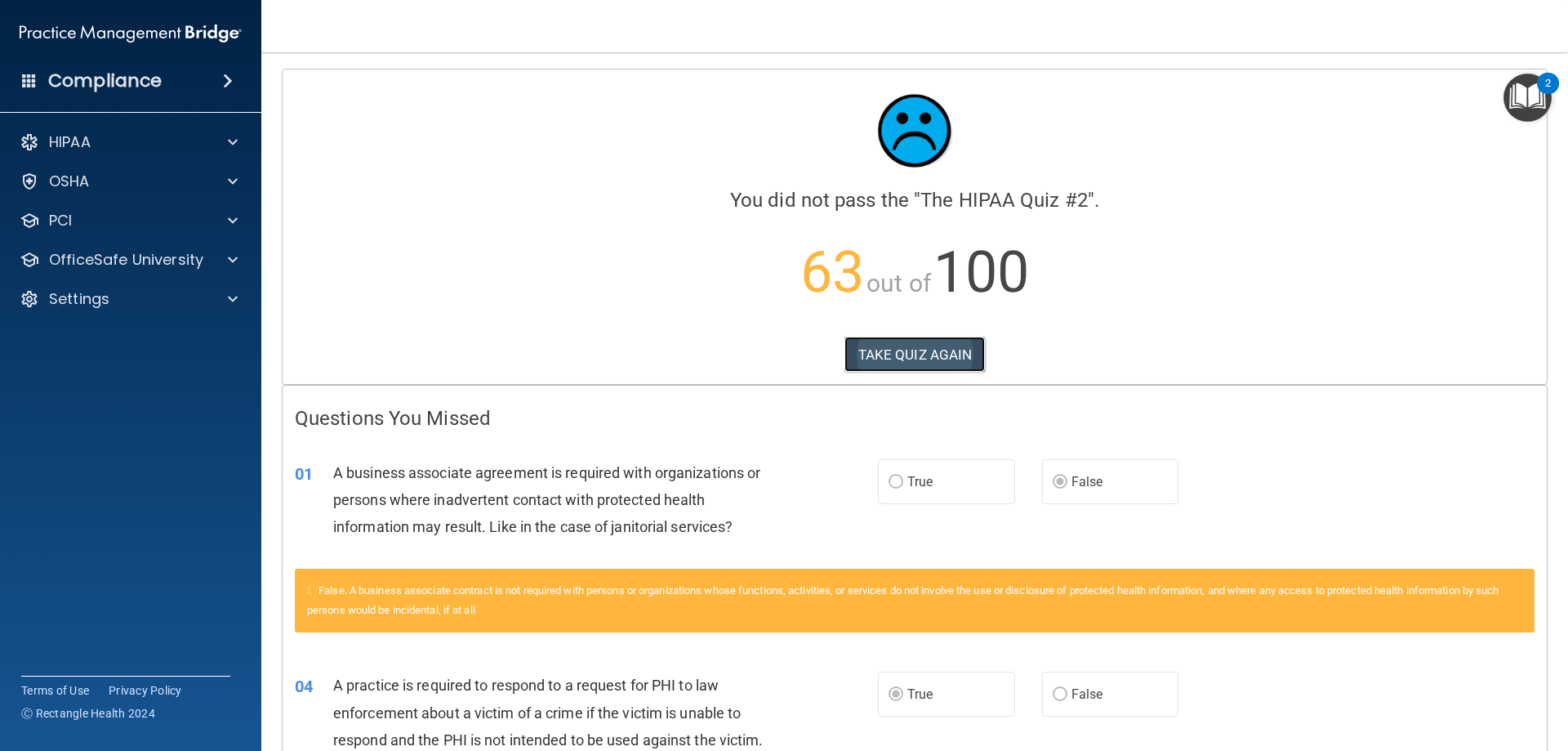
click at [856, 360] on button "TAKE QUIZ AGAIN" at bounding box center [915, 355] width 141 height 36
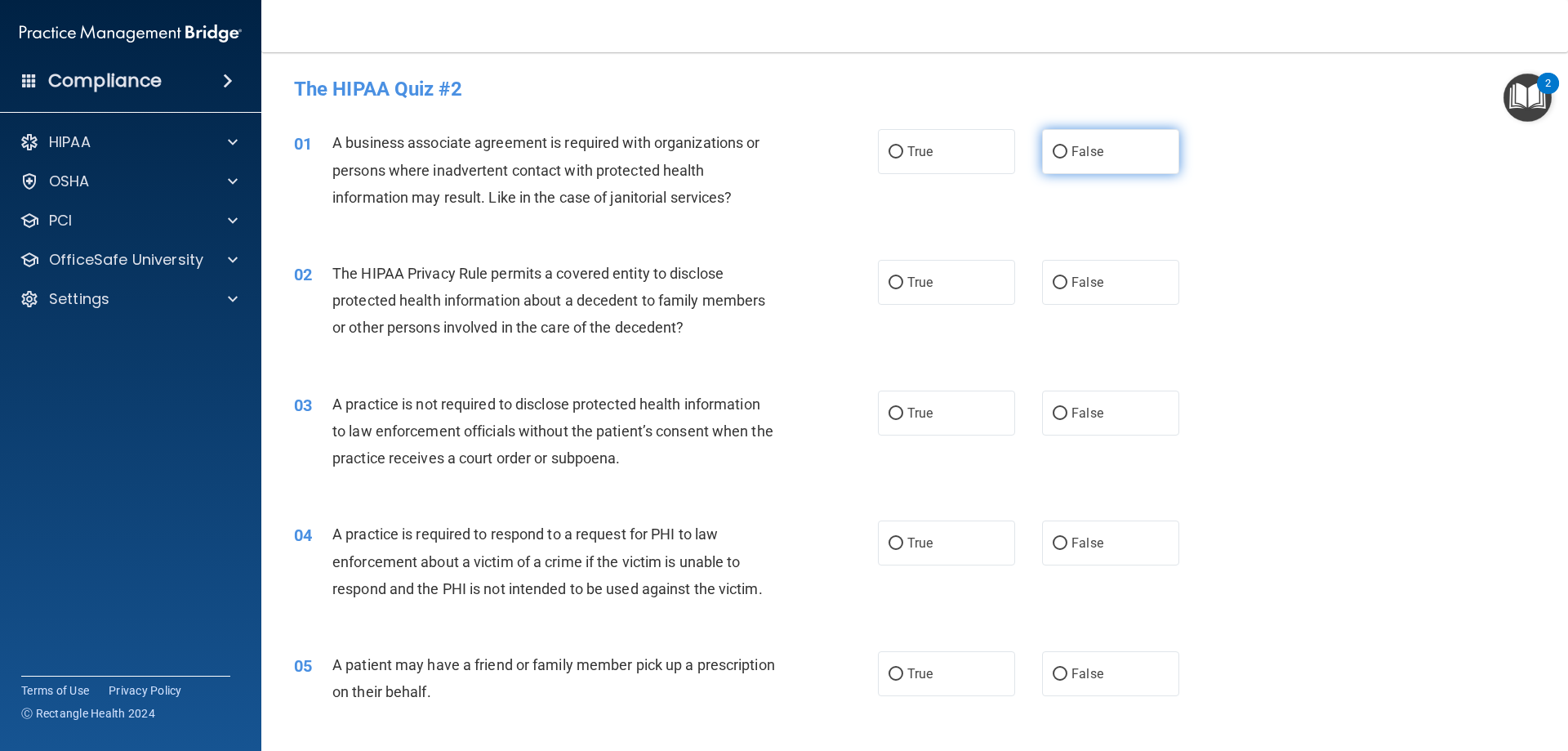
click at [1105, 161] on label "False" at bounding box center [1111, 152] width 138 height 45
click at [1068, 158] on input "False" at bounding box center [1060, 153] width 14 height 13
radio input "true"
click at [896, 298] on label "True" at bounding box center [947, 282] width 138 height 45
click at [896, 289] on input "True" at bounding box center [896, 283] width 14 height 13
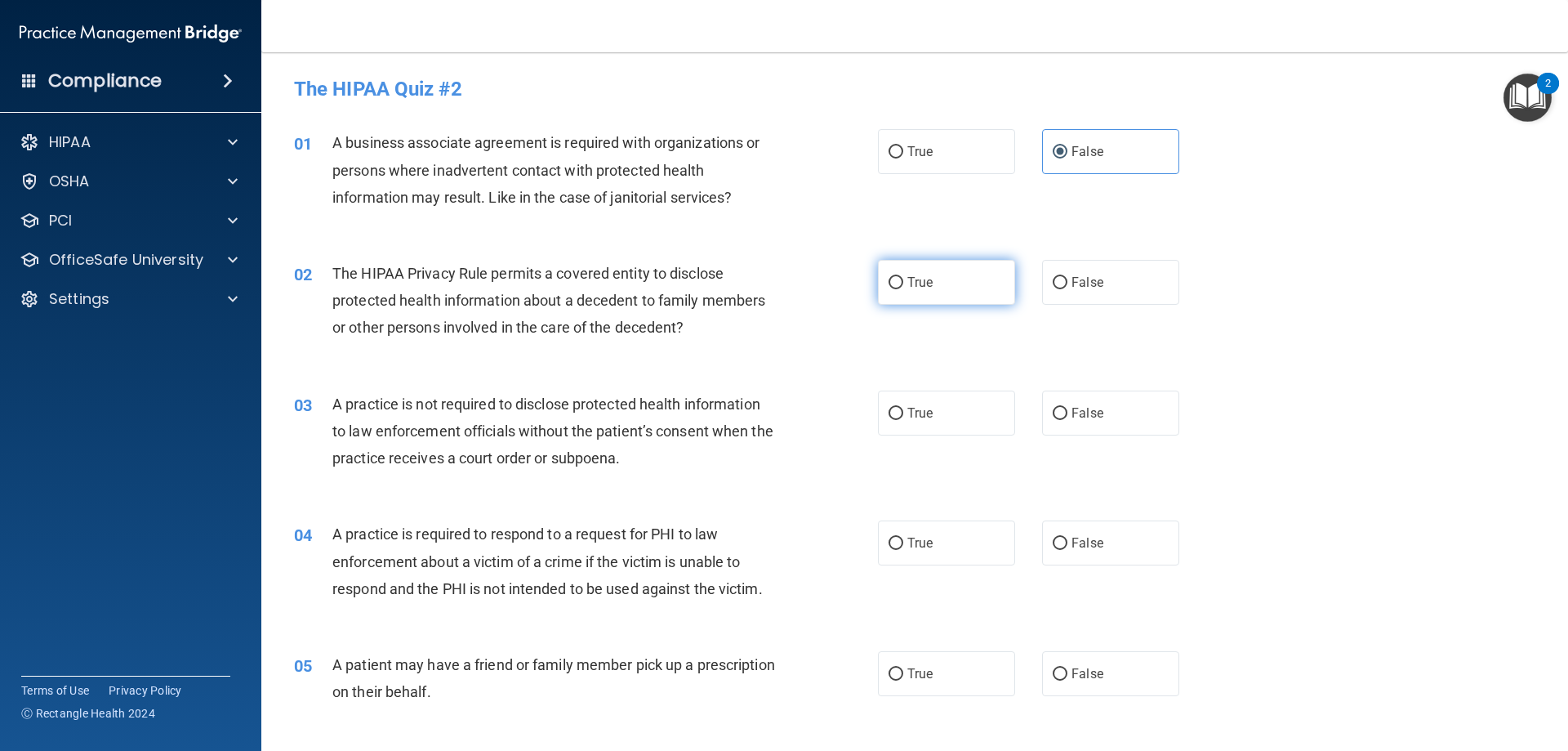
radio input "true"
click at [955, 554] on label "True" at bounding box center [947, 543] width 138 height 45
click at [904, 550] on input "True" at bounding box center [896, 544] width 14 height 13
radio input "true"
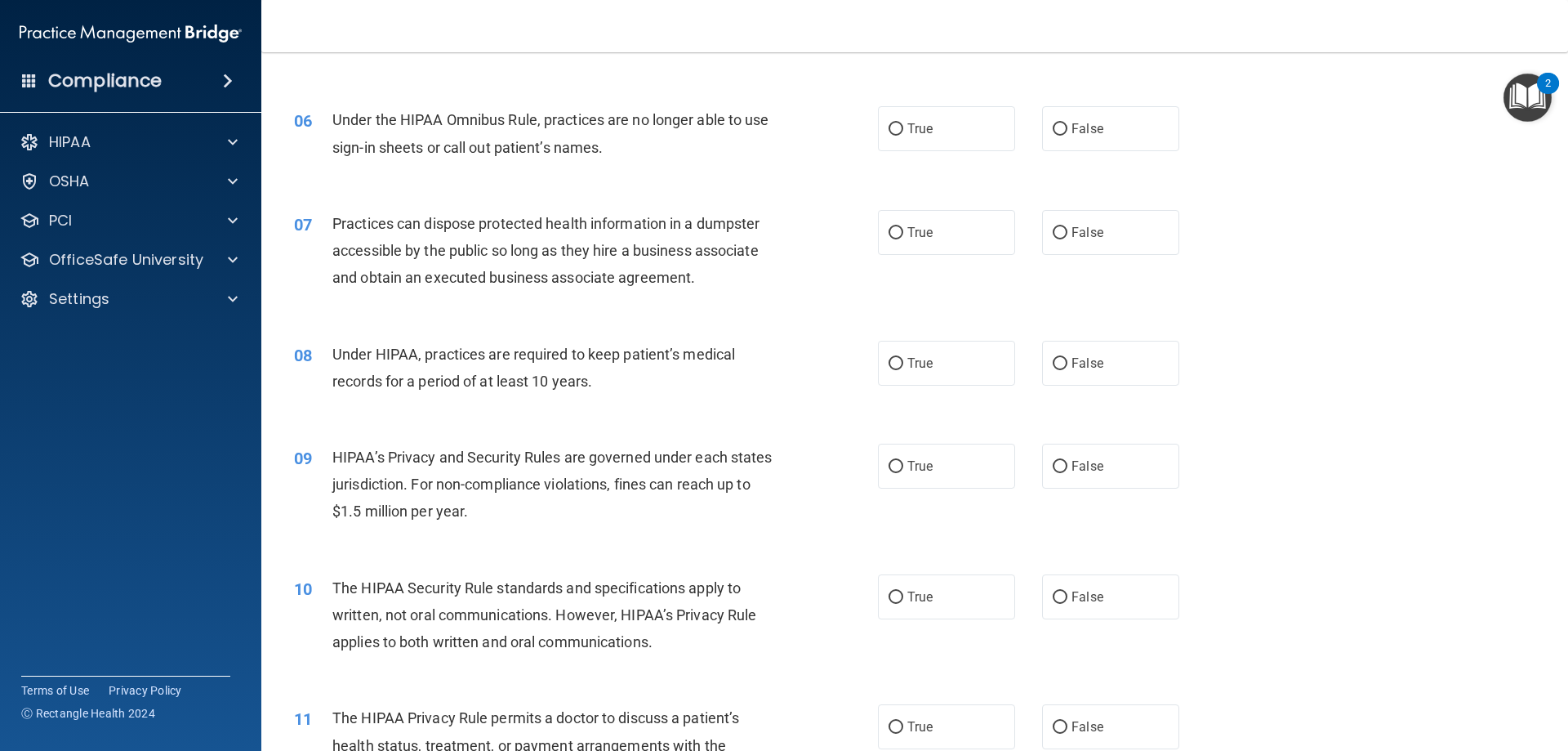
scroll to position [735, 0]
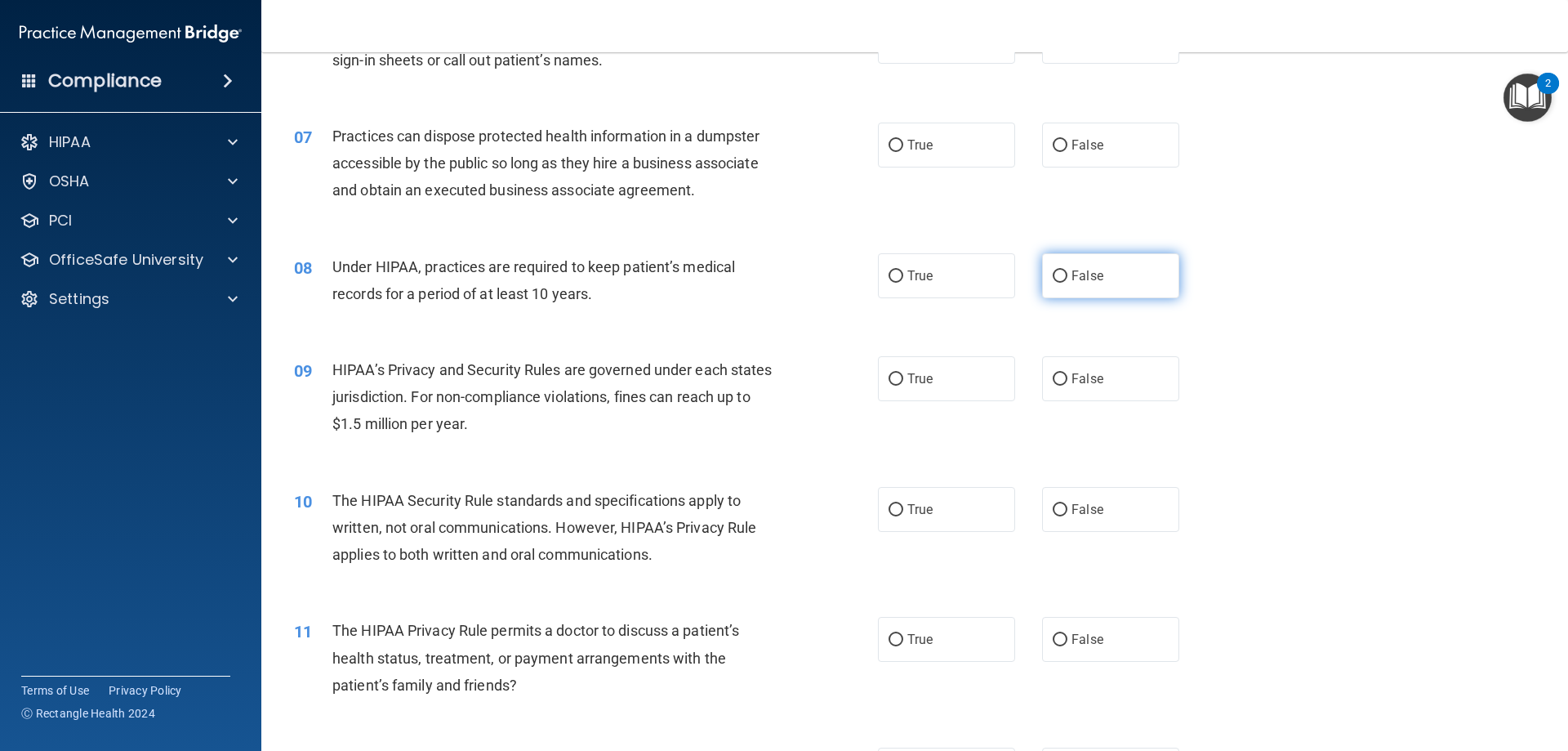
click at [1100, 291] on label "False" at bounding box center [1111, 276] width 138 height 45
click at [1068, 283] on input "False" at bounding box center [1060, 277] width 14 height 13
radio input "true"
click at [1094, 380] on span "False" at bounding box center [1088, 378] width 32 height 15
click at [1068, 380] on input "False" at bounding box center [1060, 380] width 14 height 13
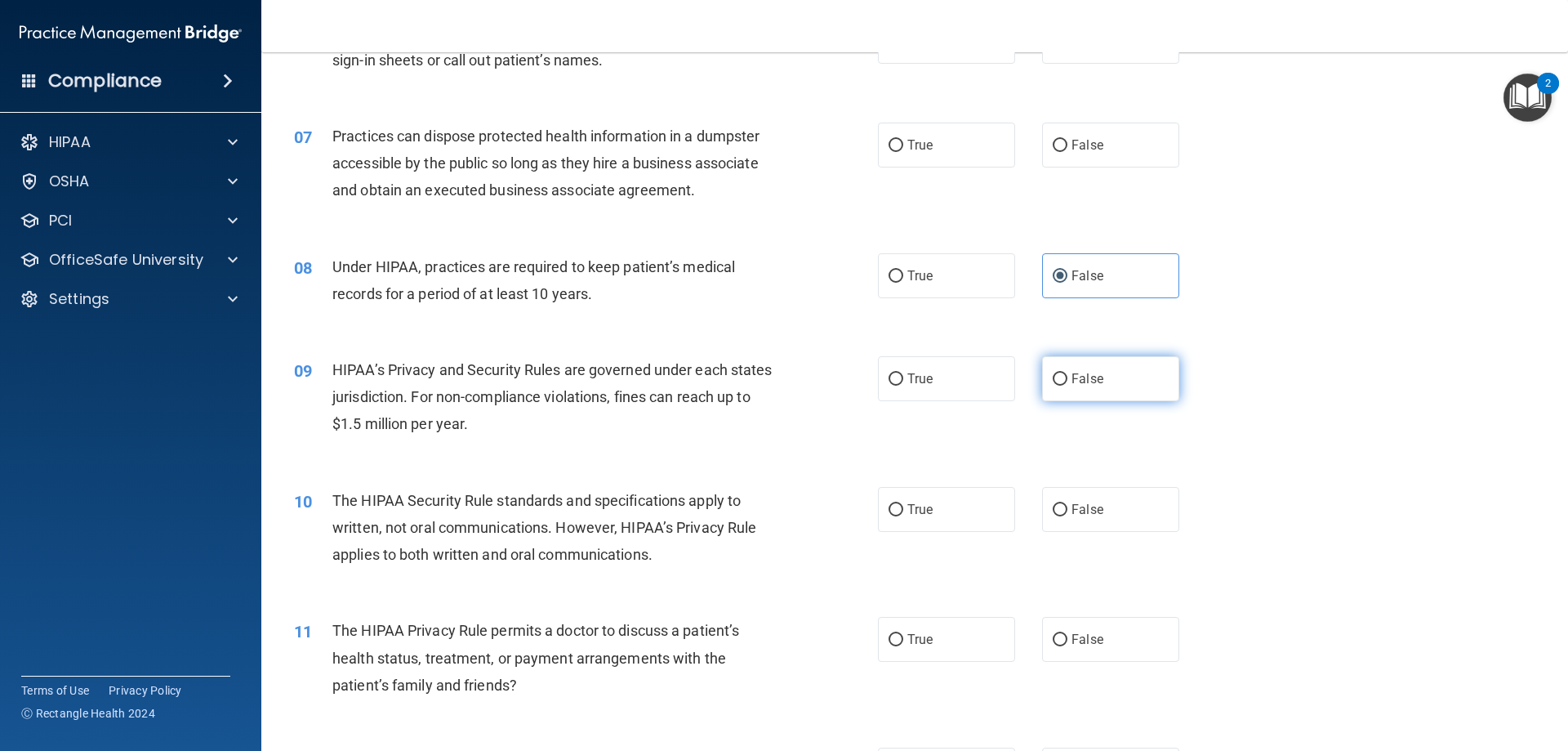
radio input "true"
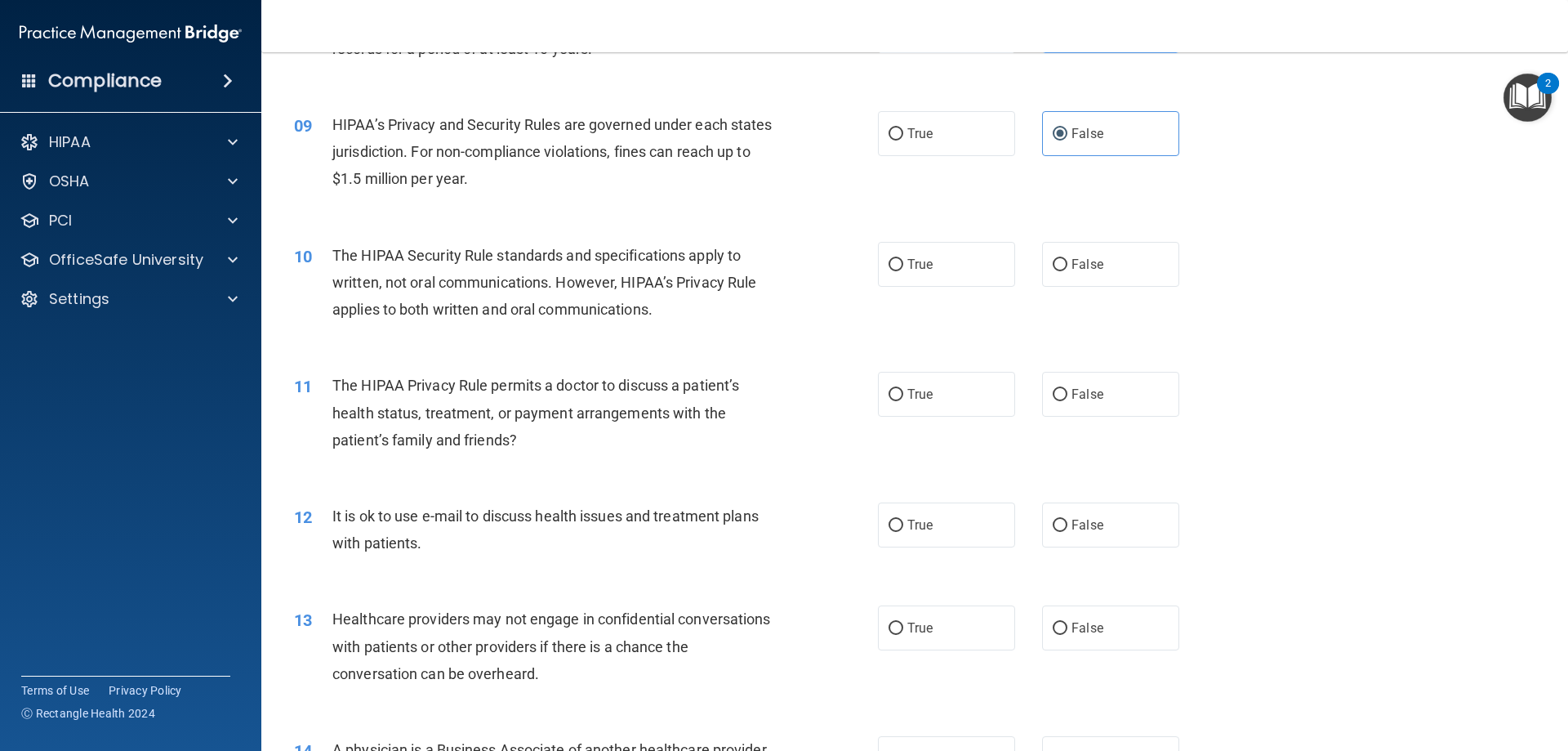
scroll to position [1062, 0]
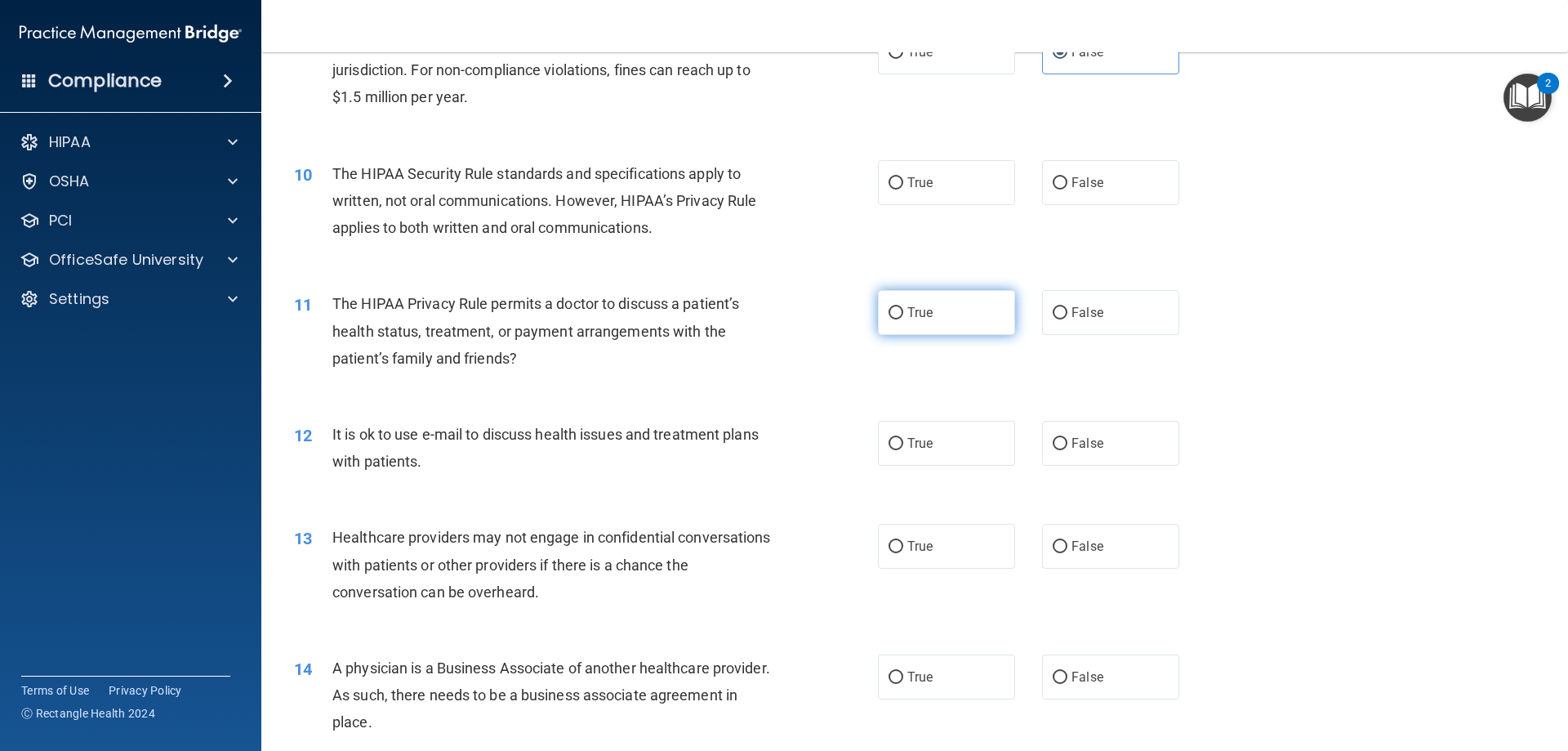
click at [894, 298] on label "True" at bounding box center [947, 313] width 138 height 45
click at [894, 307] on input "True" at bounding box center [896, 313] width 14 height 13
radio input "true"
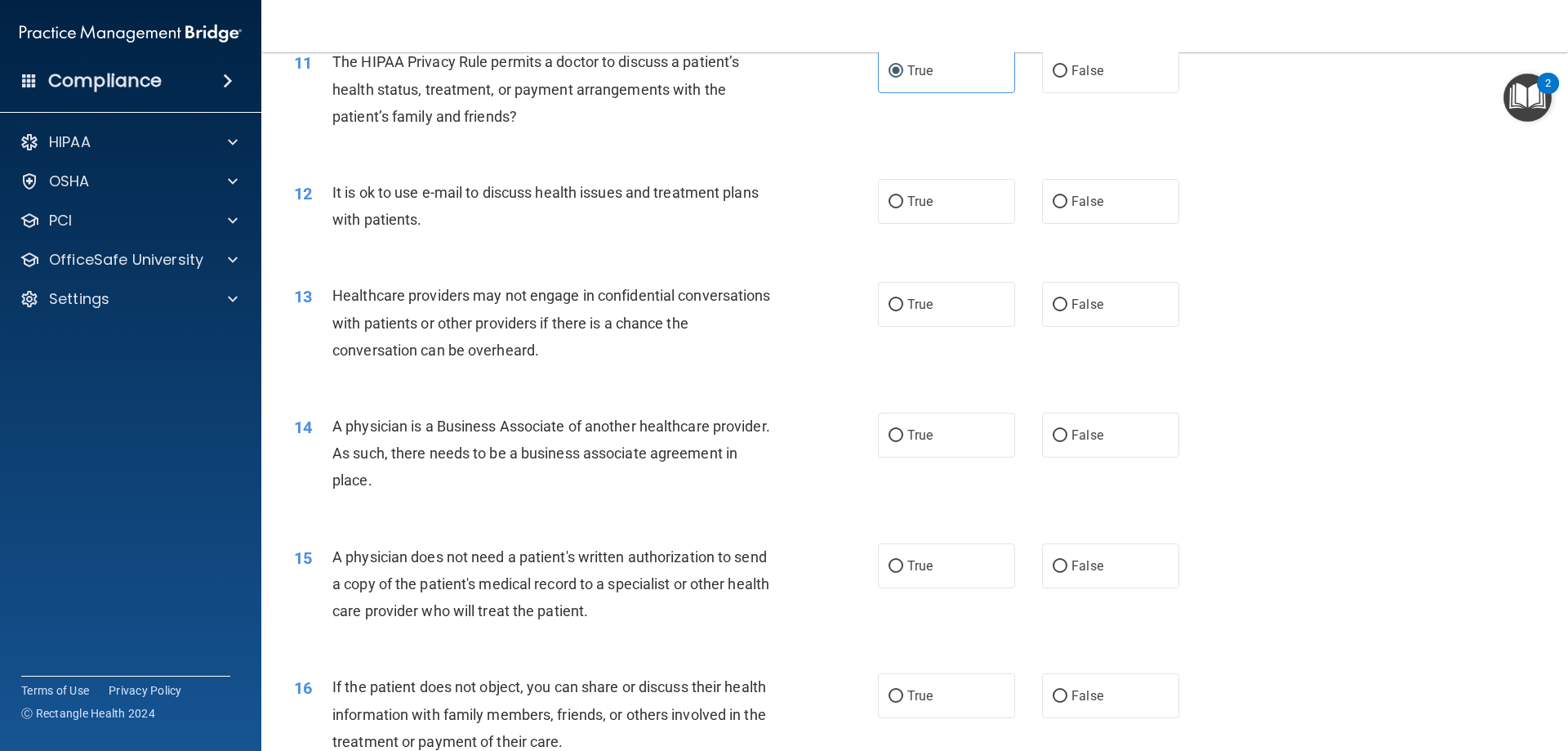
scroll to position [1307, 0]
click at [1106, 302] on label "False" at bounding box center [1111, 301] width 138 height 45
click at [1068, 302] on input "False" at bounding box center [1060, 302] width 14 height 13
radio input "true"
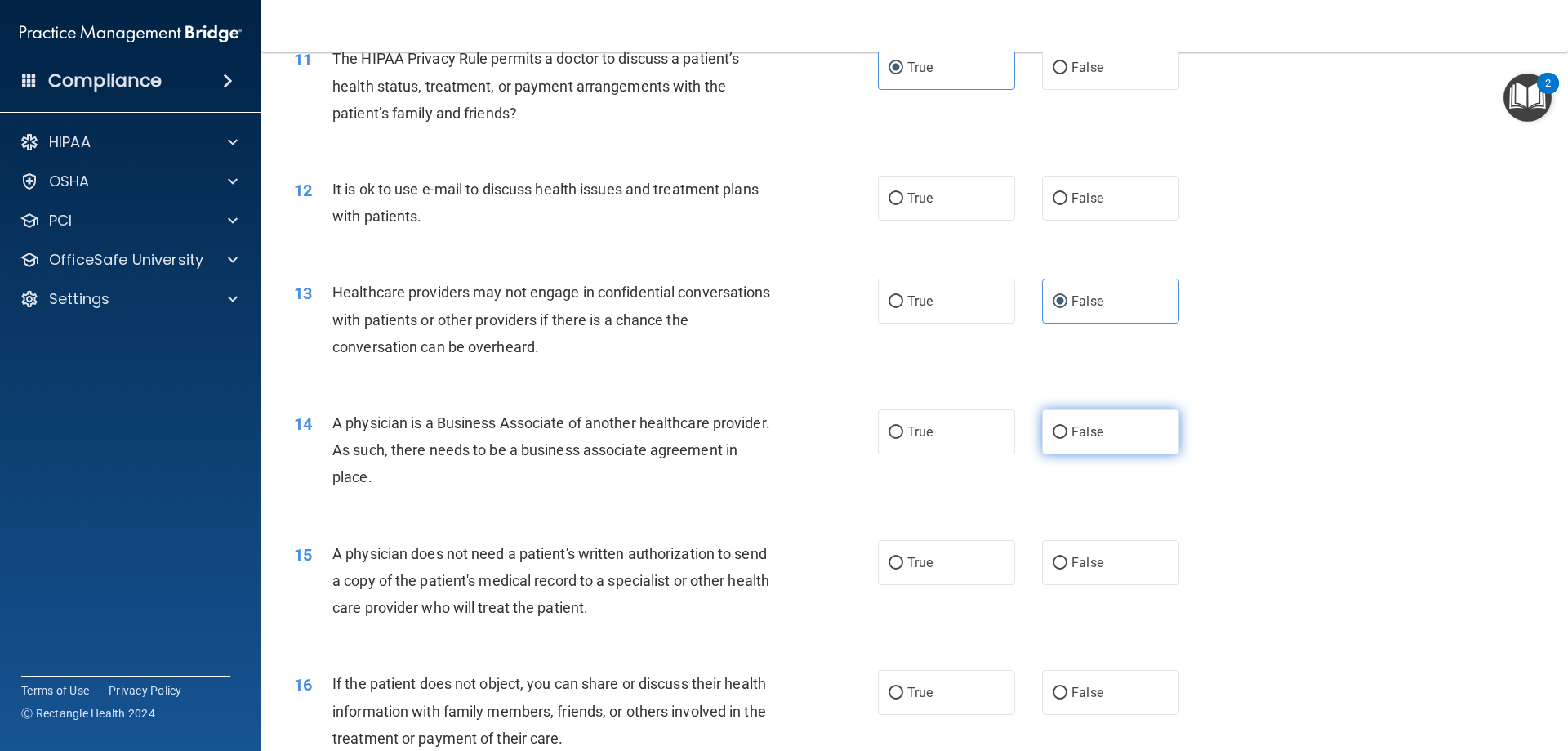
click at [1089, 409] on label "False" at bounding box center [1111, 431] width 138 height 45
click at [1068, 427] on input "False" at bounding box center [1060, 433] width 14 height 13
radio input "true"
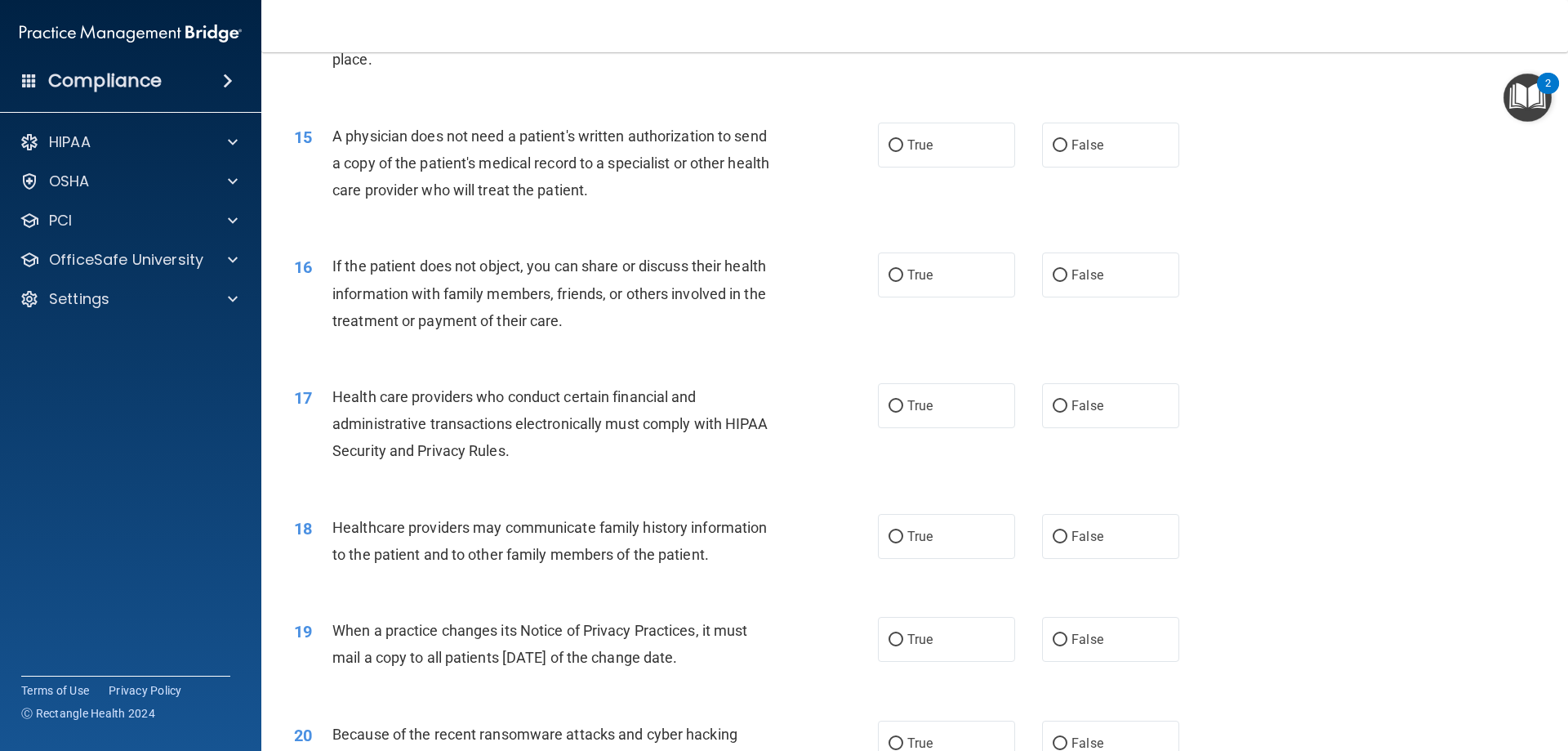
scroll to position [1879, 0]
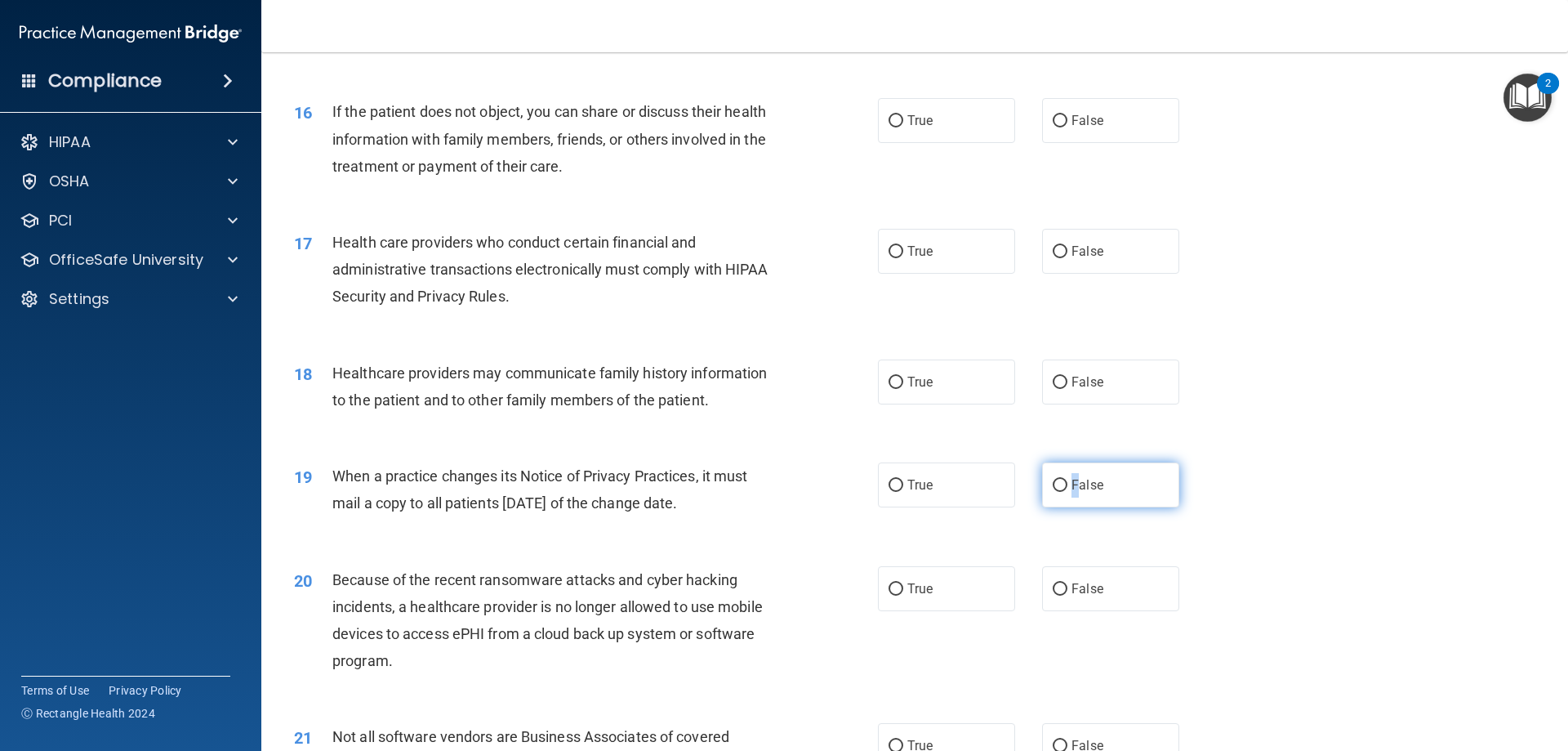
click at [1069, 472] on label "False" at bounding box center [1111, 485] width 138 height 45
click at [1063, 480] on label "False" at bounding box center [1111, 485] width 138 height 45
click at [1063, 480] on input "False" at bounding box center [1060, 486] width 14 height 13
radio input "true"
click at [1218, 515] on div "19 When a practice changes its Notice of Privacy Practices, it must mail a copy…" at bounding box center [915, 493] width 1266 height 103
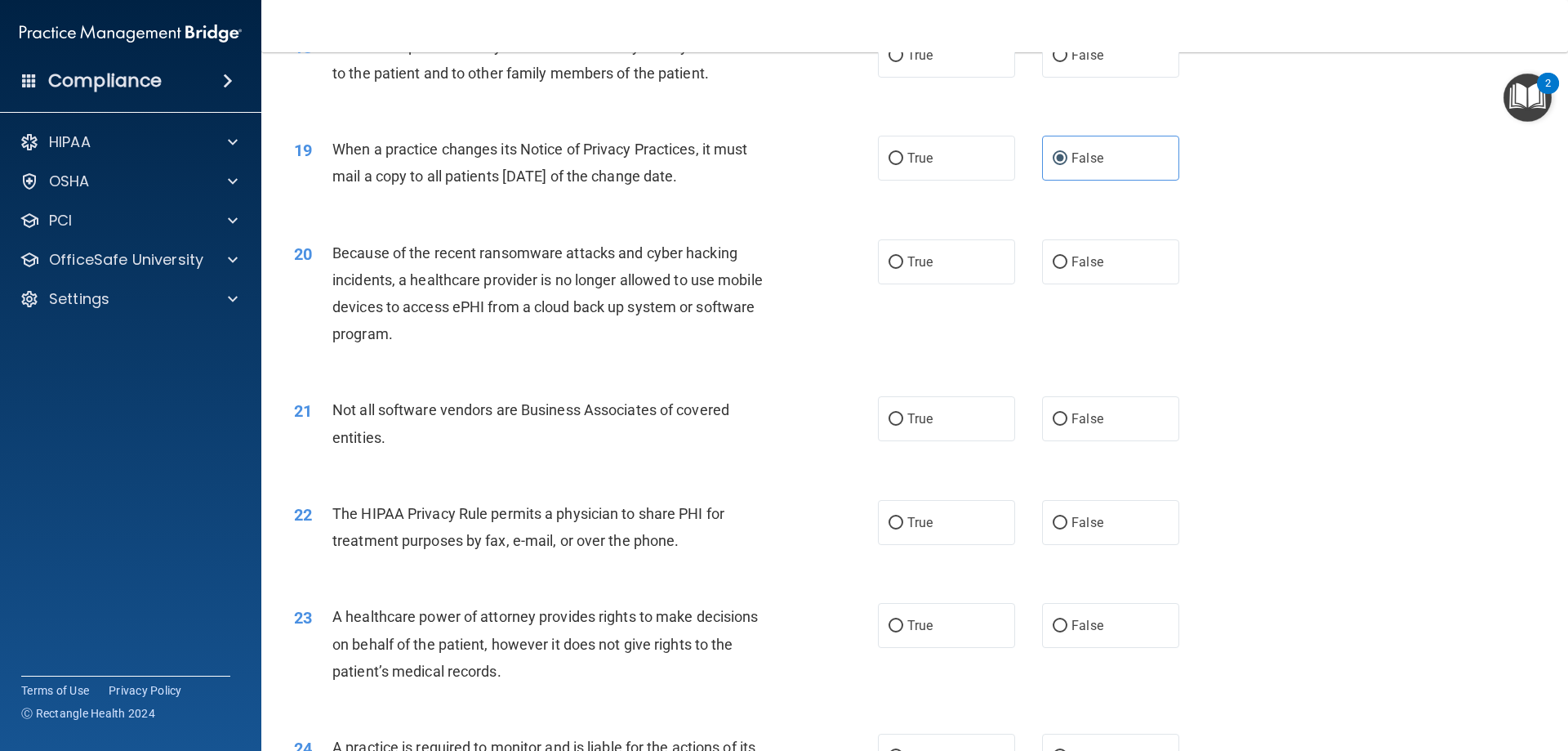
scroll to position [2287, 0]
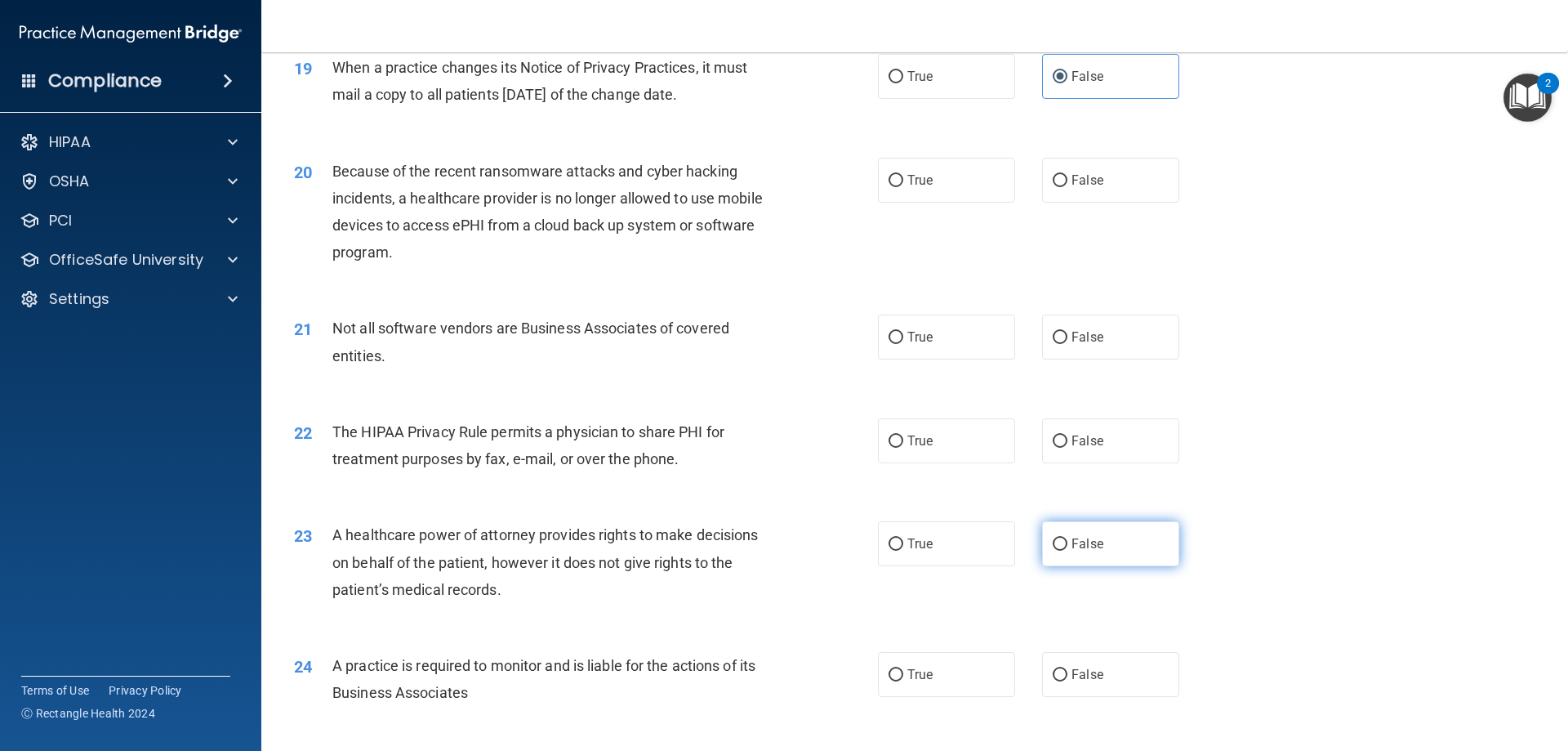
click at [1080, 543] on span "False" at bounding box center [1088, 543] width 32 height 15
click at [1068, 543] on input "False" at bounding box center [1060, 545] width 14 height 13
radio input "true"
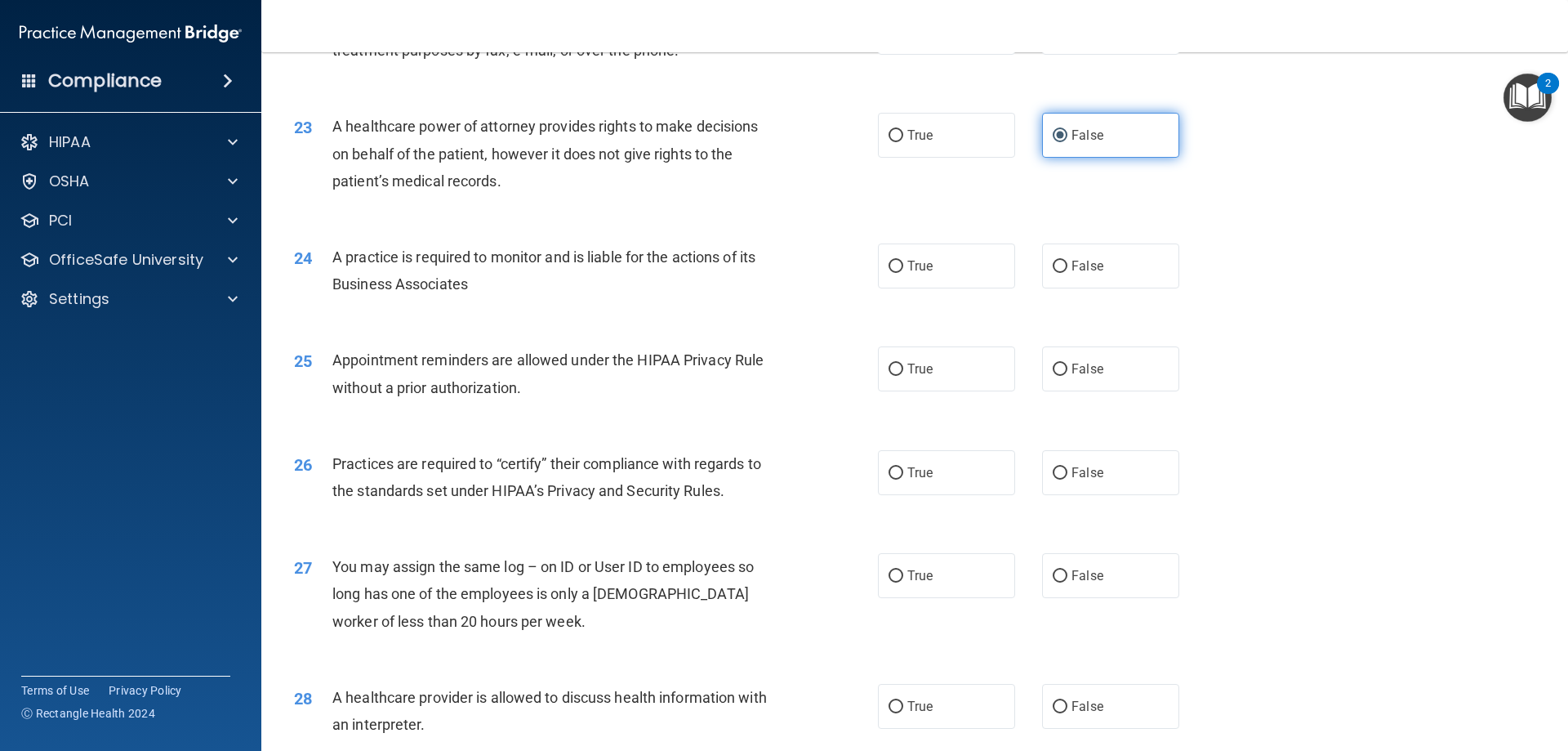
scroll to position [2777, 0]
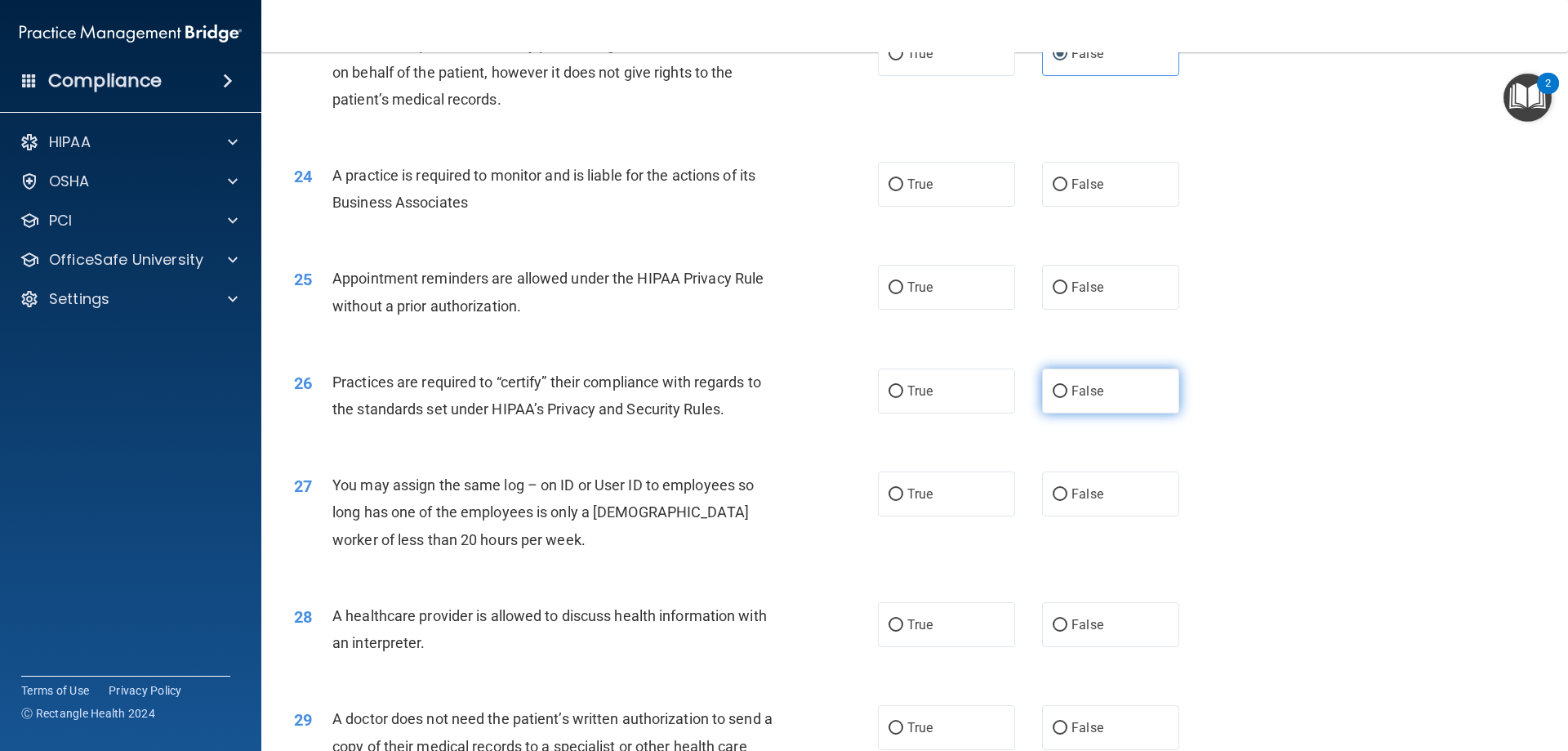
click at [1116, 397] on label "False" at bounding box center [1111, 391] width 138 height 45
click at [1068, 397] on input "False" at bounding box center [1060, 392] width 14 height 13
radio input "true"
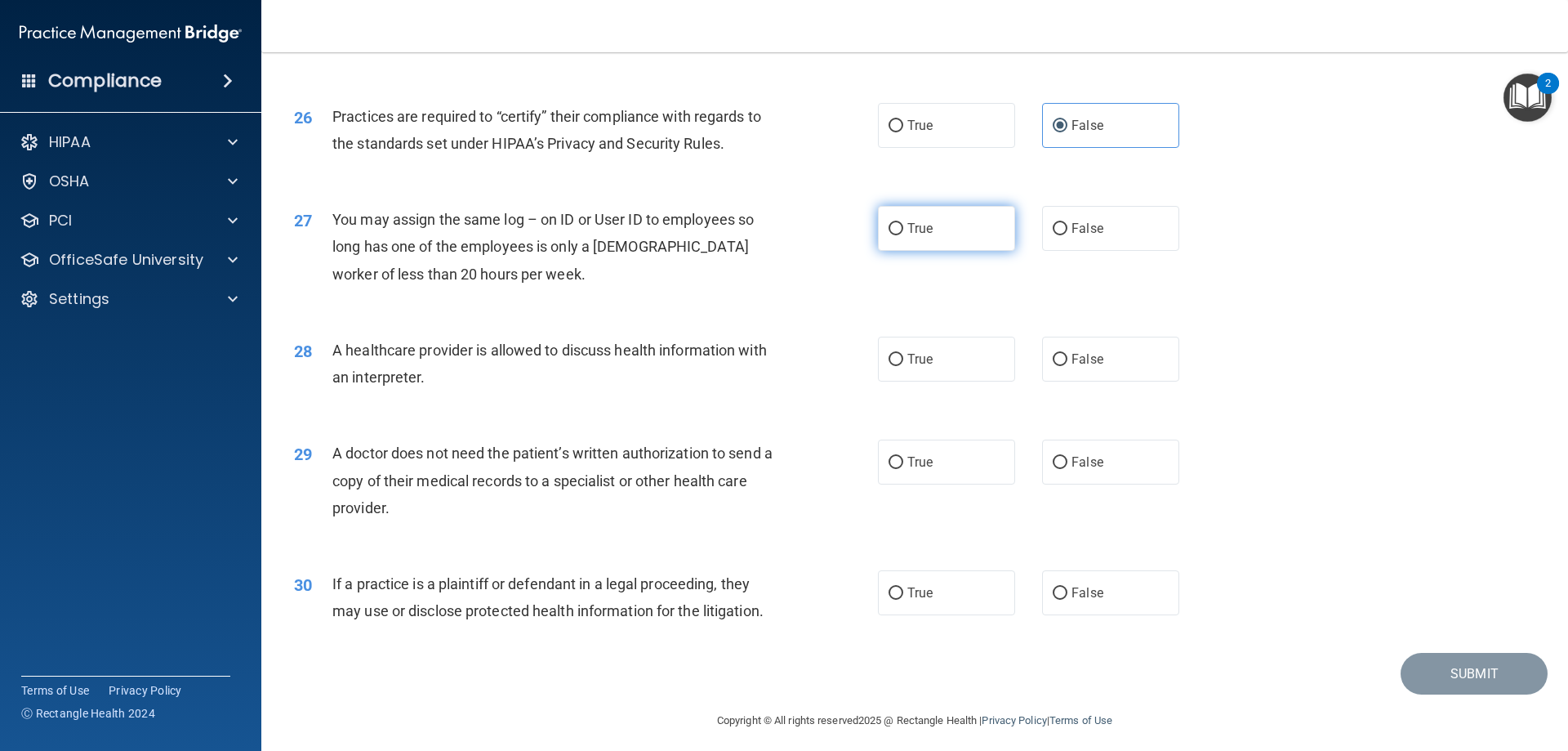
scroll to position [3052, 0]
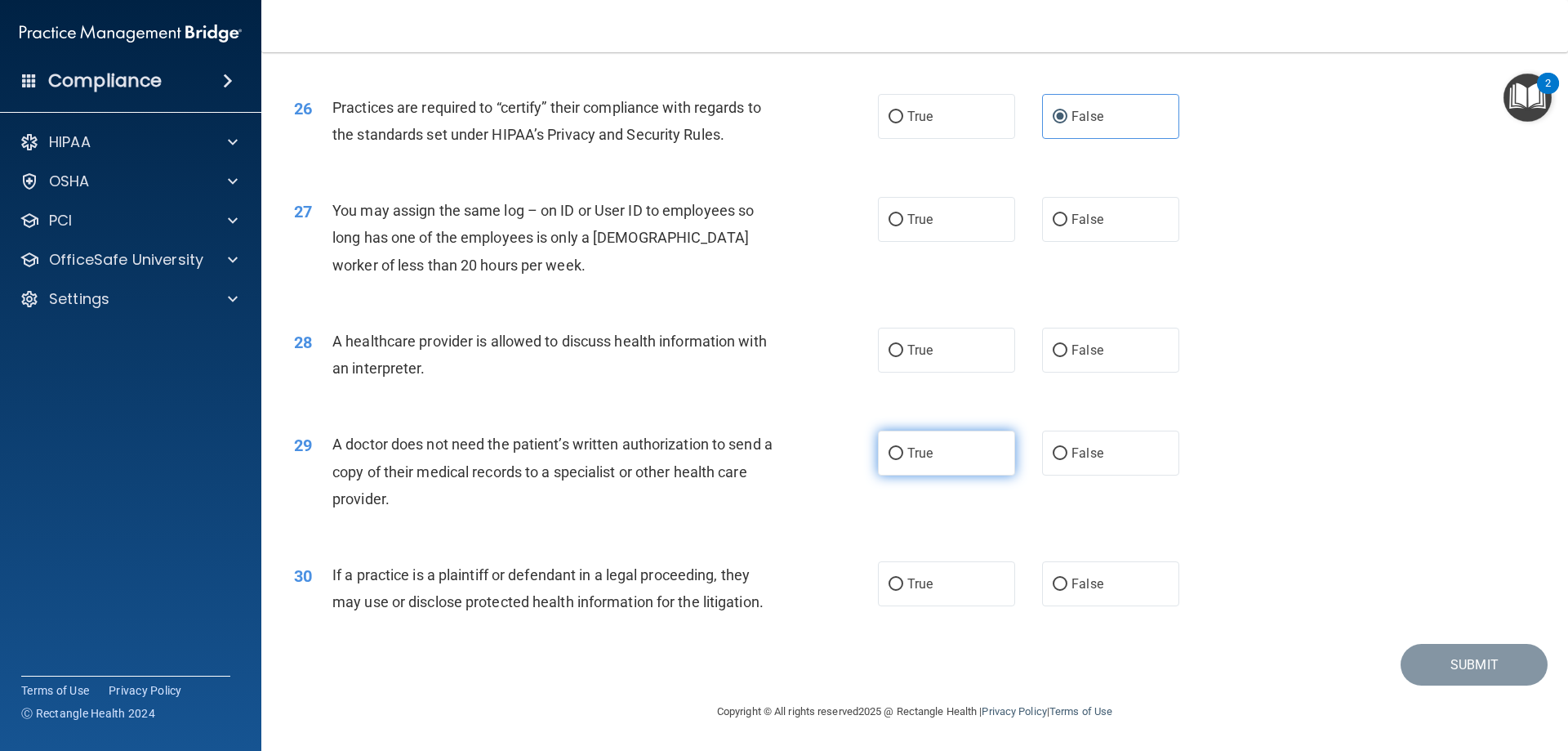
click at [932, 463] on label "True" at bounding box center [947, 453] width 138 height 45
click at [904, 460] on input "True" at bounding box center [896, 454] width 14 height 13
radio input "true"
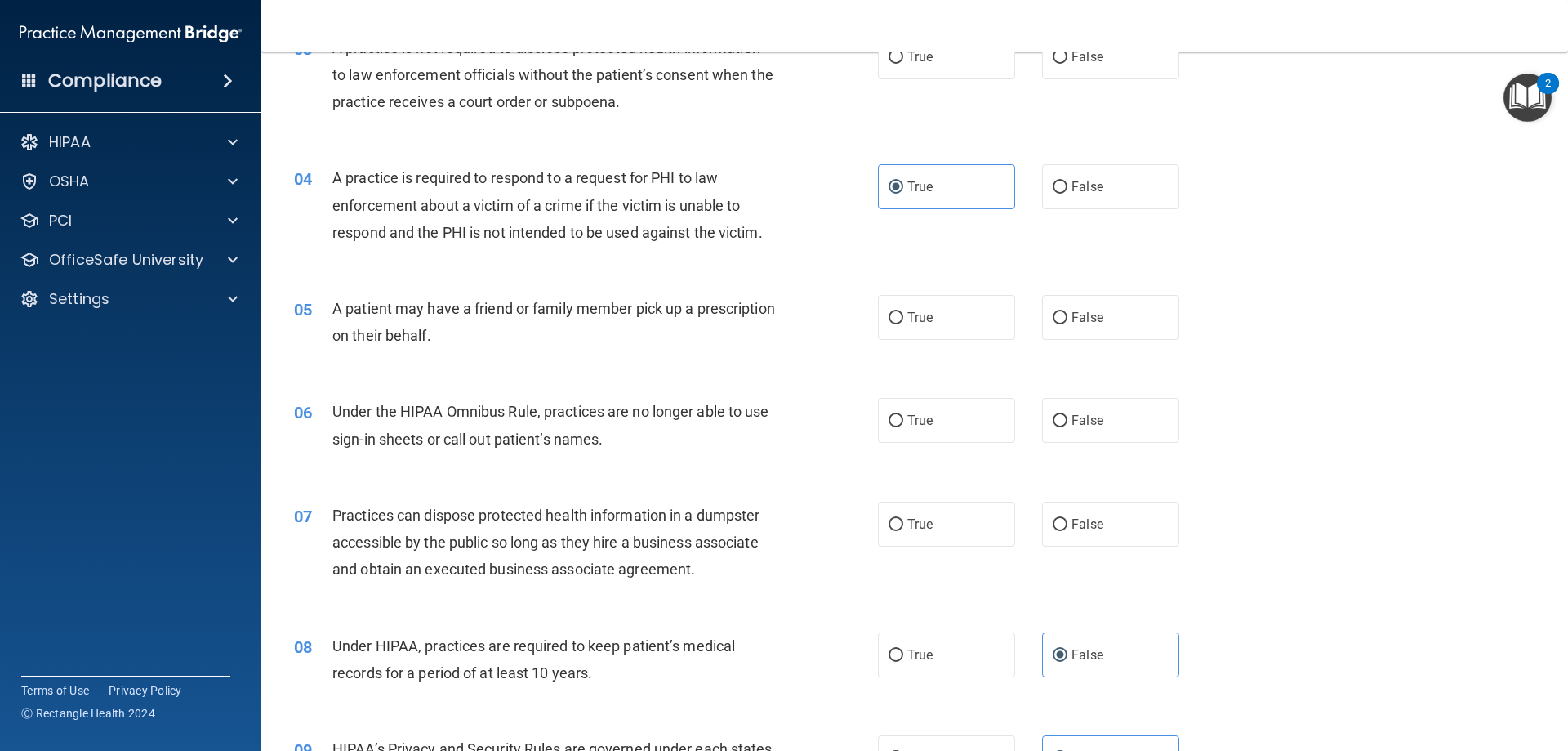
scroll to position [0, 0]
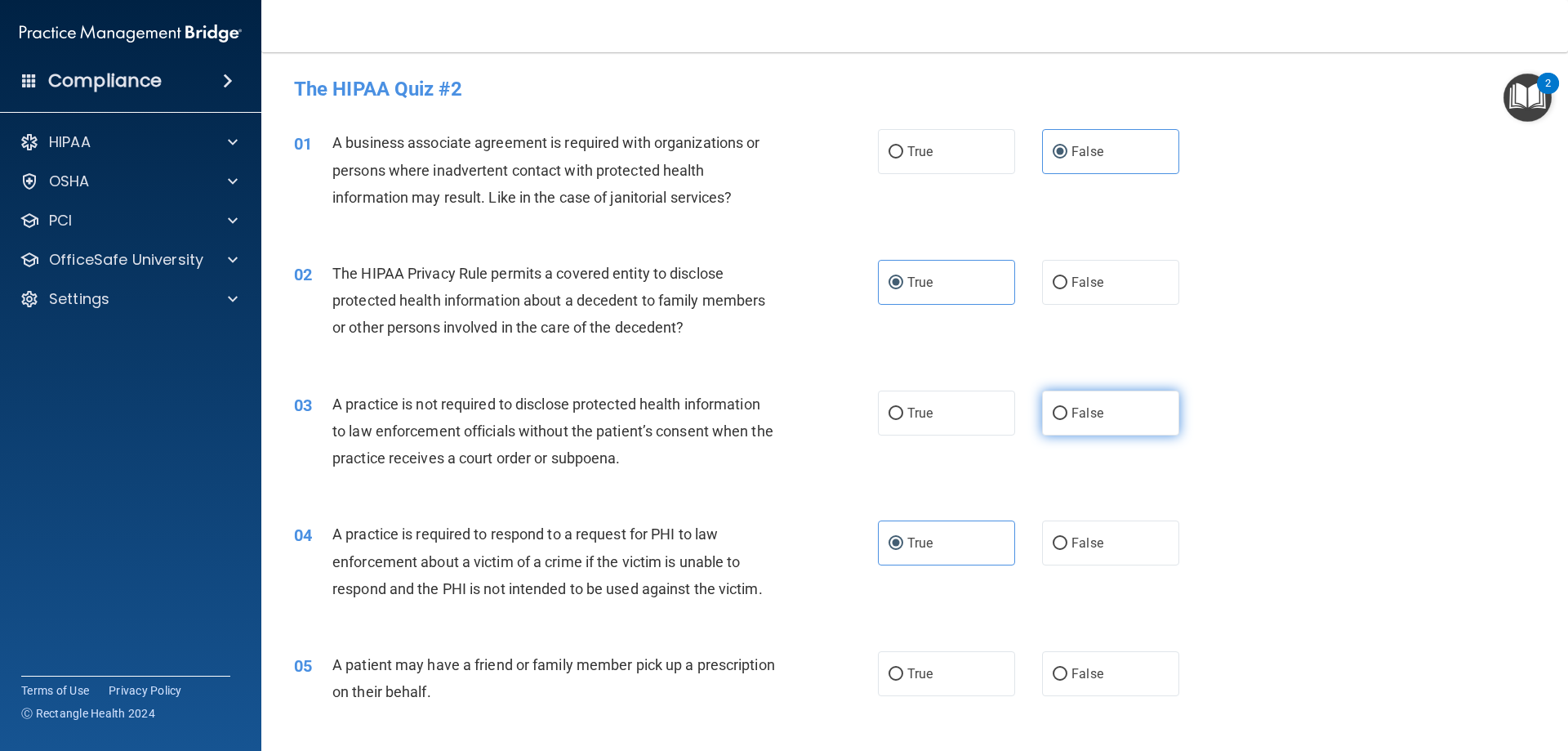
click at [1072, 413] on span "False" at bounding box center [1088, 413] width 32 height 15
click at [1068, 413] on input "False" at bounding box center [1060, 413] width 14 height 13
radio input "true"
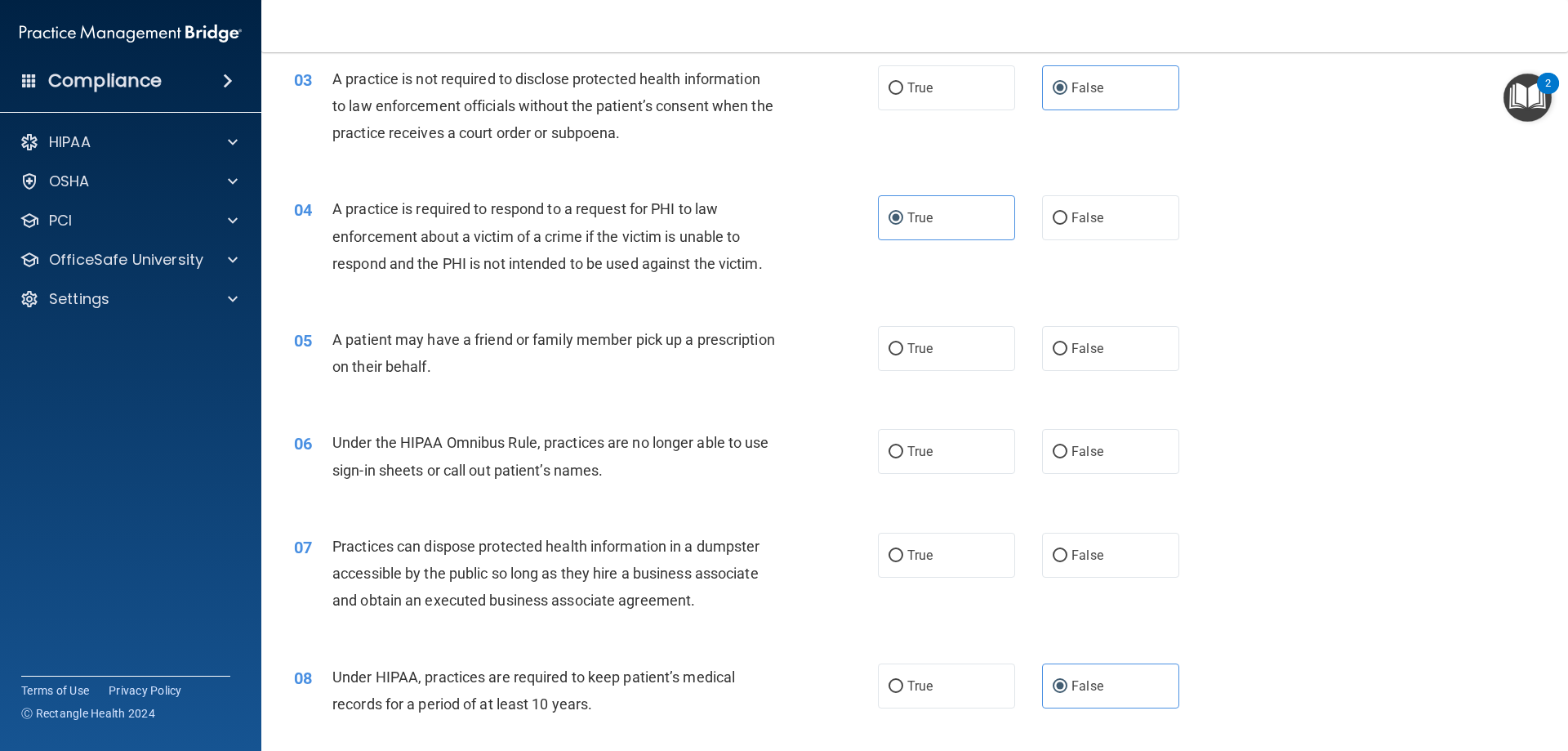
scroll to position [327, 0]
click at [951, 351] on label "True" at bounding box center [947, 346] width 138 height 45
click at [904, 351] on input "True" at bounding box center [896, 347] width 14 height 13
radio input "true"
click at [901, 465] on label "True" at bounding box center [947, 449] width 138 height 45
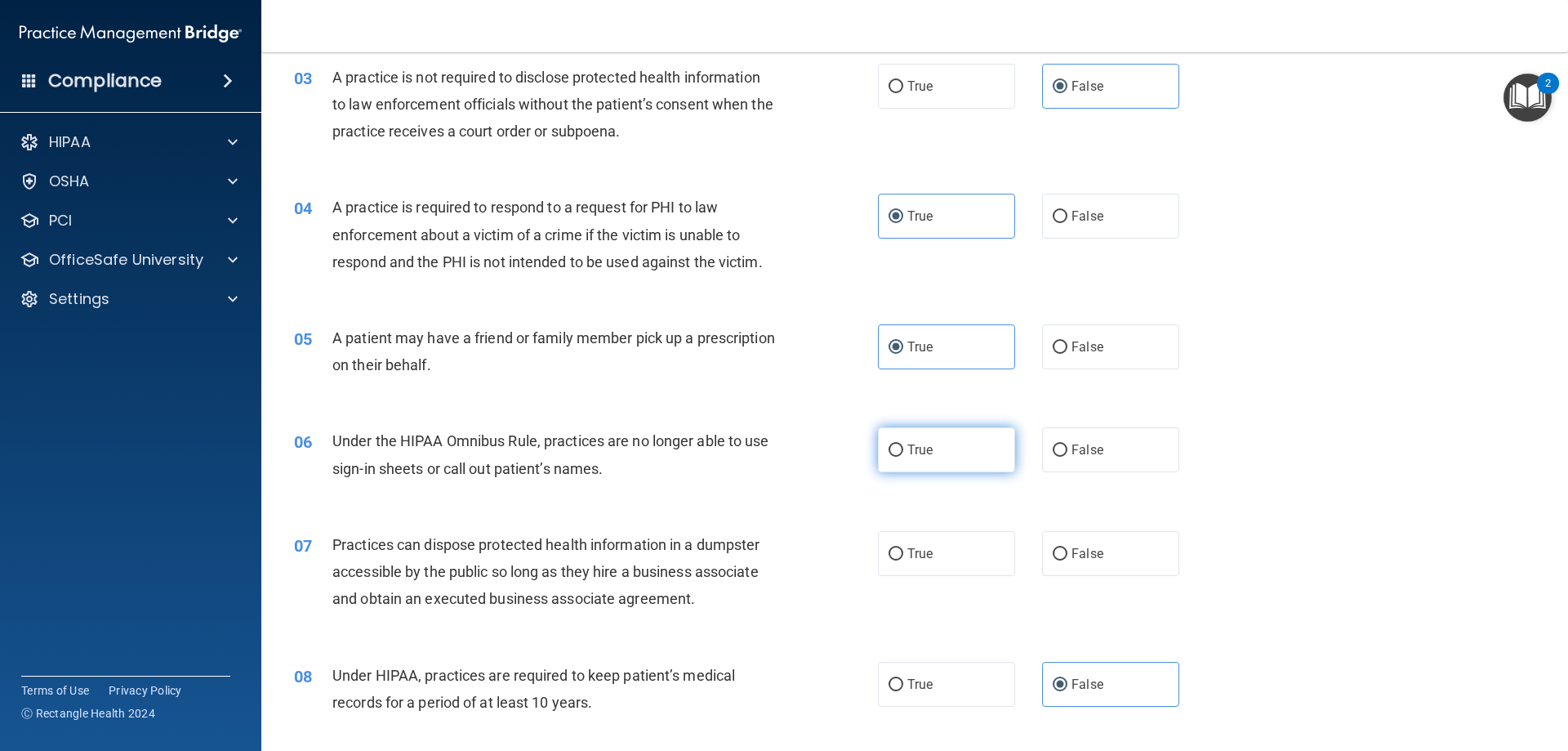
click at [901, 456] on input "True" at bounding box center [896, 451] width 14 height 13
radio input "true"
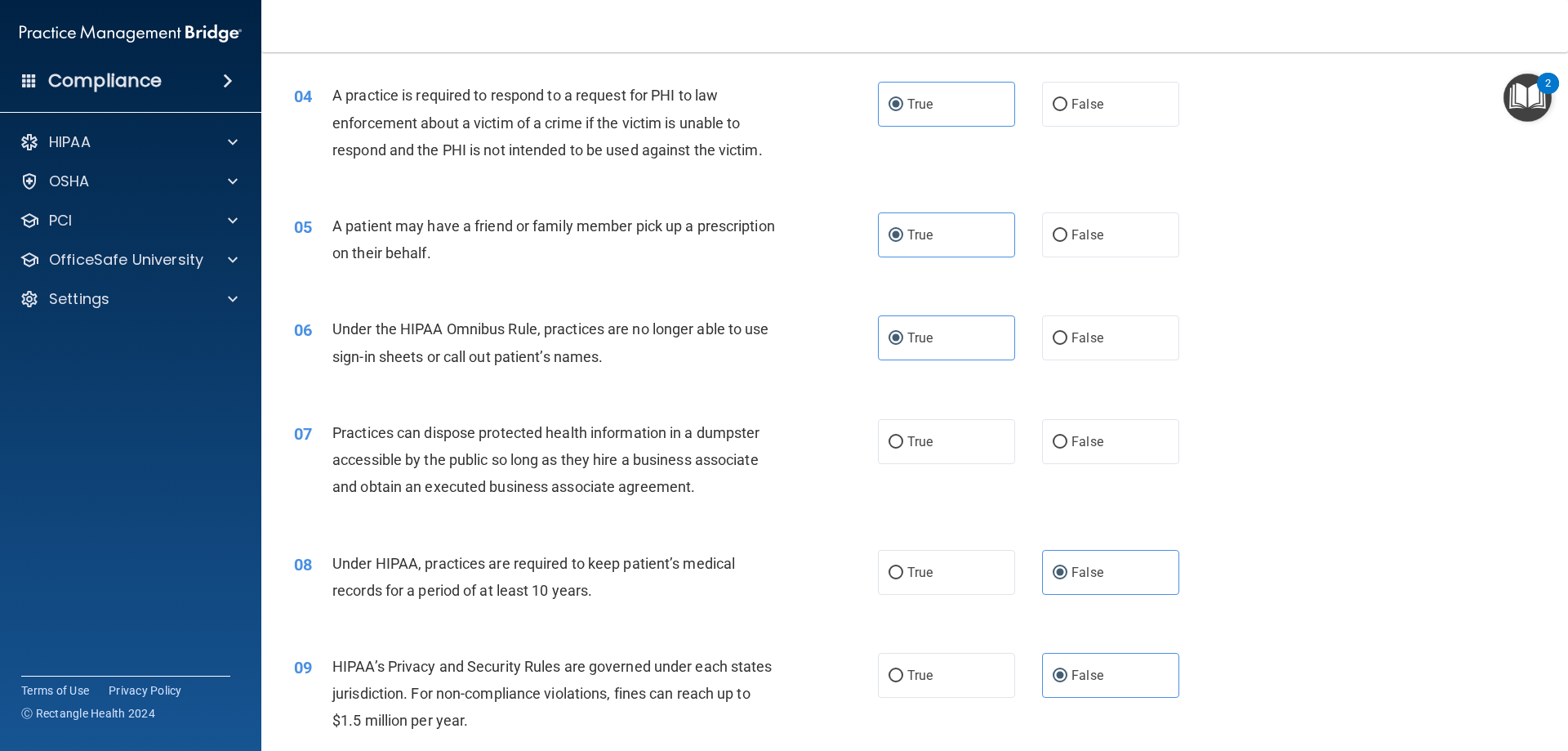
scroll to position [490, 0]
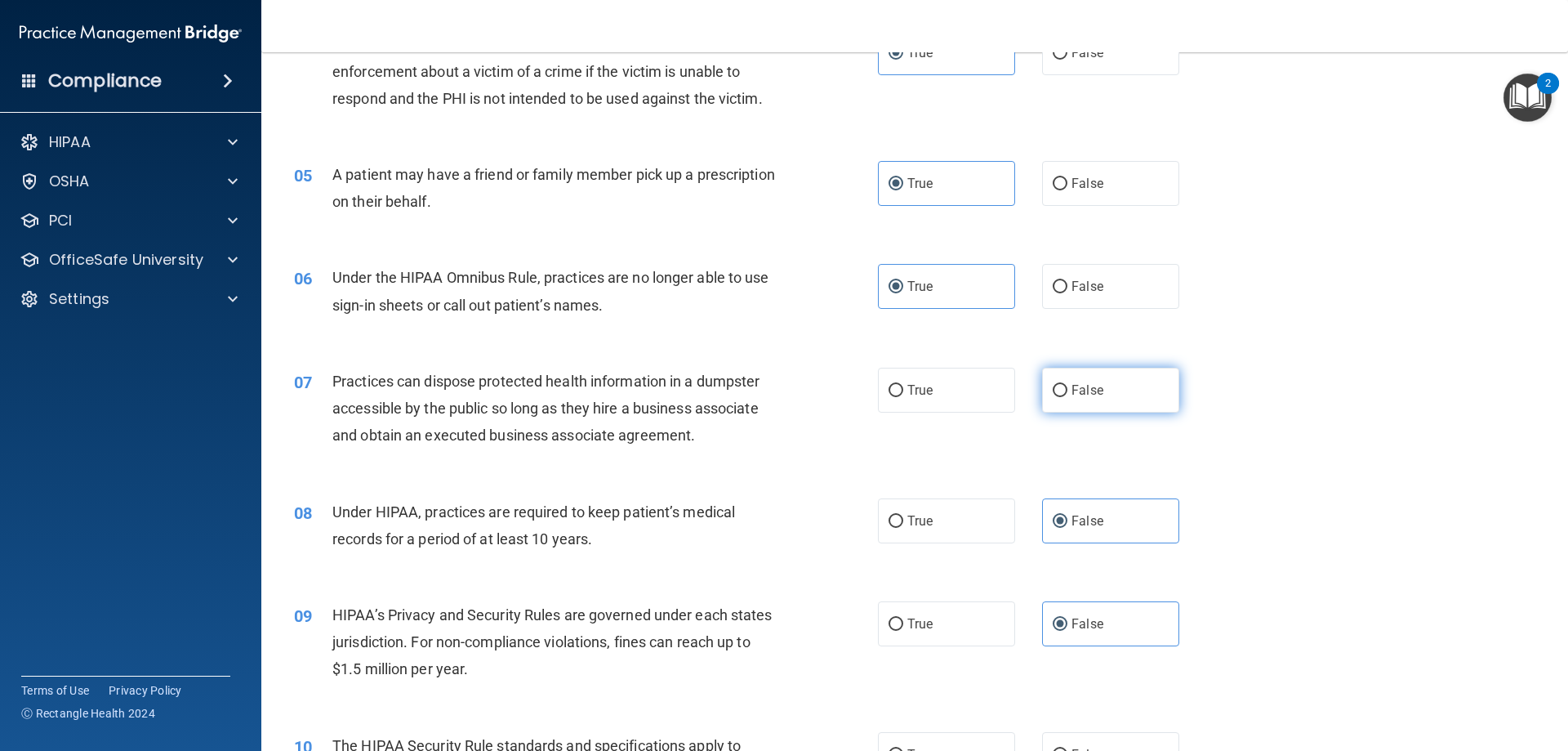
click at [1115, 402] on label "False" at bounding box center [1111, 390] width 138 height 45
click at [1068, 397] on input "False" at bounding box center [1060, 391] width 14 height 13
radio input "true"
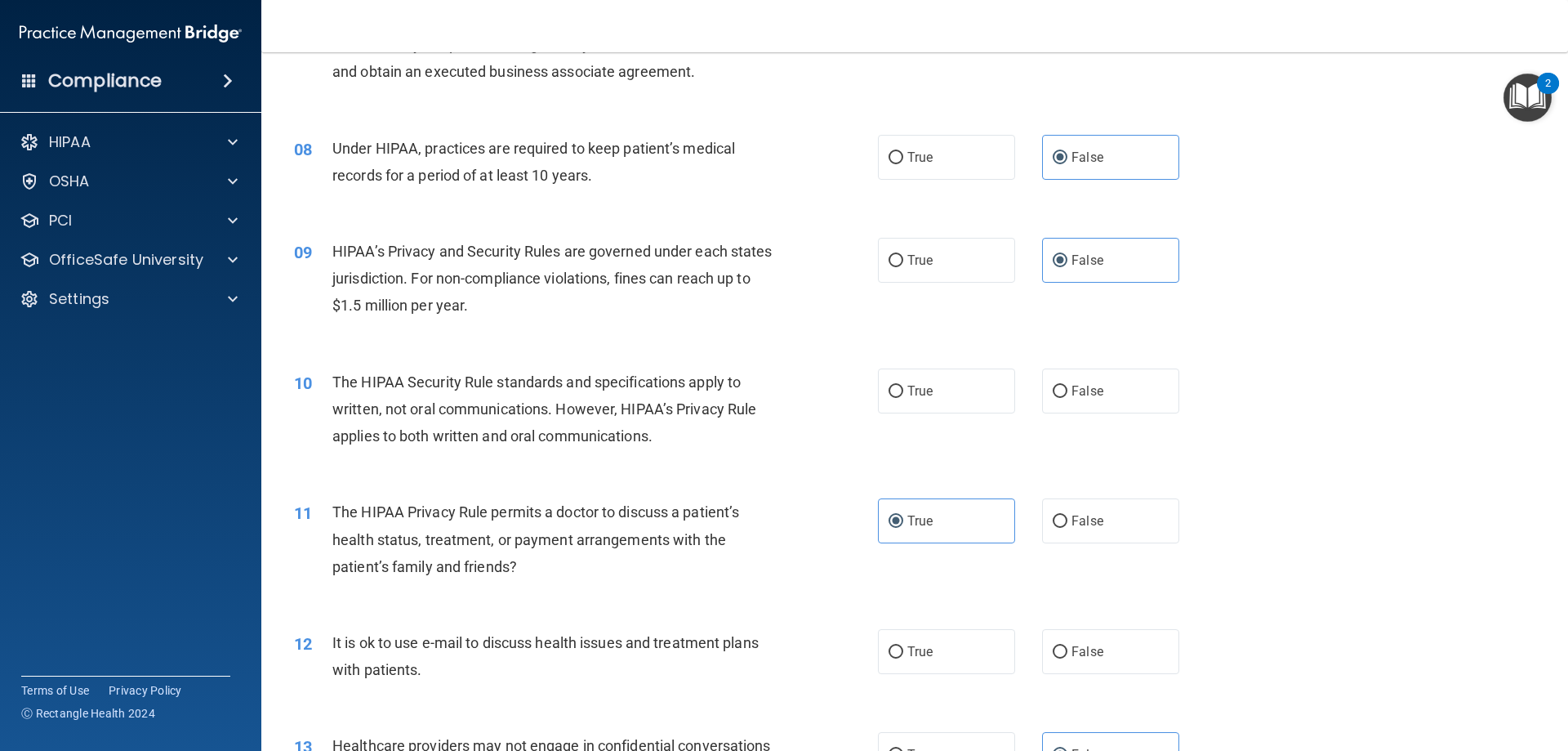
scroll to position [898, 0]
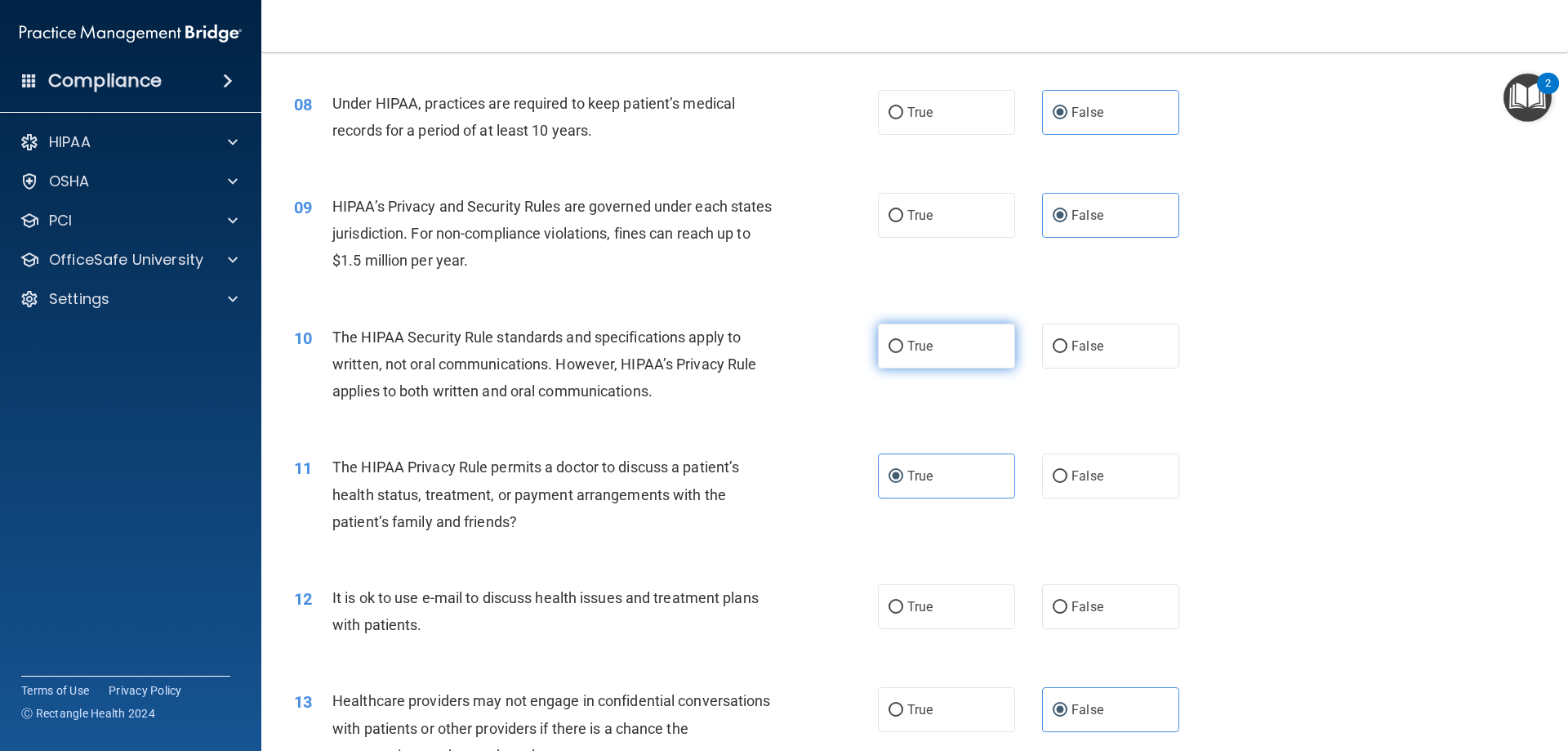
drag, startPoint x: 927, startPoint y: 336, endPoint x: 866, endPoint y: 351, distance: 62.8
click at [927, 337] on label "True" at bounding box center [947, 346] width 138 height 45
click at [904, 340] on input "True" at bounding box center [896, 346] width 14 height 13
radio input "true"
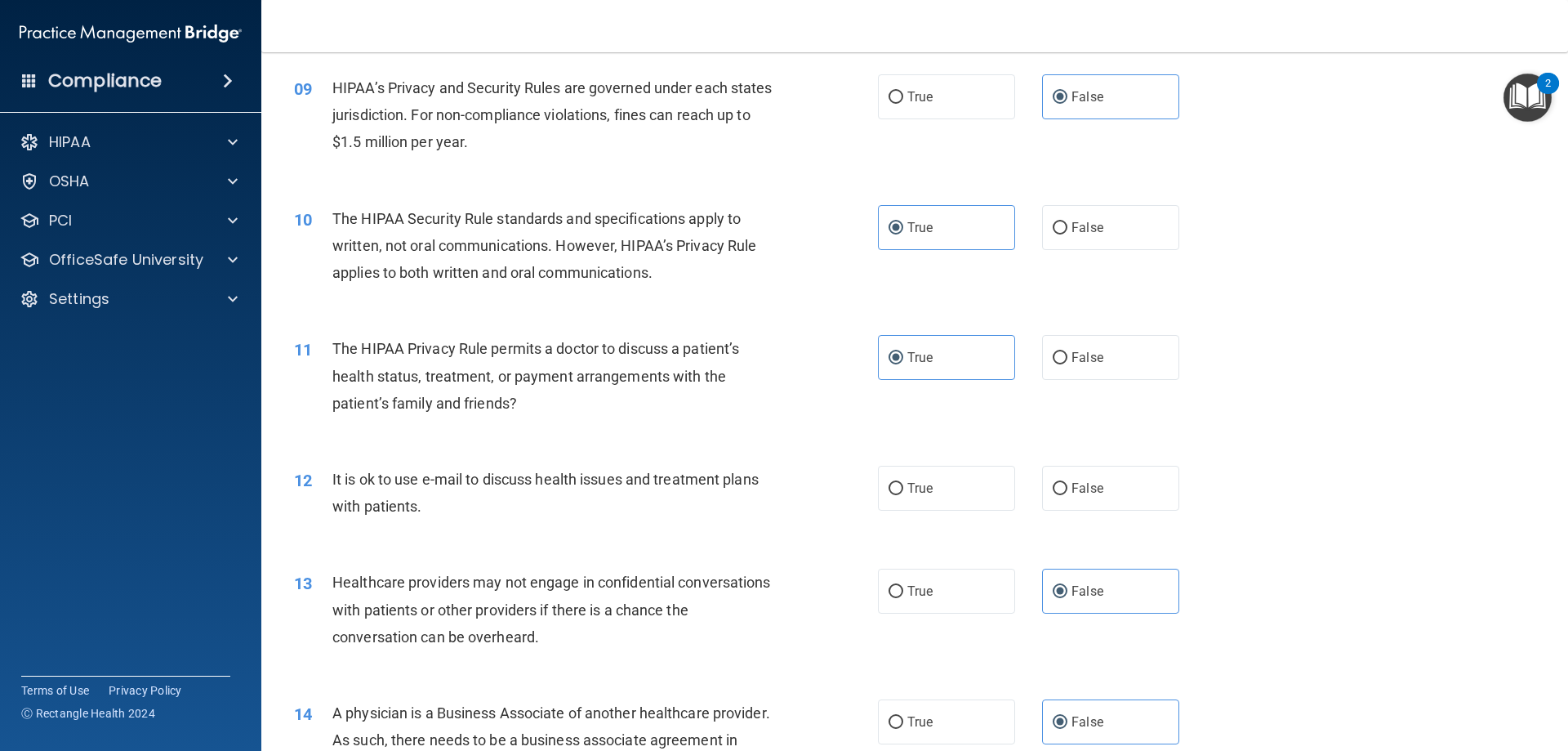
scroll to position [1062, 0]
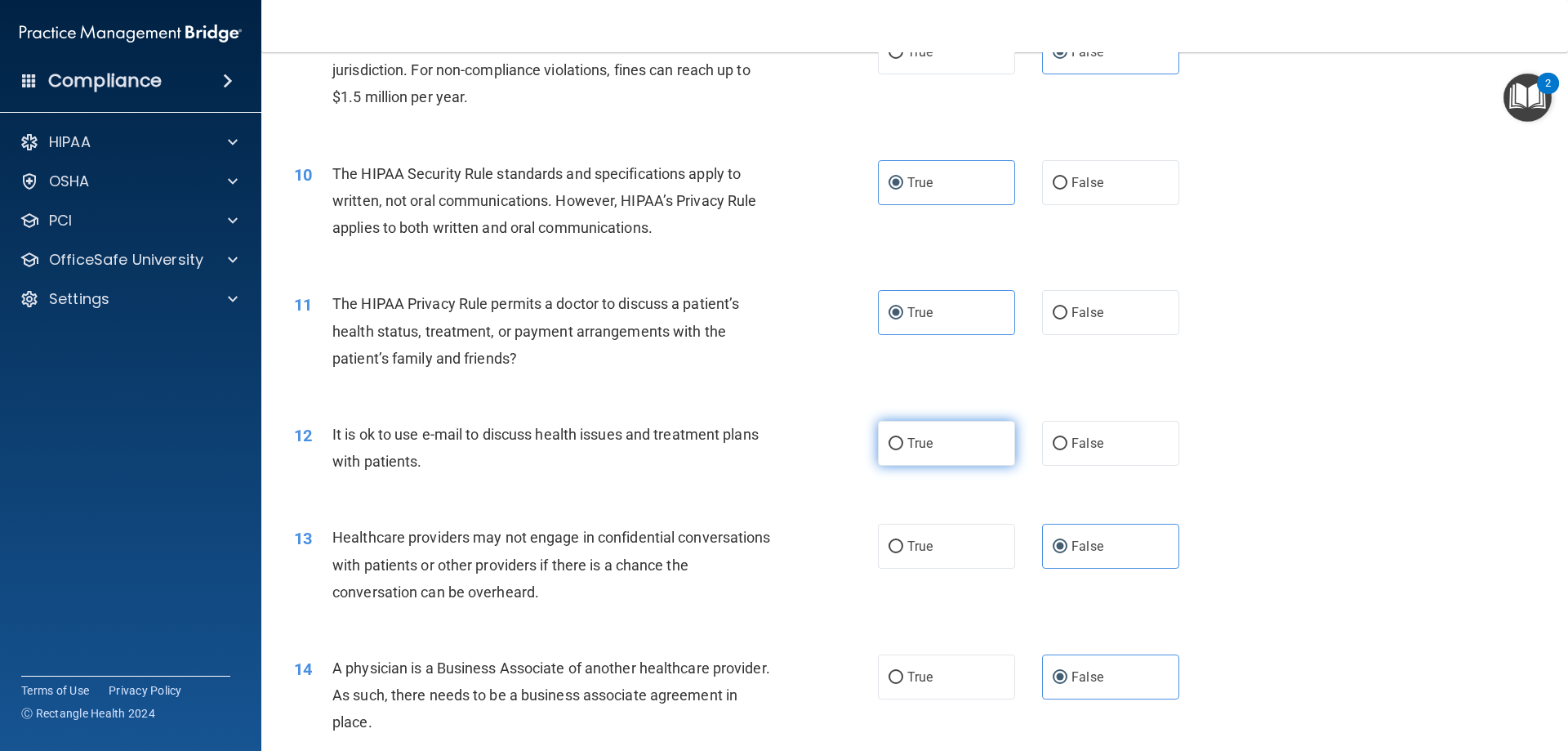
click at [925, 455] on label "True" at bounding box center [947, 443] width 138 height 45
click at [904, 450] on input "True" at bounding box center [896, 444] width 14 height 13
radio input "true"
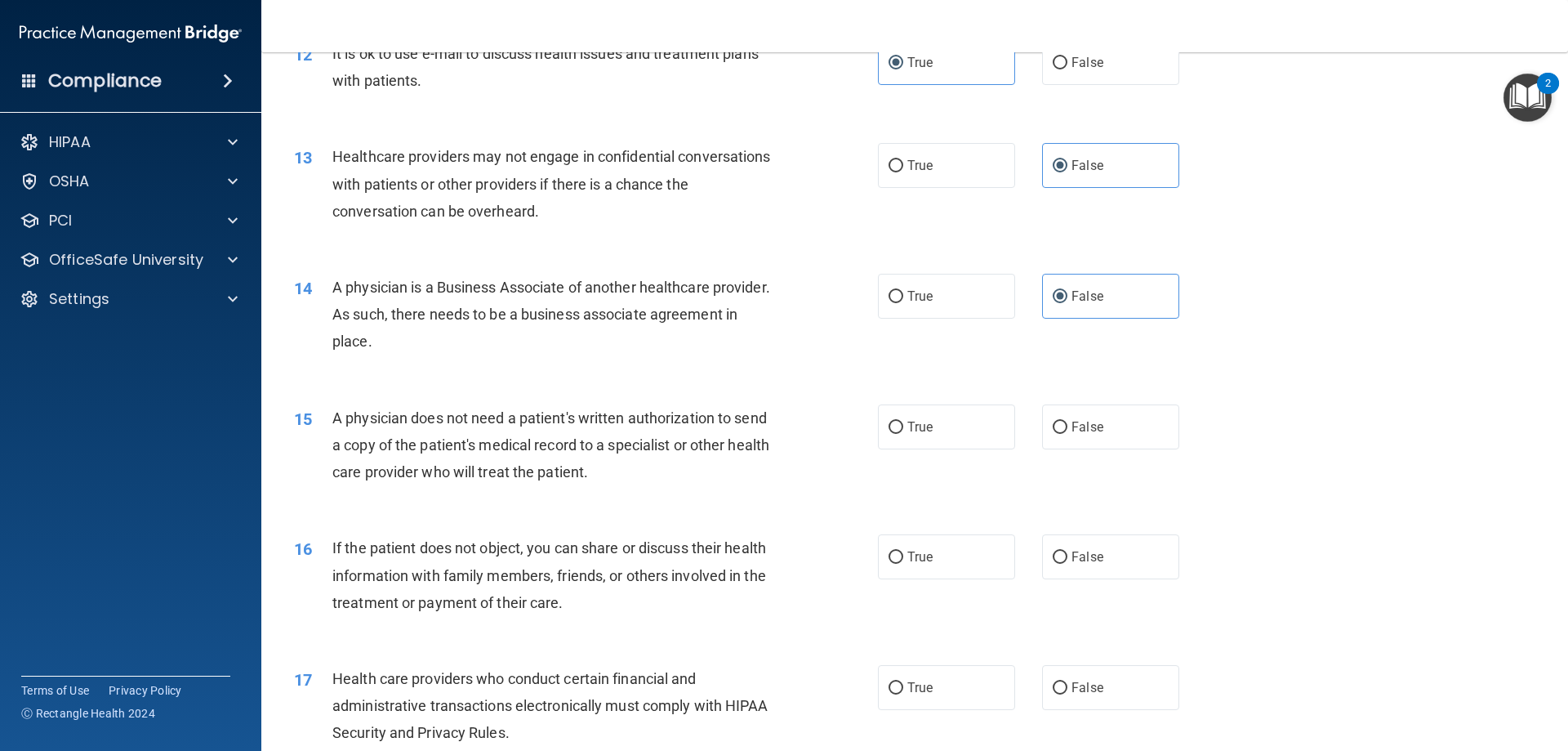
scroll to position [1552, 0]
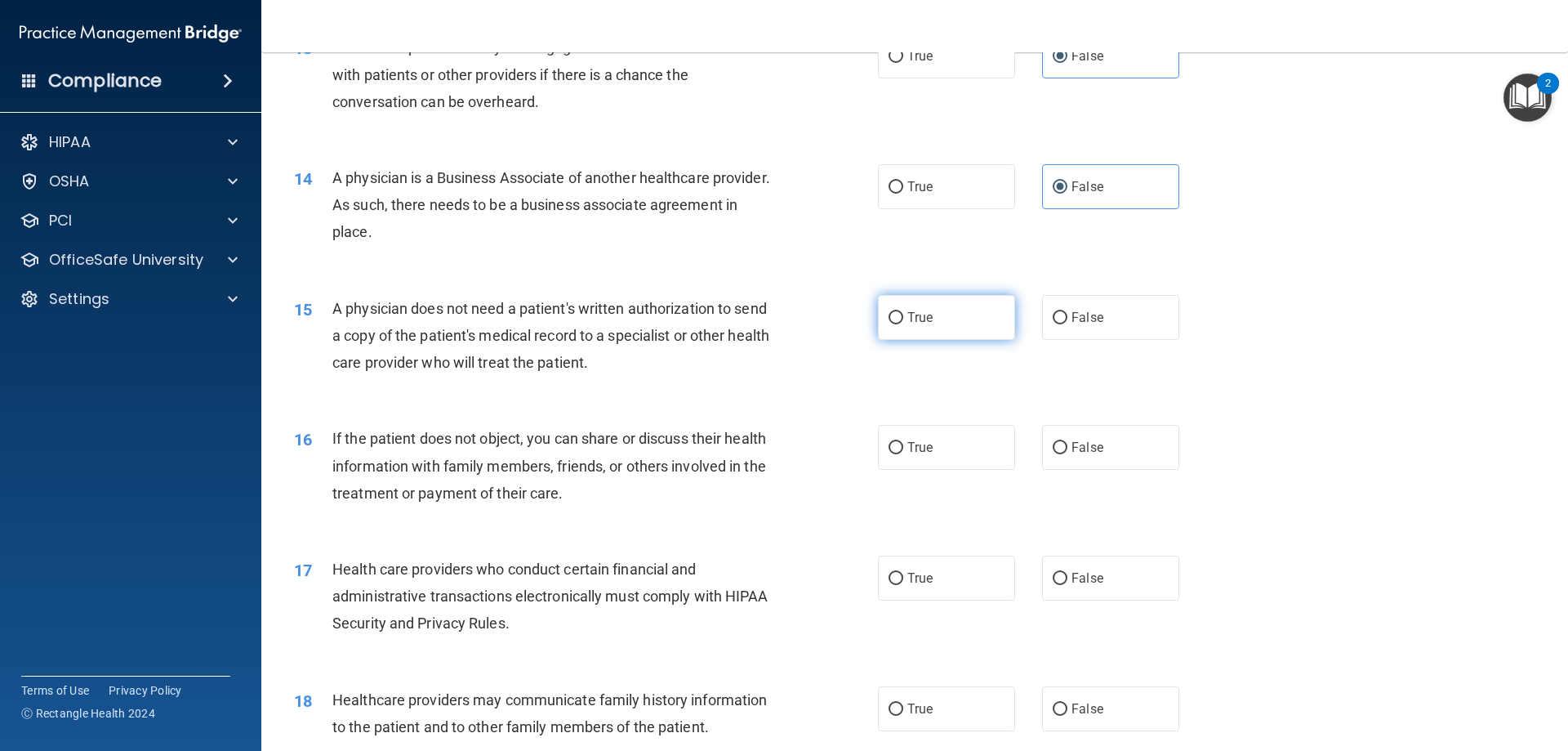
click at [969, 329] on label "True" at bounding box center [947, 317] width 138 height 45
click at [904, 324] on input "True" at bounding box center [896, 318] width 14 height 13
radio input "true"
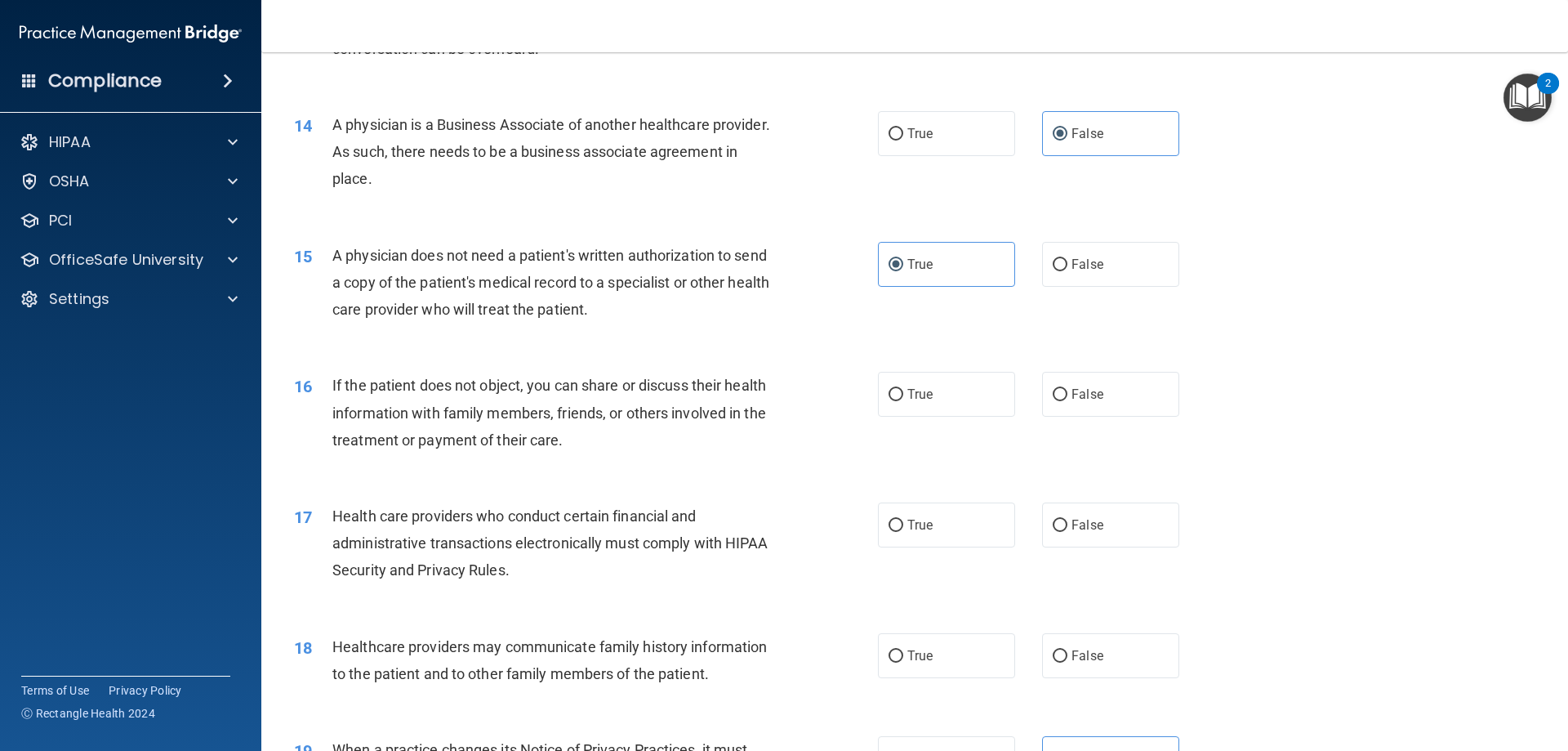
scroll to position [1634, 0]
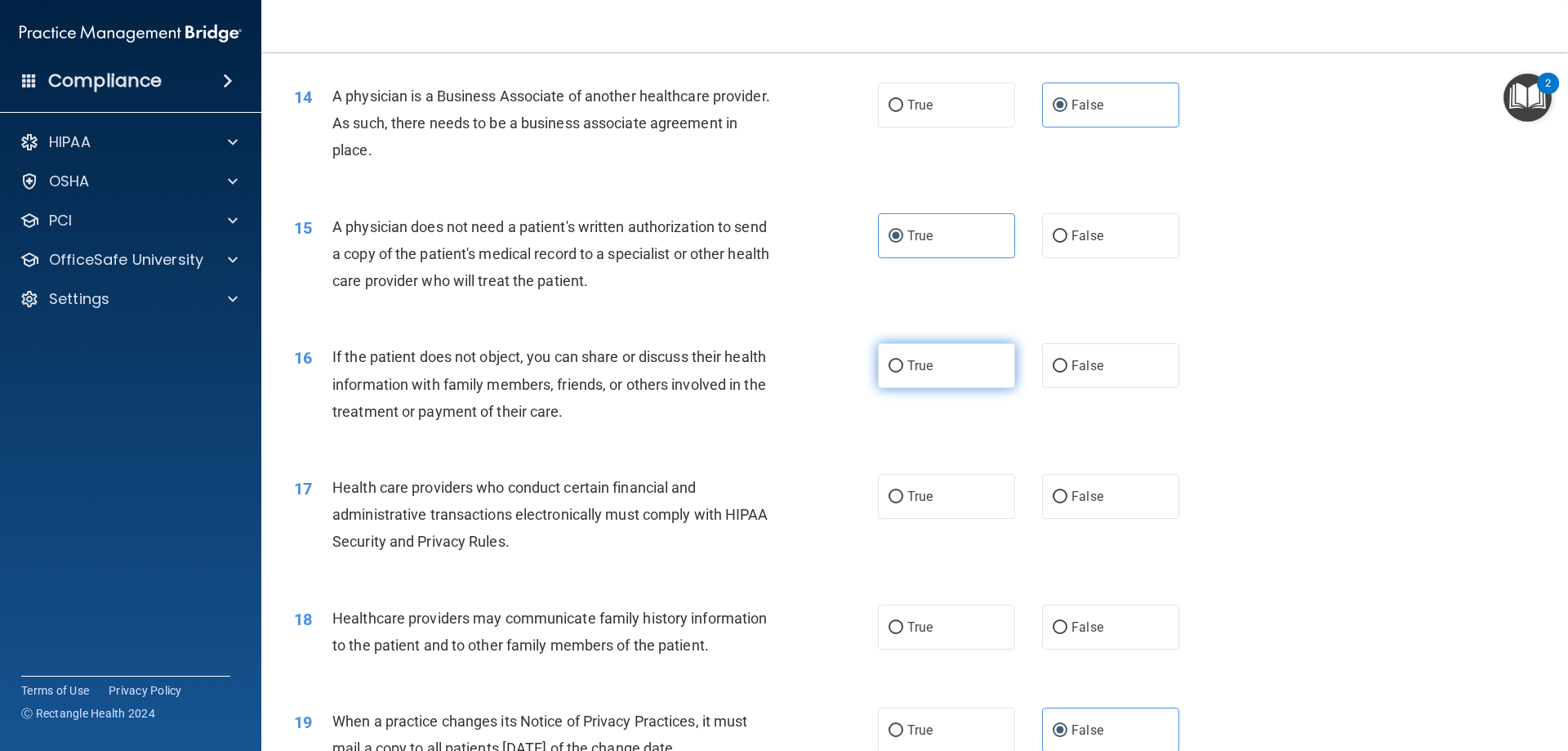
click at [897, 350] on label "True" at bounding box center [947, 365] width 138 height 45
click at [897, 360] on input "True" at bounding box center [896, 366] width 14 height 13
radio input "true"
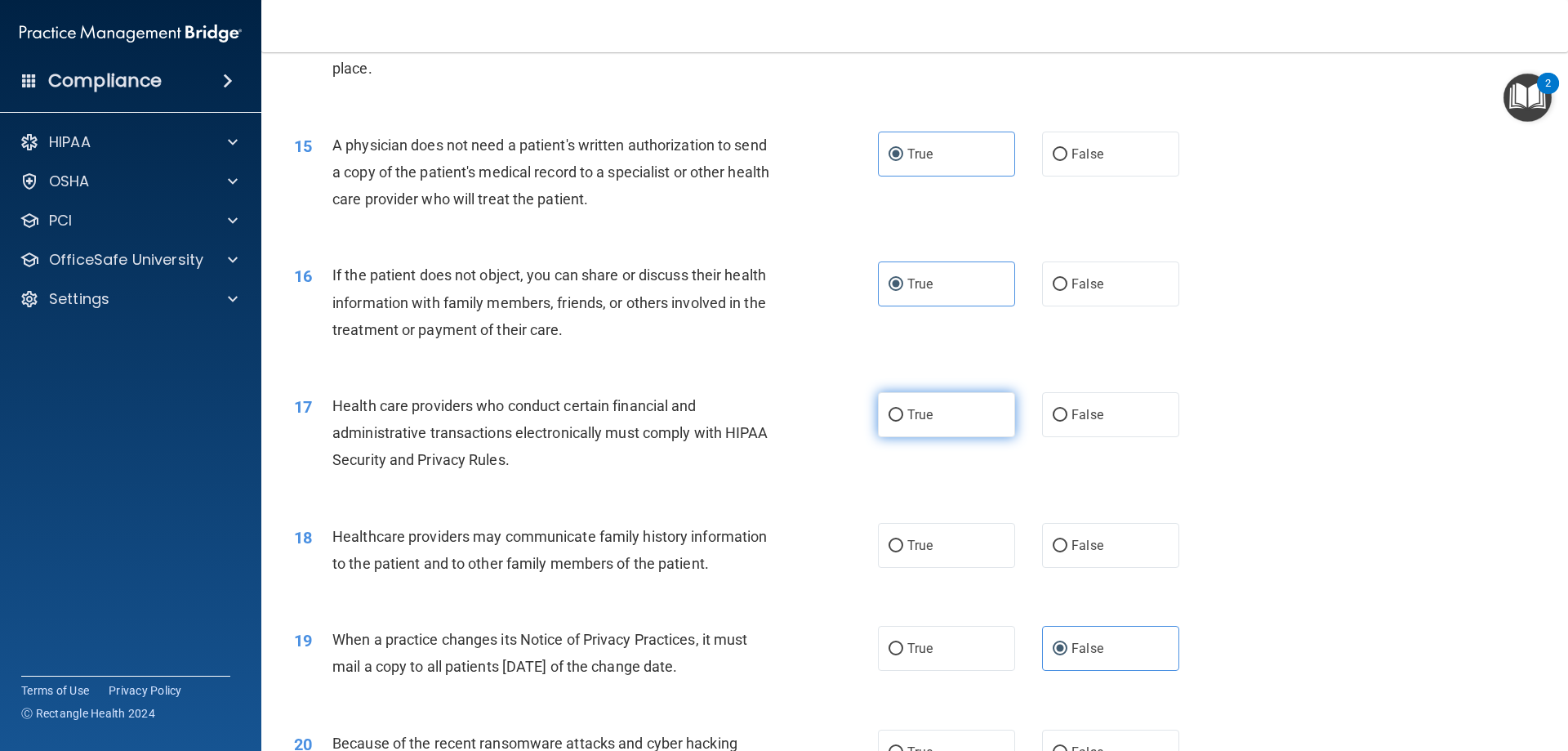
click at [969, 418] on label "True" at bounding box center [947, 414] width 138 height 45
click at [904, 418] on input "True" at bounding box center [896, 415] width 14 height 13
radio input "true"
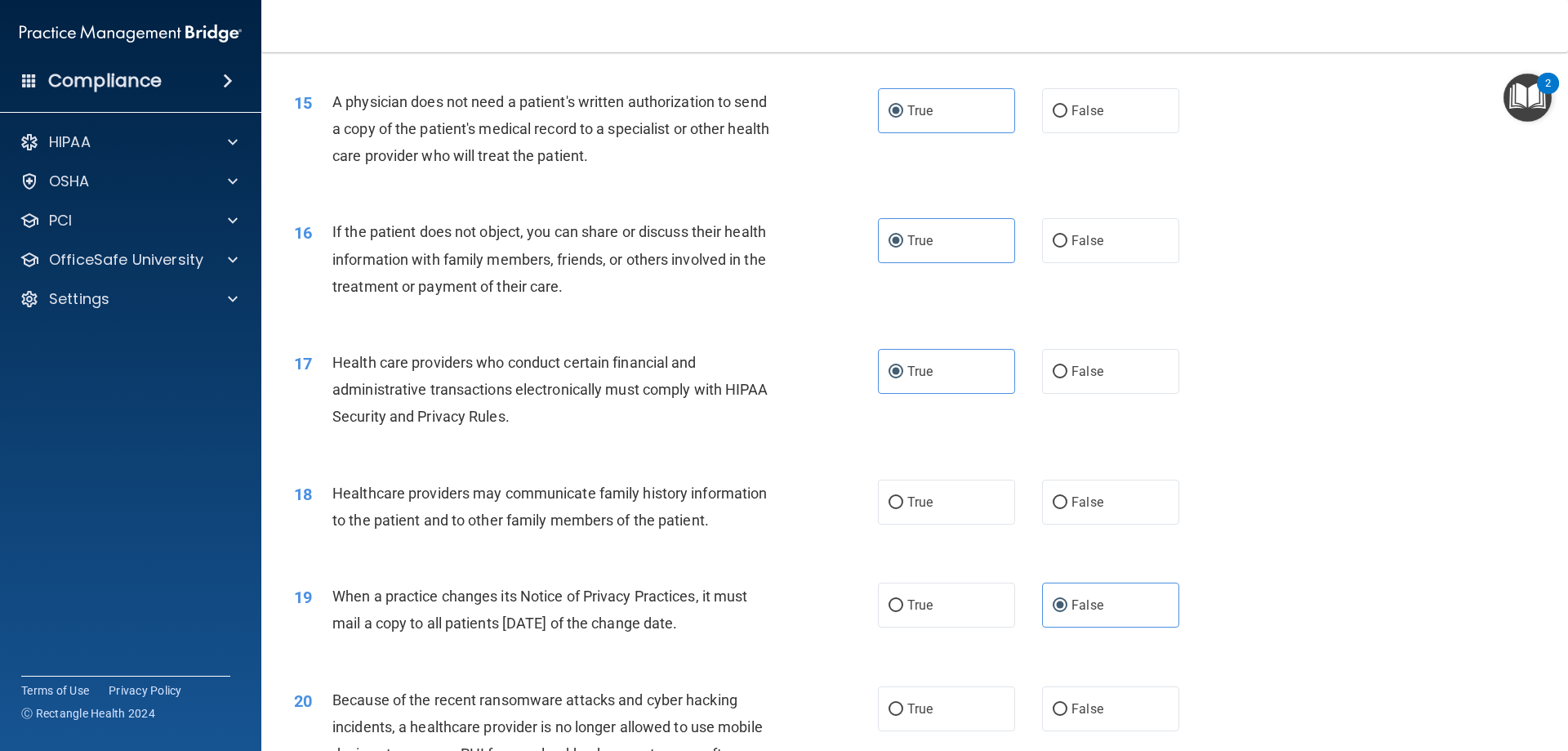
scroll to position [1879, 0]
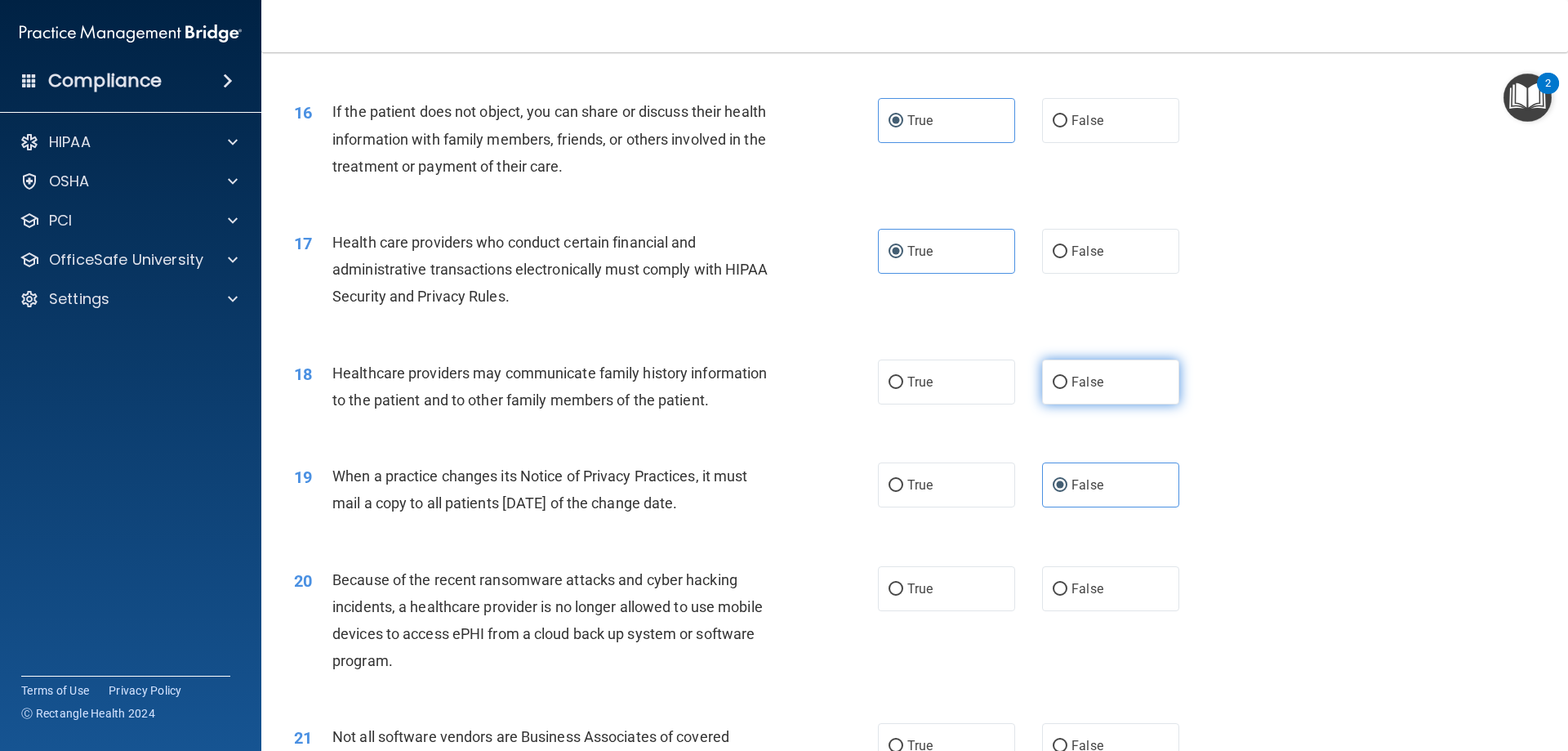
click at [1072, 380] on span "False" at bounding box center [1088, 381] width 32 height 15
click at [1068, 380] on input "False" at bounding box center [1060, 383] width 14 height 13
radio input "true"
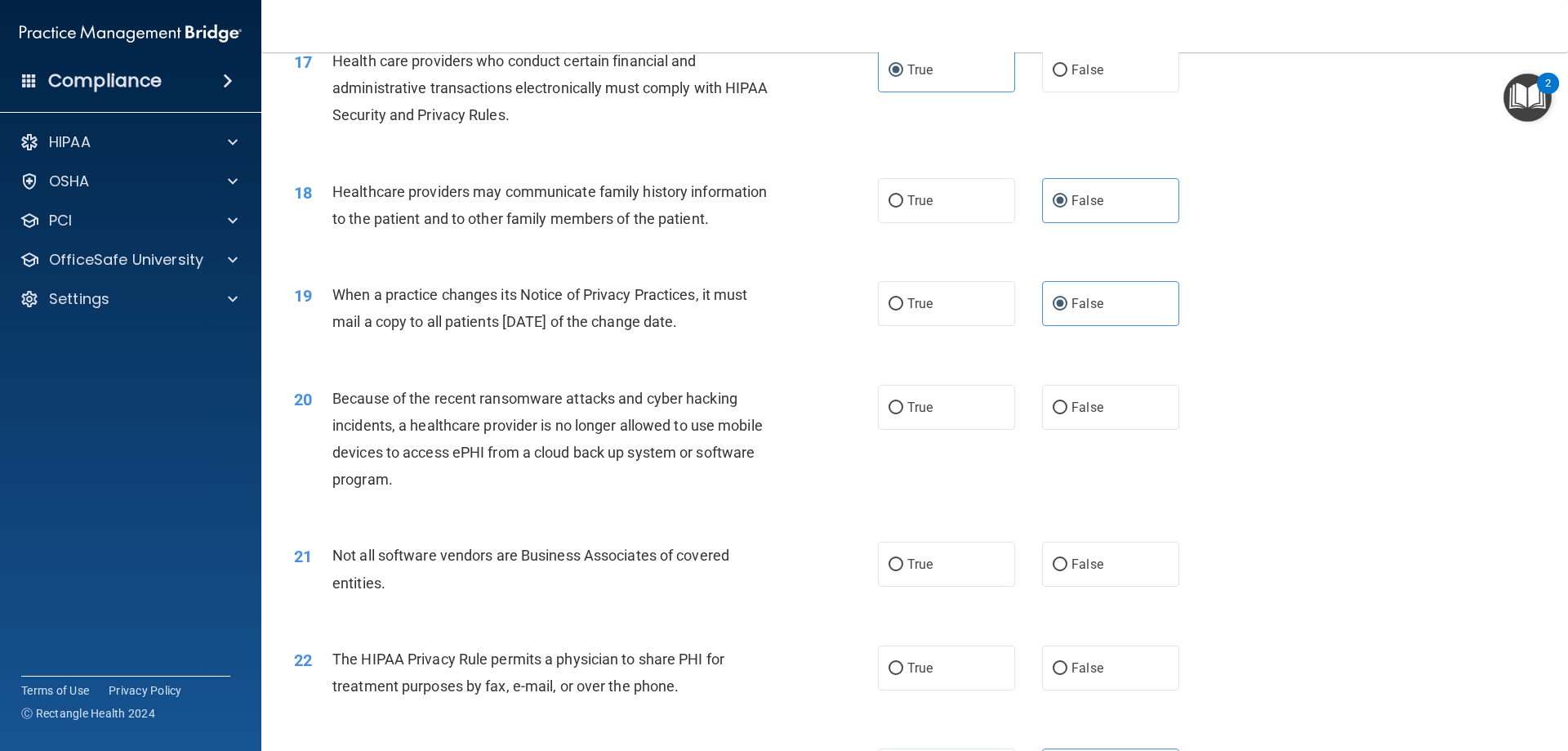
scroll to position [2124, 0]
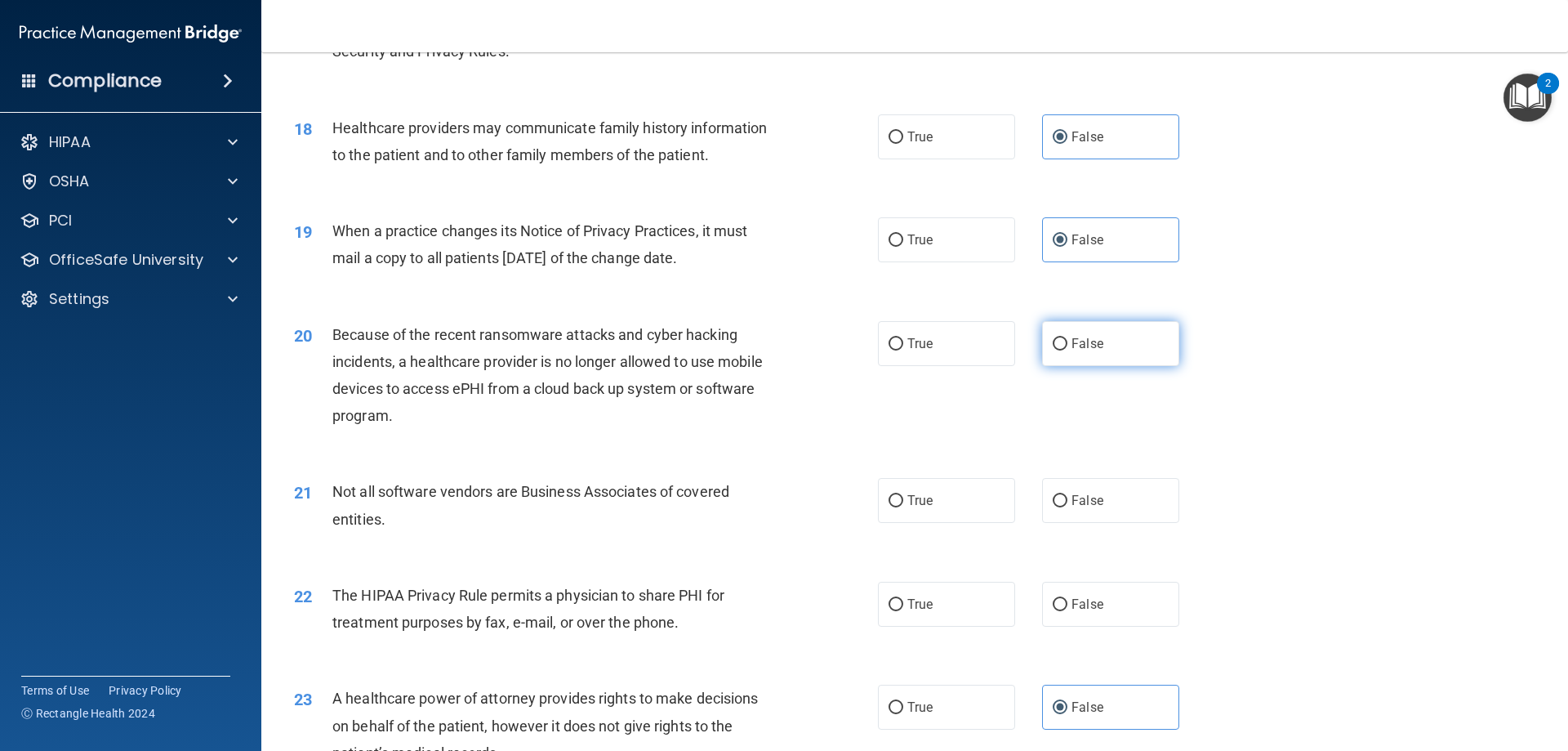
click at [1061, 352] on label "False" at bounding box center [1111, 344] width 138 height 45
click at [1061, 350] on input "False" at bounding box center [1060, 345] width 14 height 13
radio input "true"
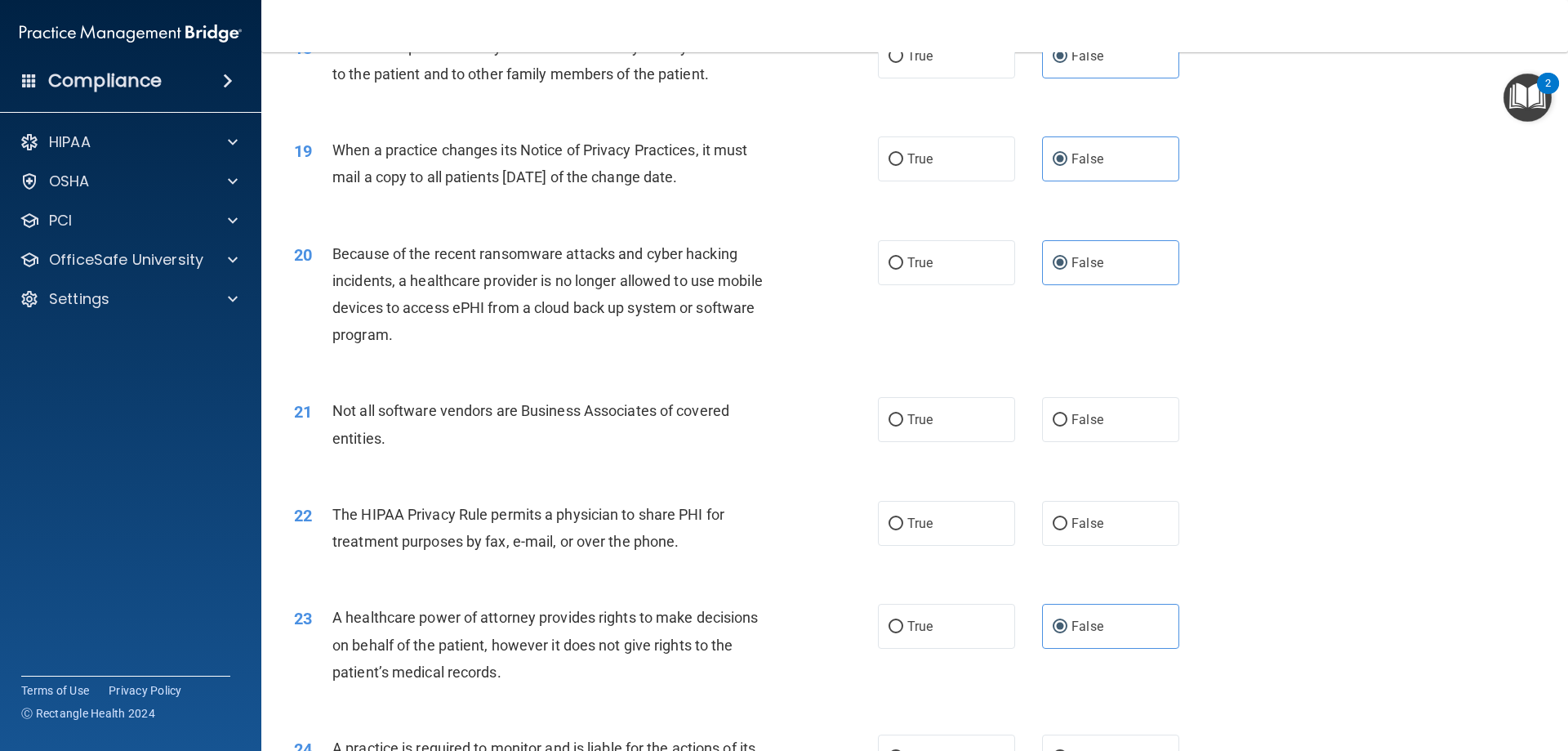
scroll to position [2206, 0]
click at [986, 423] on label "True" at bounding box center [947, 419] width 138 height 45
click at [904, 423] on input "True" at bounding box center [896, 420] width 14 height 13
radio input "true"
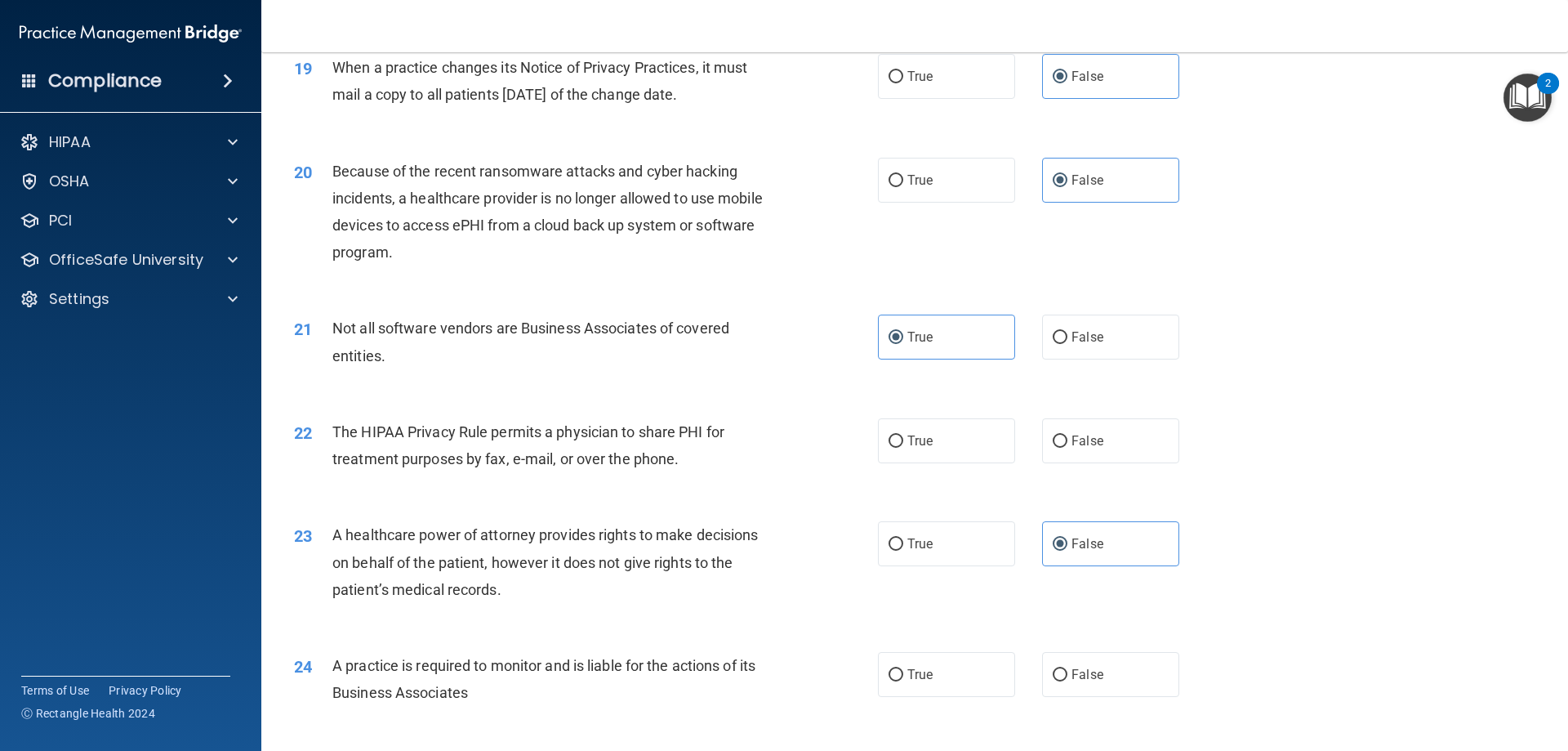
scroll to position [2369, 0]
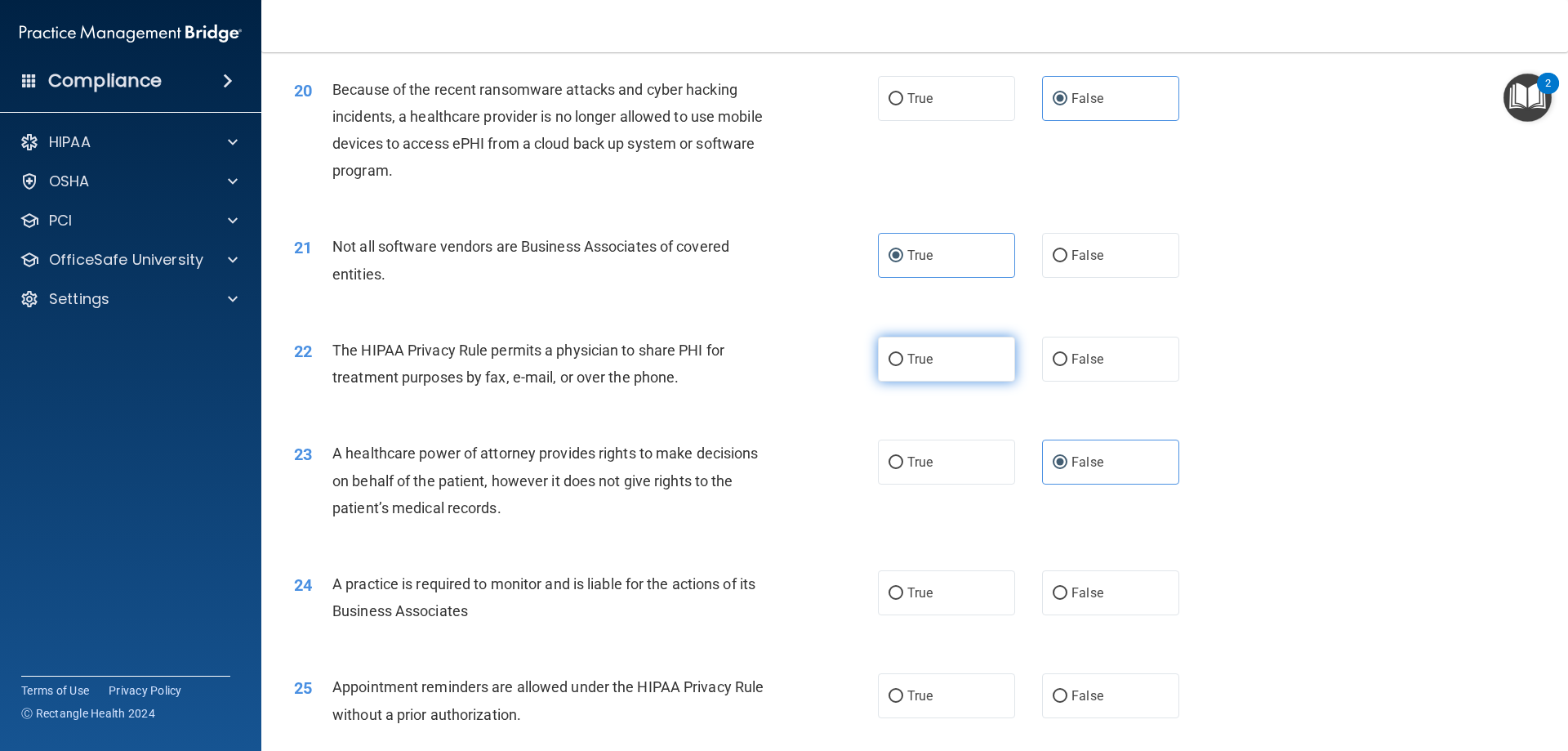
click at [925, 372] on label "True" at bounding box center [947, 359] width 138 height 45
click at [904, 366] on input "True" at bounding box center [896, 360] width 14 height 13
radio input "true"
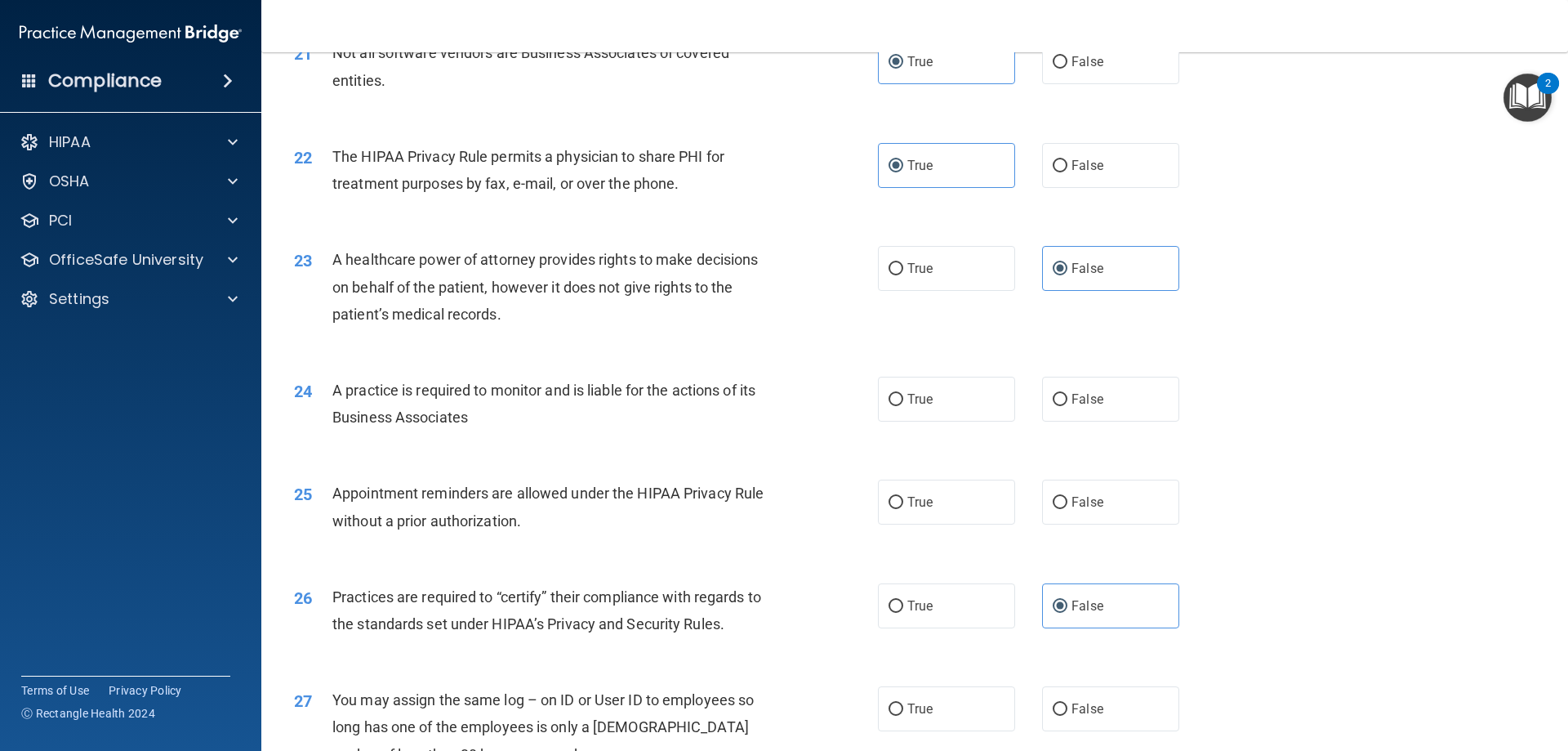
scroll to position [2614, 0]
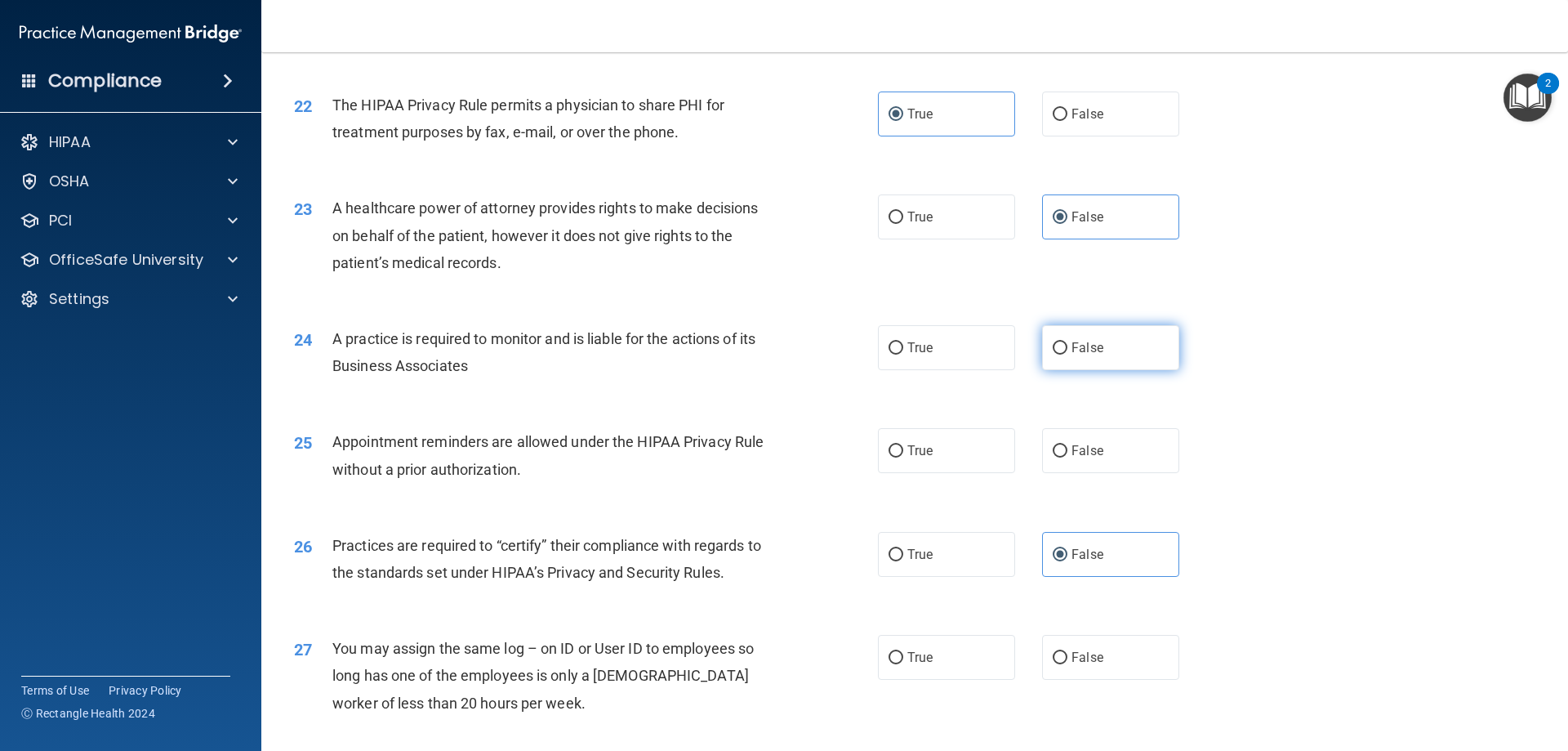
click at [1105, 357] on label "False" at bounding box center [1111, 347] width 138 height 45
click at [1068, 355] on input "False" at bounding box center [1060, 348] width 14 height 13
radio input "true"
click at [928, 456] on label "True" at bounding box center [947, 450] width 138 height 45
click at [904, 456] on input "True" at bounding box center [896, 452] width 14 height 13
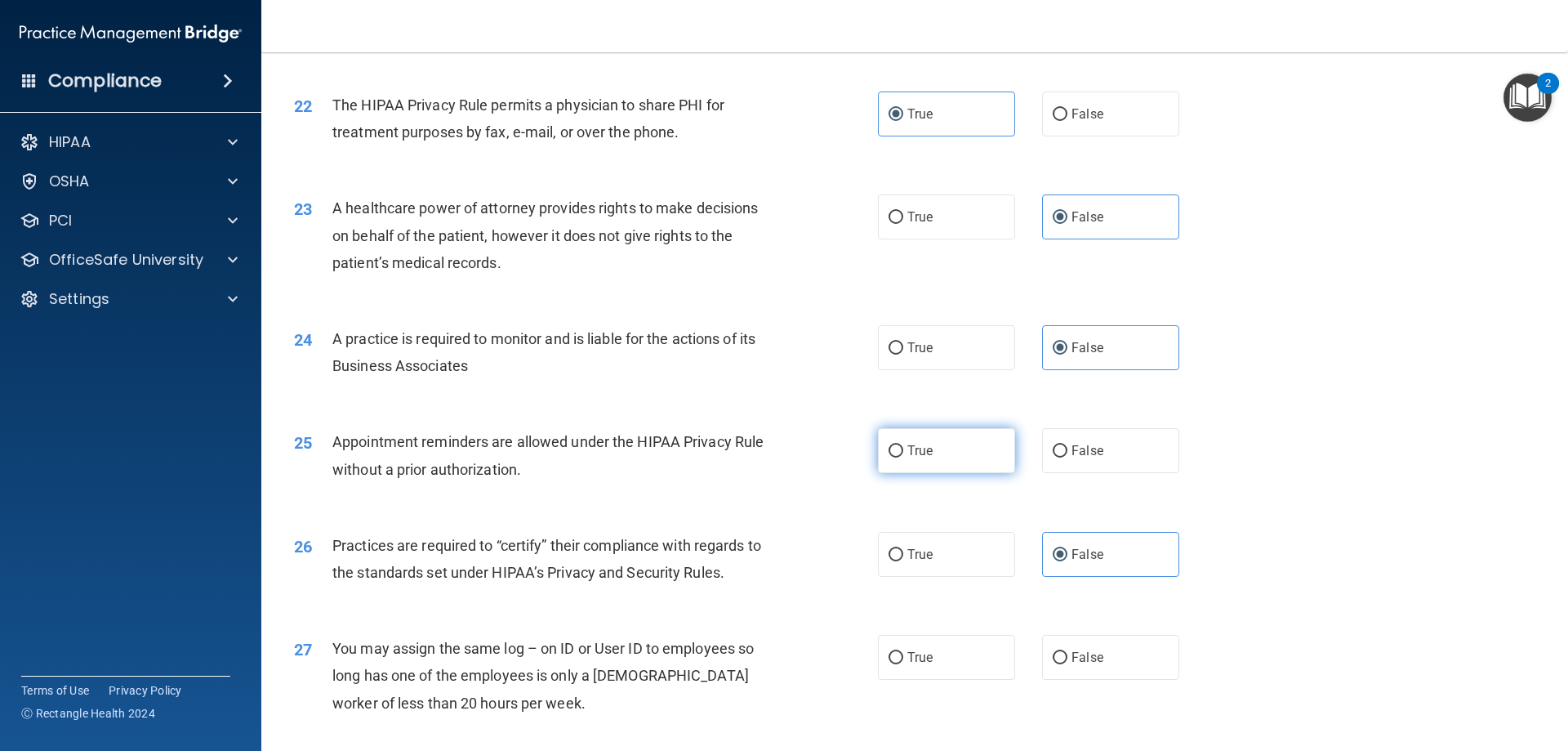
radio input "true"
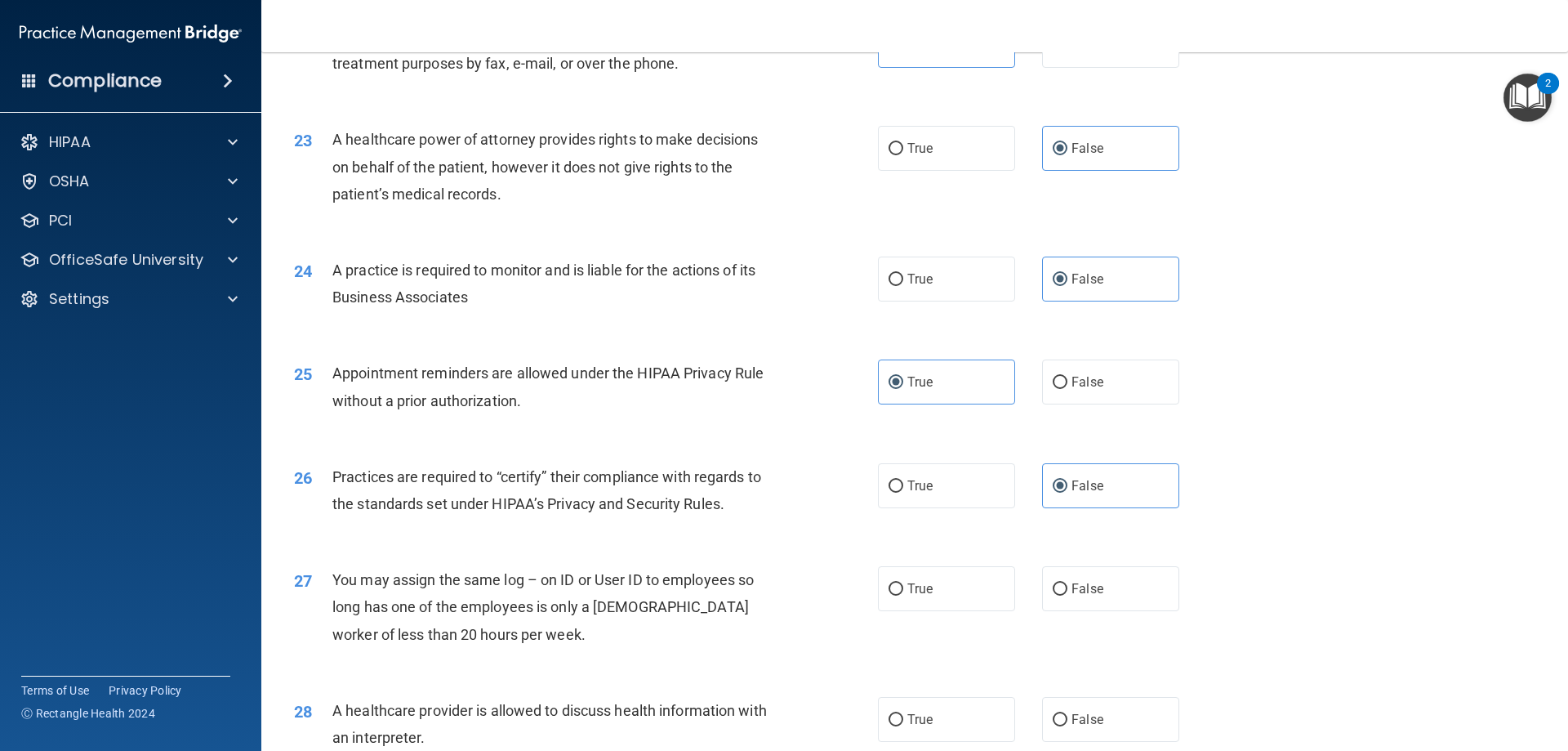
scroll to position [2859, 0]
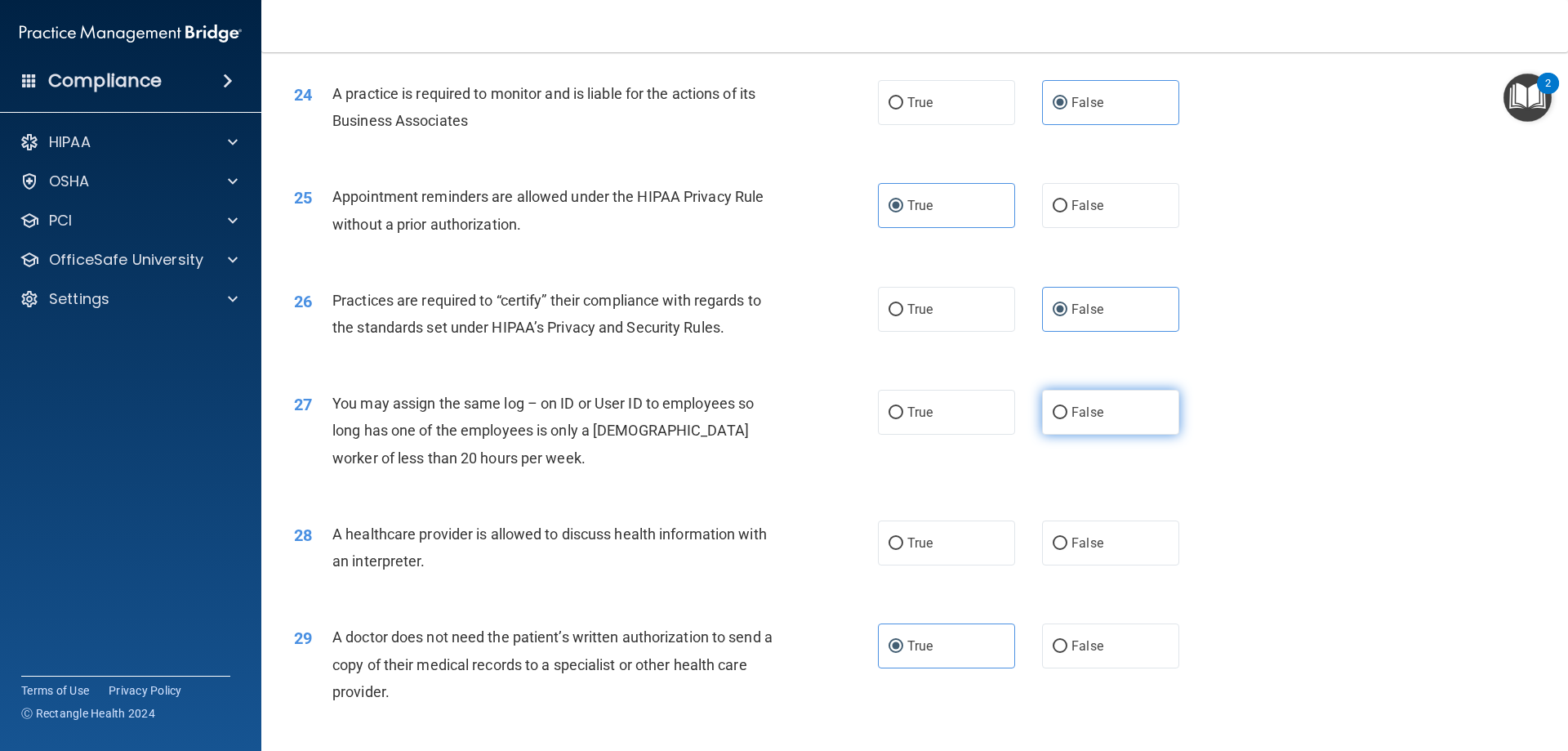
click at [1095, 404] on label "False" at bounding box center [1111, 412] width 138 height 45
click at [1068, 407] on input "False" at bounding box center [1060, 413] width 14 height 13
radio input "true"
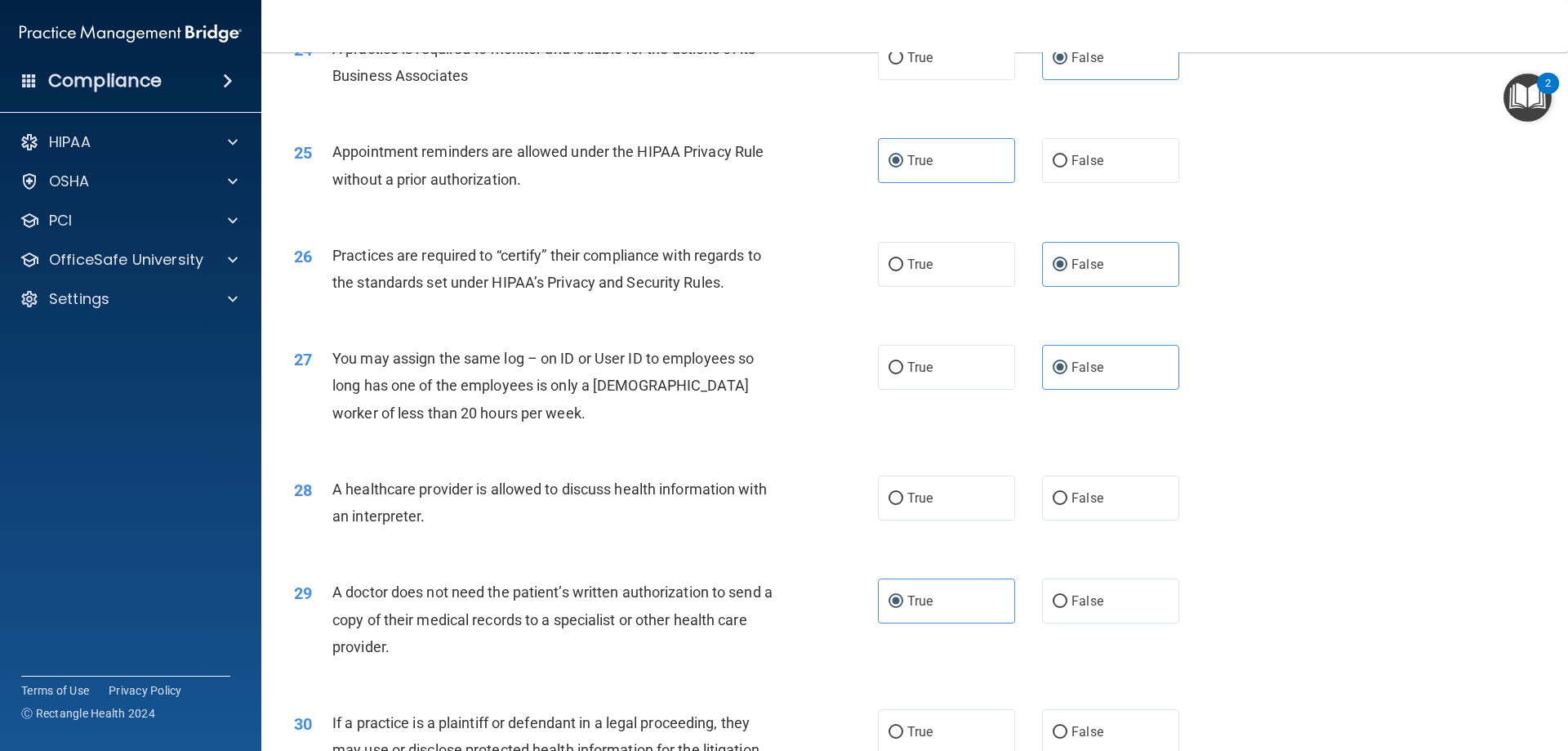
scroll to position [2941, 0]
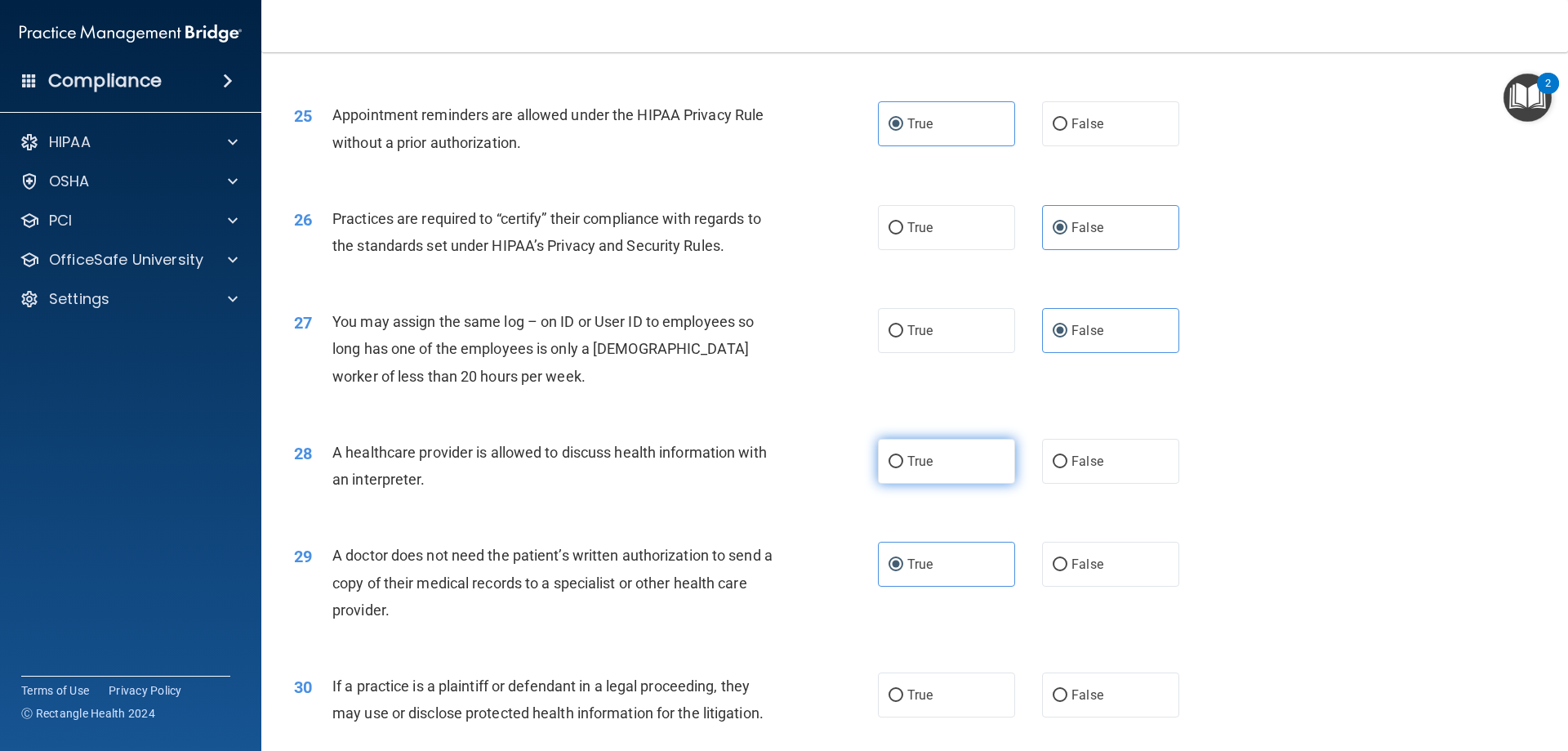
click at [888, 466] on input "True" at bounding box center [896, 462] width 14 height 13
radio input "true"
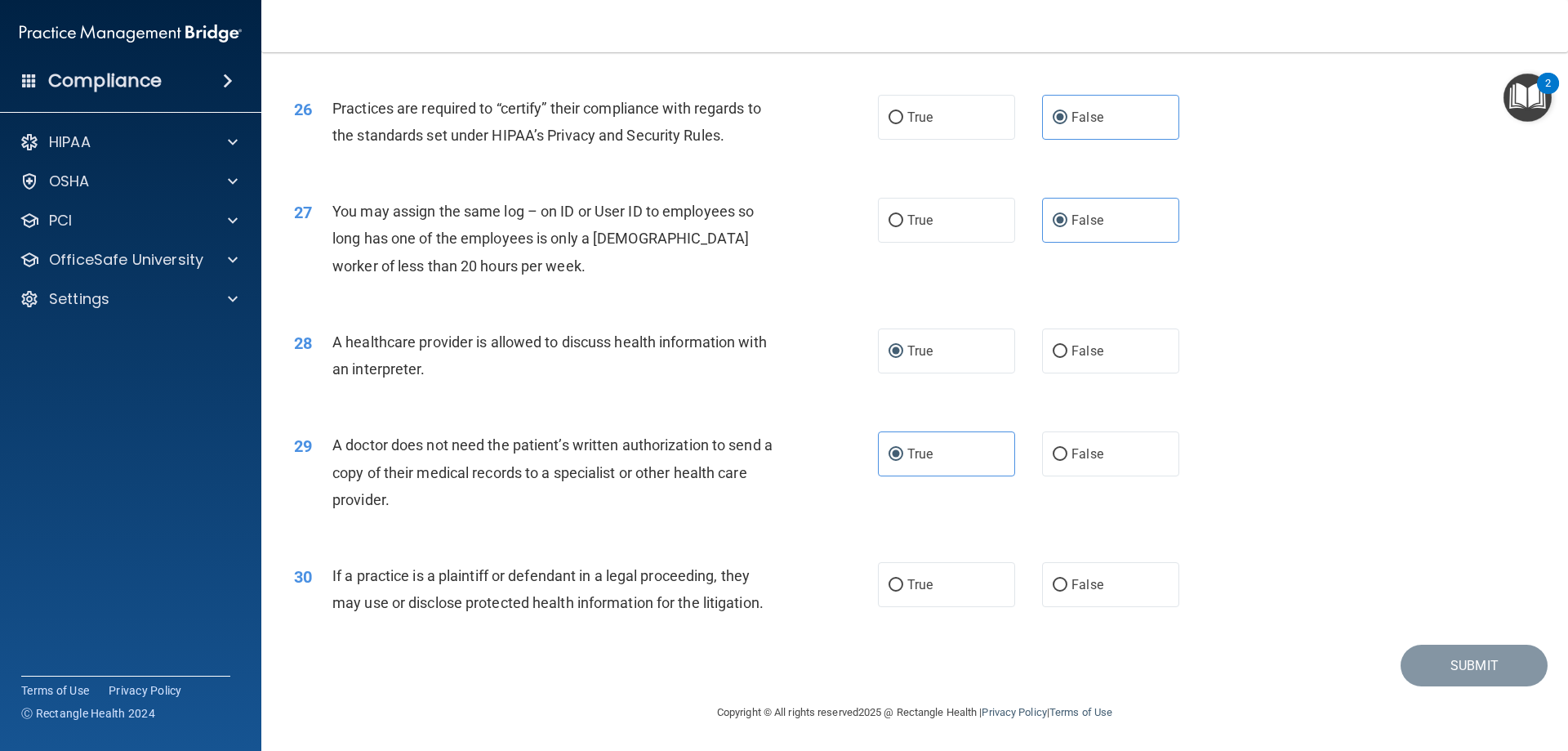
scroll to position [3052, 0]
click at [937, 592] on label "True" at bounding box center [947, 583] width 138 height 45
click at [904, 590] on input "True" at bounding box center [896, 585] width 14 height 13
radio input "true"
click at [1472, 676] on button "Submit" at bounding box center [1474, 664] width 147 height 42
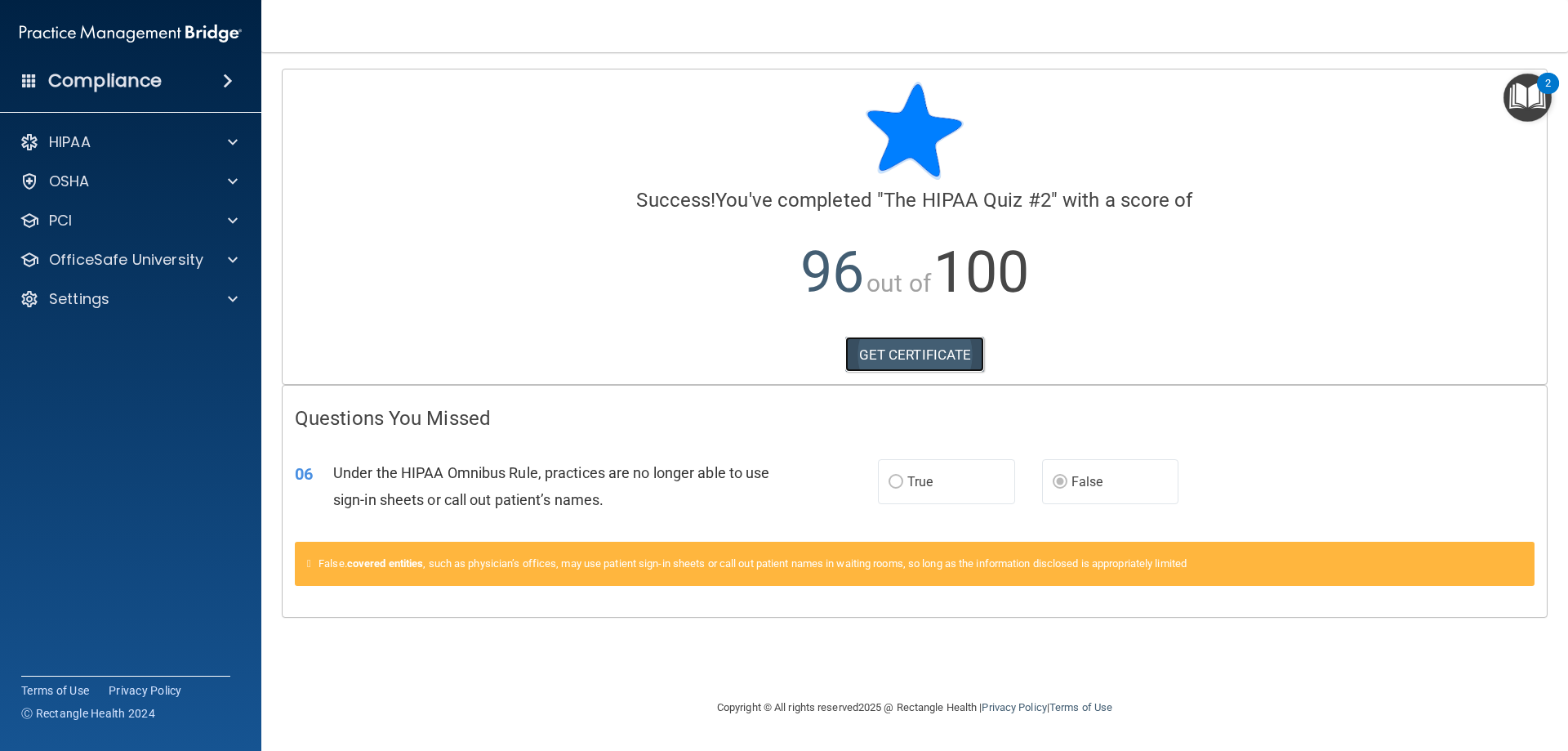
click at [972, 364] on link "GET CERTIFICATE" at bounding box center [915, 355] width 139 height 36
click at [240, 255] on div at bounding box center [230, 260] width 41 height 20
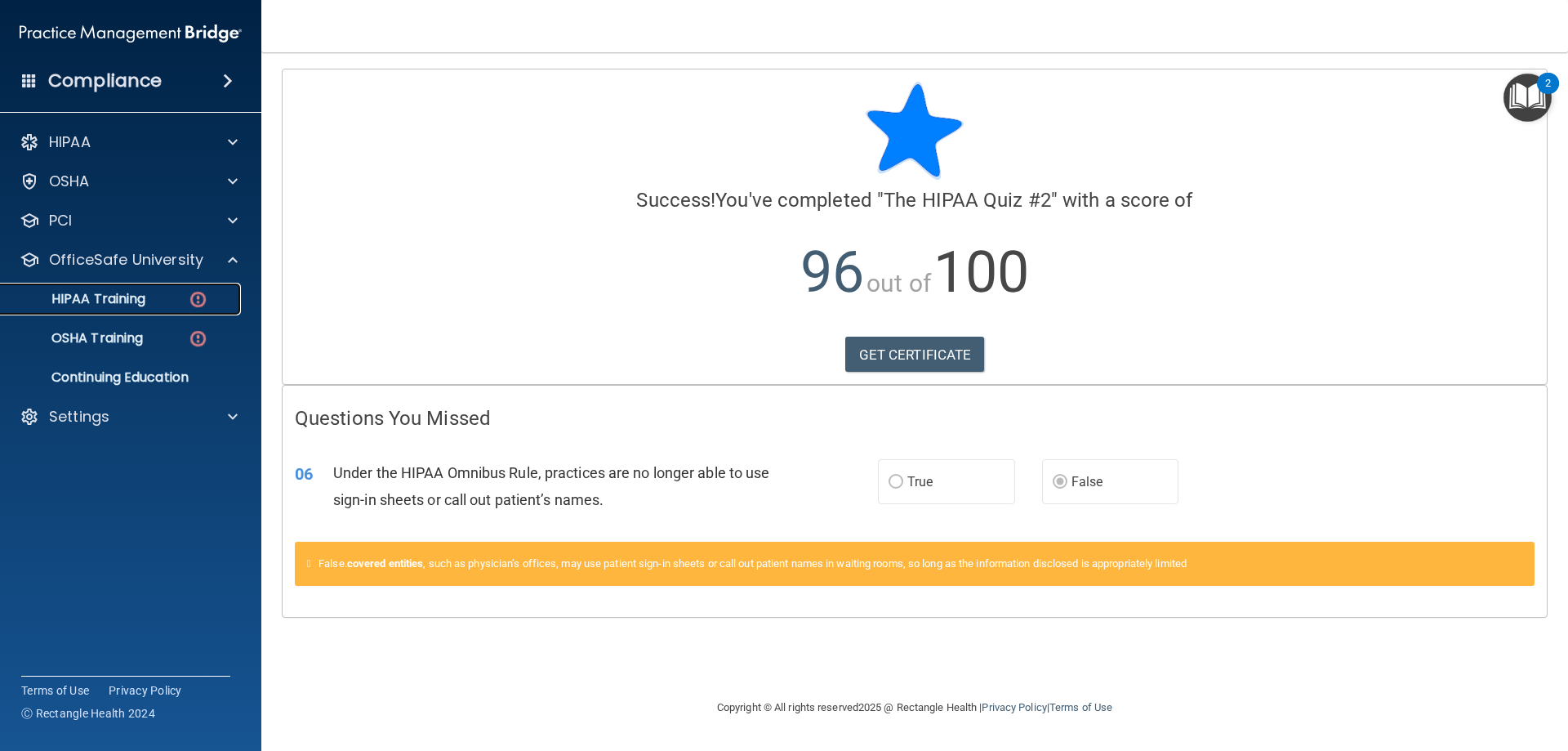
click at [188, 304] on img at bounding box center [197, 299] width 21 height 21
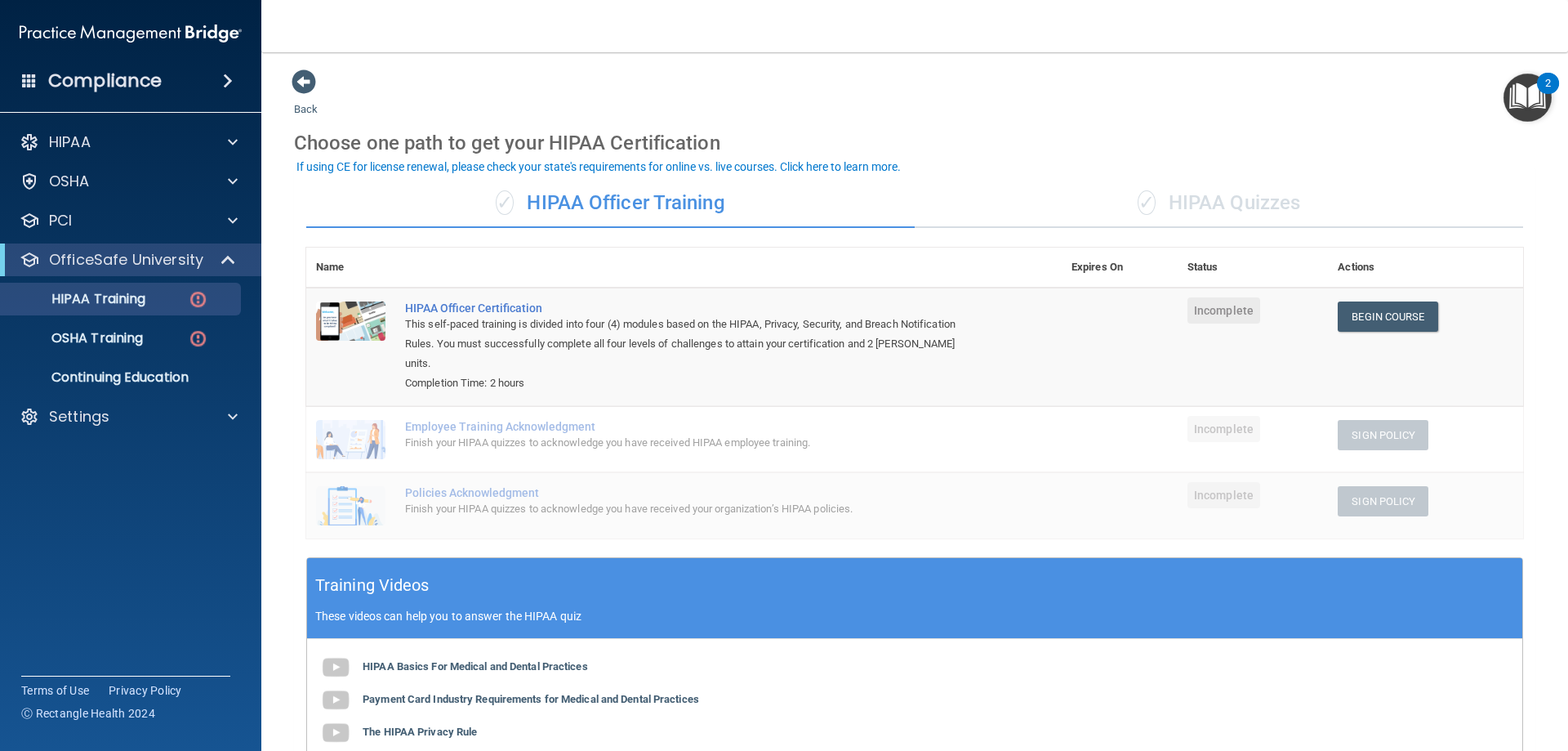
click at [1276, 188] on div "✓ HIPAA Quizzes" at bounding box center [1220, 203] width 609 height 49
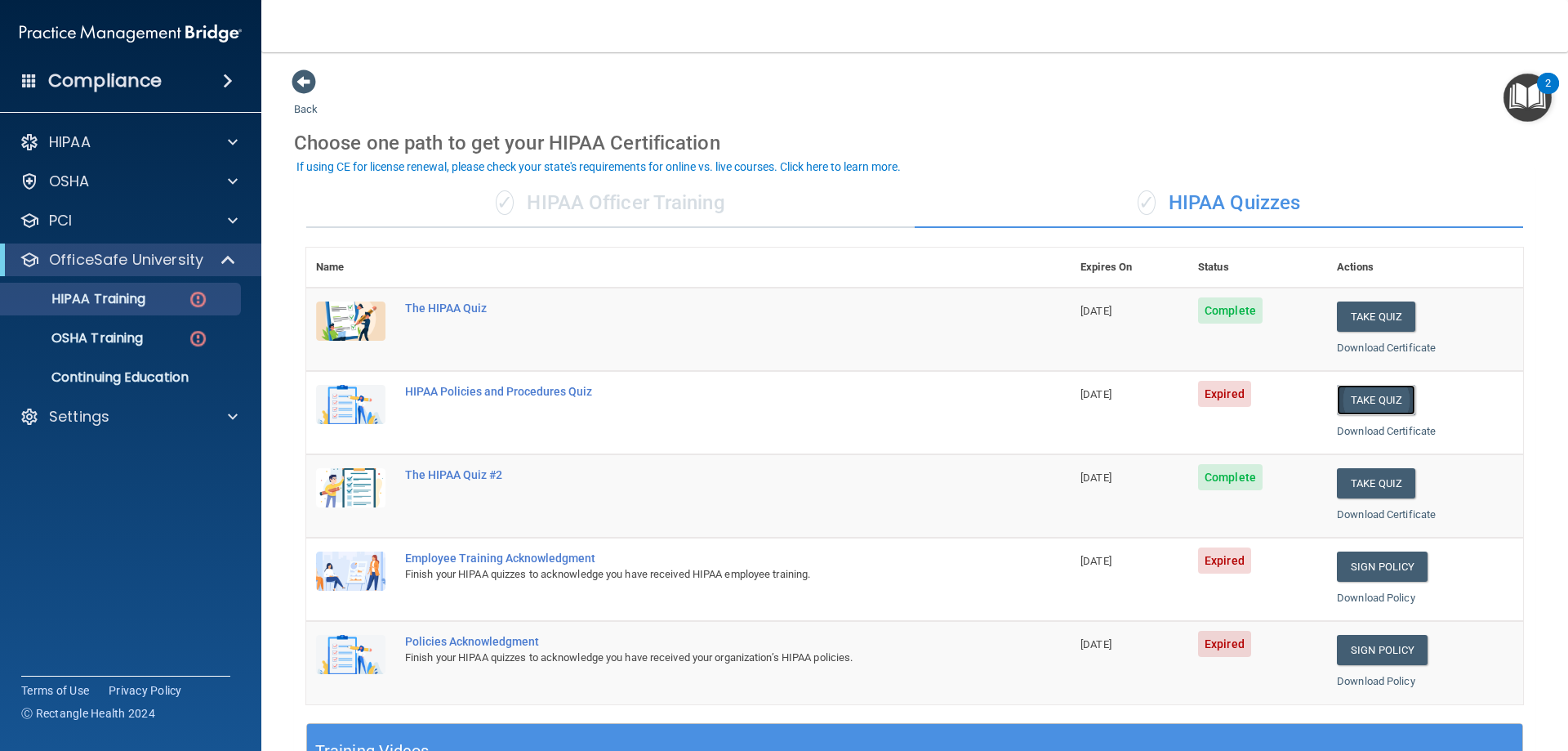
click at [1390, 405] on button "Take Quiz" at bounding box center [1377, 400] width 79 height 30
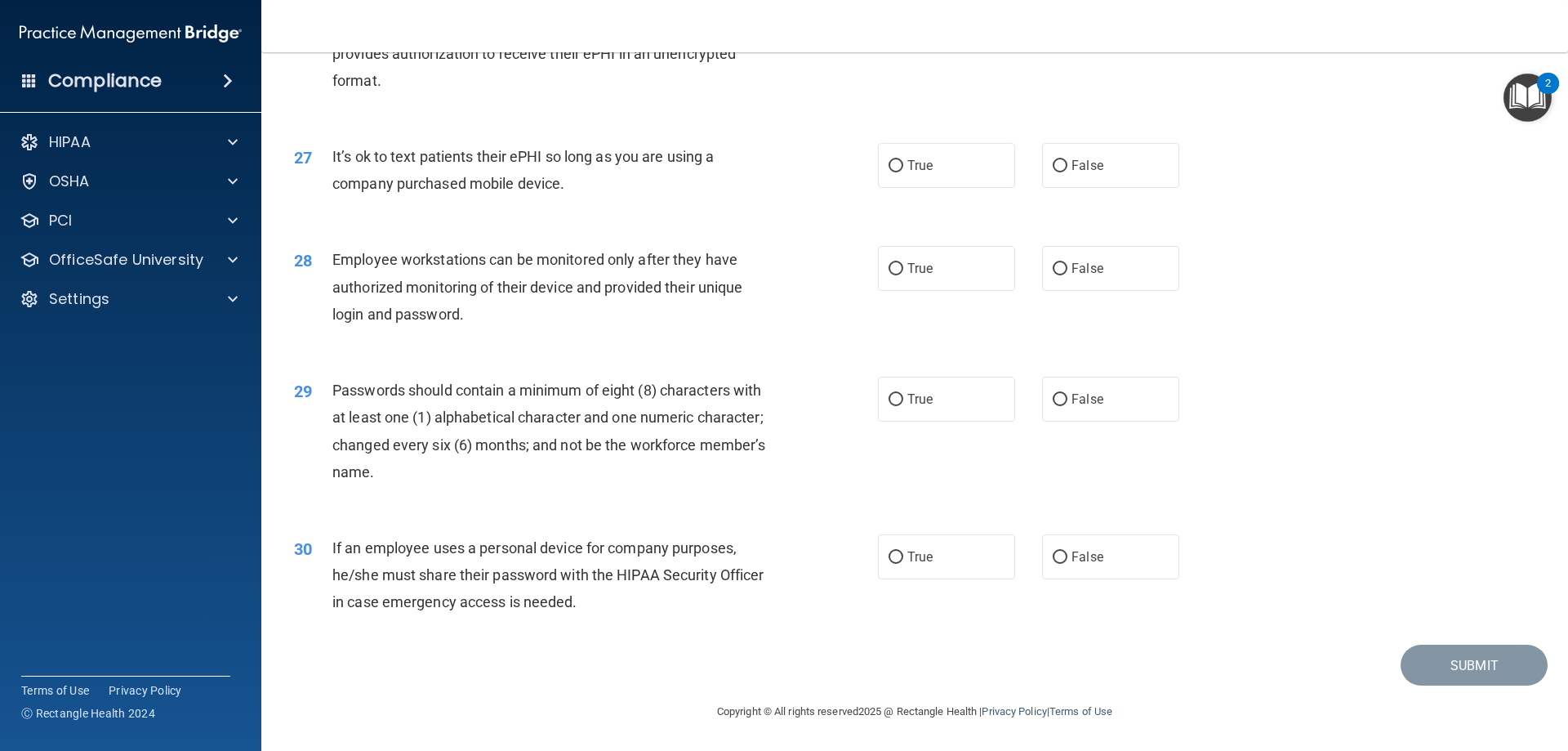
drag, startPoint x: 462, startPoint y: 121, endPoint x: 458, endPoint y: 324, distance: 203.0
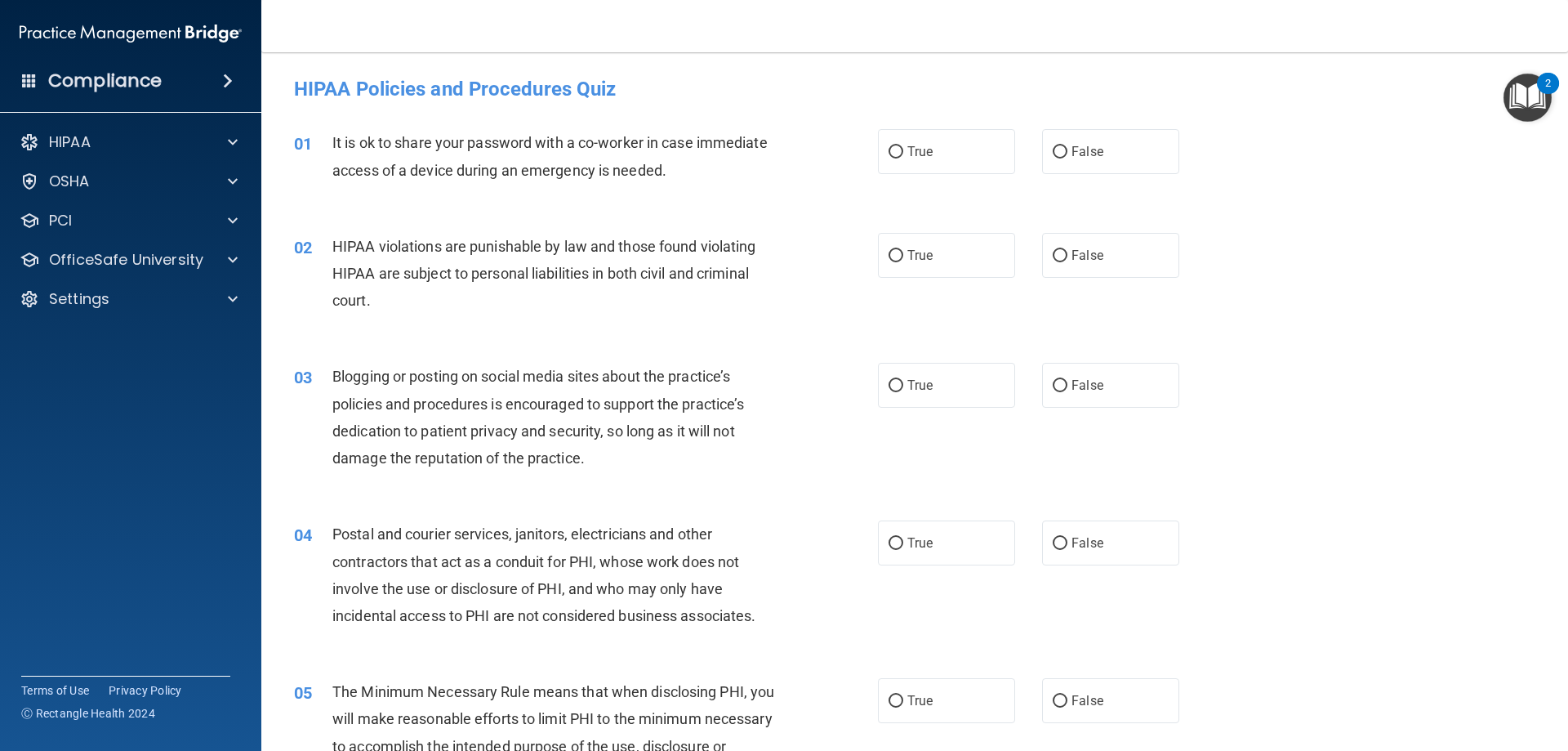
drag, startPoint x: 568, startPoint y: 517, endPoint x: 566, endPoint y: 153, distance: 364.0
click at [1075, 168] on label "False" at bounding box center [1111, 152] width 138 height 45
click at [1068, 158] on input "False" at bounding box center [1060, 153] width 14 height 13
radio input "true"
click at [917, 260] on span "True" at bounding box center [920, 255] width 25 height 15
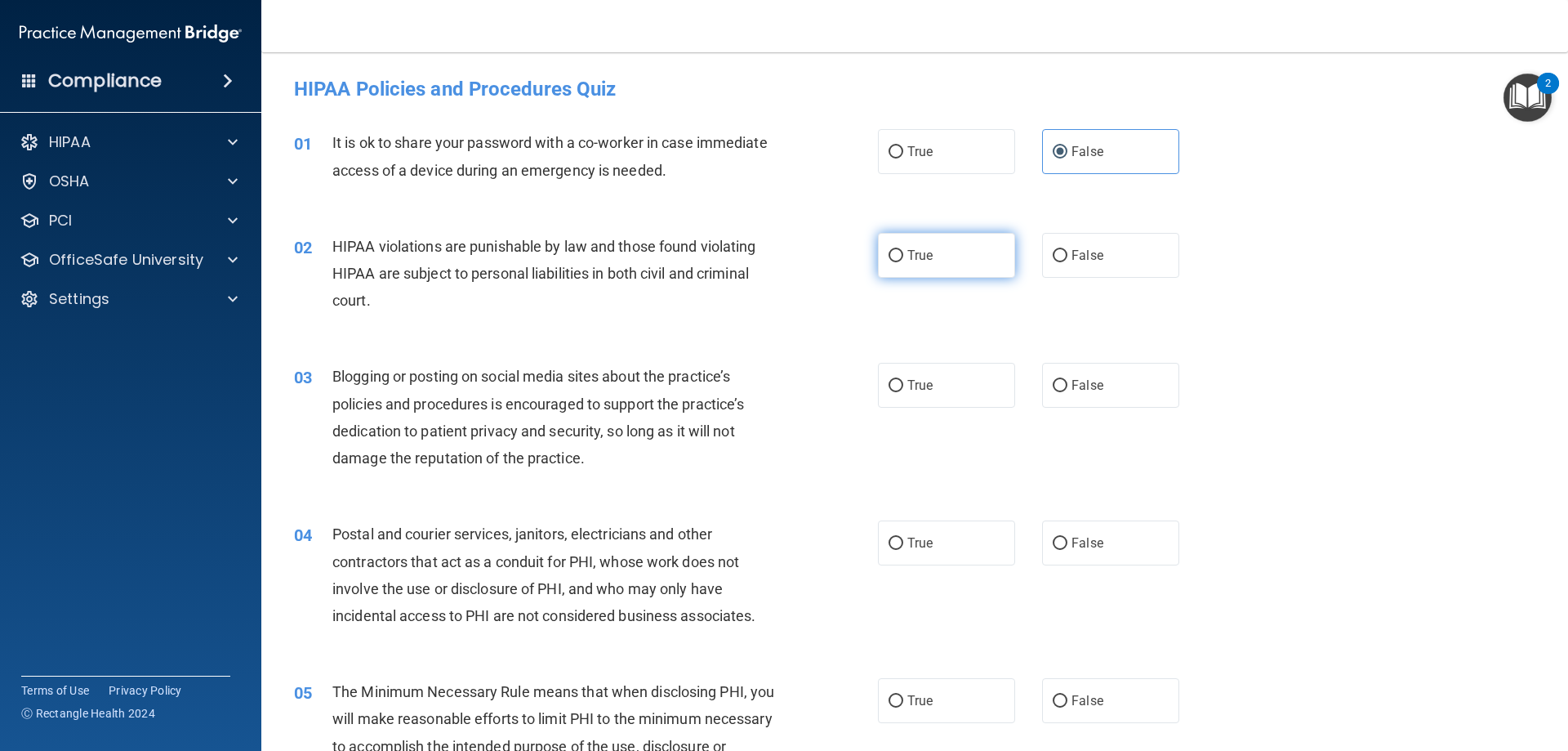
click at [904, 260] on input "True" at bounding box center [896, 256] width 14 height 13
radio input "true"
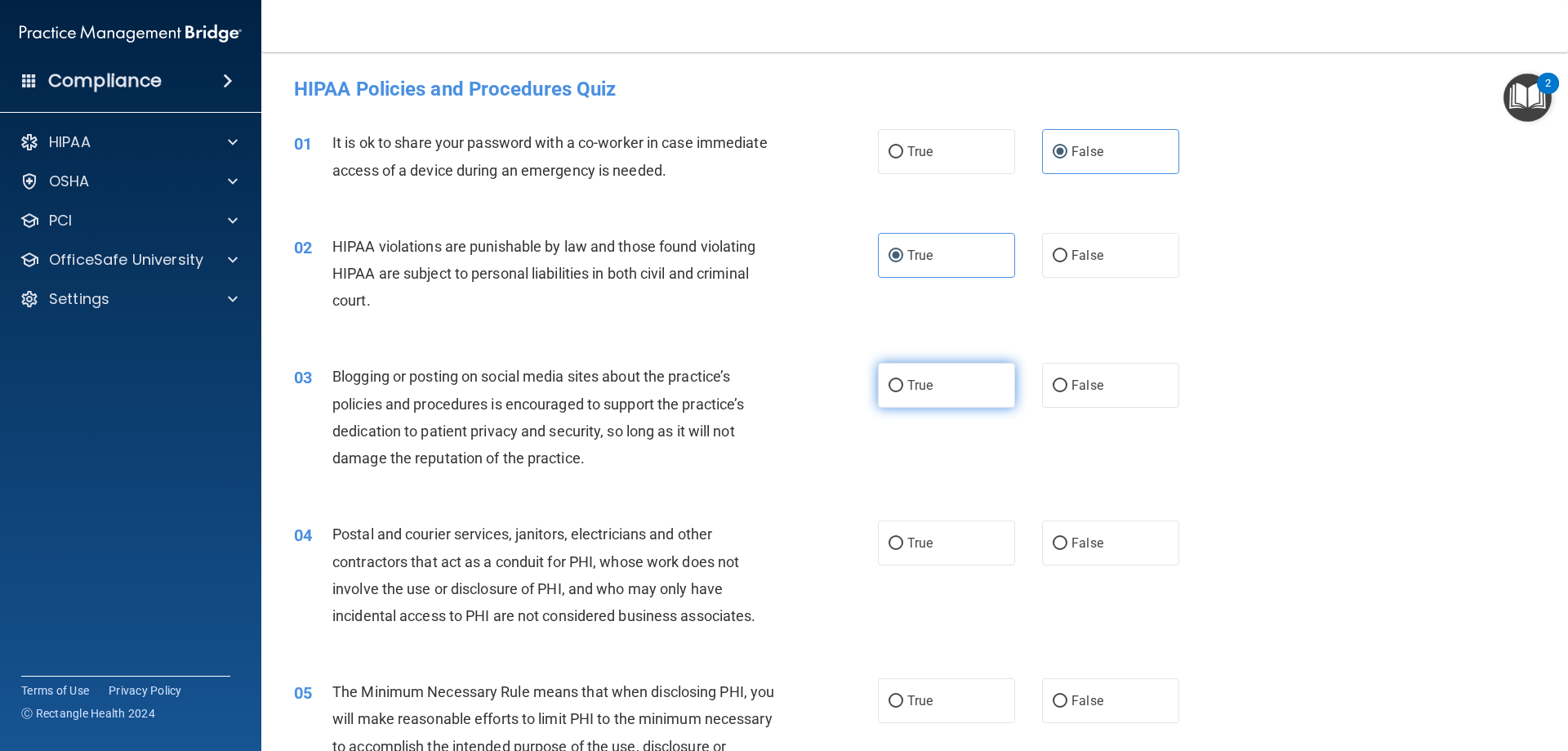
click at [932, 371] on label "True" at bounding box center [947, 385] width 138 height 45
click at [904, 380] on input "True" at bounding box center [896, 386] width 14 height 13
radio input "true"
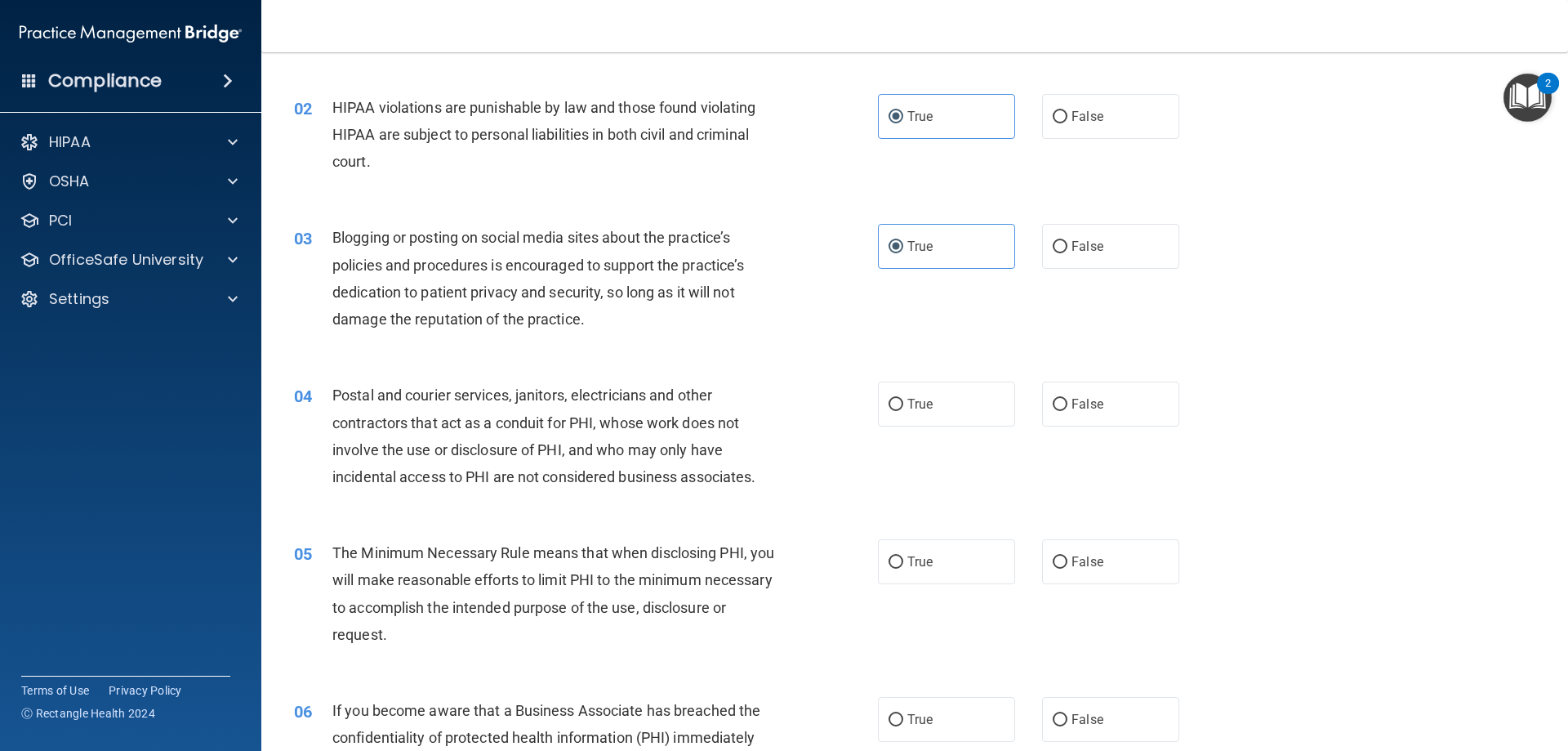
scroll to position [163, 0]
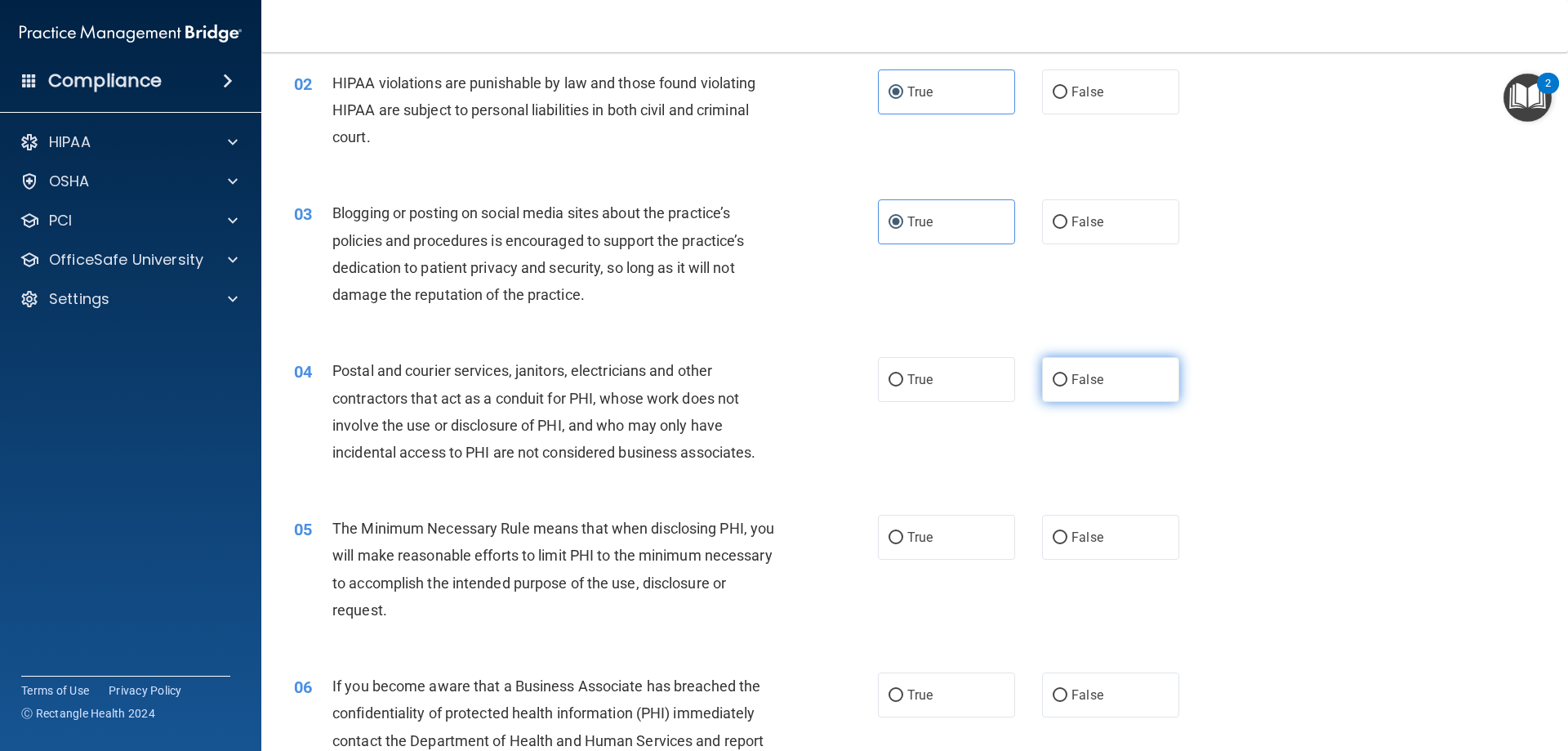
click at [1080, 397] on label "False" at bounding box center [1111, 380] width 138 height 45
click at [1068, 387] on input "False" at bounding box center [1060, 380] width 14 height 13
radio input "true"
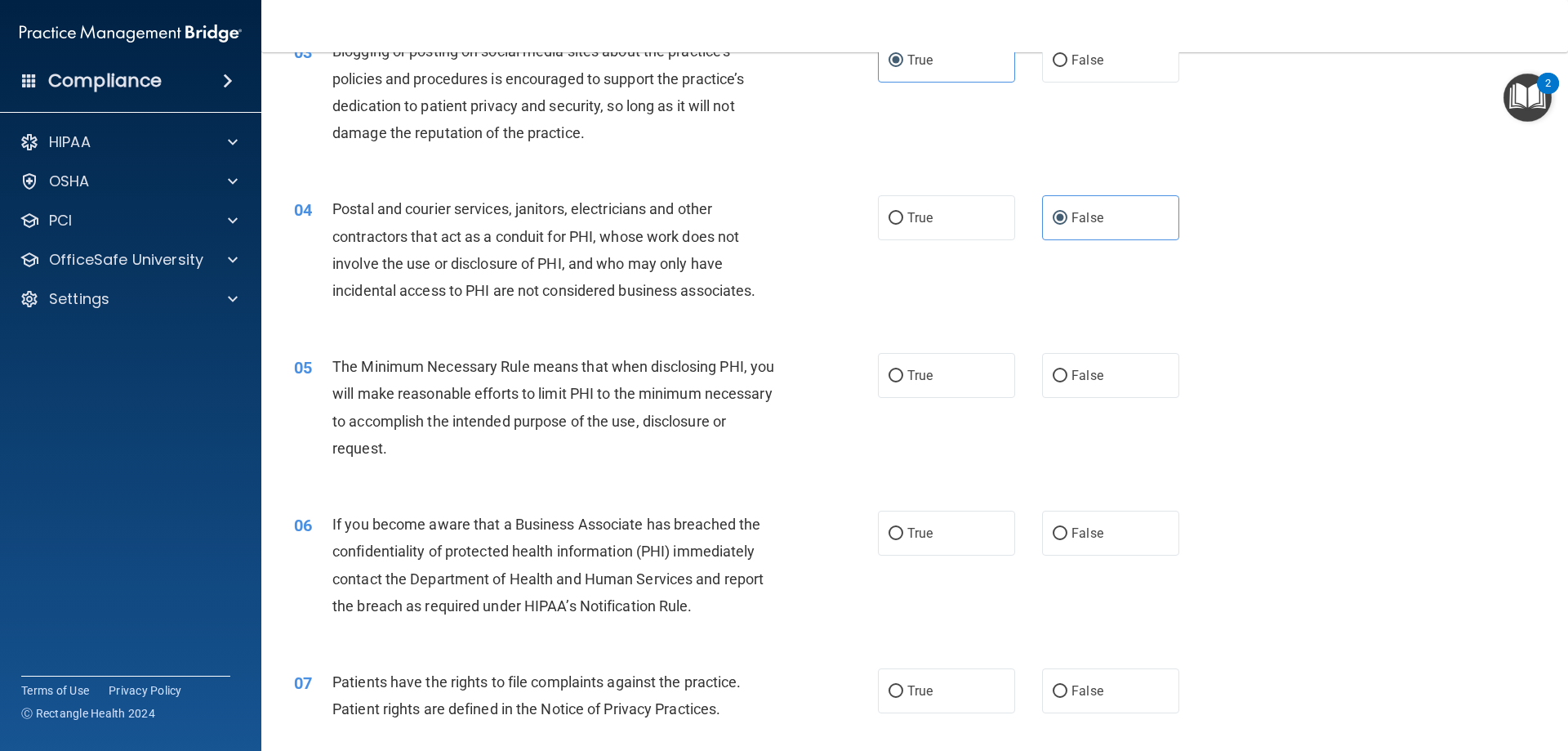
scroll to position [327, 0]
click at [933, 372] on label "True" at bounding box center [947, 373] width 138 height 45
click at [904, 372] on input "True" at bounding box center [896, 375] width 14 height 13
radio input "true"
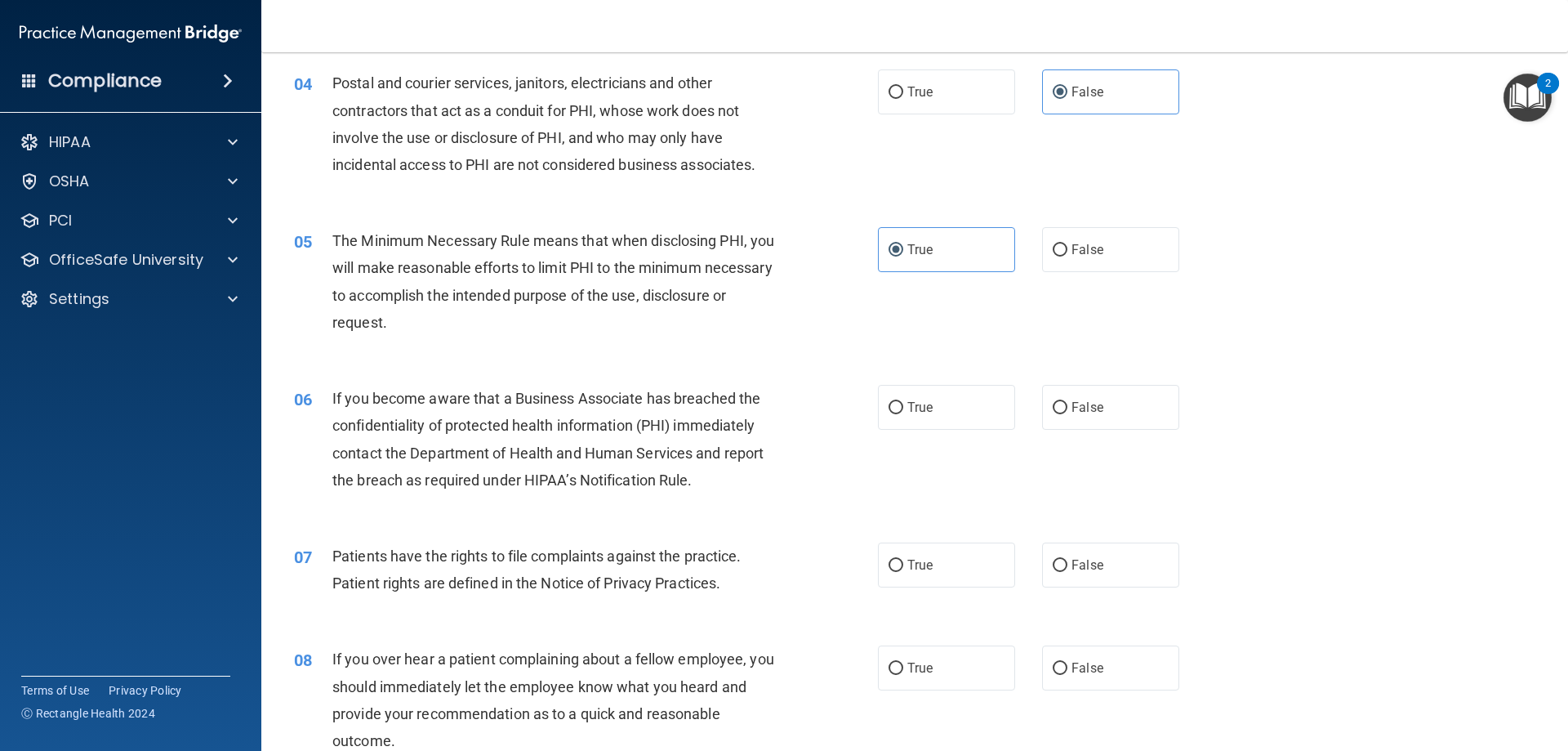
scroll to position [490, 0]
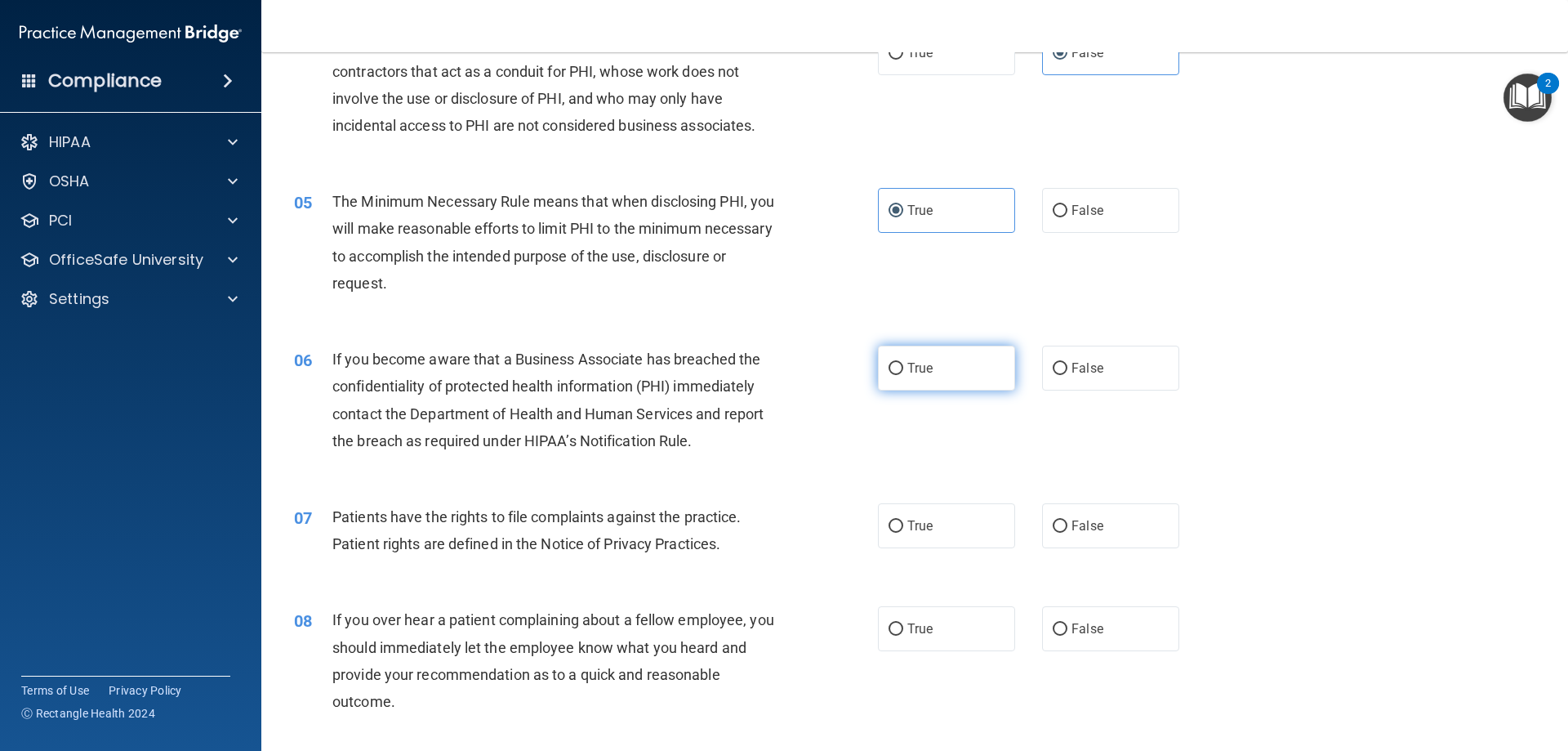
click at [900, 381] on label "True" at bounding box center [947, 368] width 138 height 45
click at [900, 375] on input "True" at bounding box center [896, 369] width 14 height 13
radio input "true"
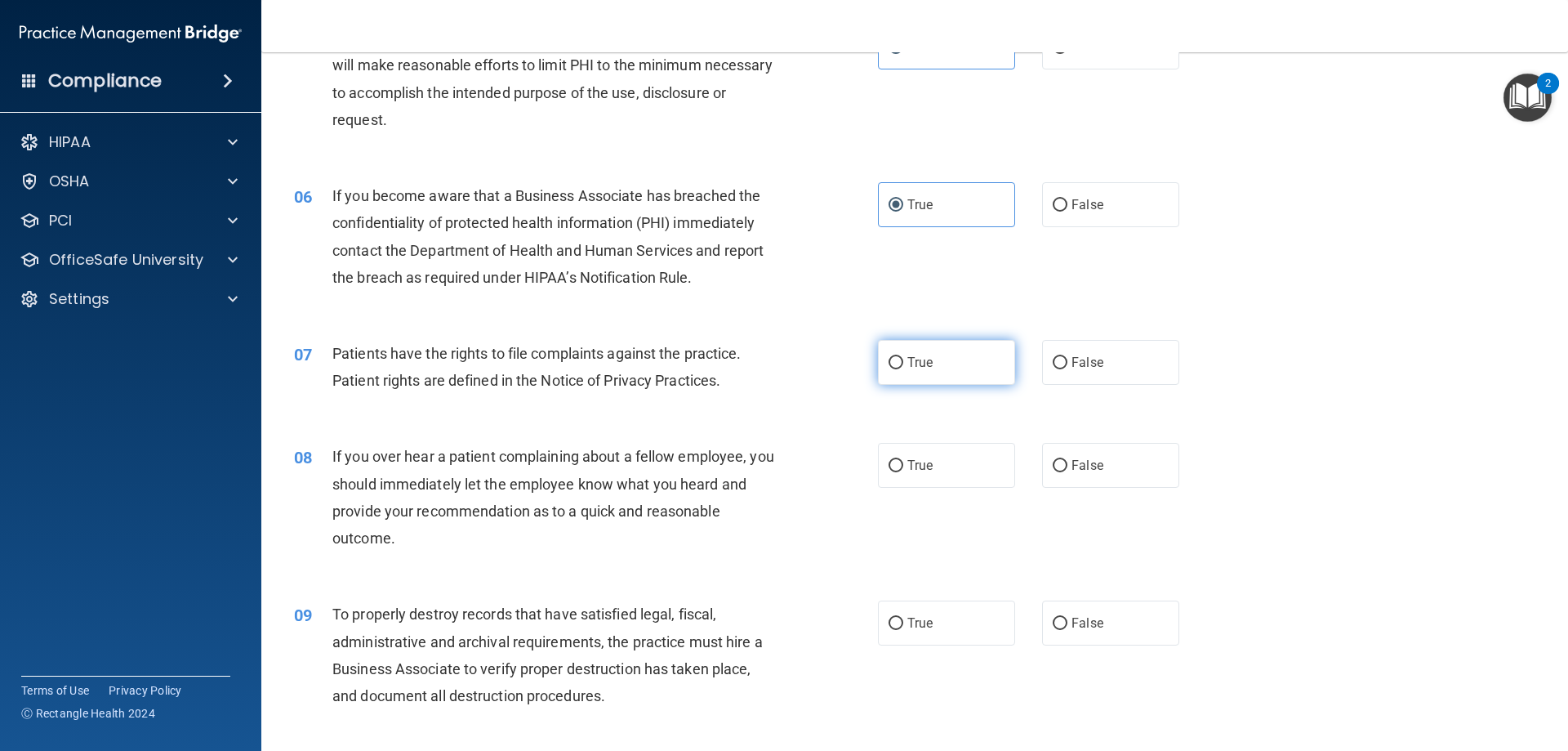
click at [918, 376] on label "True" at bounding box center [947, 363] width 138 height 45
click at [904, 369] on input "True" at bounding box center [896, 363] width 14 height 13
radio input "true"
click at [1097, 475] on label "False" at bounding box center [1111, 465] width 138 height 45
click at [1068, 472] on input "False" at bounding box center [1060, 466] width 14 height 13
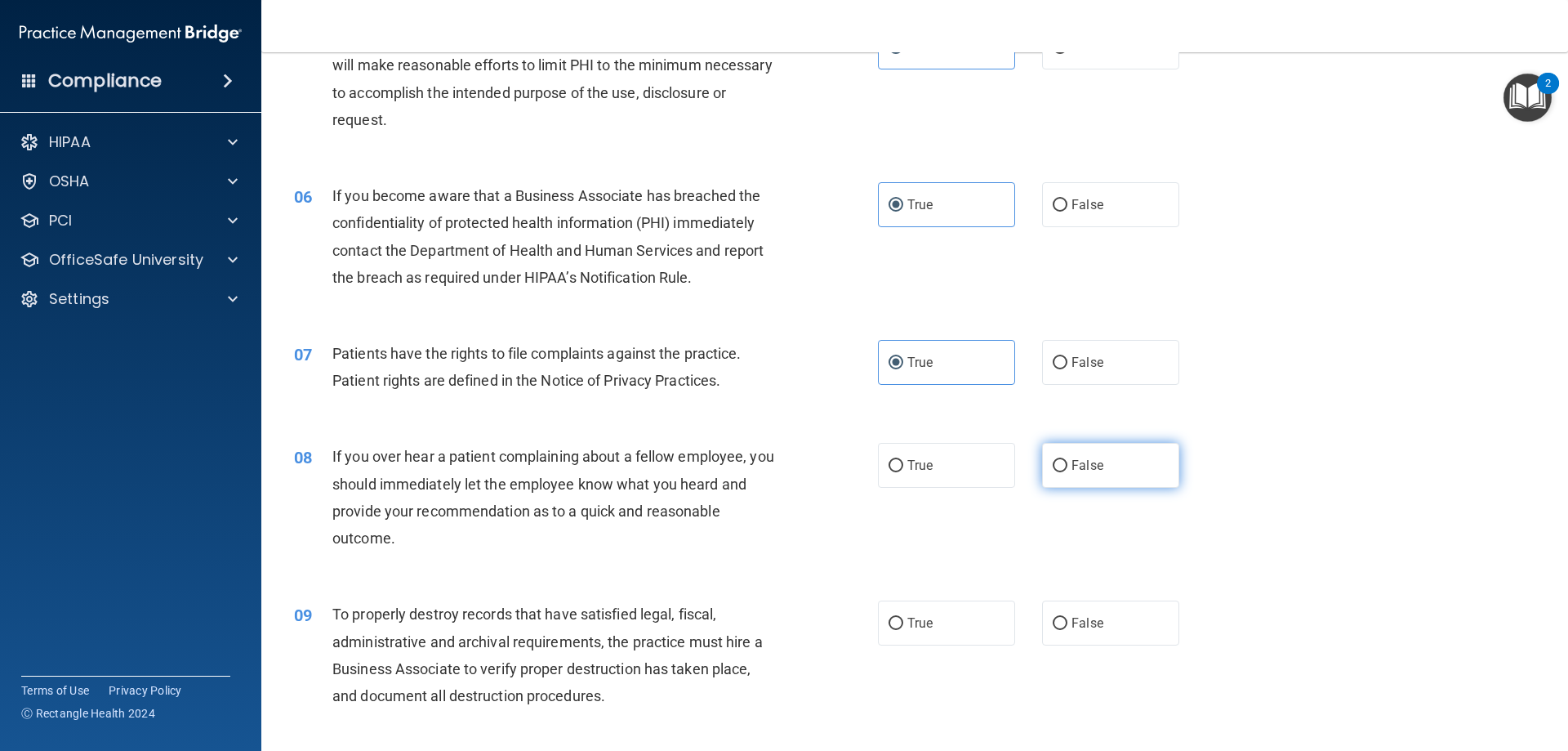
radio input "true"
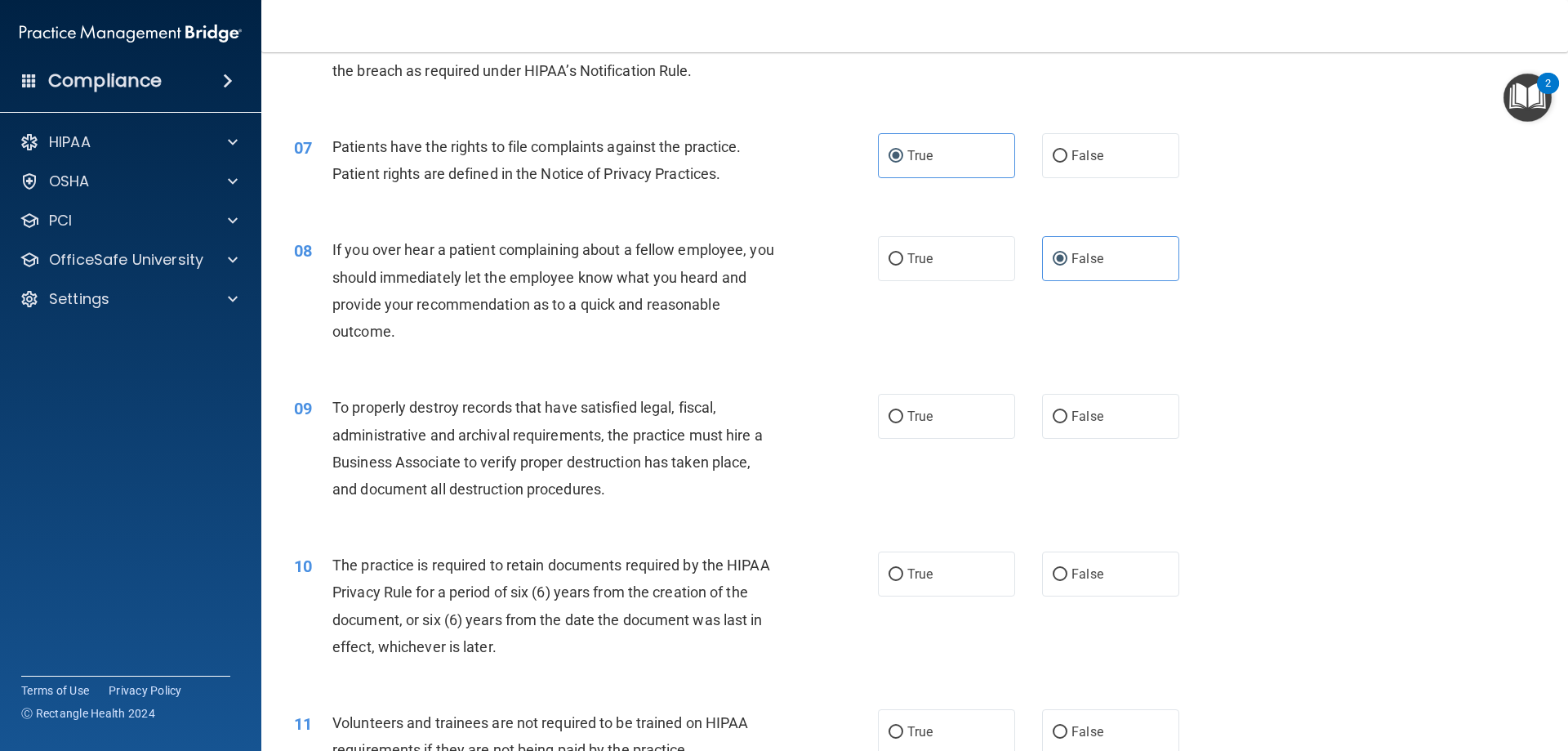
scroll to position [898, 0]
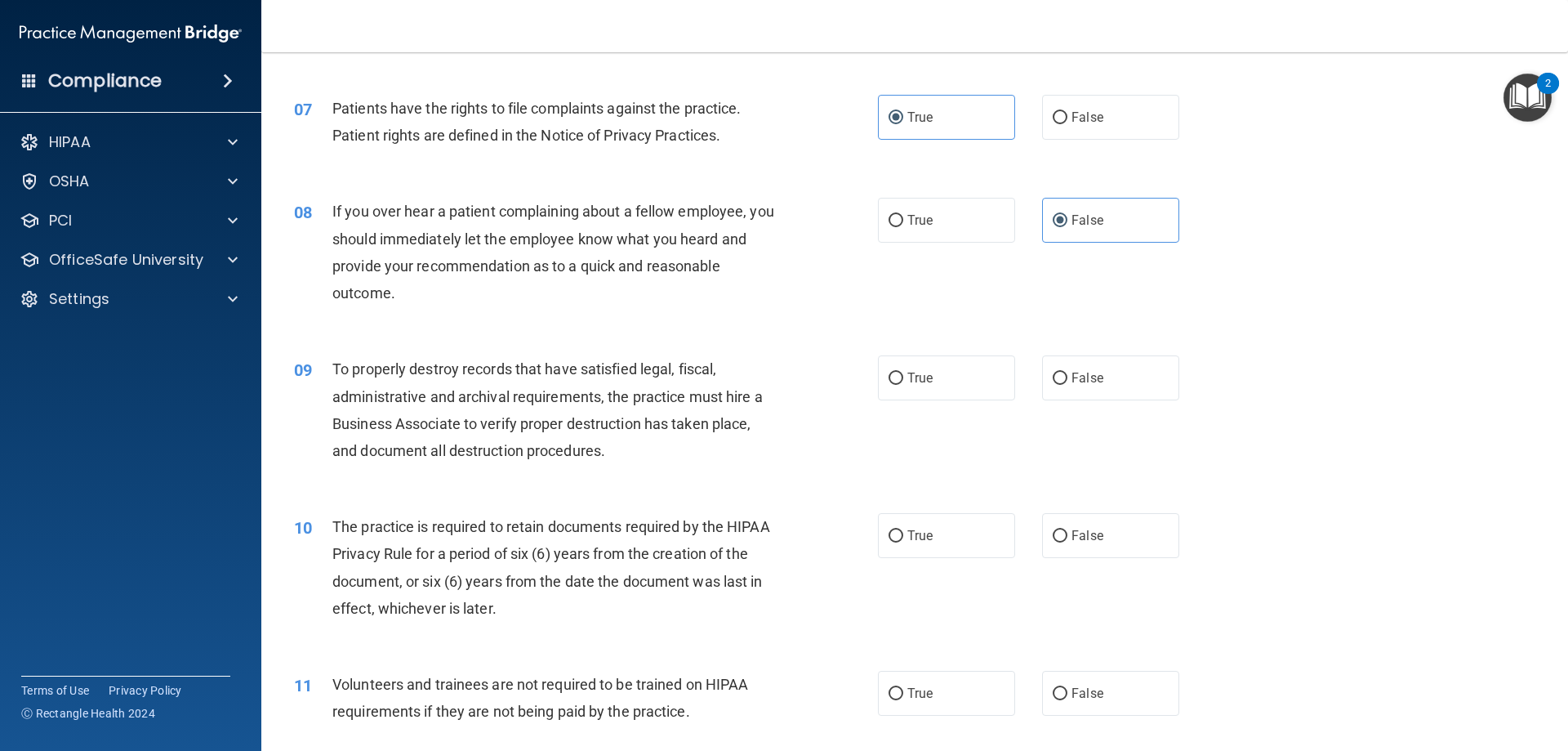
click at [1082, 407] on div "09 To properly destroy records that have satisfied legal, fiscal, administrativ…" at bounding box center [915, 413] width 1266 height 158
click at [1088, 394] on label "False" at bounding box center [1111, 378] width 138 height 45
click at [1068, 385] on input "False" at bounding box center [1060, 379] width 14 height 13
radio input "true"
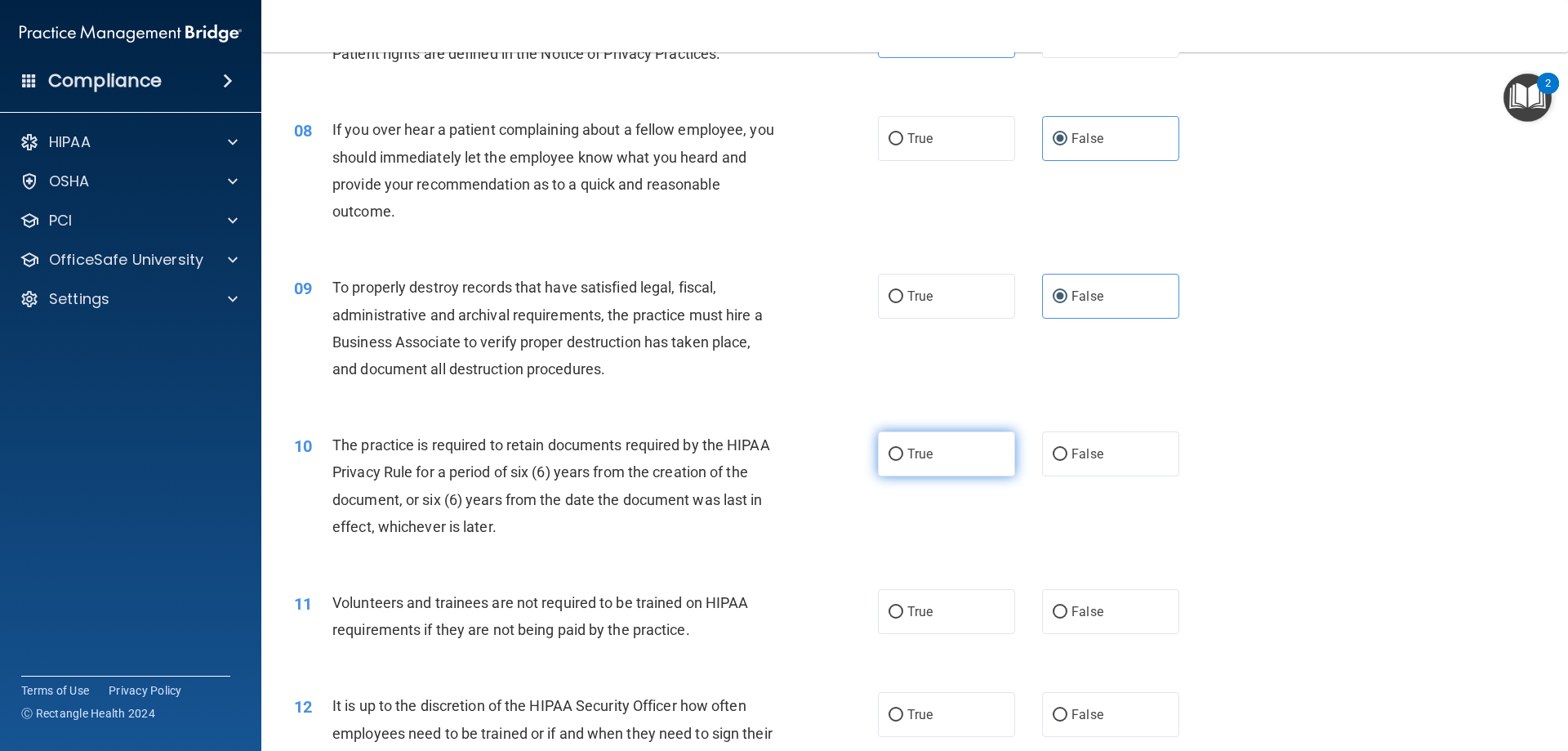
click at [901, 464] on label "True" at bounding box center [947, 454] width 138 height 45
click at [901, 461] on input "True" at bounding box center [896, 455] width 14 height 13
radio input "true"
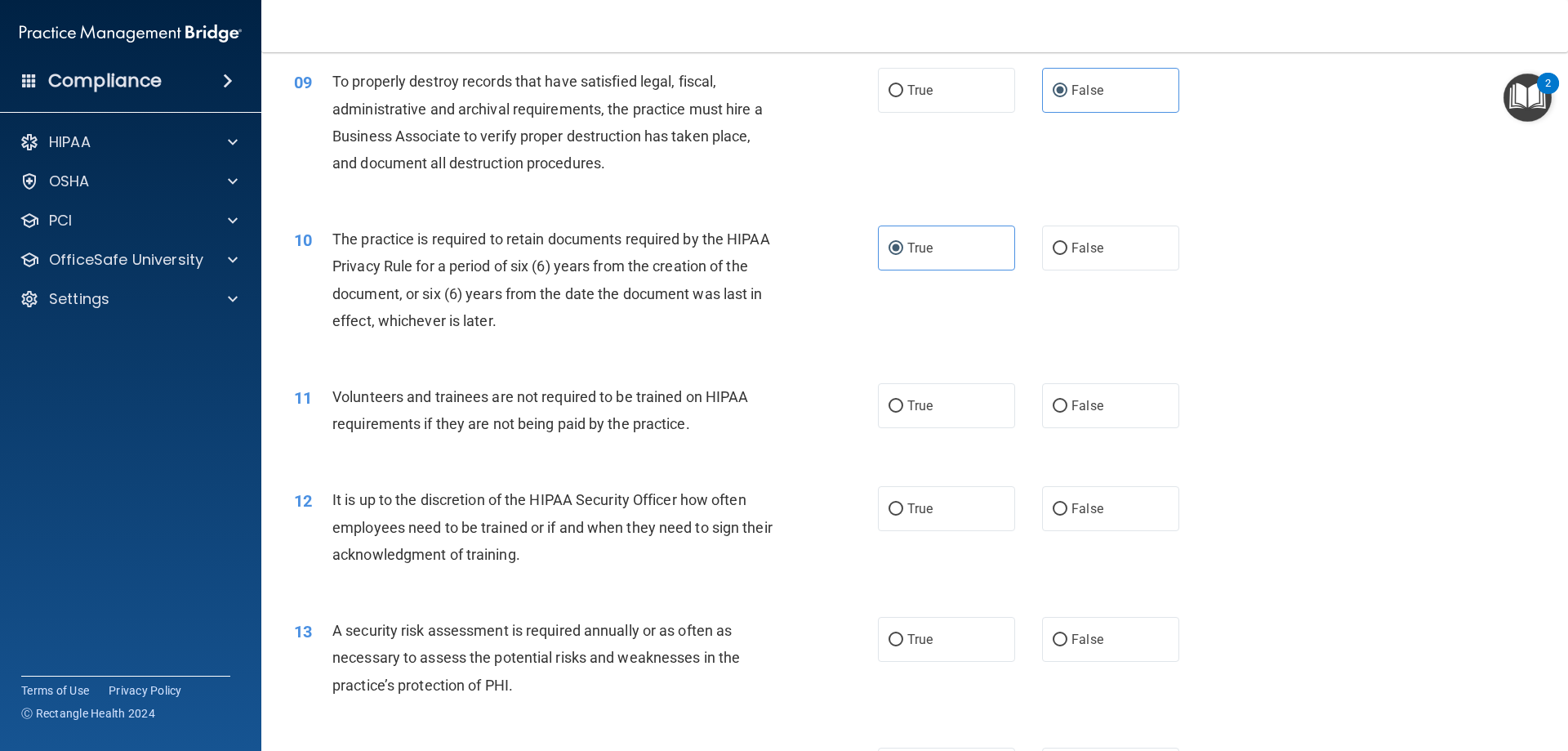
scroll to position [1225, 0]
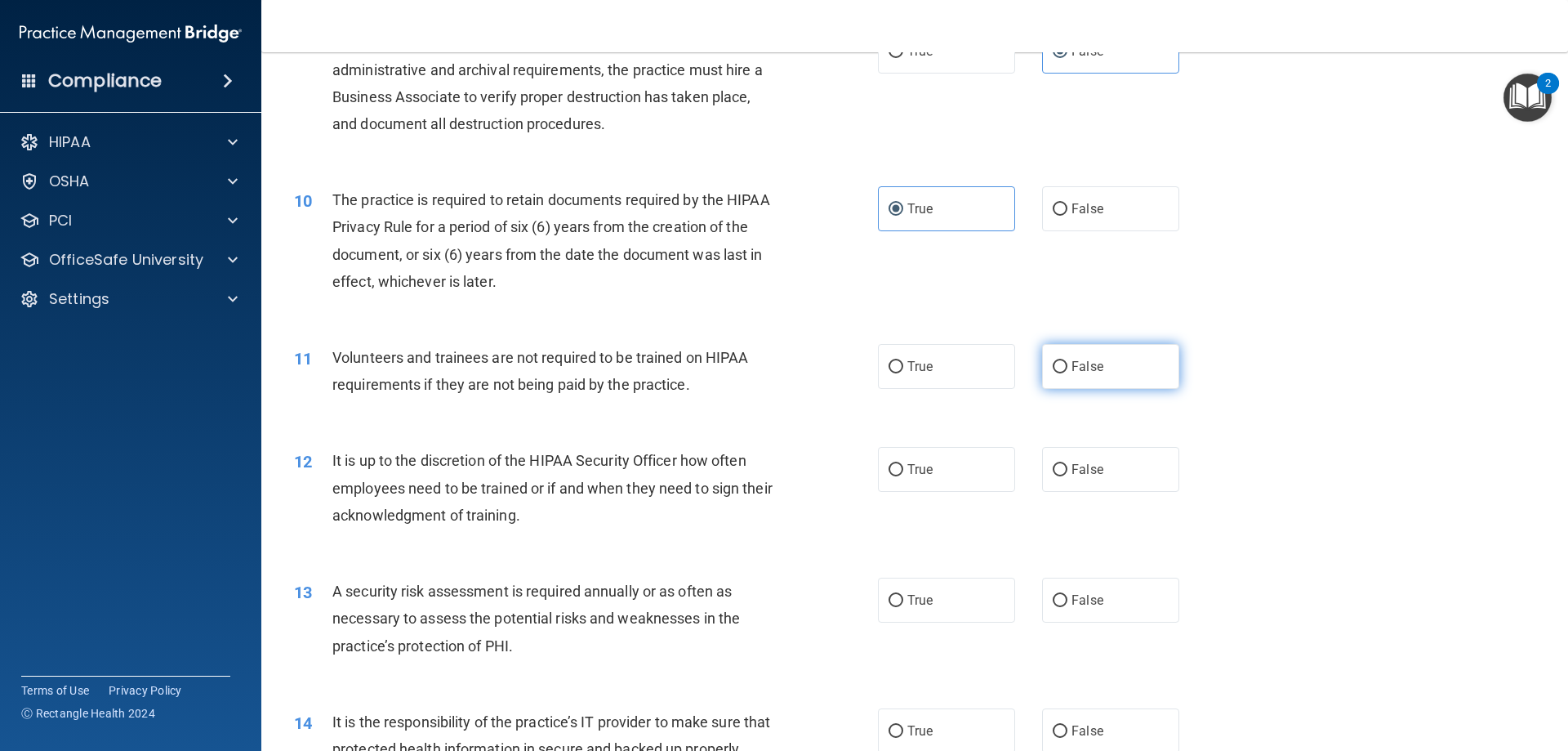
click at [1091, 384] on label "False" at bounding box center [1111, 366] width 138 height 45
click at [1068, 373] on input "False" at bounding box center [1060, 367] width 14 height 13
radio input "true"
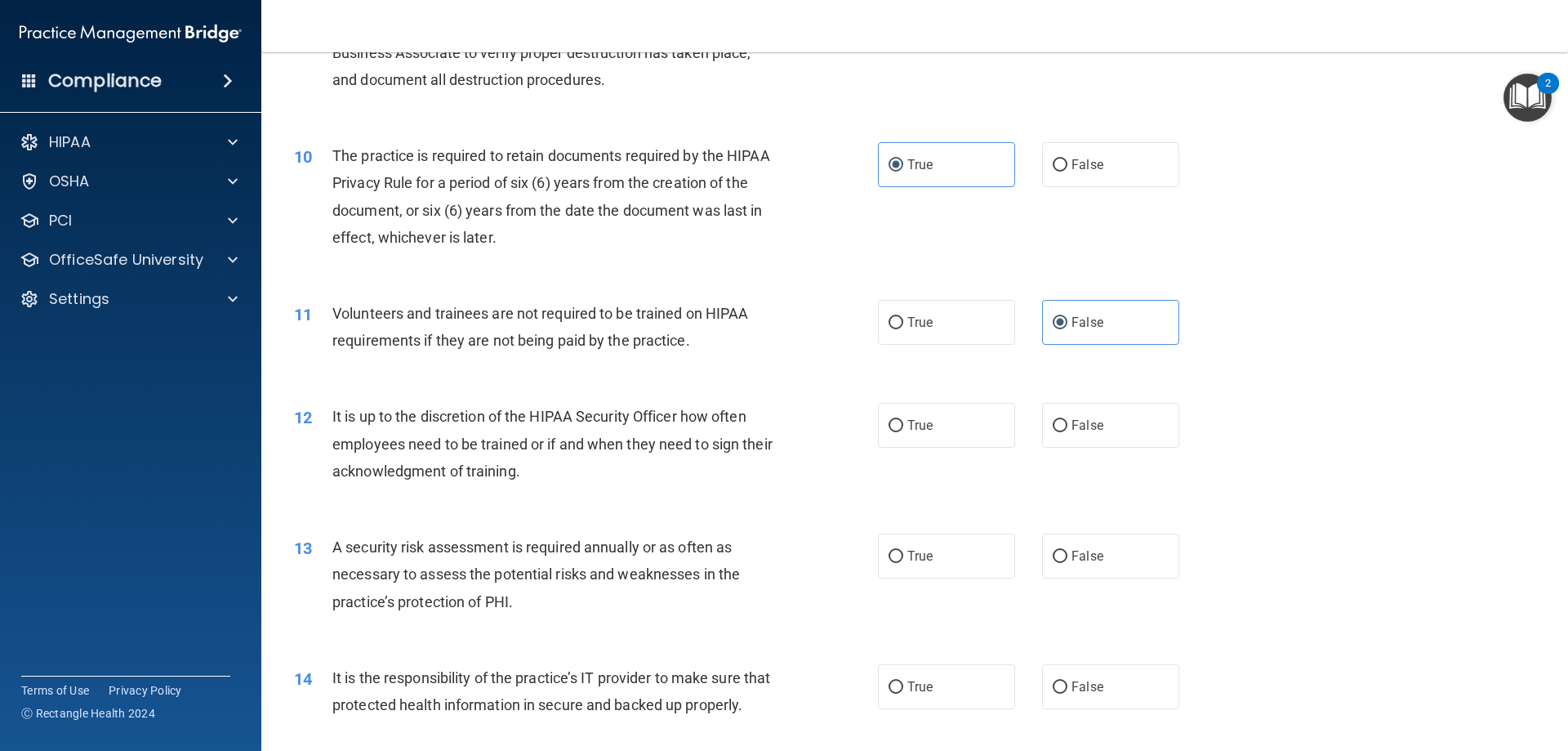
scroll to position [1307, 0]
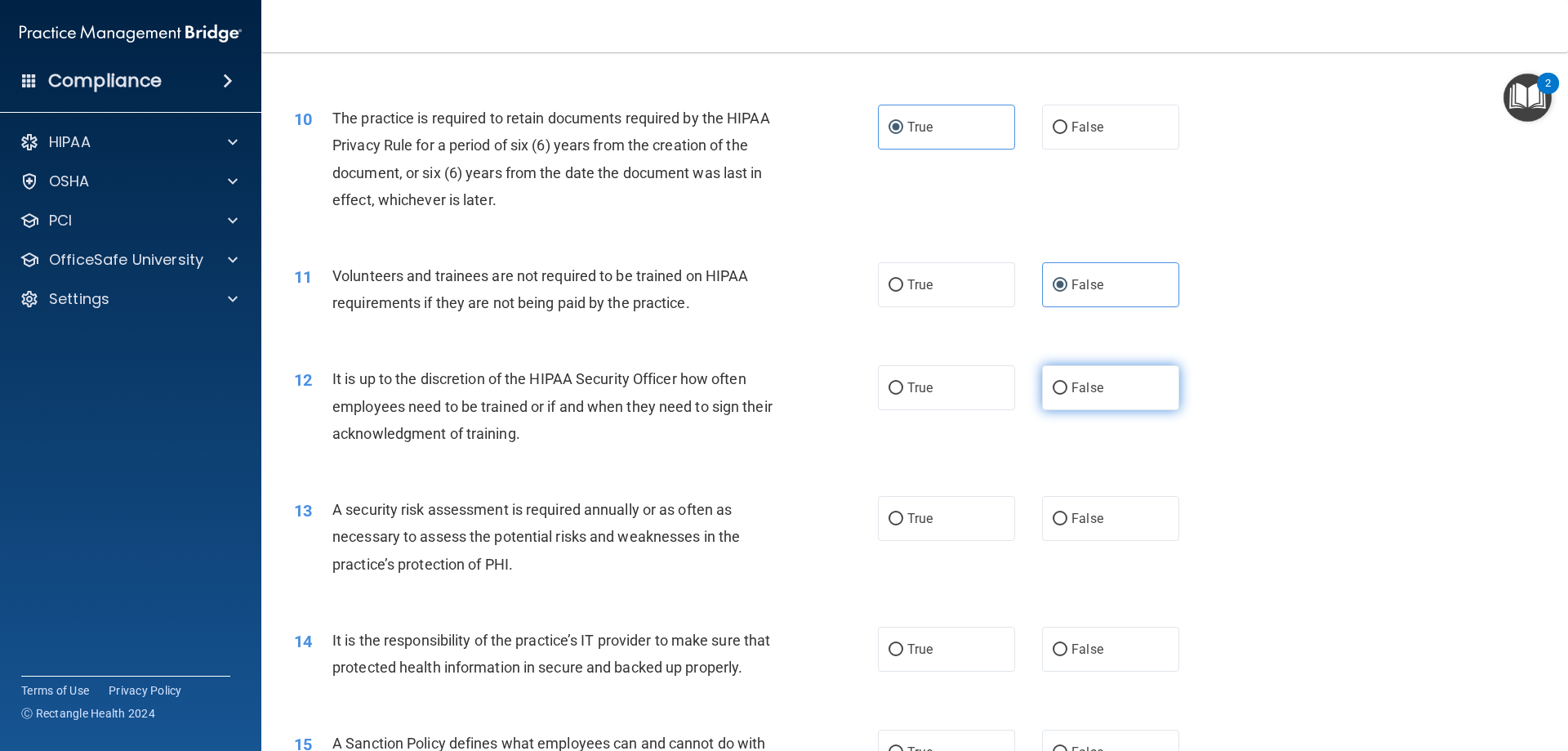
click at [1122, 399] on label "False" at bounding box center [1111, 388] width 138 height 45
click at [1068, 395] on input "False" at bounding box center [1060, 388] width 14 height 13
radio input "true"
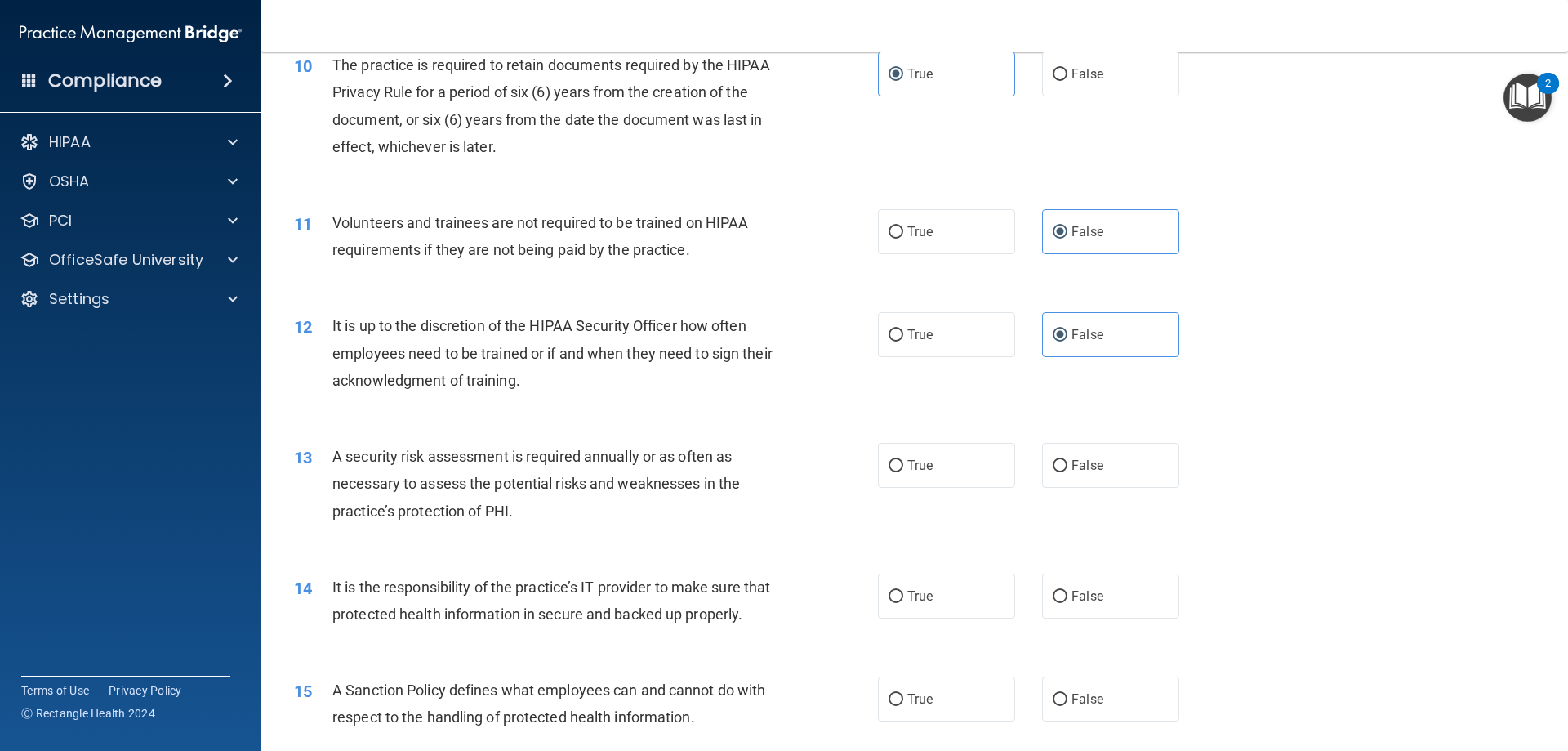
scroll to position [1389, 0]
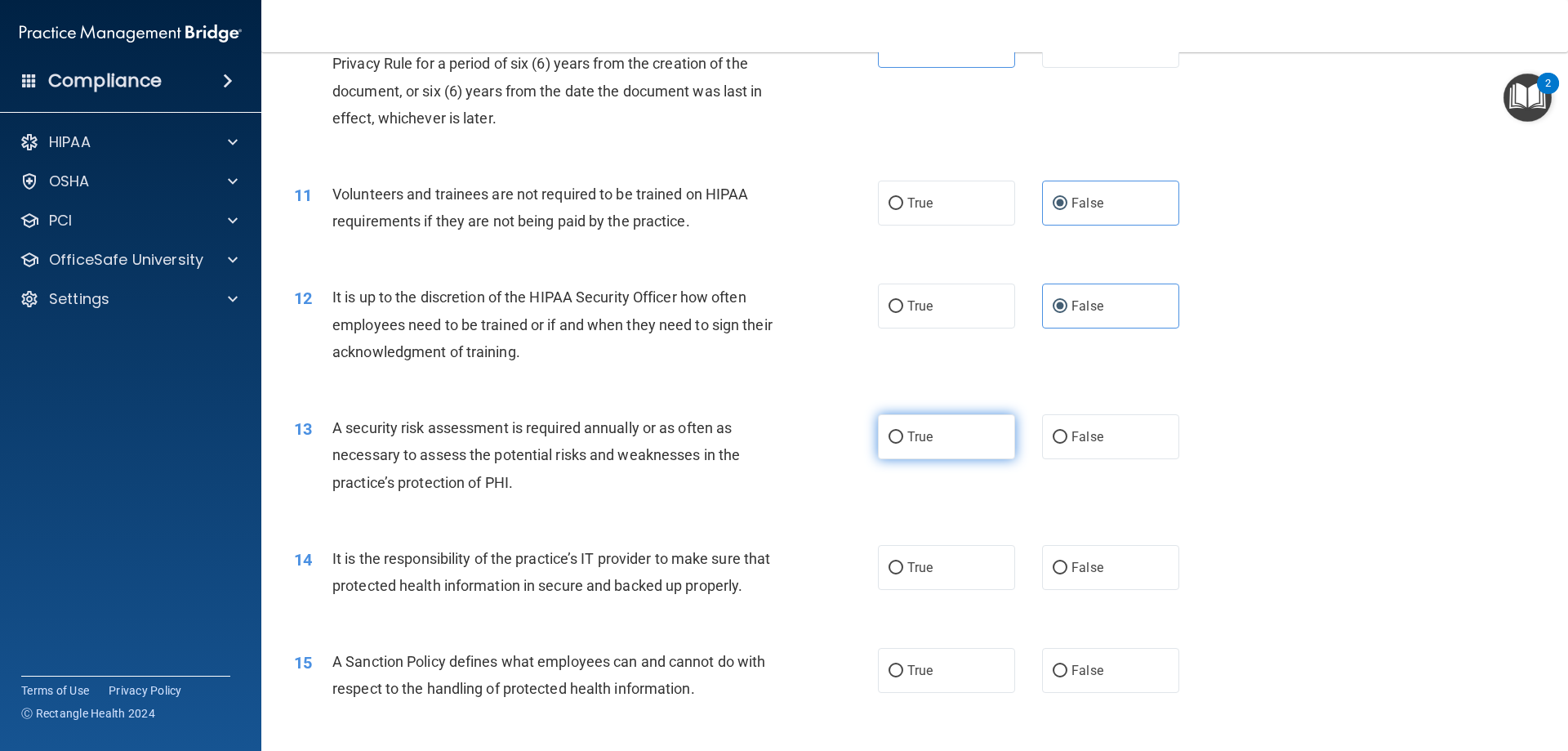
click at [922, 450] on label "True" at bounding box center [947, 437] width 138 height 45
click at [904, 444] on input "True" at bounding box center [896, 438] width 14 height 13
radio input "true"
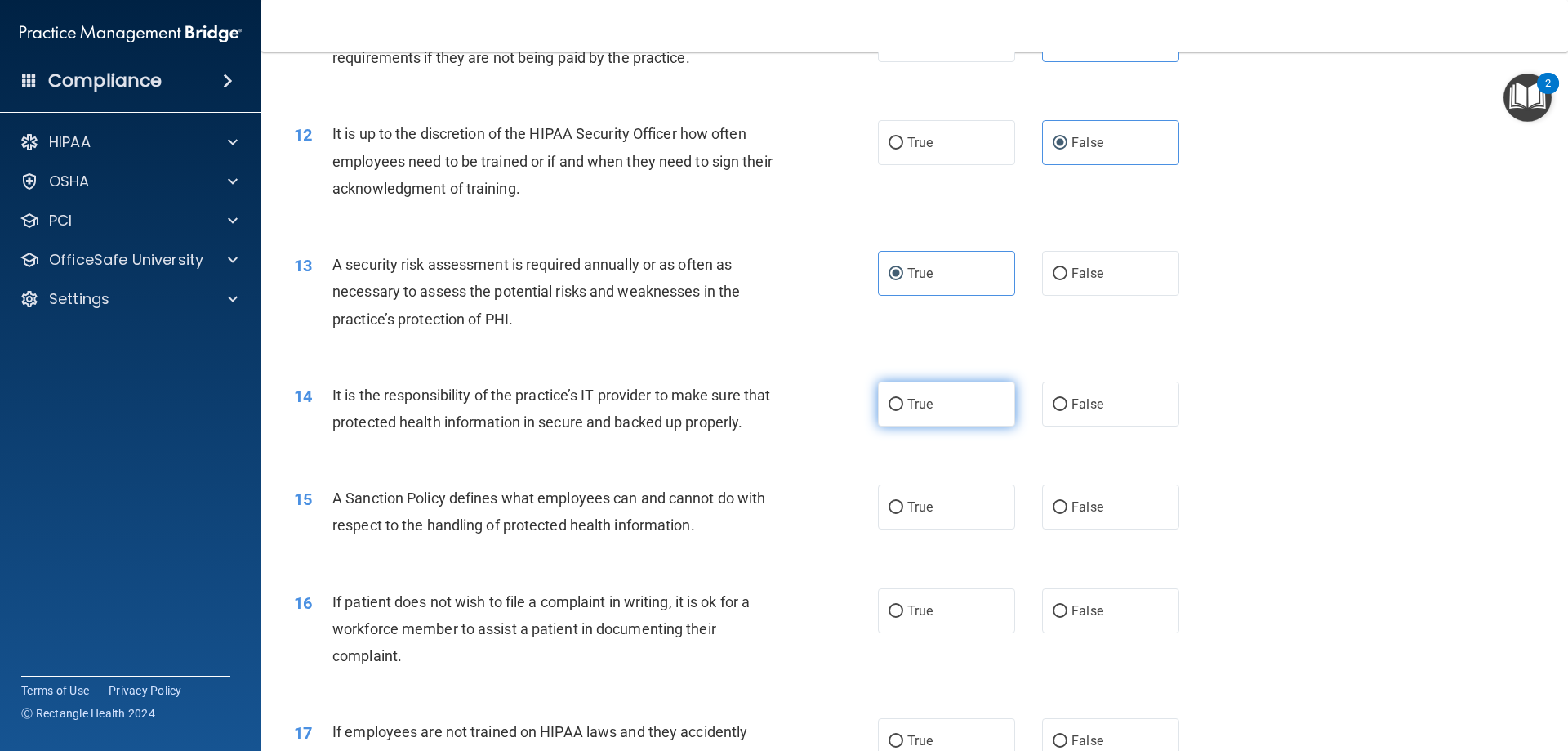
click at [932, 426] on label "True" at bounding box center [947, 404] width 138 height 45
click at [904, 411] on input "True" at bounding box center [896, 405] width 14 height 13
radio input "true"
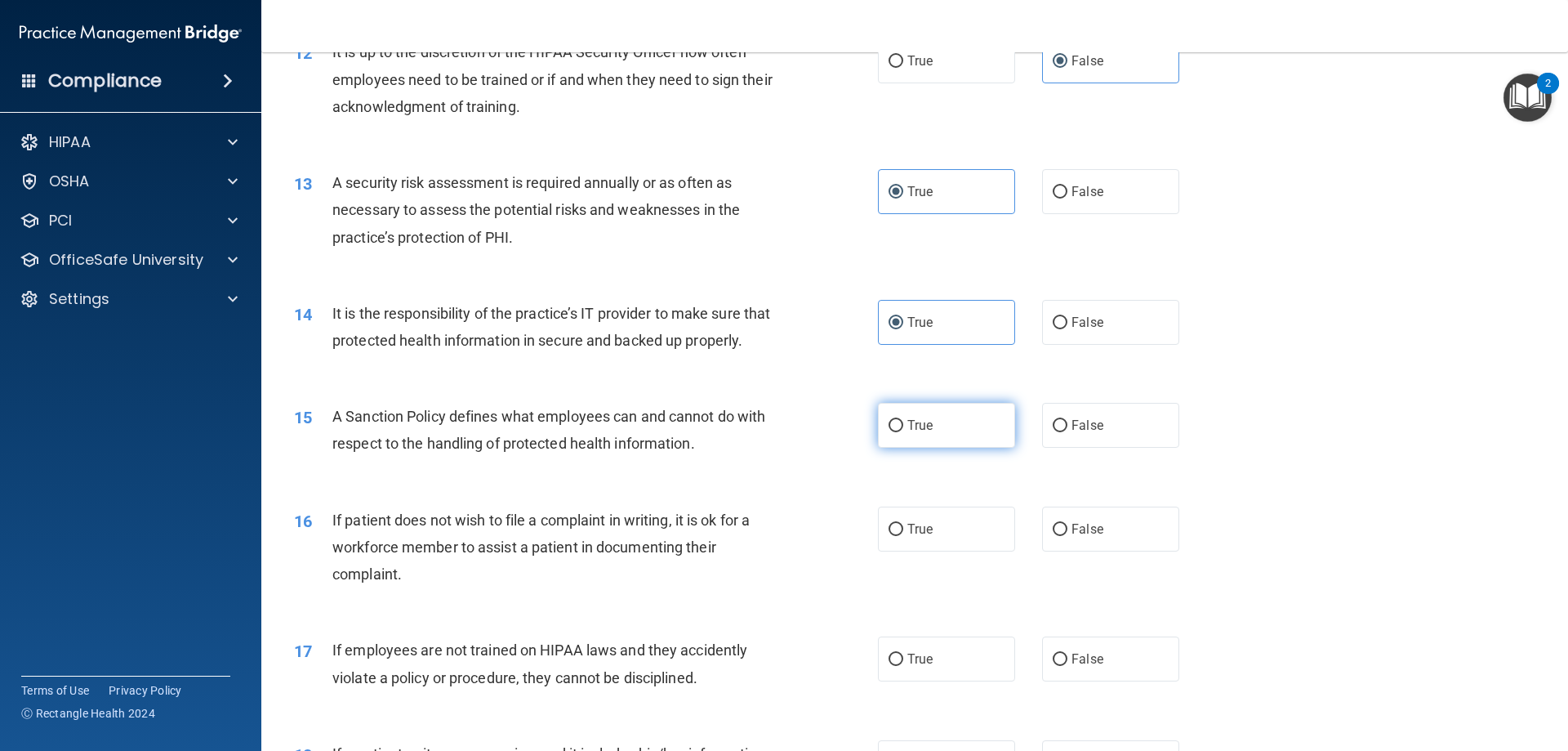
click at [927, 447] on label "True" at bounding box center [947, 425] width 138 height 45
click at [904, 432] on input "True" at bounding box center [896, 426] width 14 height 13
radio input "true"
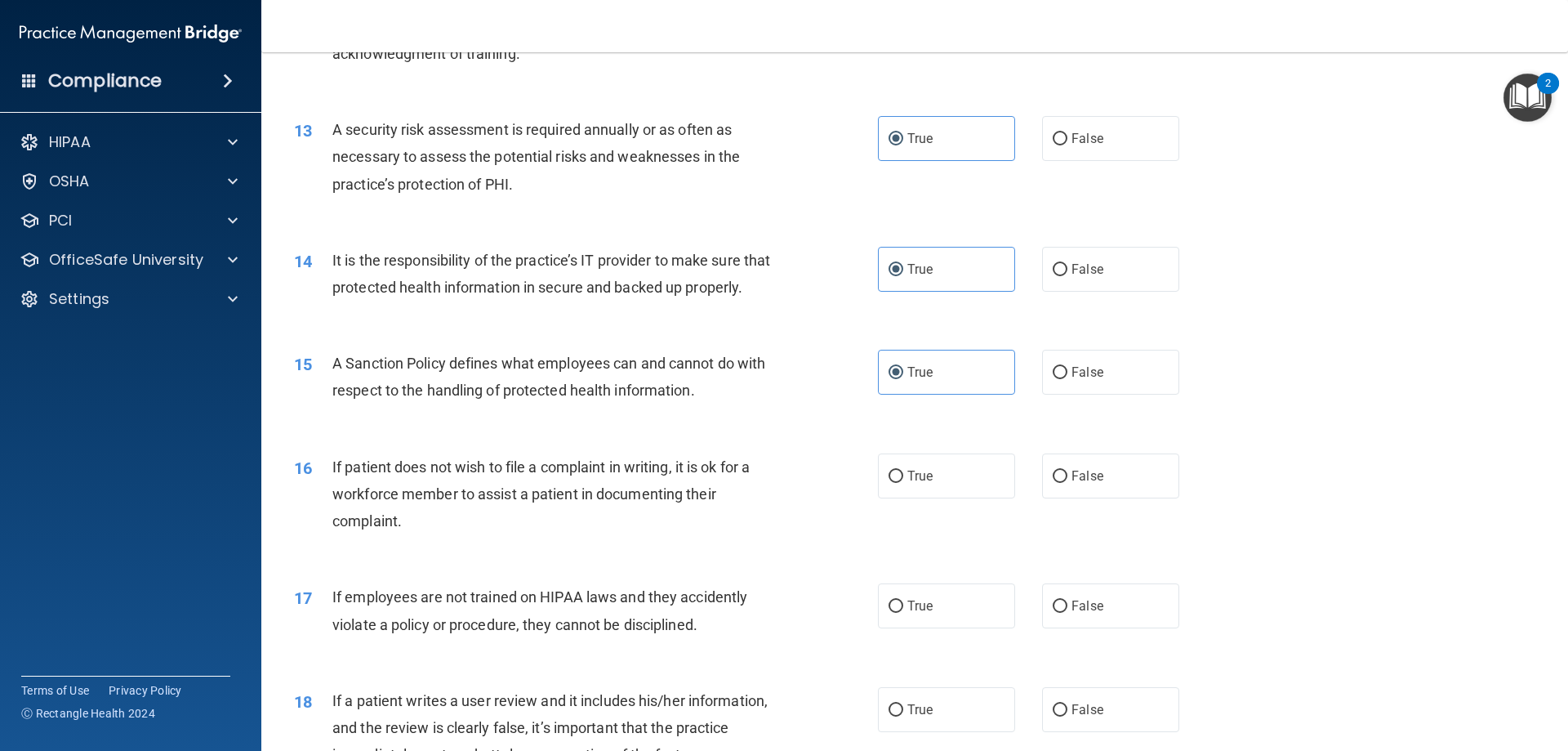
scroll to position [1715, 0]
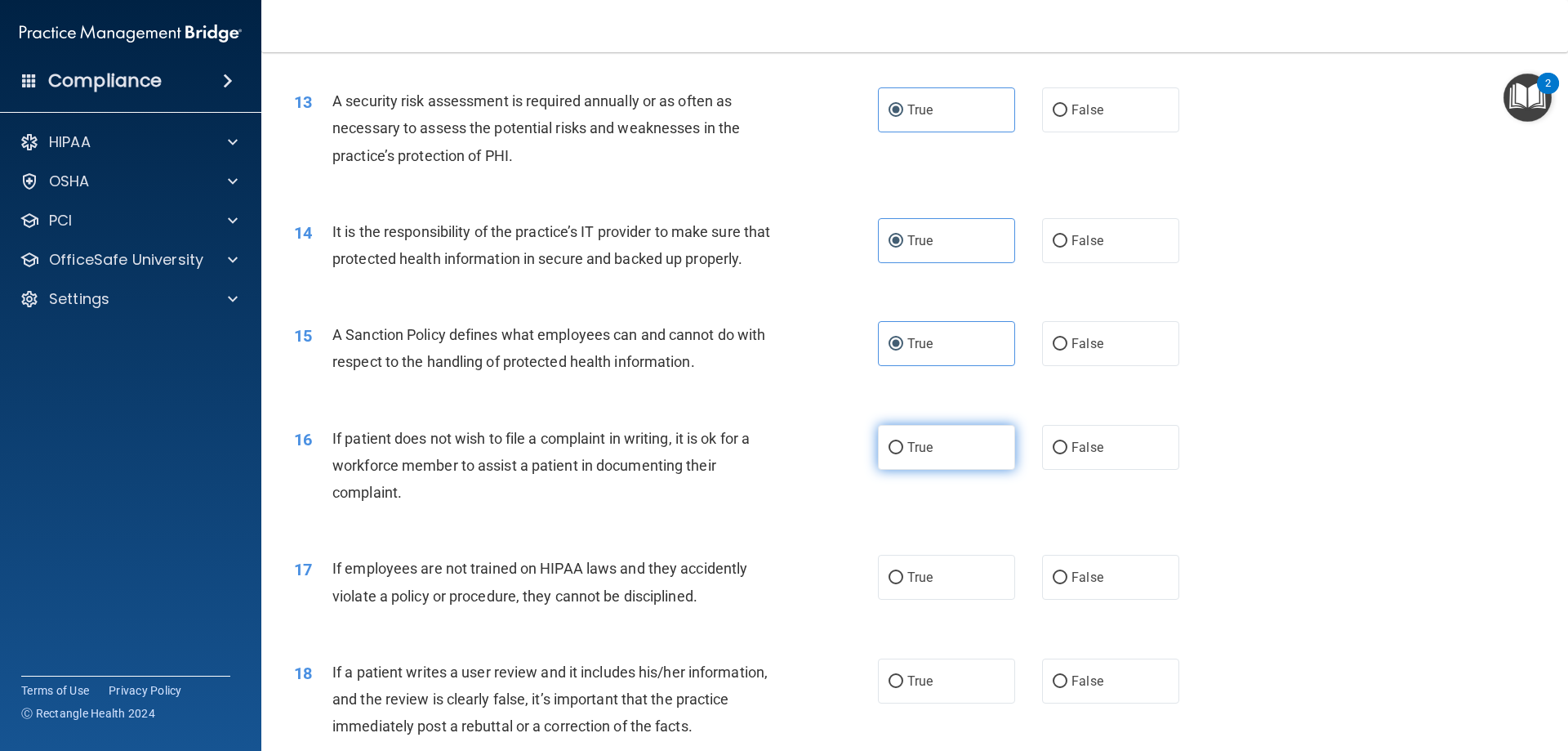
click at [989, 470] on label "True" at bounding box center [947, 447] width 138 height 45
click at [904, 455] on input "True" at bounding box center [896, 448] width 14 height 13
radio input "true"
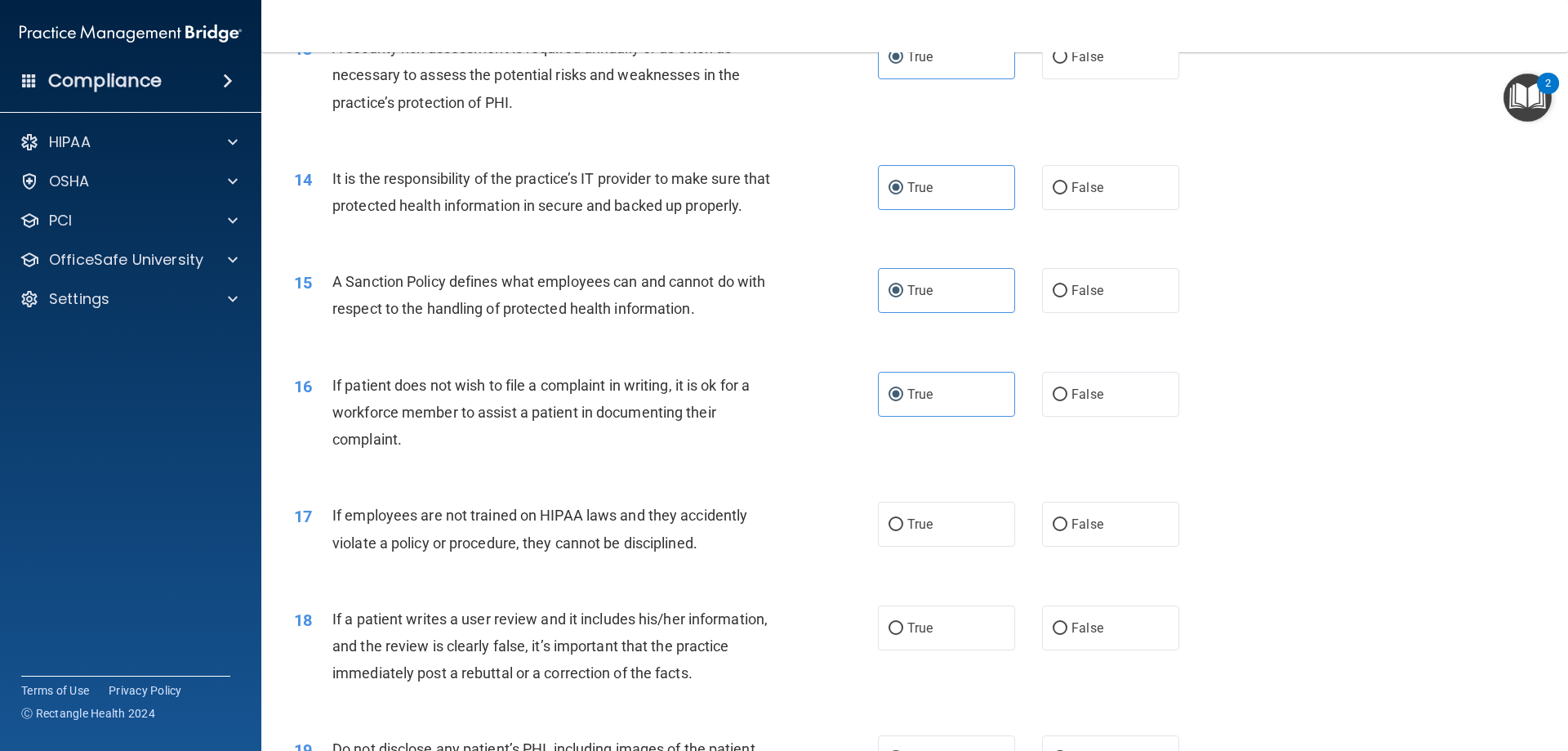
scroll to position [1798, 0]
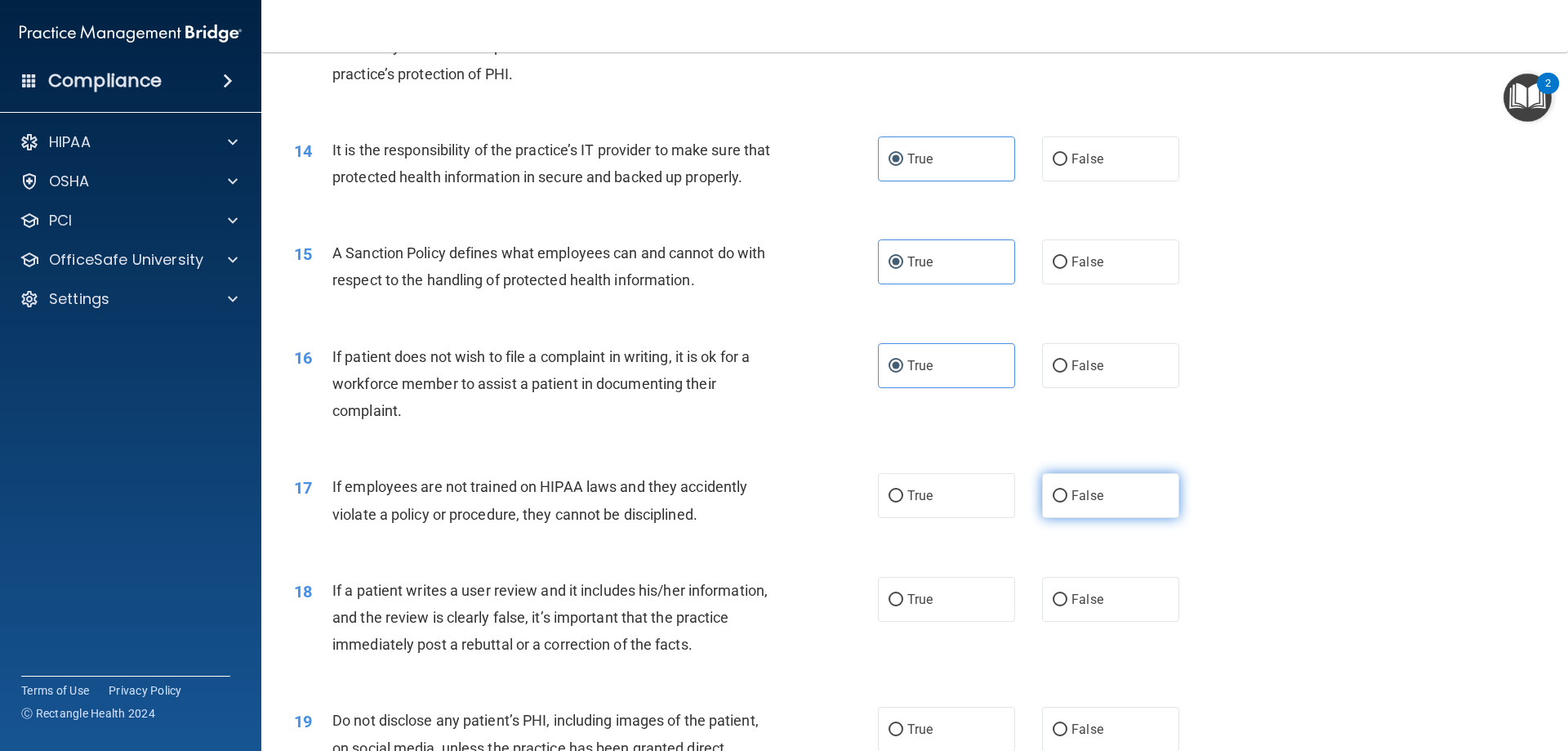
click at [1104, 518] on label "False" at bounding box center [1111, 496] width 138 height 45
click at [1068, 503] on input "False" at bounding box center [1060, 496] width 14 height 13
radio input "true"
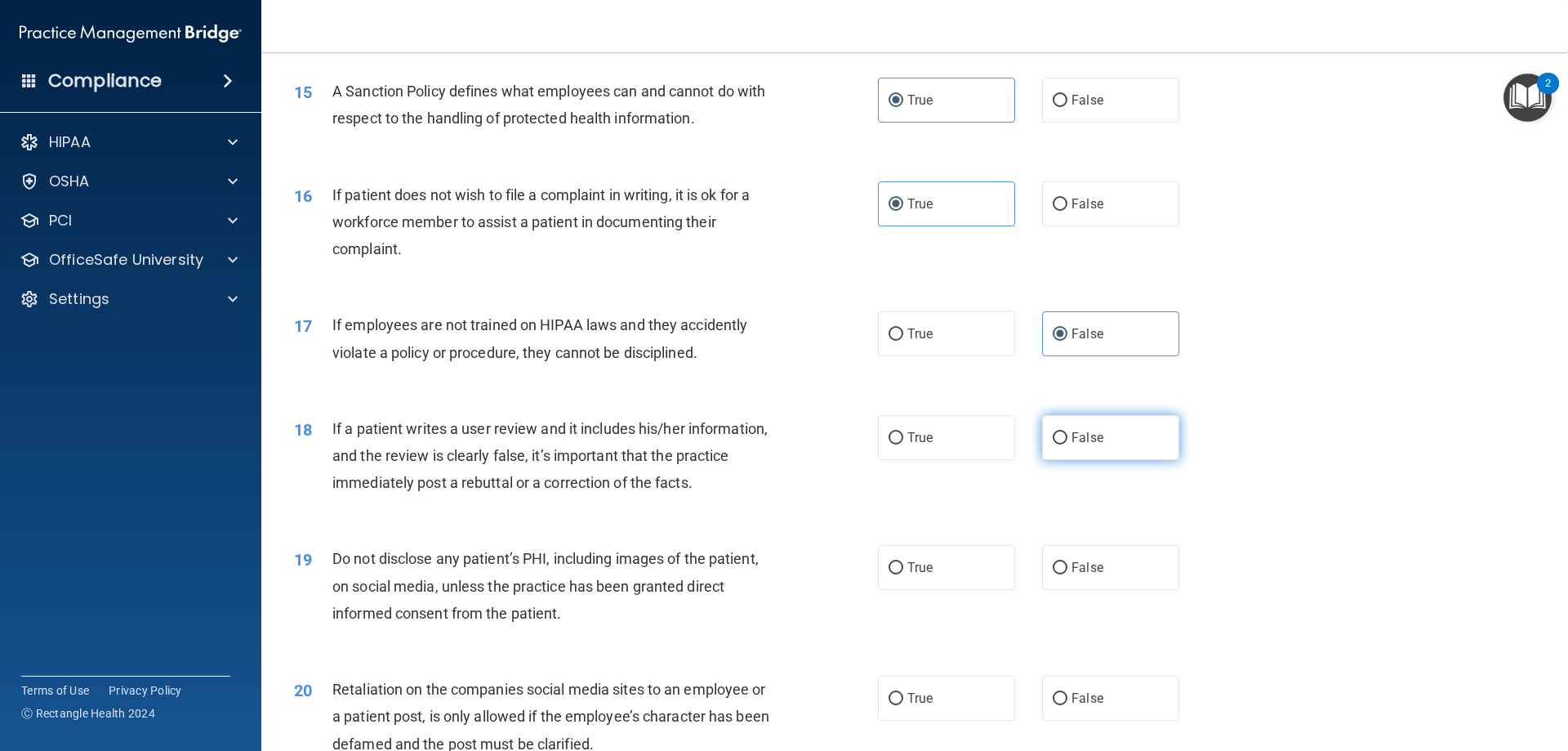
scroll to position [1961, 0]
click at [910, 458] on label "True" at bounding box center [947, 436] width 138 height 45
click at [904, 443] on input "True" at bounding box center [896, 437] width 14 height 13
radio input "true"
click at [1088, 444] on span "False" at bounding box center [1088, 435] width 32 height 15
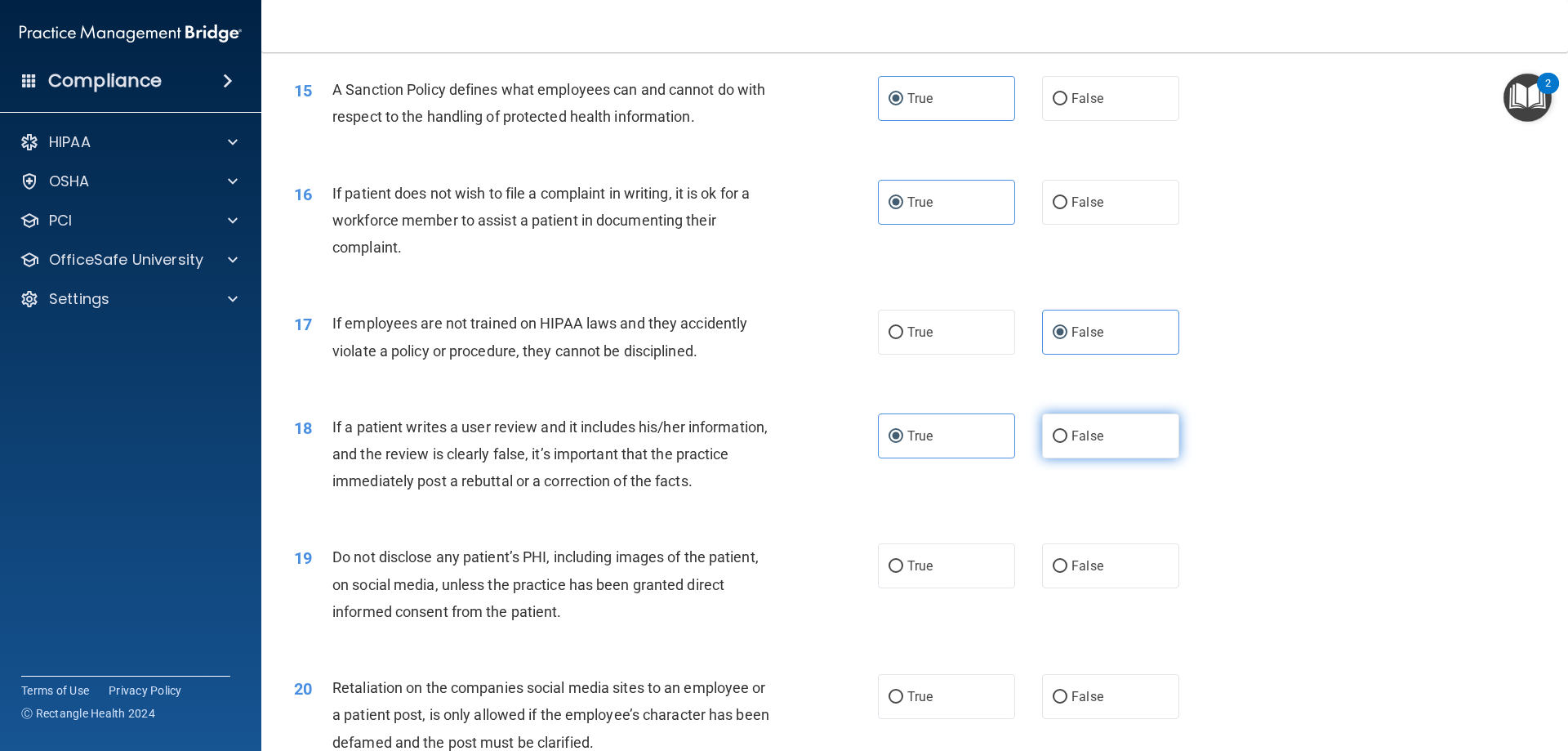
click at [1068, 443] on input "False" at bounding box center [1060, 437] width 14 height 13
radio input "true"
radio input "false"
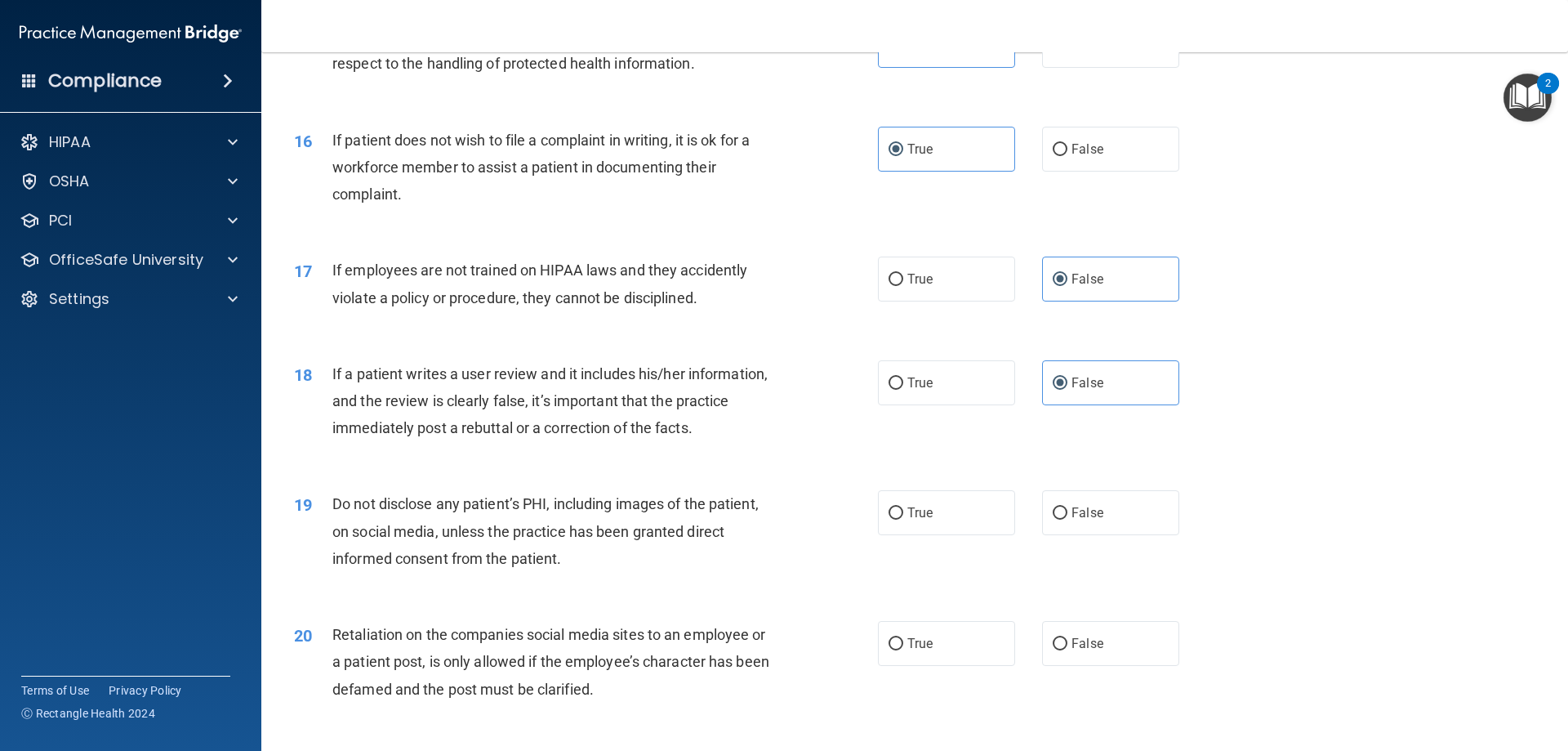
scroll to position [2042, 0]
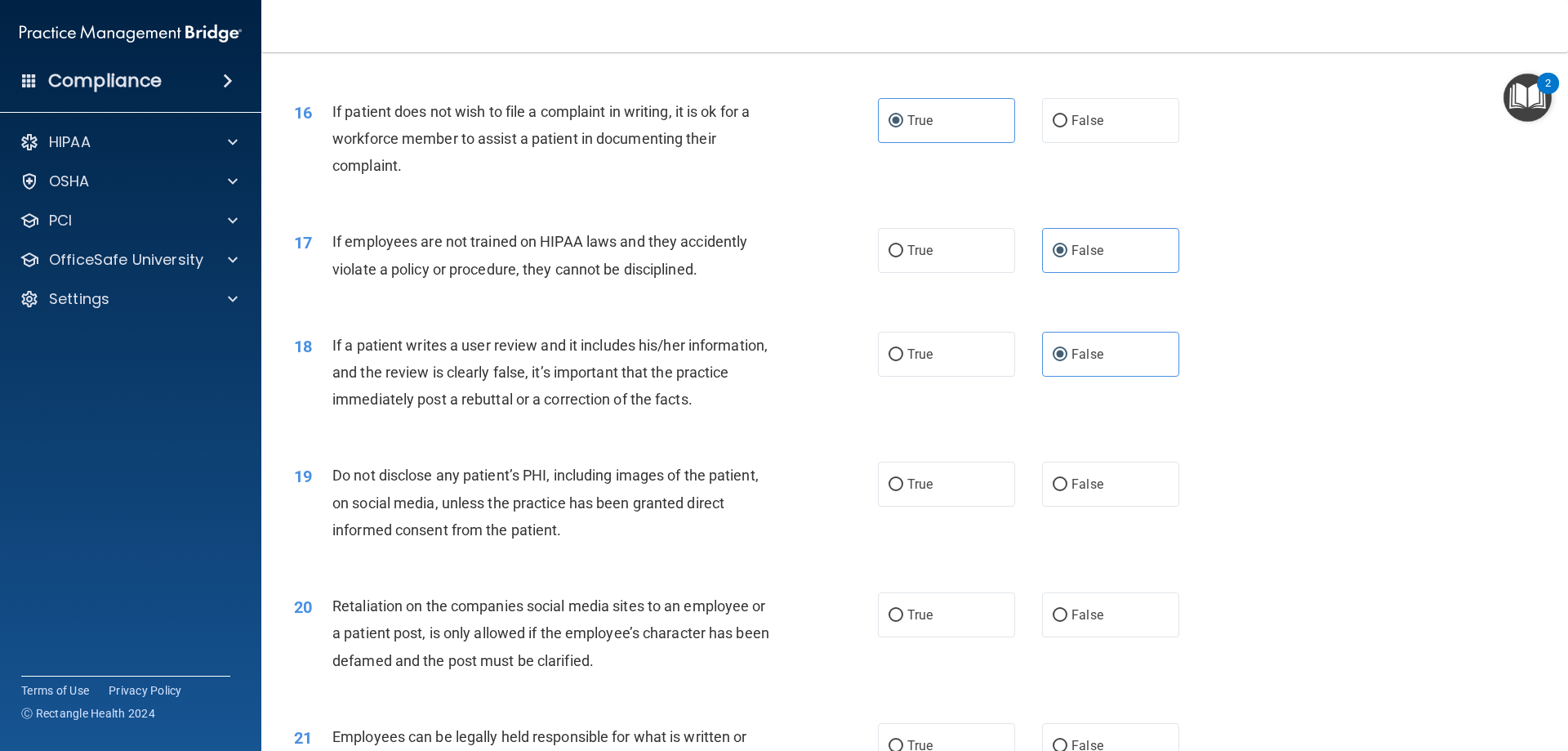
click at [871, 513] on div "19 Do not disclose any patient’s PHI, including images of the patient, on socia…" at bounding box center [586, 506] width 633 height 90
click at [907, 492] on span "True" at bounding box center [920, 483] width 25 height 15
click at [904, 491] on input "True" at bounding box center [896, 485] width 14 height 13
radio input "true"
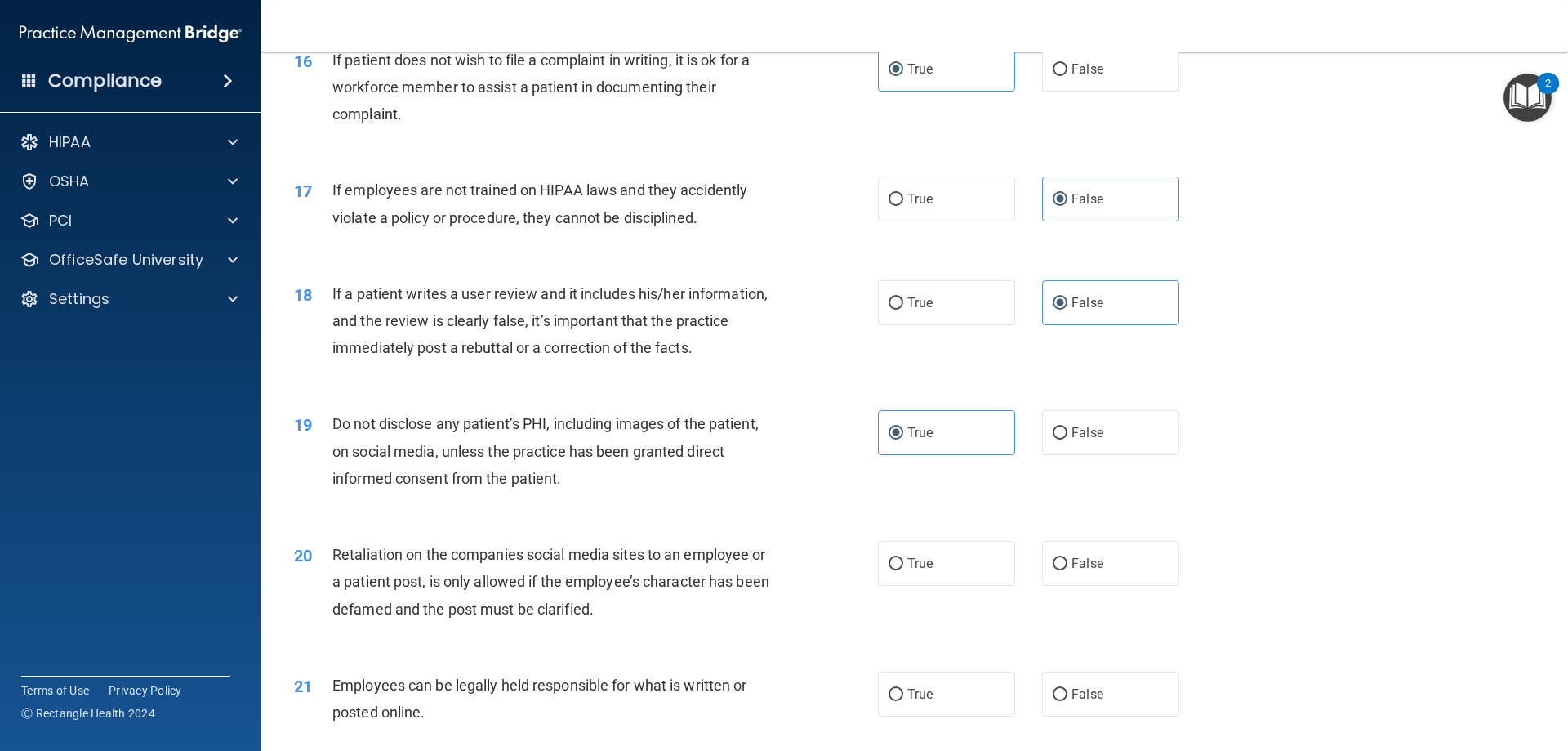
scroll to position [2287, 0]
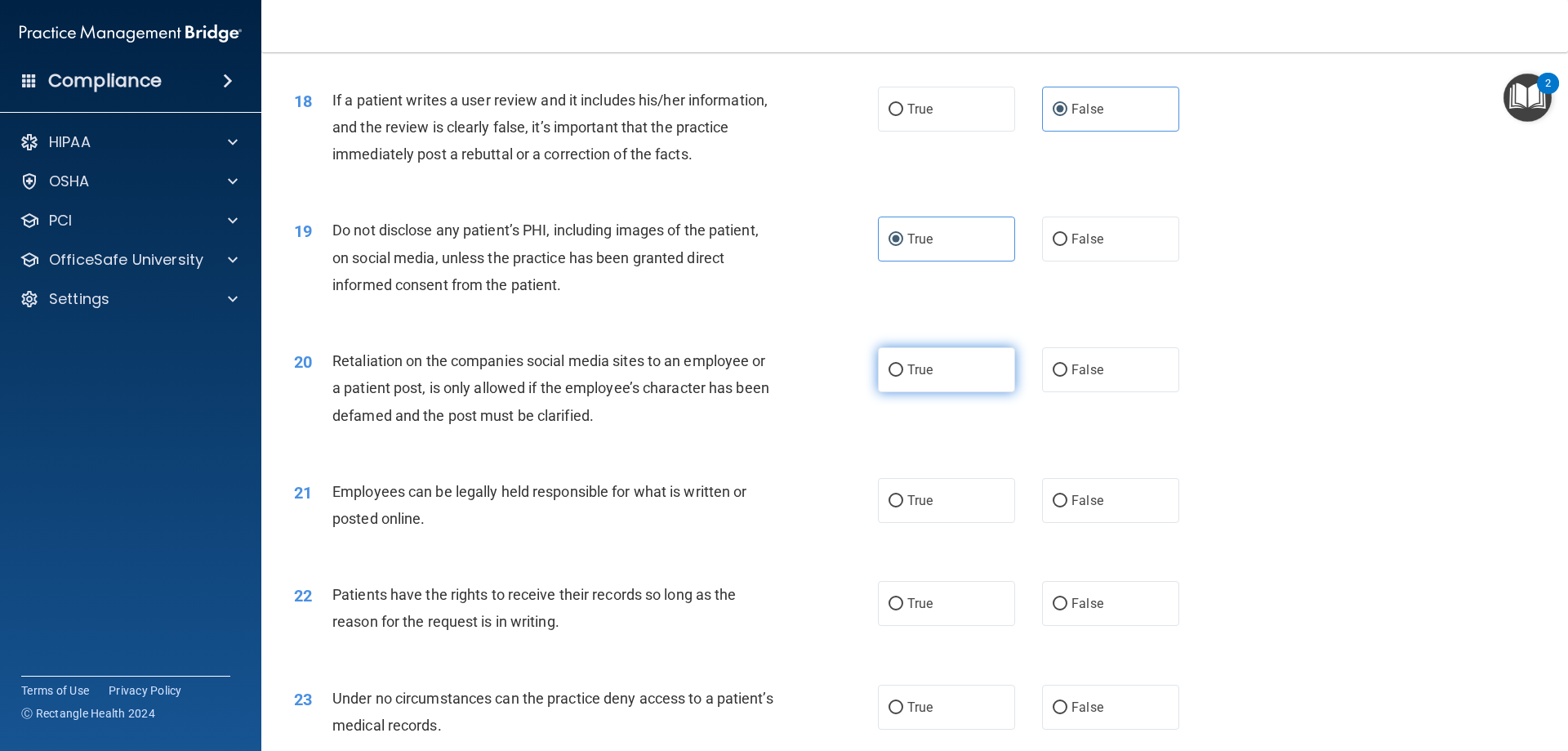
click at [966, 392] on label "True" at bounding box center [947, 370] width 138 height 45
click at [904, 377] on input "True" at bounding box center [896, 371] width 14 height 13
radio input "true"
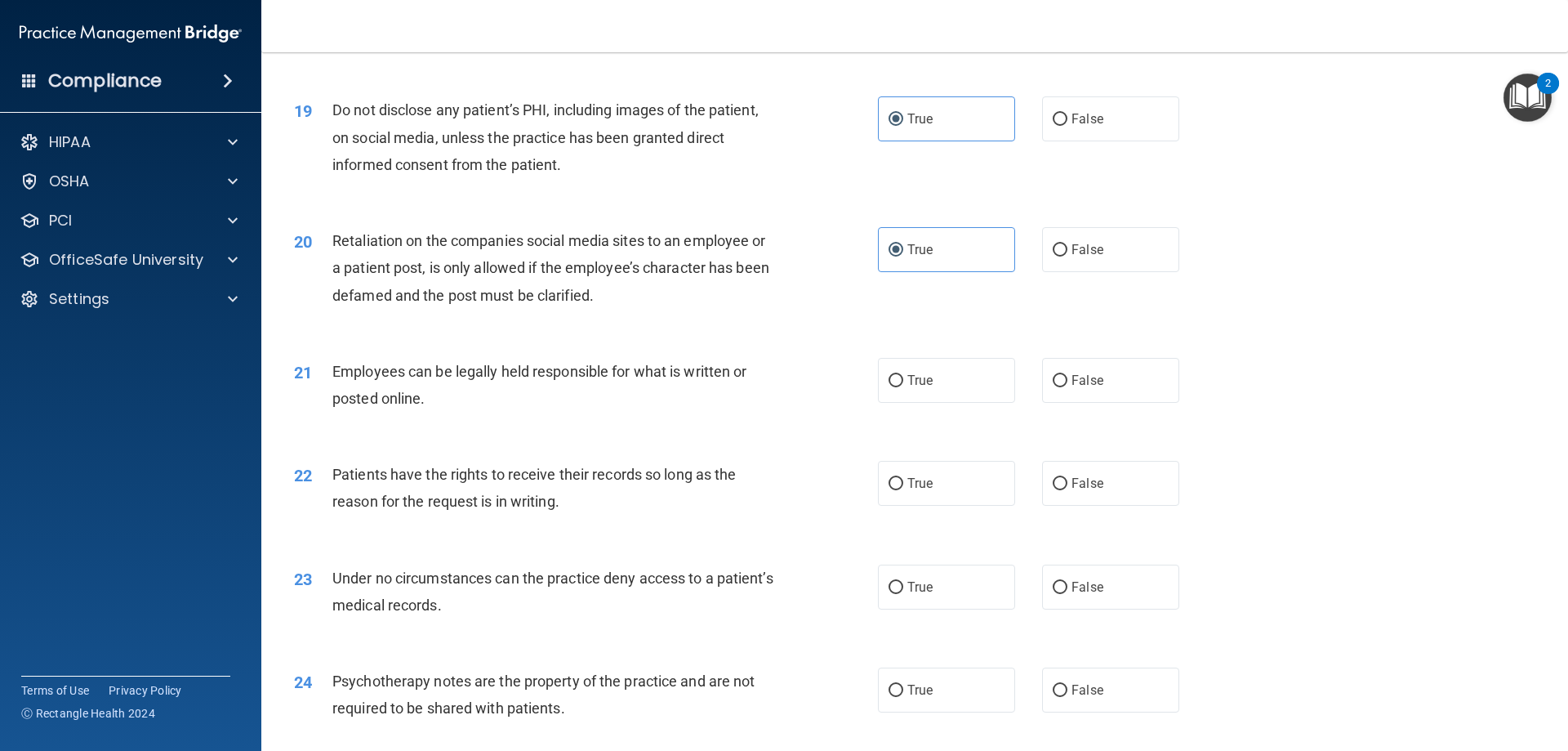
scroll to position [2450, 0]
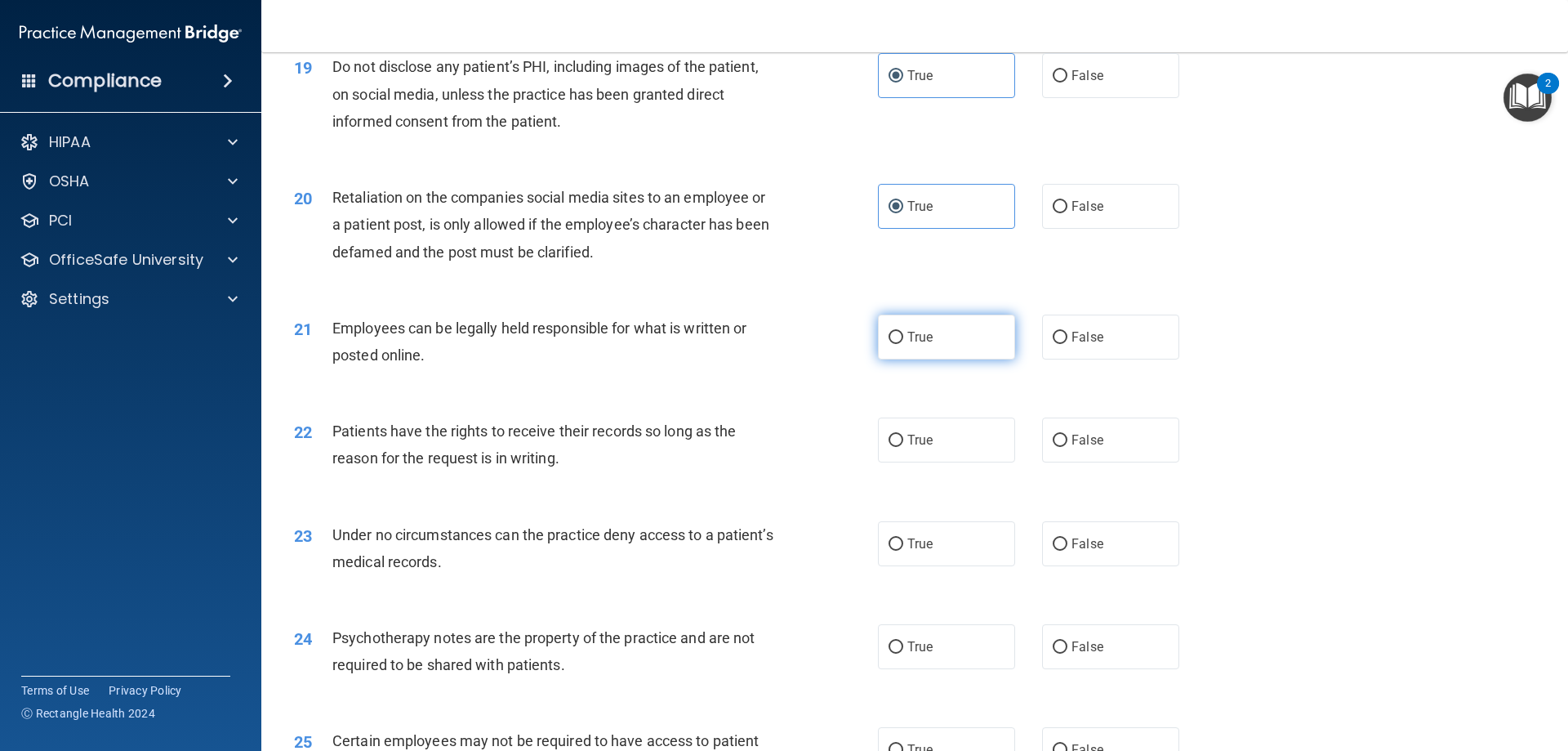
click at [998, 360] on label "True" at bounding box center [947, 337] width 138 height 45
click at [904, 344] on input "True" at bounding box center [896, 338] width 14 height 13
radio input "true"
click at [1074, 229] on label "False" at bounding box center [1111, 206] width 138 height 45
click at [1068, 213] on input "False" at bounding box center [1060, 207] width 14 height 13
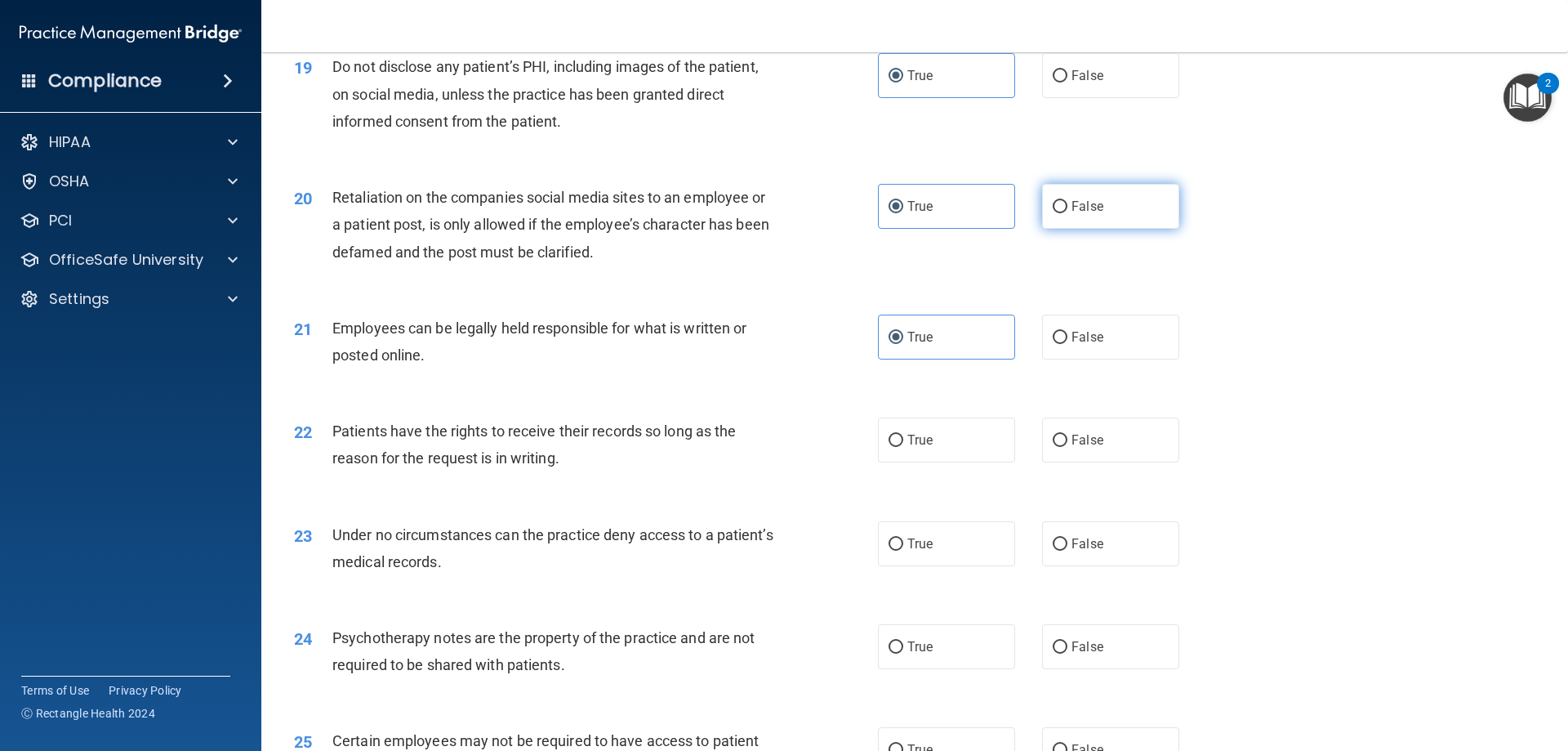
radio input "true"
radio input "false"
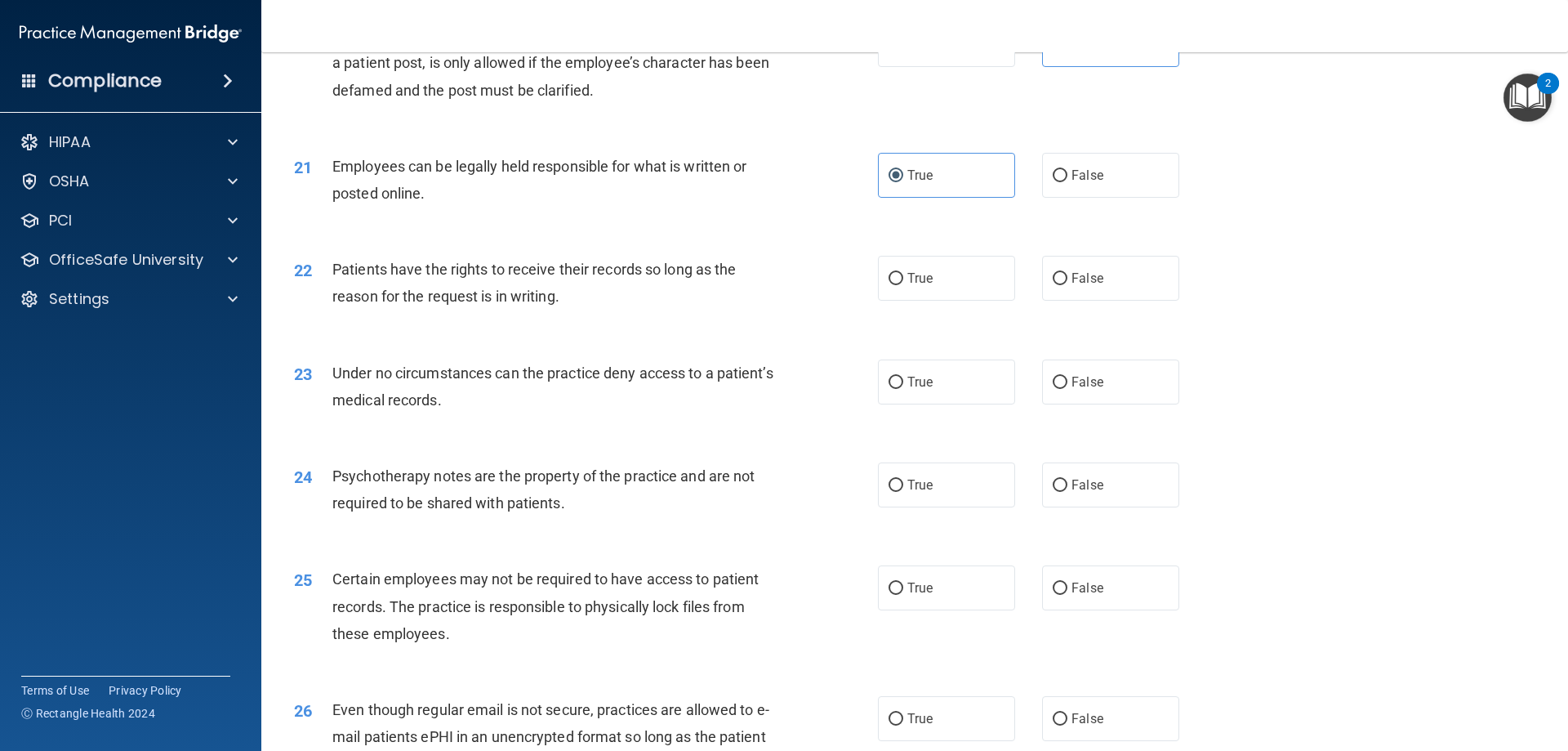
scroll to position [2614, 0]
click at [912, 299] on label "True" at bounding box center [947, 277] width 138 height 45
click at [904, 283] on input "True" at bounding box center [896, 278] width 14 height 13
radio input "true"
click at [1053, 388] on input "False" at bounding box center [1060, 381] width 14 height 13
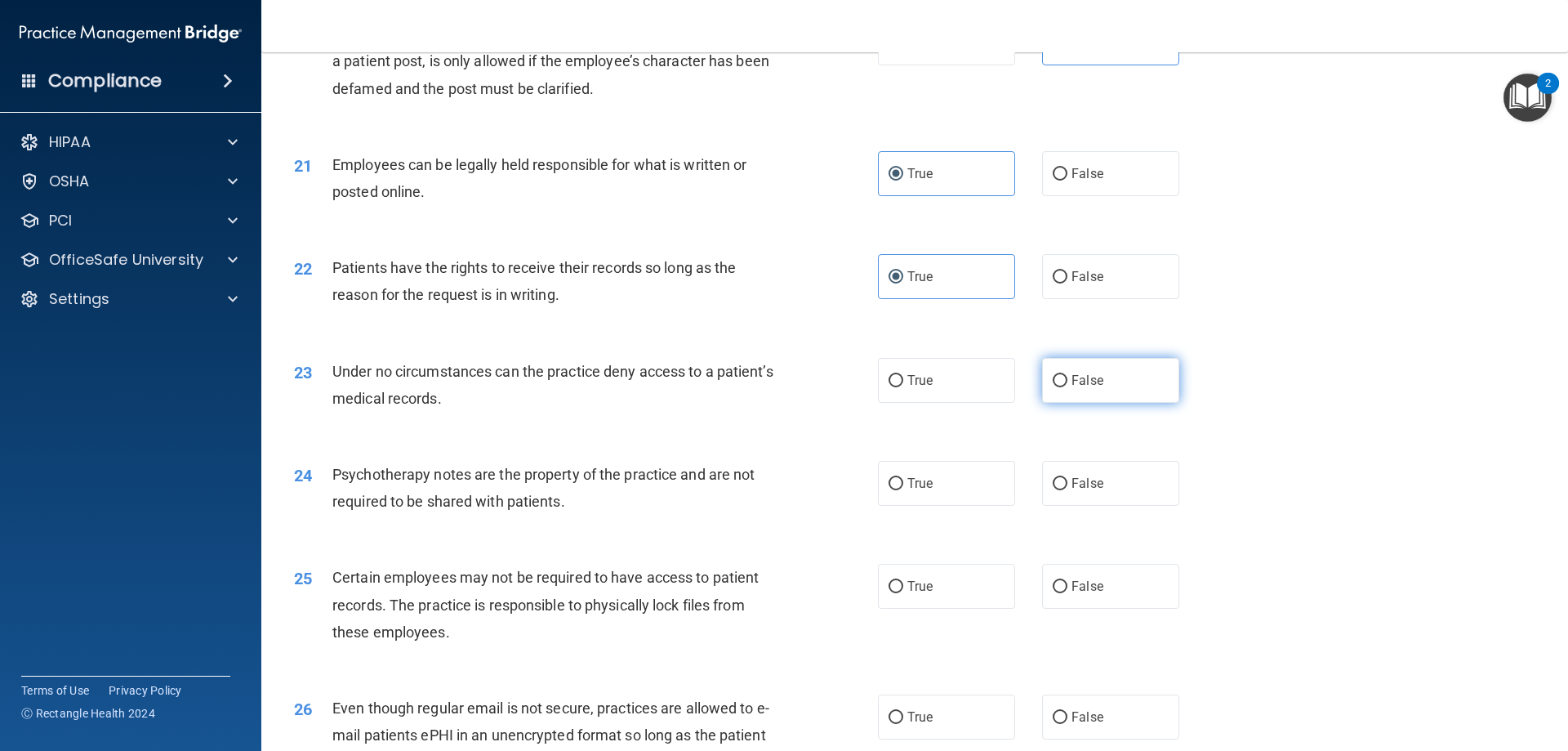
radio input "true"
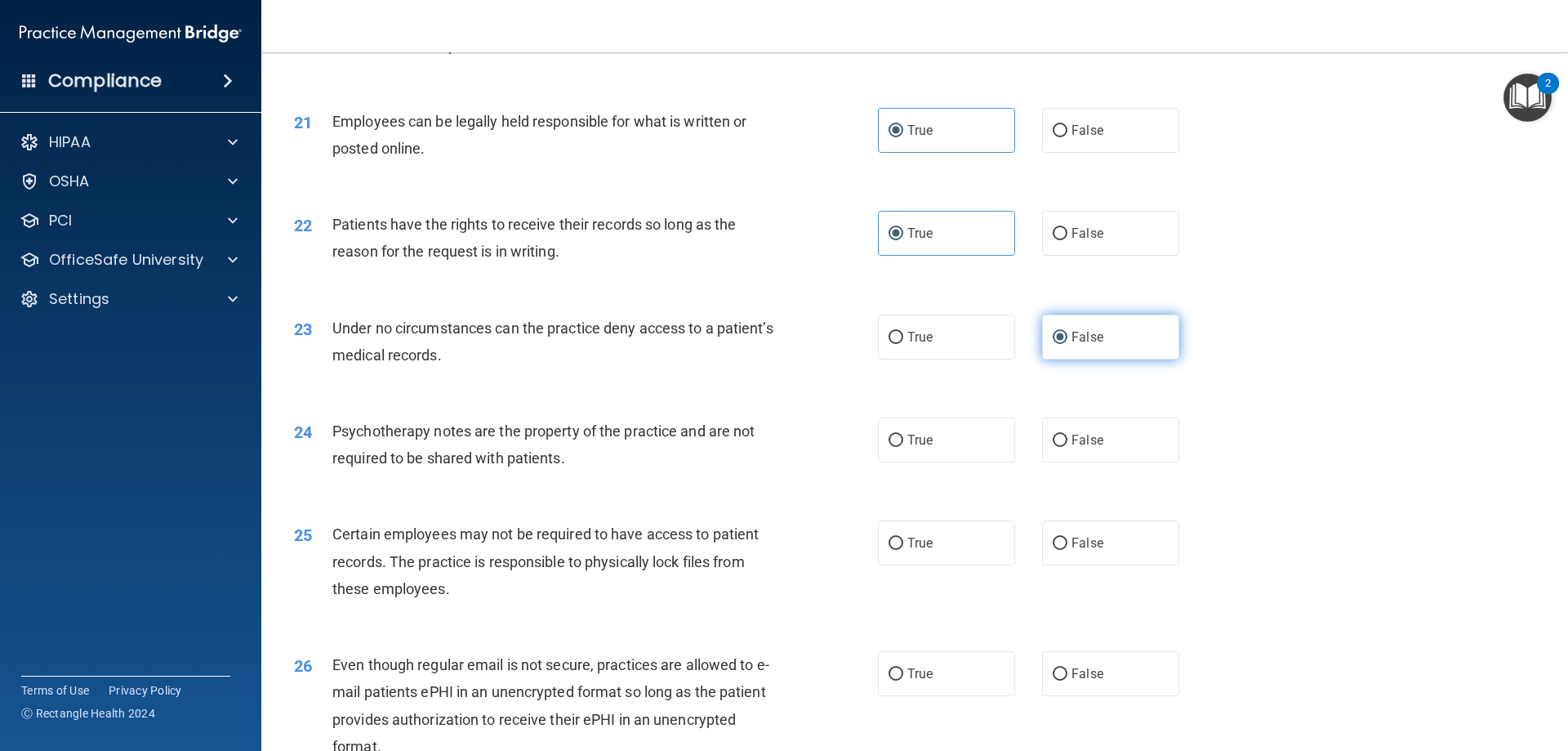
scroll to position [2696, 0]
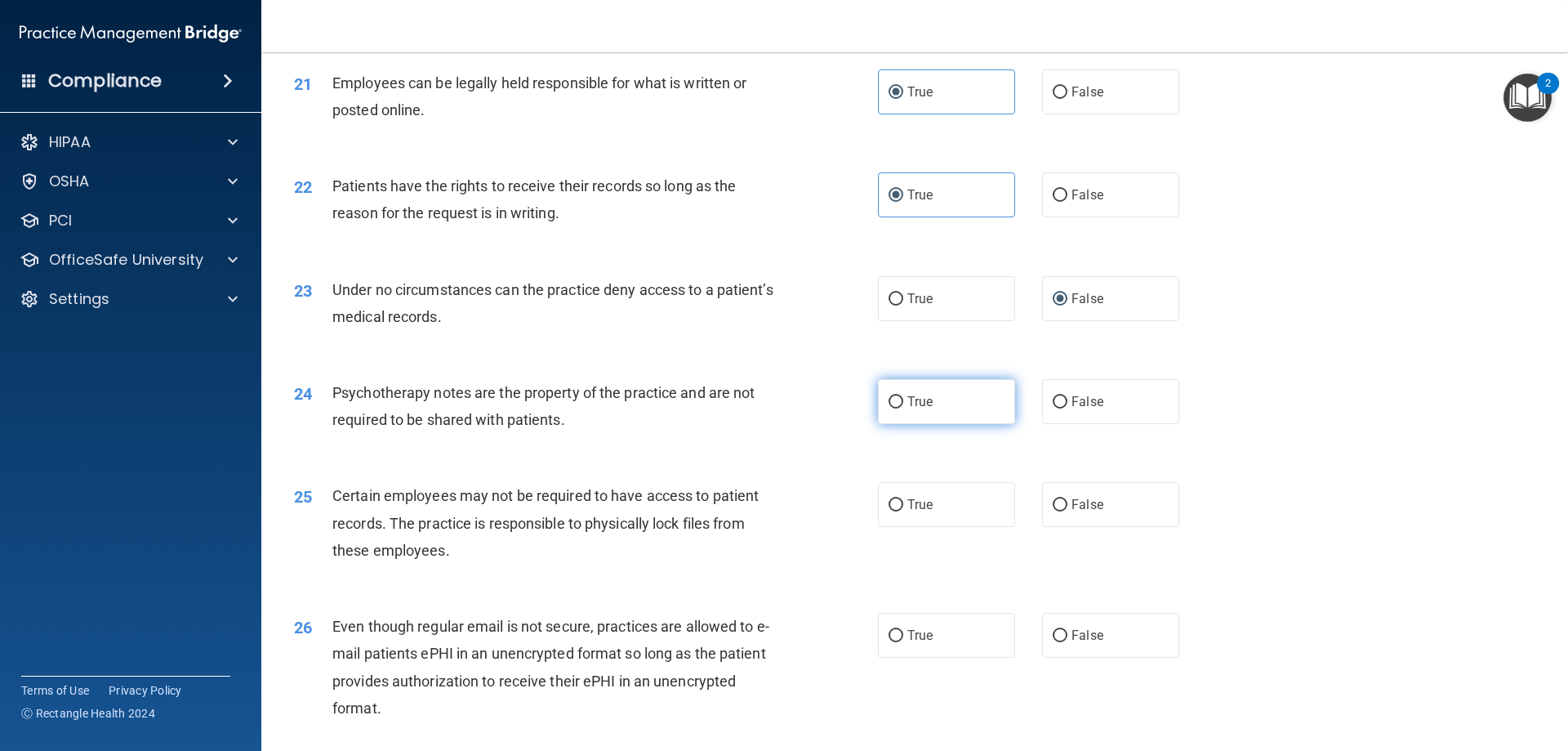
click at [934, 424] on label "True" at bounding box center [947, 401] width 138 height 45
click at [904, 408] on input "True" at bounding box center [896, 403] width 14 height 13
radio input "true"
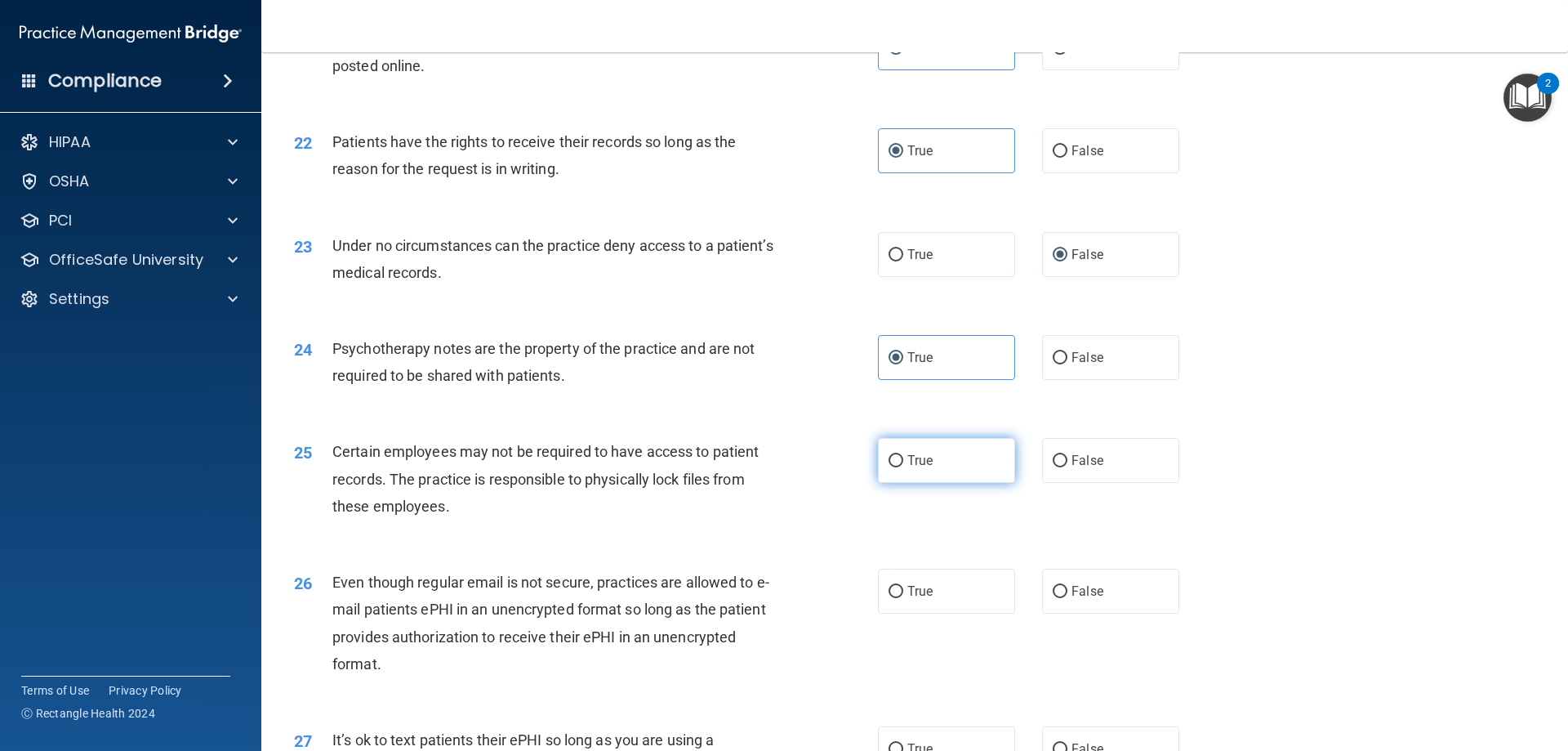
scroll to position [2777, 0]
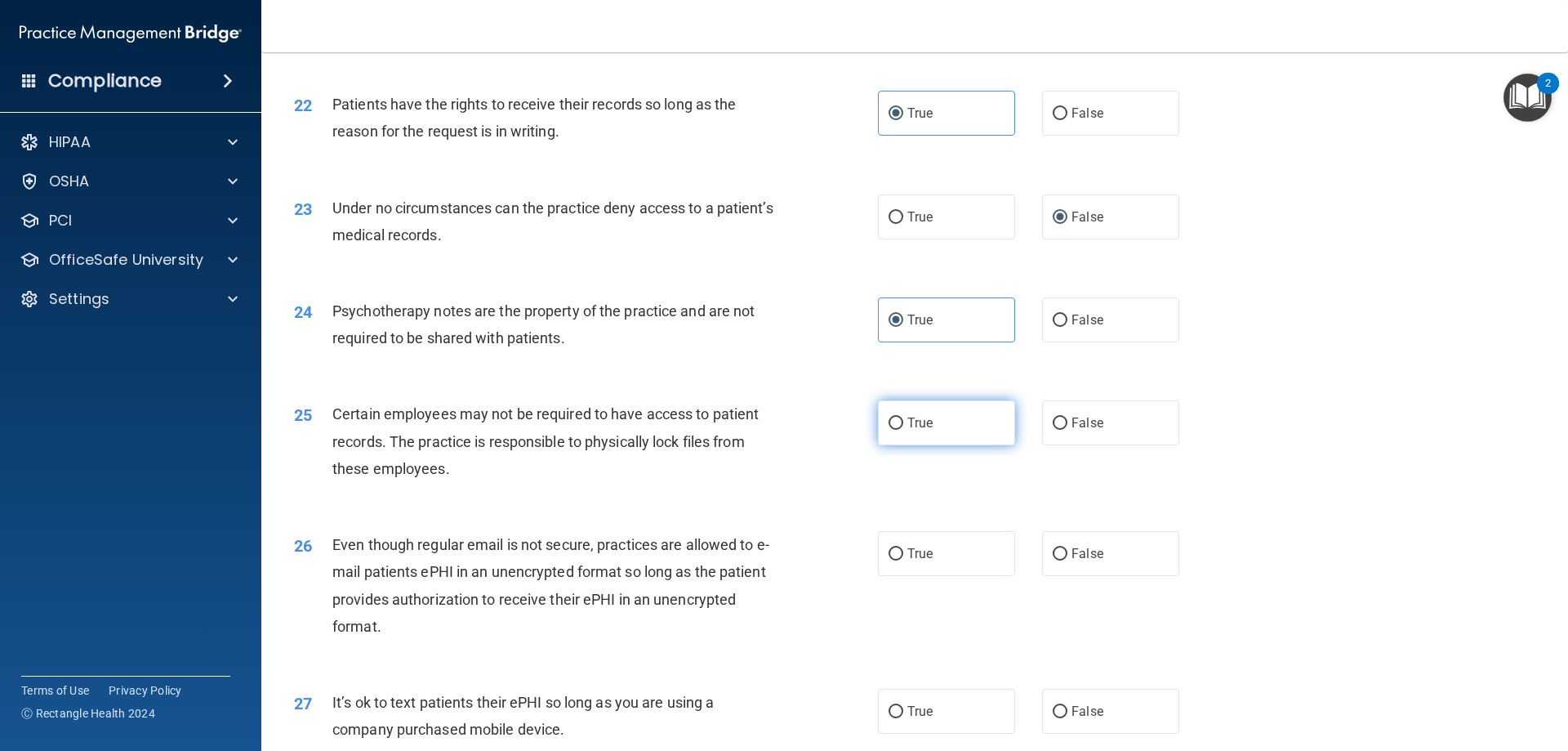
click at [936, 446] on label "True" at bounding box center [947, 422] width 138 height 45
click at [904, 430] on input "True" at bounding box center [896, 423] width 14 height 13
radio input "true"
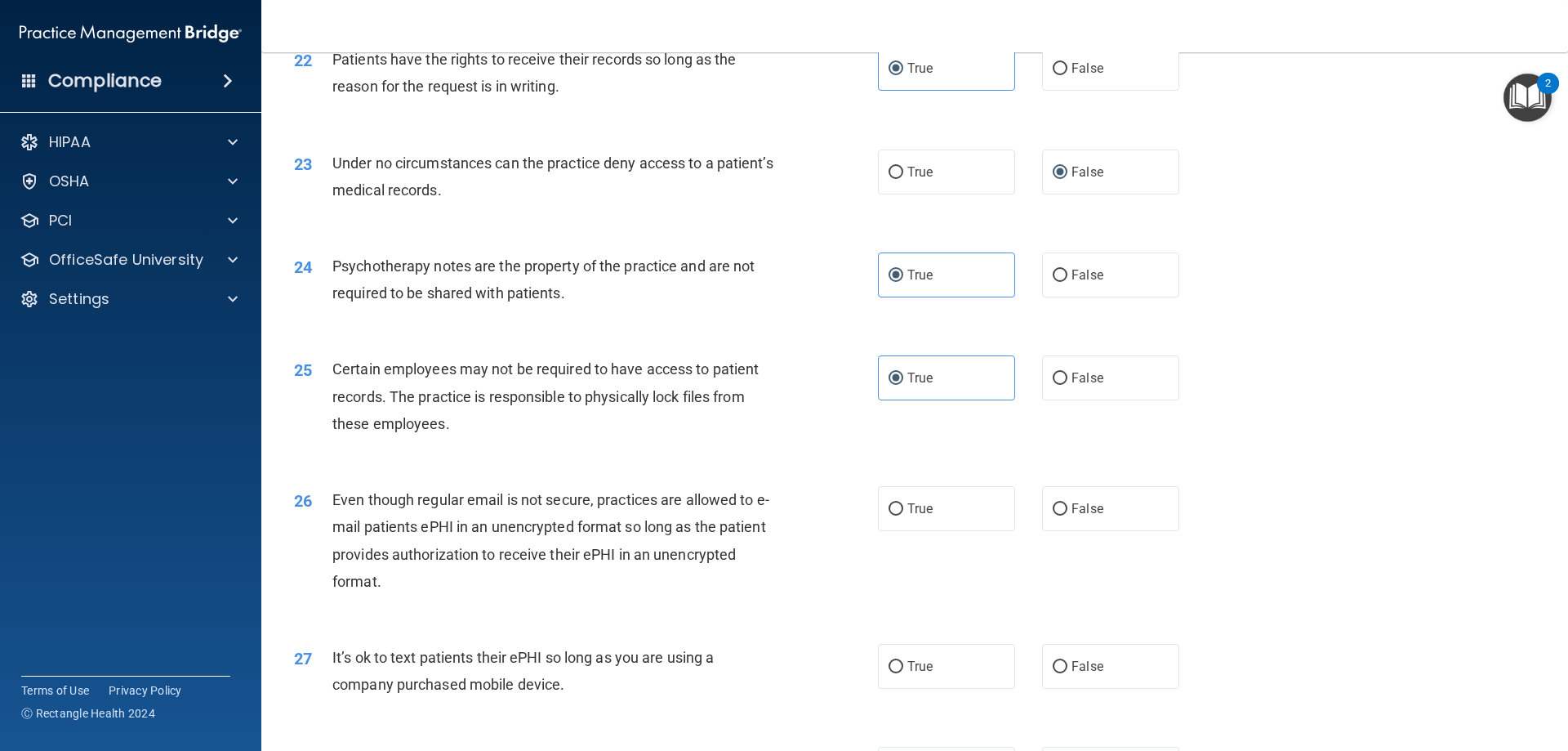
scroll to position [2859, 0]
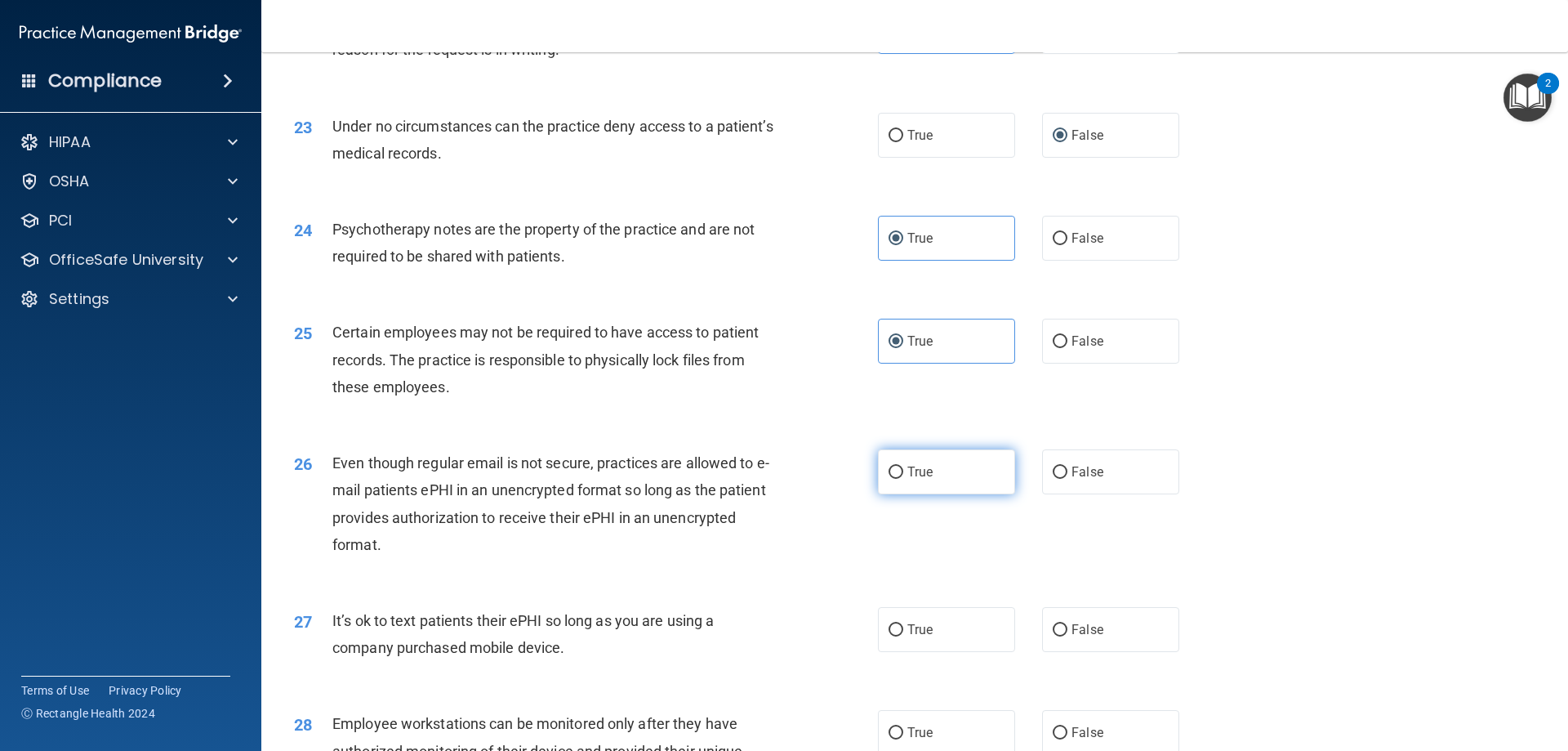
click at [913, 494] on label "True" at bounding box center [947, 471] width 138 height 45
click at [904, 479] on input "True" at bounding box center [896, 472] width 14 height 13
radio input "true"
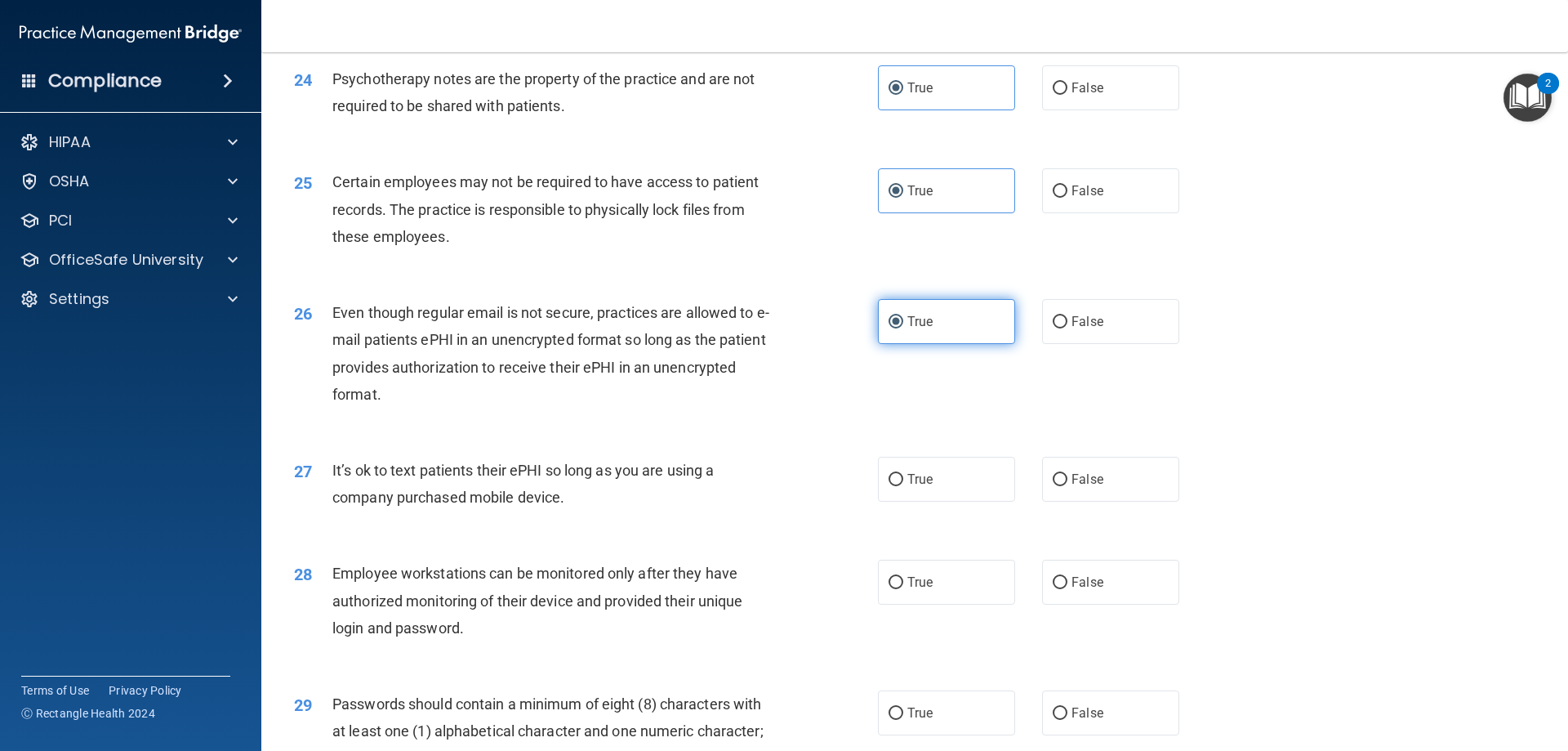
scroll to position [3104, 0]
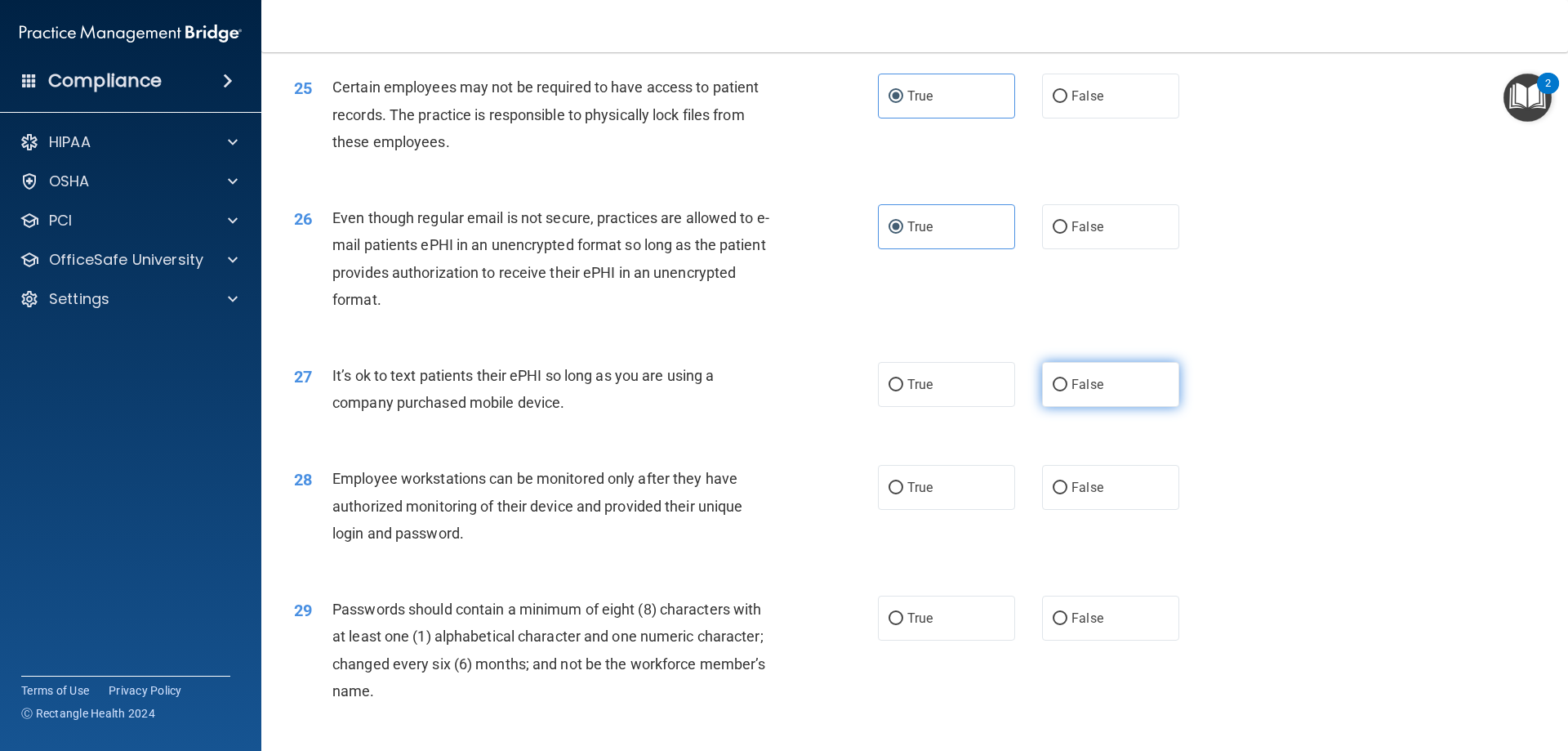
click at [1109, 407] on label "False" at bounding box center [1111, 384] width 138 height 45
click at [1068, 391] on input "False" at bounding box center [1060, 385] width 14 height 13
radio input "true"
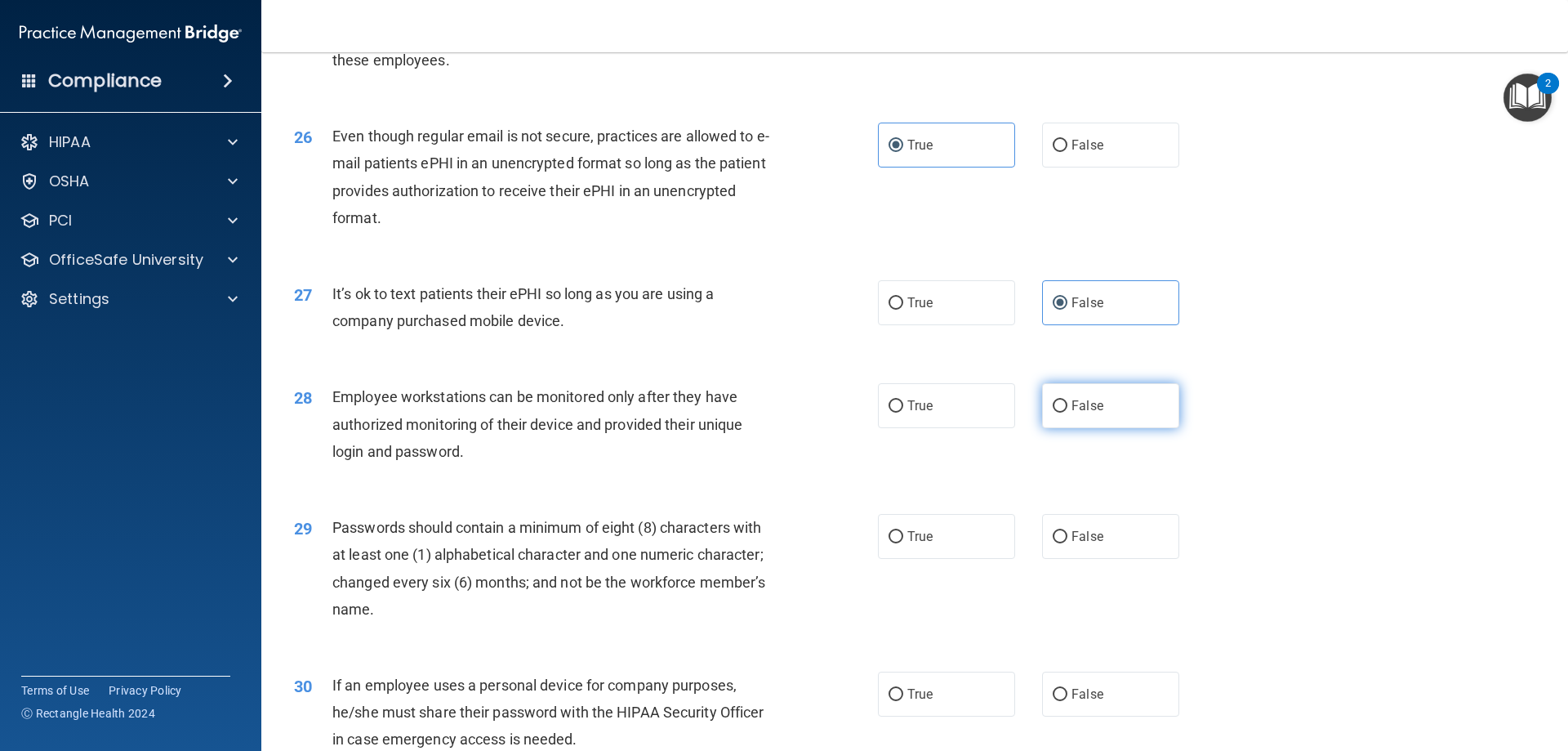
click at [1070, 428] on label "False" at bounding box center [1111, 405] width 138 height 45
click at [1068, 413] on input "False" at bounding box center [1060, 406] width 14 height 13
radio input "true"
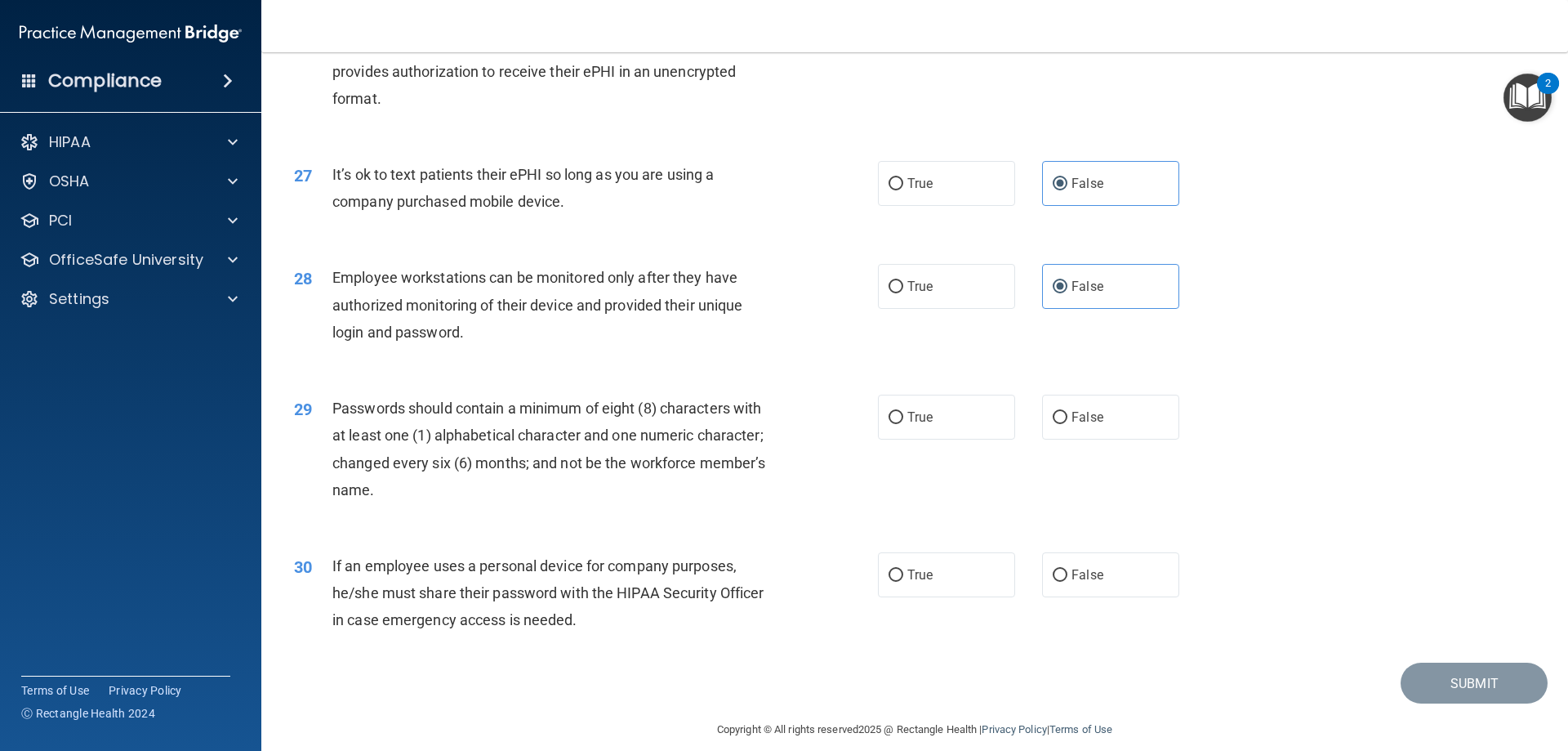
scroll to position [3350, 0]
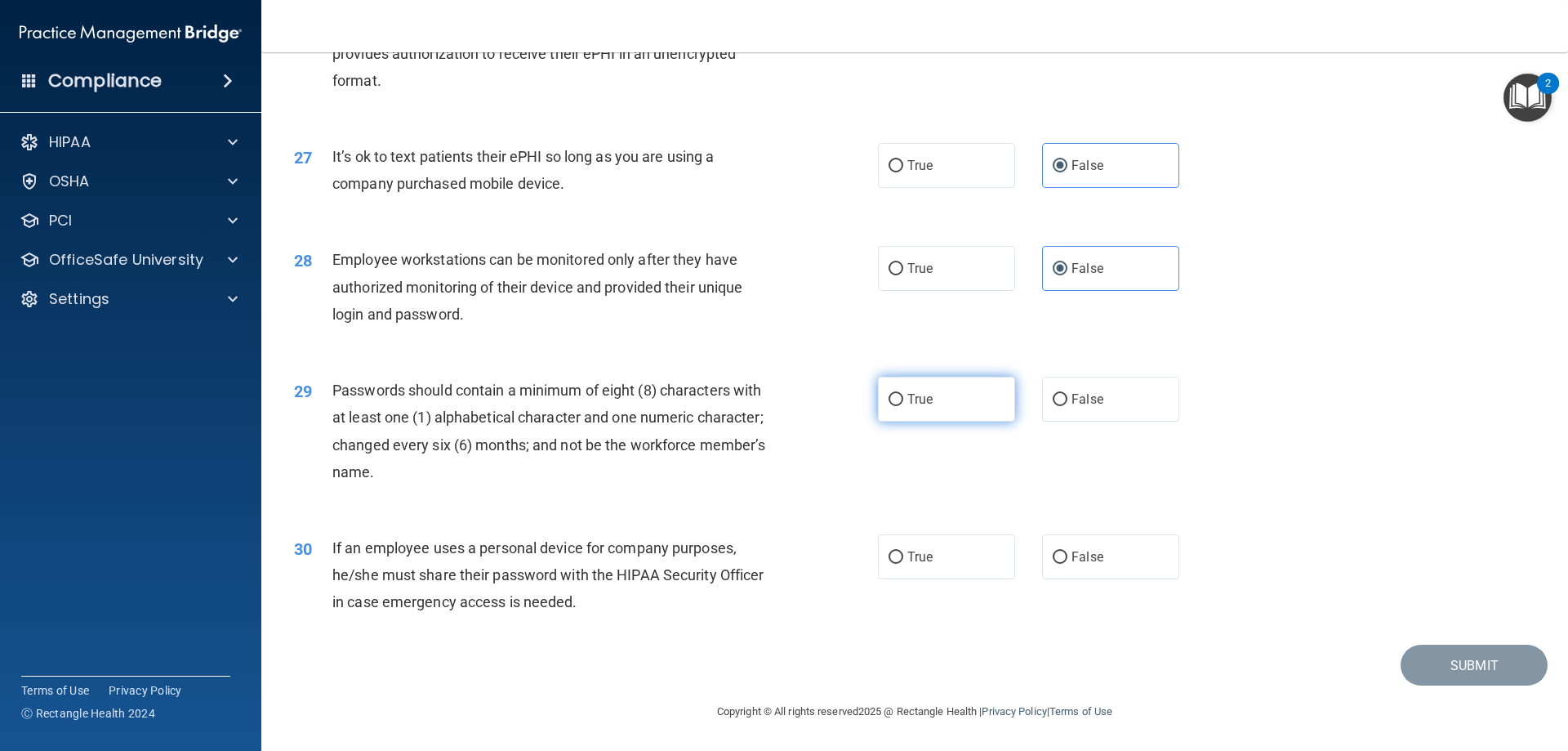
click at [916, 416] on label "True" at bounding box center [947, 399] width 138 height 45
click at [904, 406] on input "True" at bounding box center [896, 400] width 14 height 13
radio input "true"
click at [1066, 574] on label "False" at bounding box center [1111, 556] width 138 height 45
click at [1066, 563] on input "False" at bounding box center [1060, 558] width 14 height 13
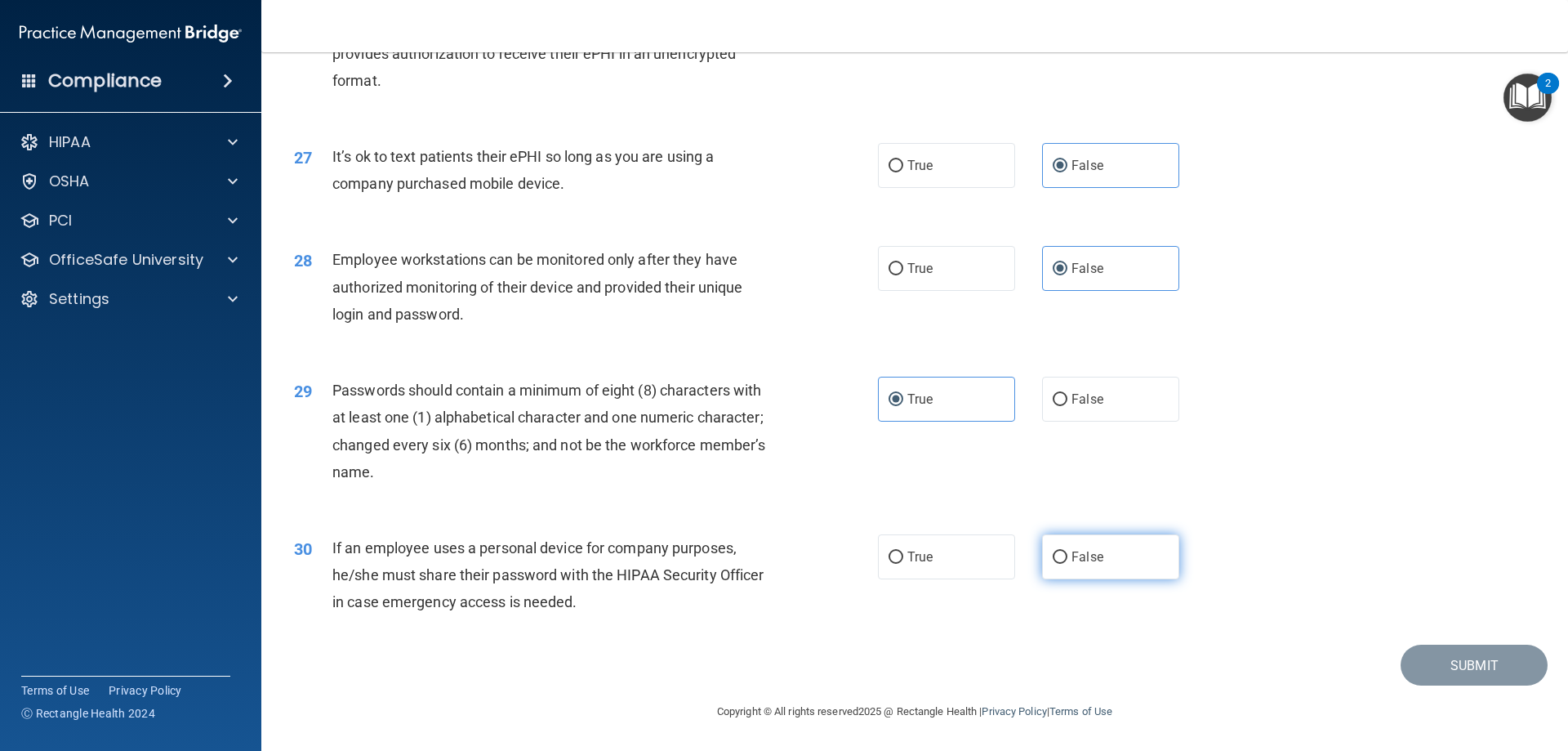
radio input "true"
click at [1467, 678] on button "Submit" at bounding box center [1474, 665] width 147 height 42
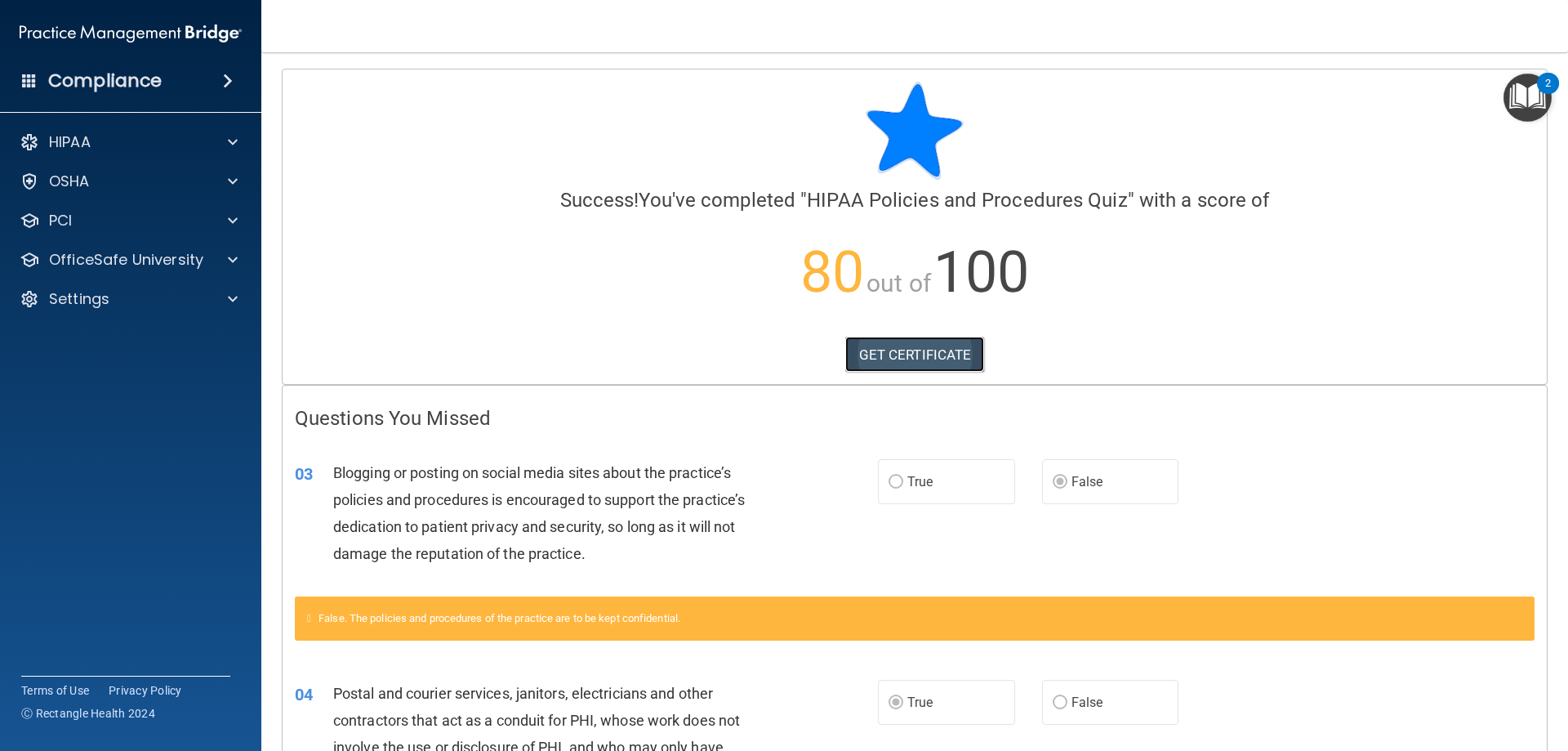
click at [918, 362] on link "GET CERTIFICATE" at bounding box center [915, 355] width 139 height 36
click at [226, 229] on div at bounding box center [230, 221] width 41 height 20
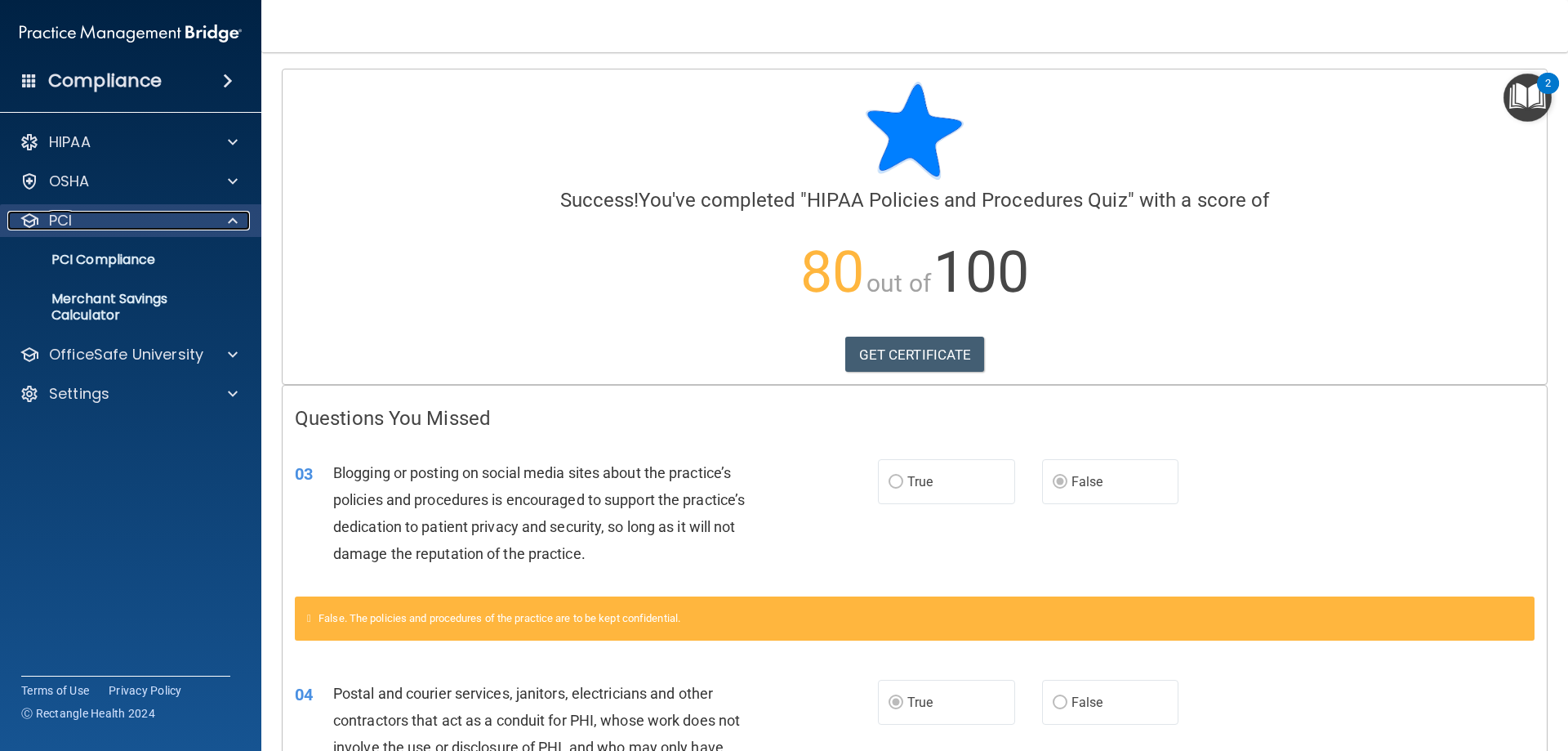
click at [224, 226] on div at bounding box center [230, 221] width 41 height 20
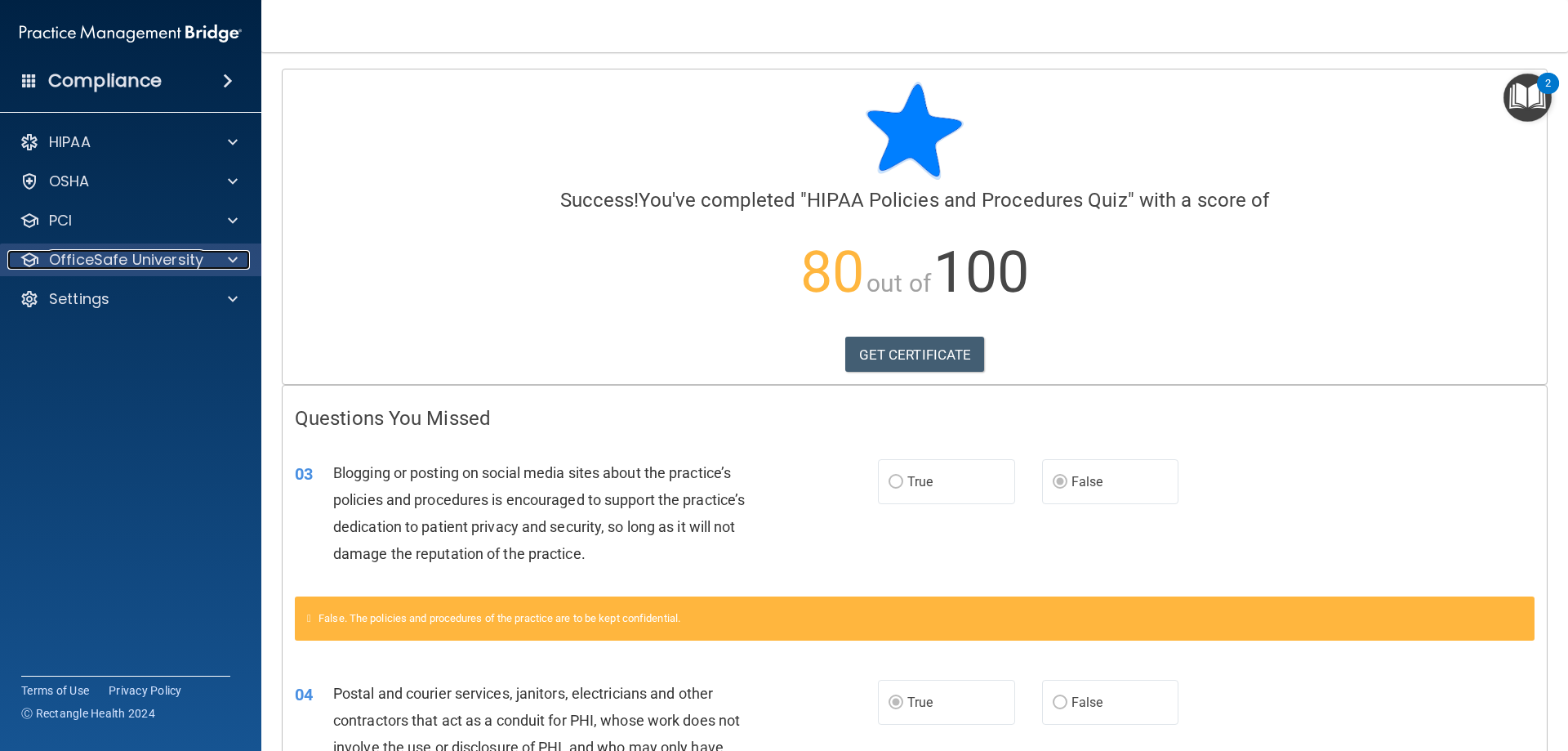
click at [227, 269] on div at bounding box center [230, 260] width 41 height 20
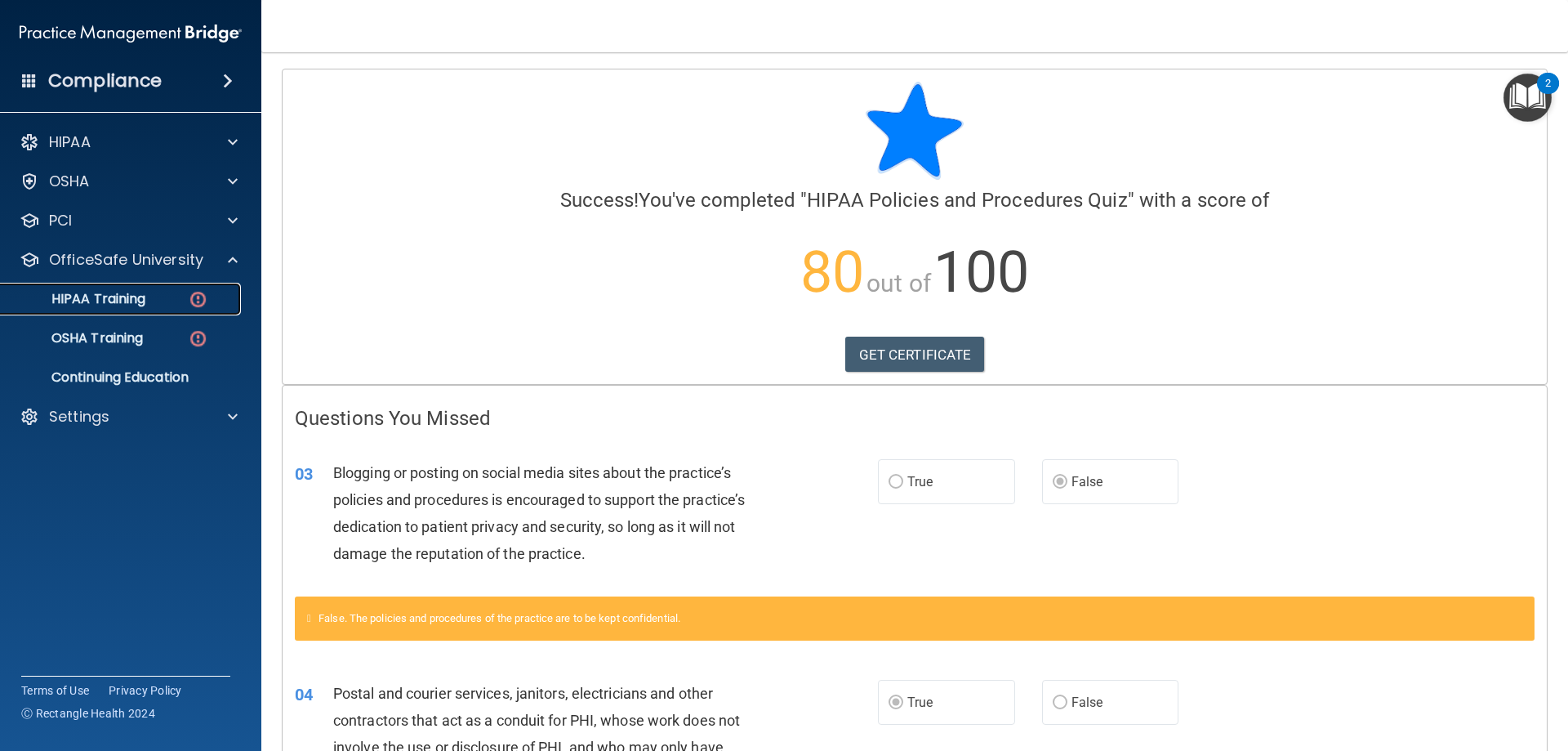
click at [141, 292] on p "HIPAA Training" at bounding box center [78, 299] width 135 height 16
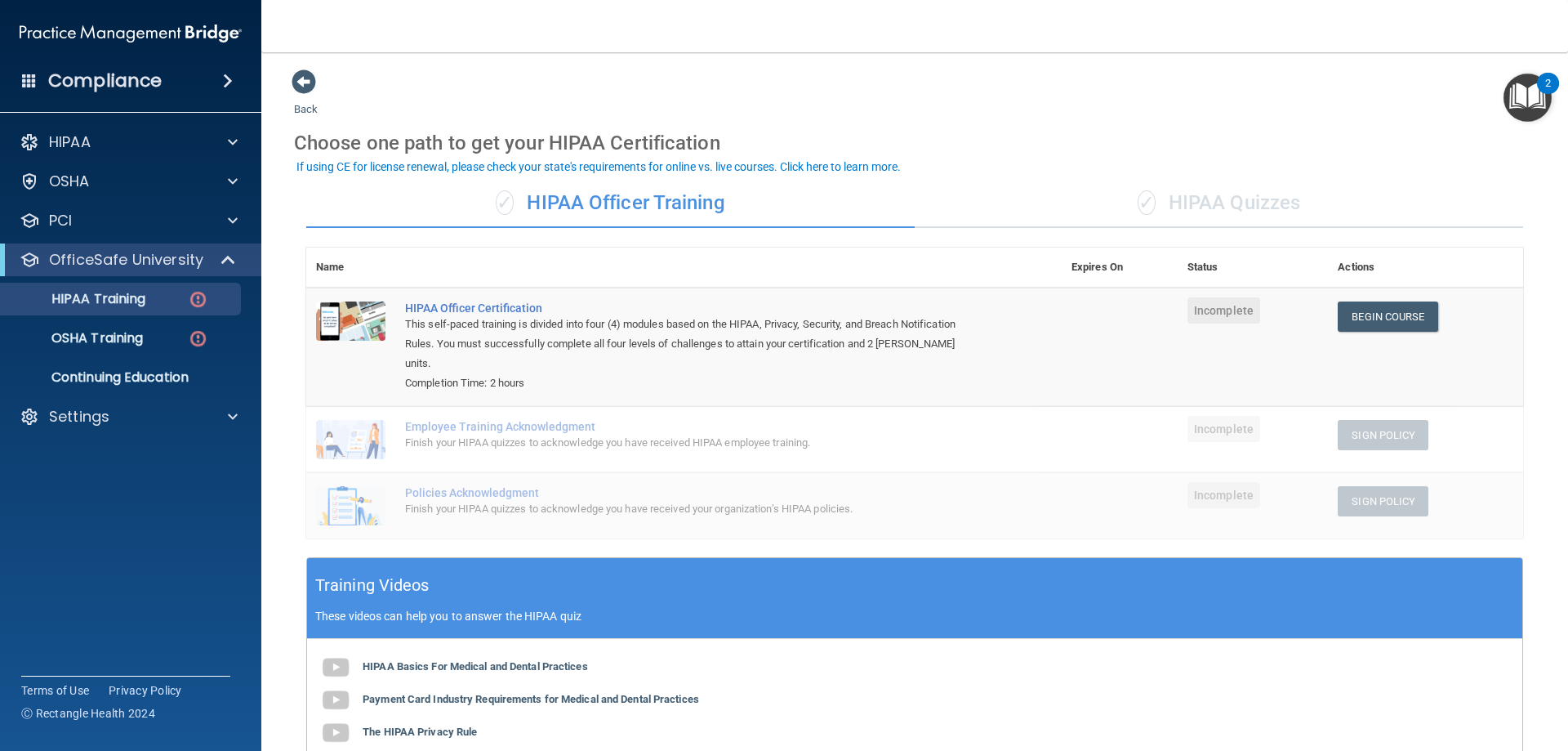
click at [1238, 198] on div "✓ HIPAA Quizzes" at bounding box center [1220, 203] width 609 height 49
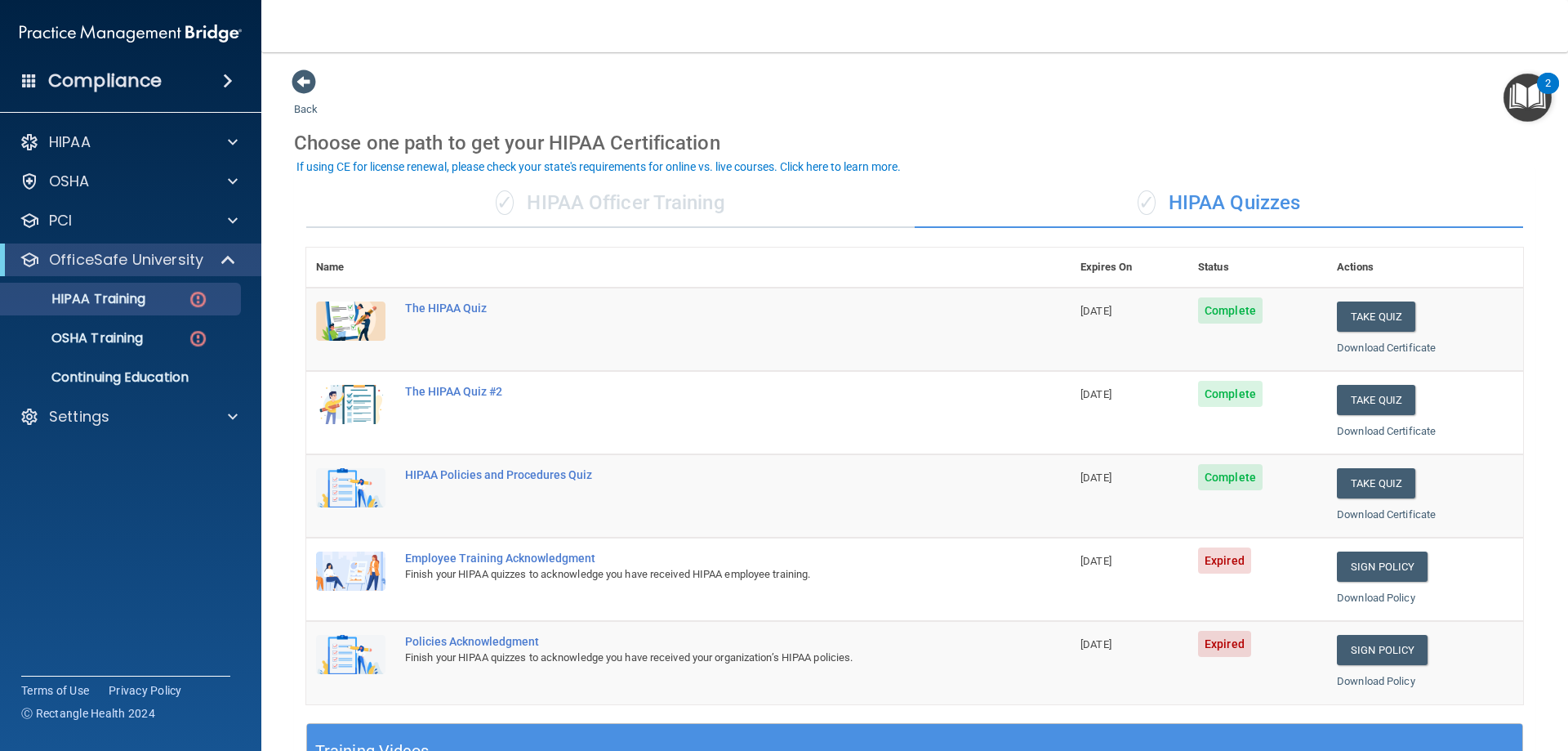
scroll to position [81, 0]
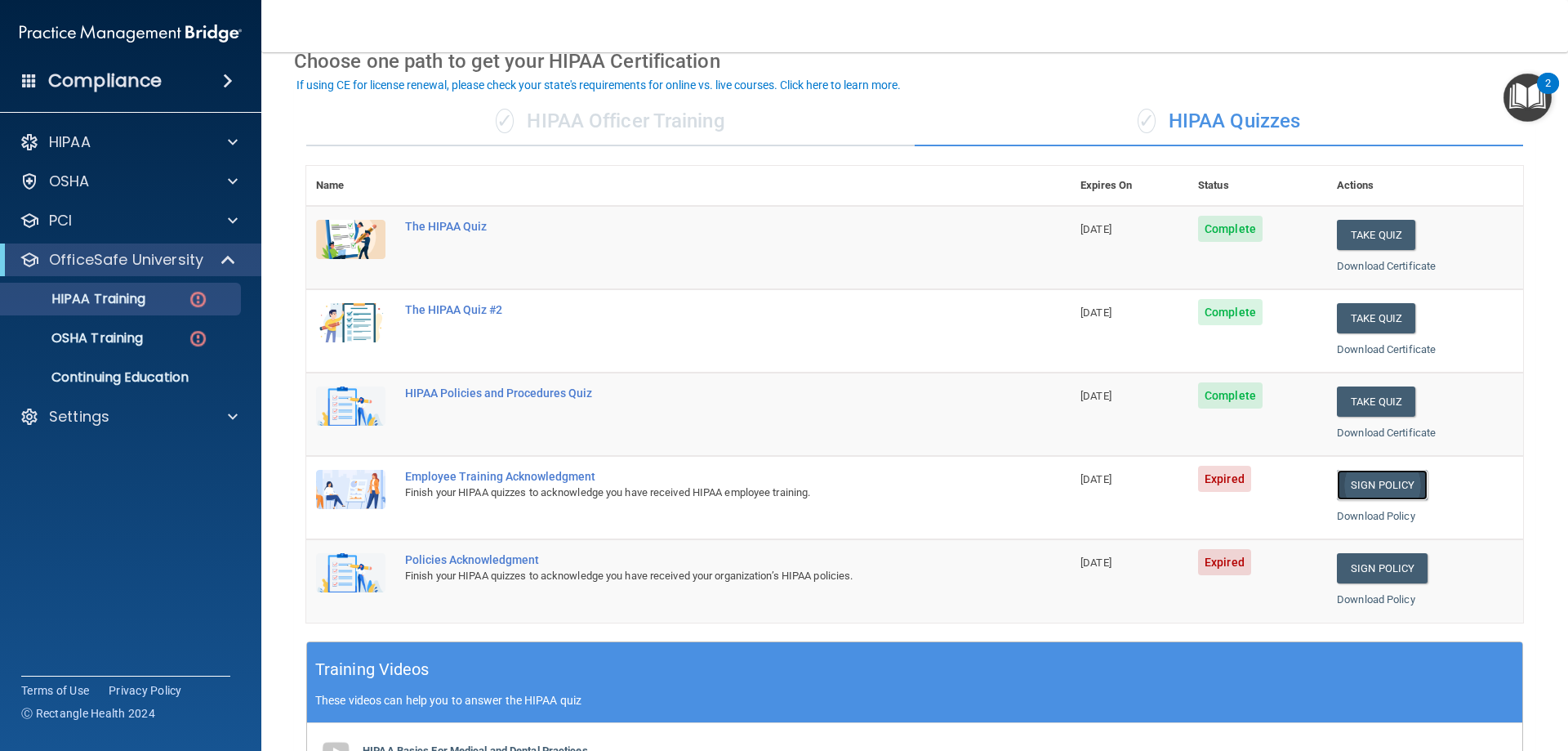
click at [1354, 484] on link "Sign Policy" at bounding box center [1383, 485] width 91 height 30
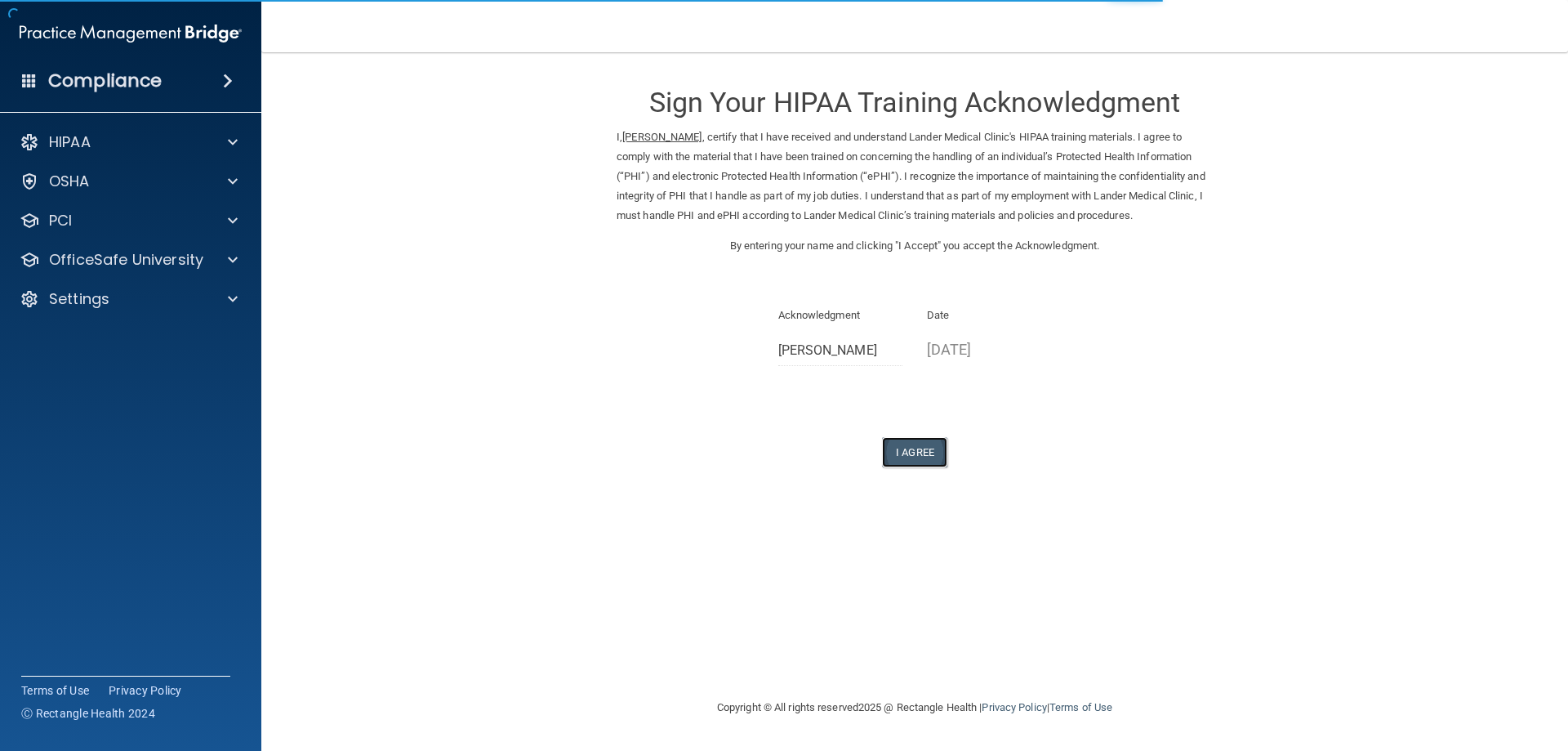
click at [890, 461] on button "I Agree" at bounding box center [914, 452] width 65 height 30
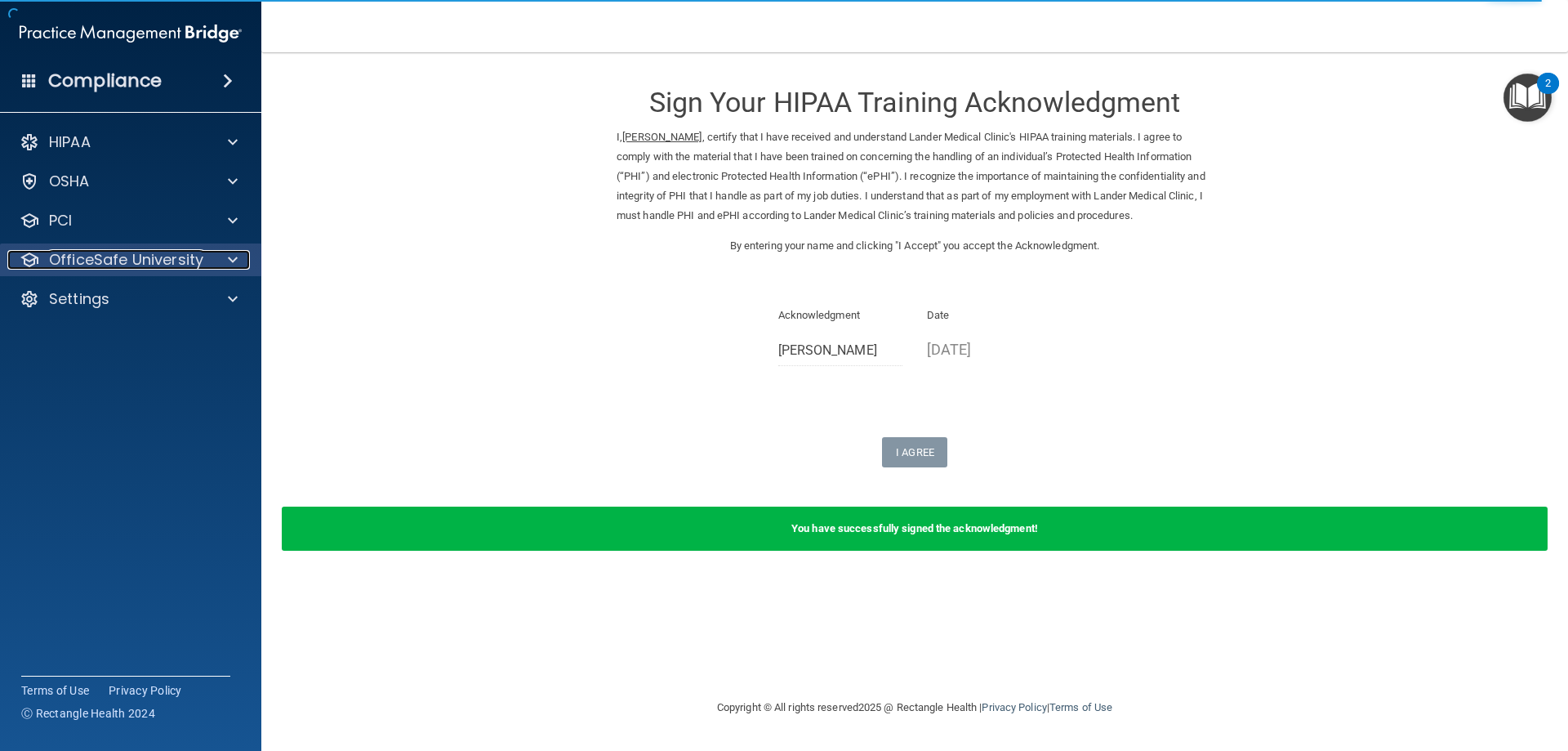
click at [230, 259] on span at bounding box center [232, 260] width 10 height 20
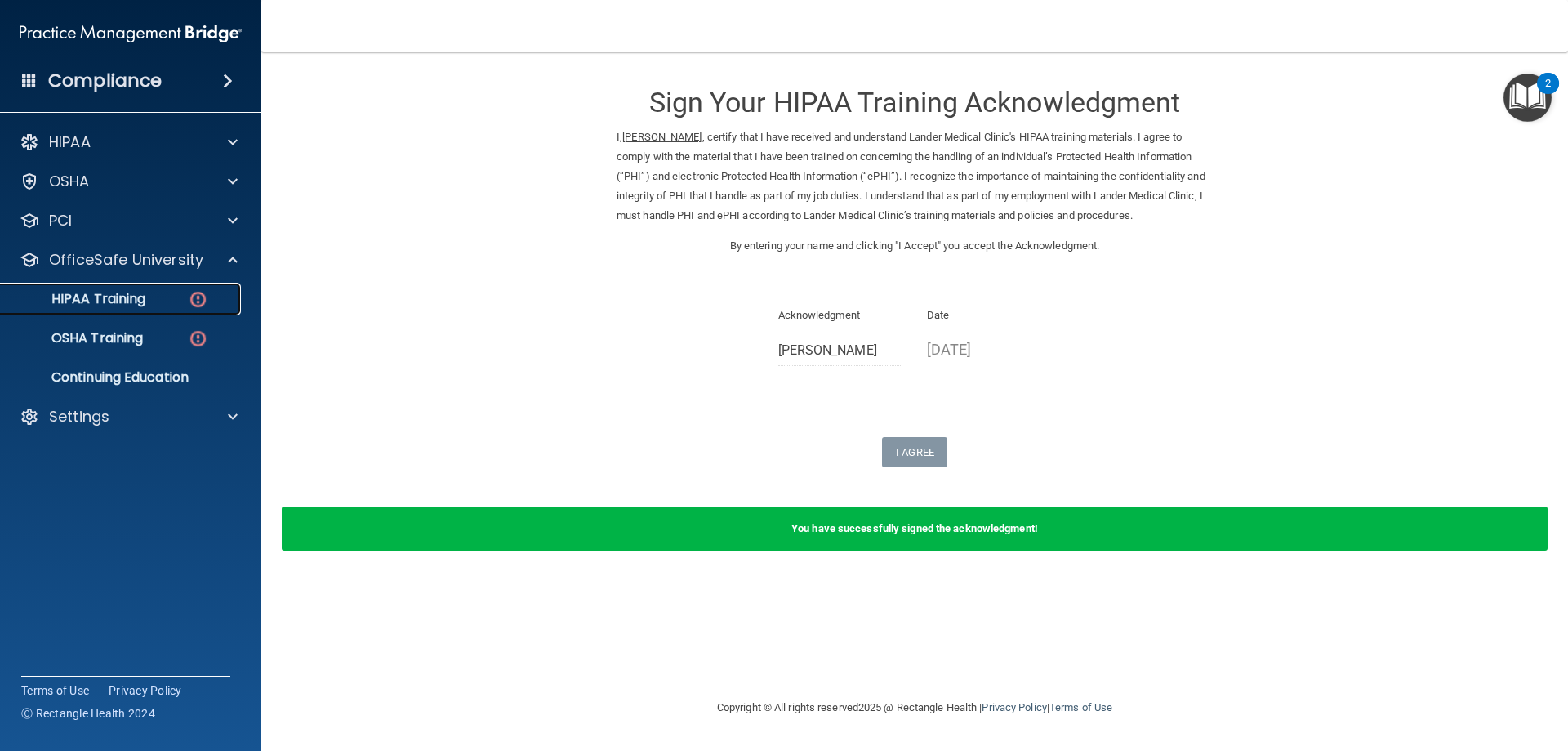
click at [179, 303] on div "HIPAA Training" at bounding box center [122, 299] width 223 height 16
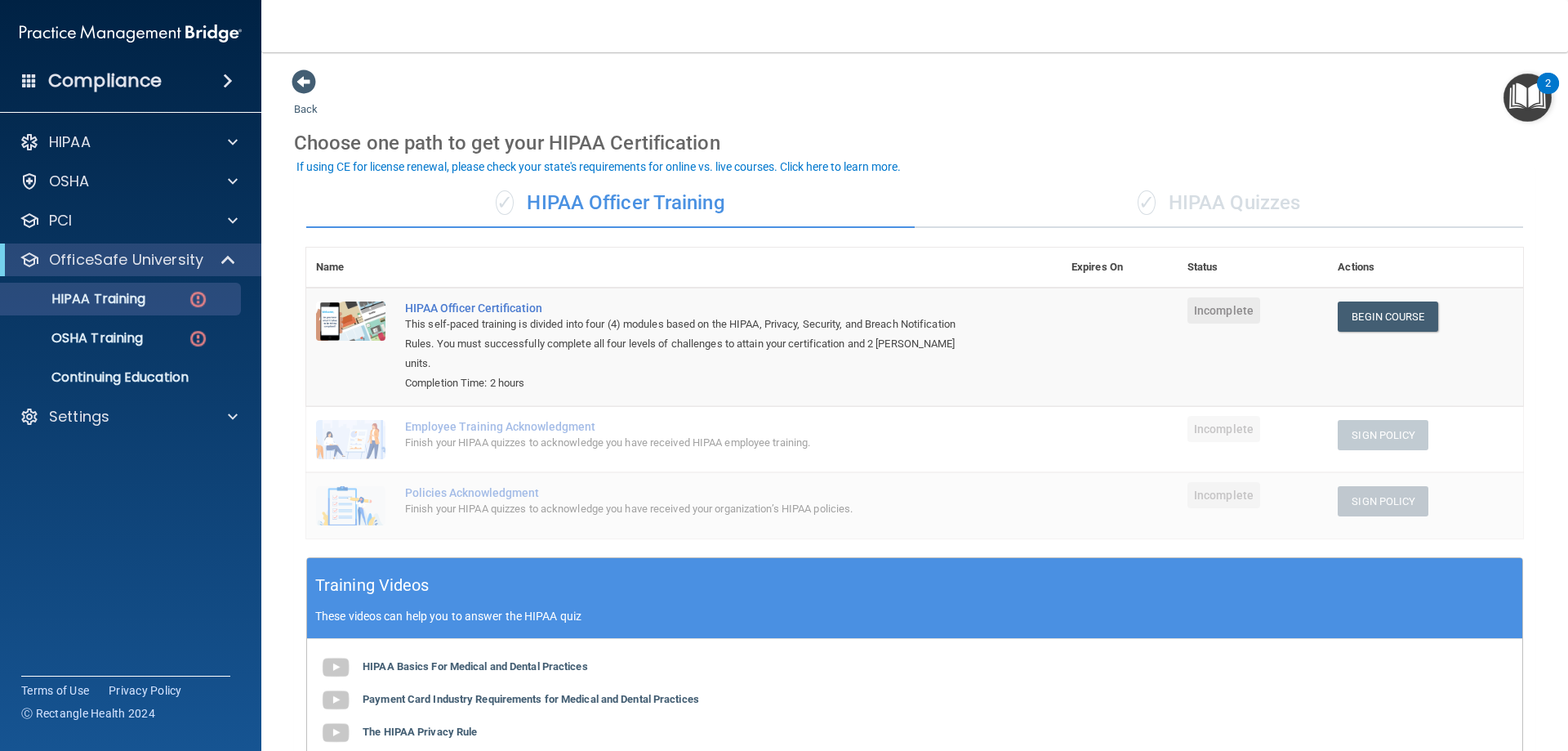
click at [1168, 195] on div "✓ HIPAA Quizzes" at bounding box center [1220, 203] width 609 height 49
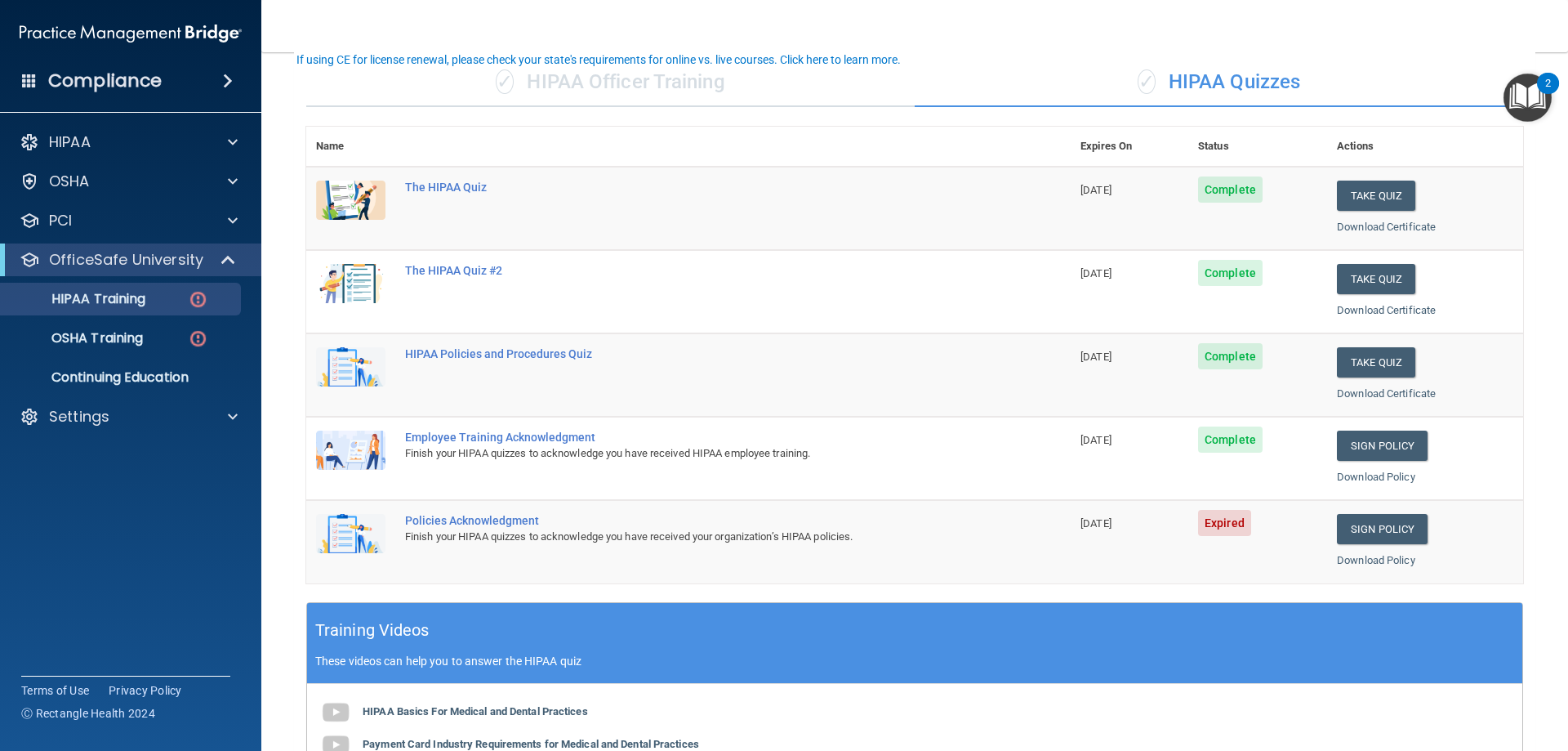
scroll to position [163, 0]
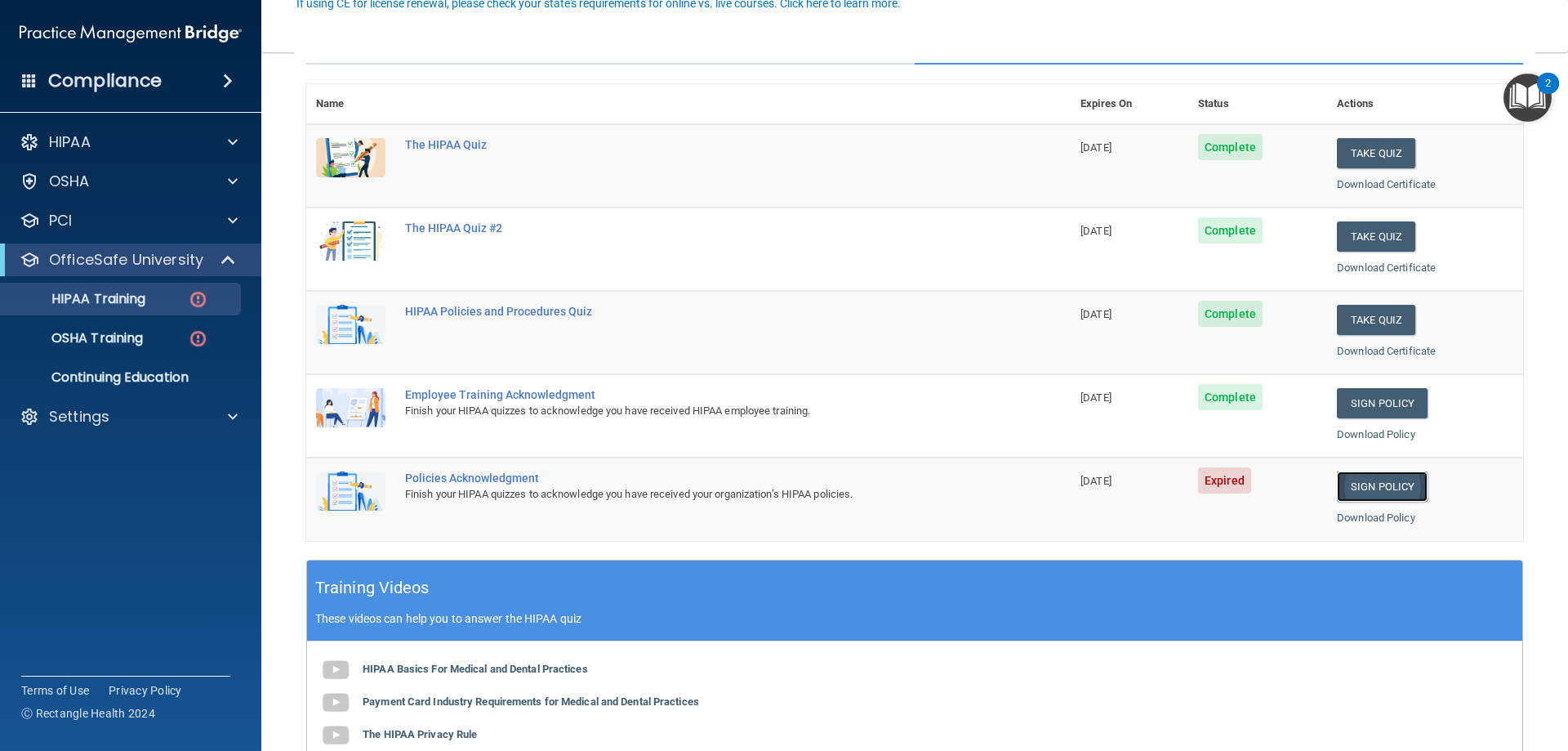
click at [1363, 493] on link "Sign Policy" at bounding box center [1383, 487] width 91 height 30
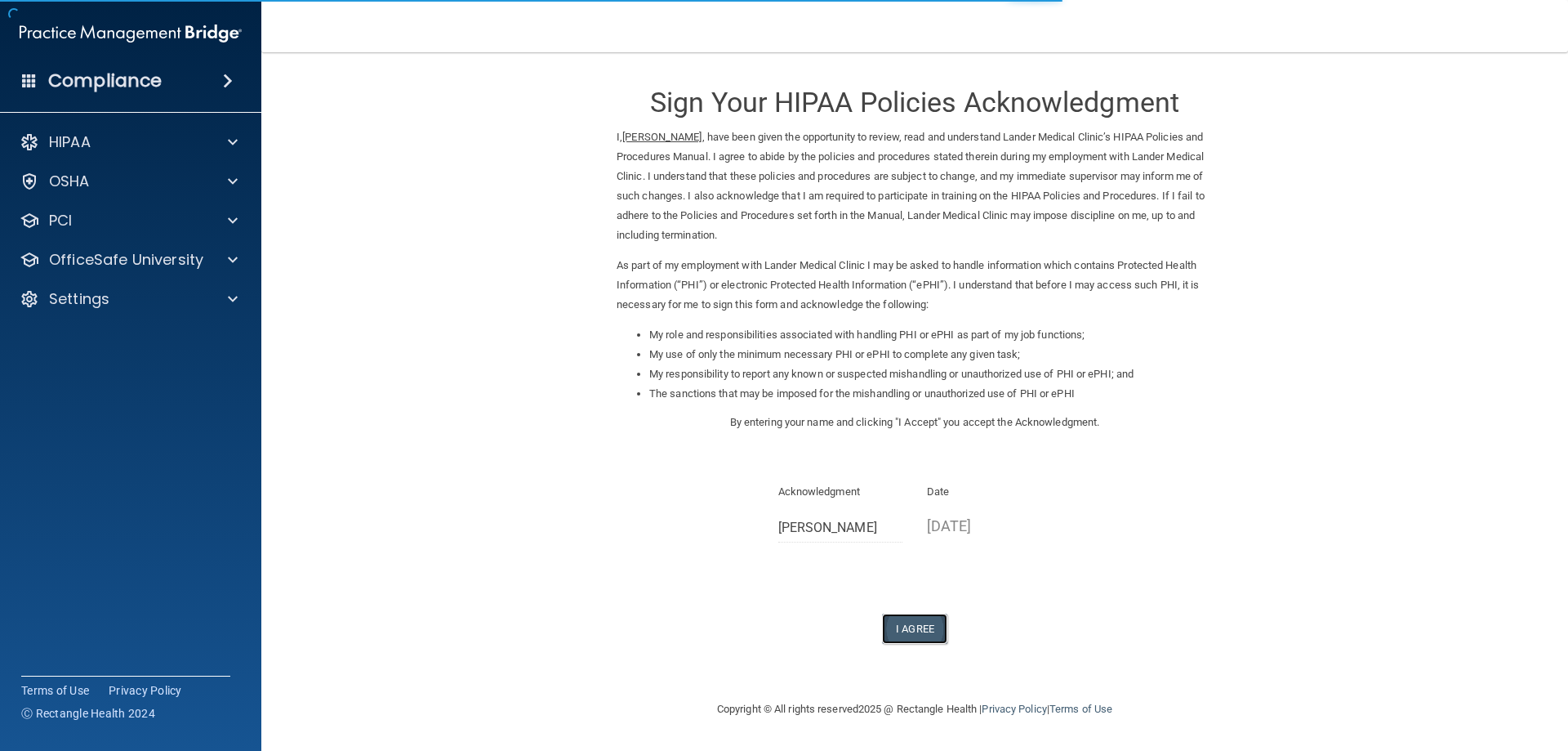
click at [917, 626] on button "I Agree" at bounding box center [914, 629] width 65 height 30
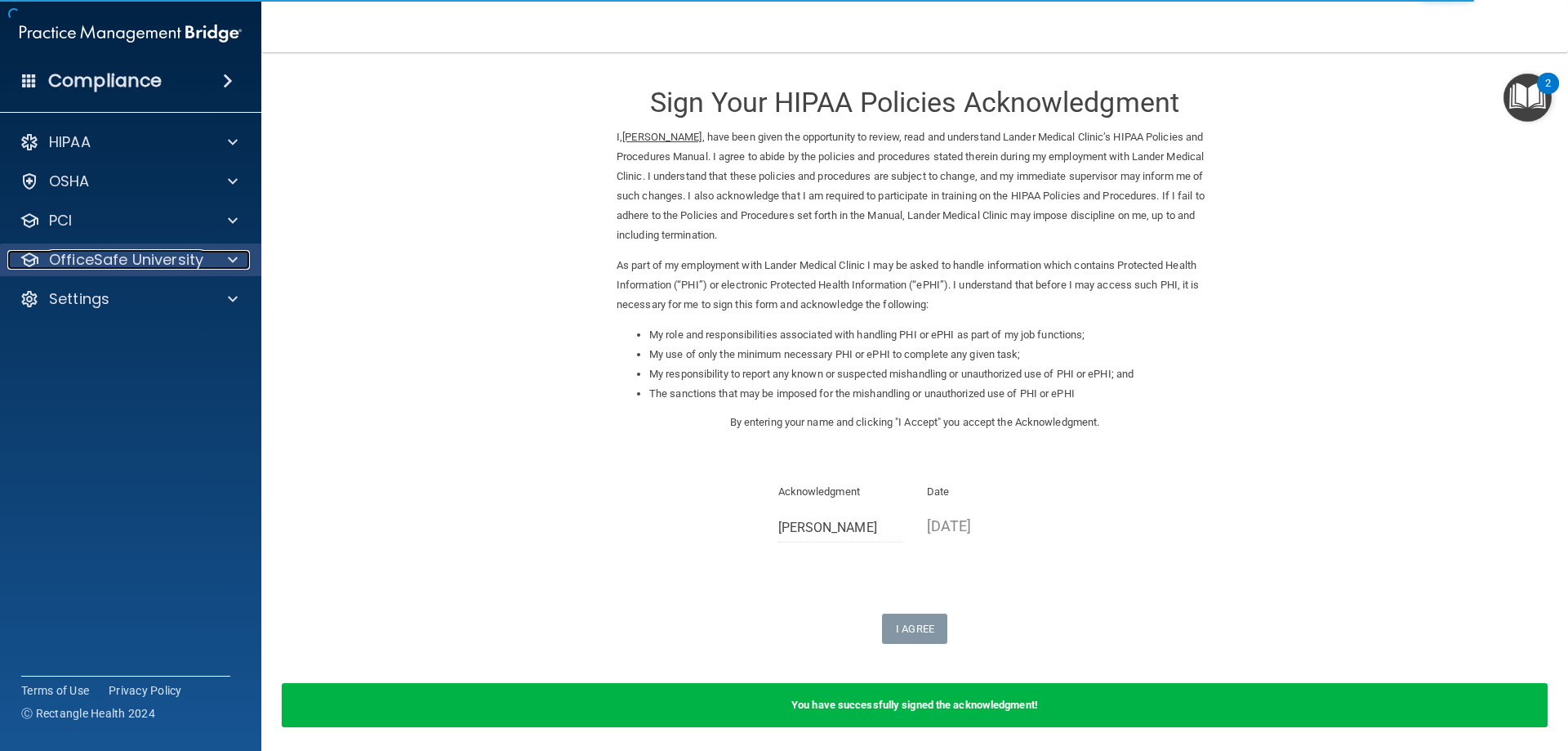
click at [233, 263] on span at bounding box center [232, 260] width 10 height 20
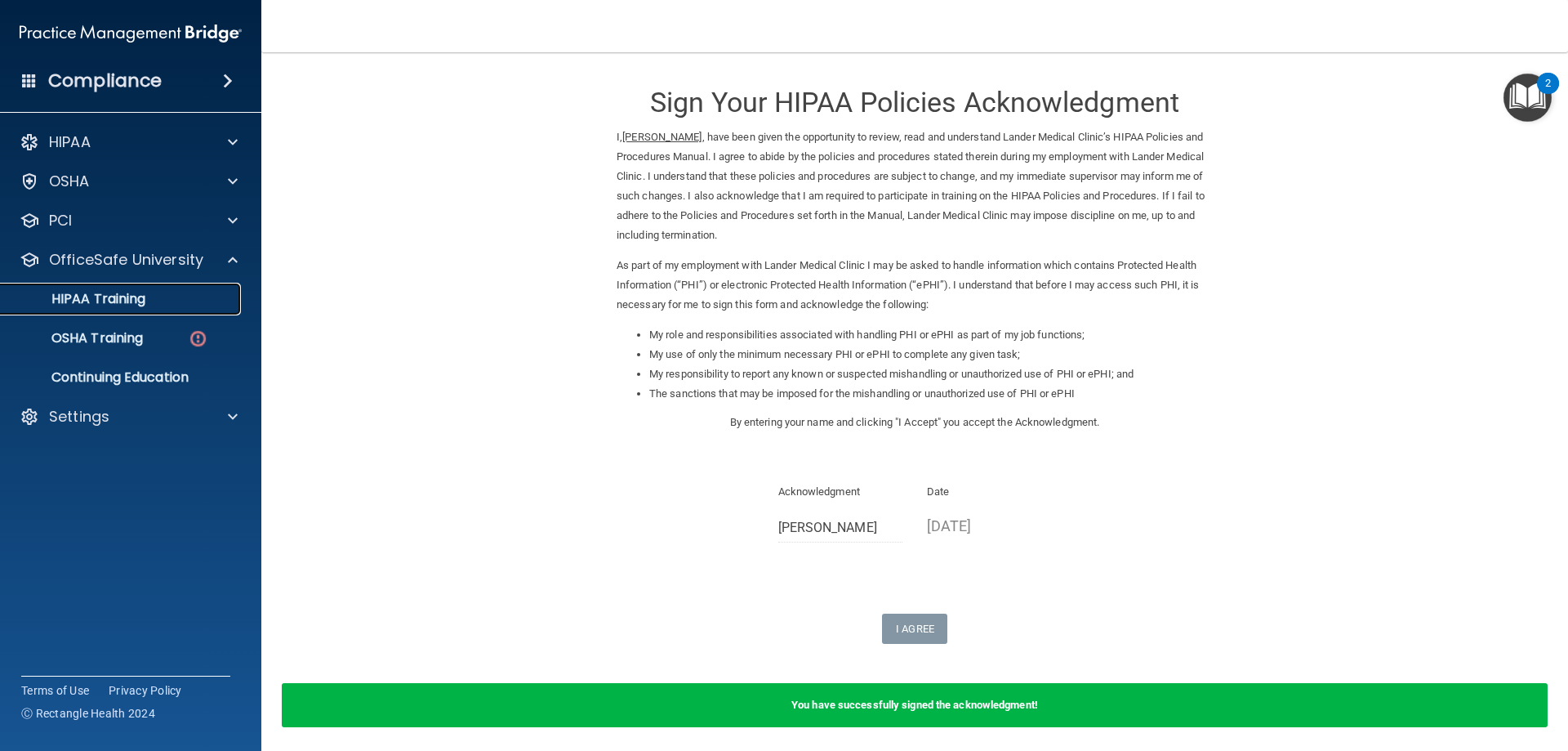
click at [152, 308] on link "HIPAA Training" at bounding box center [113, 299] width 257 height 33
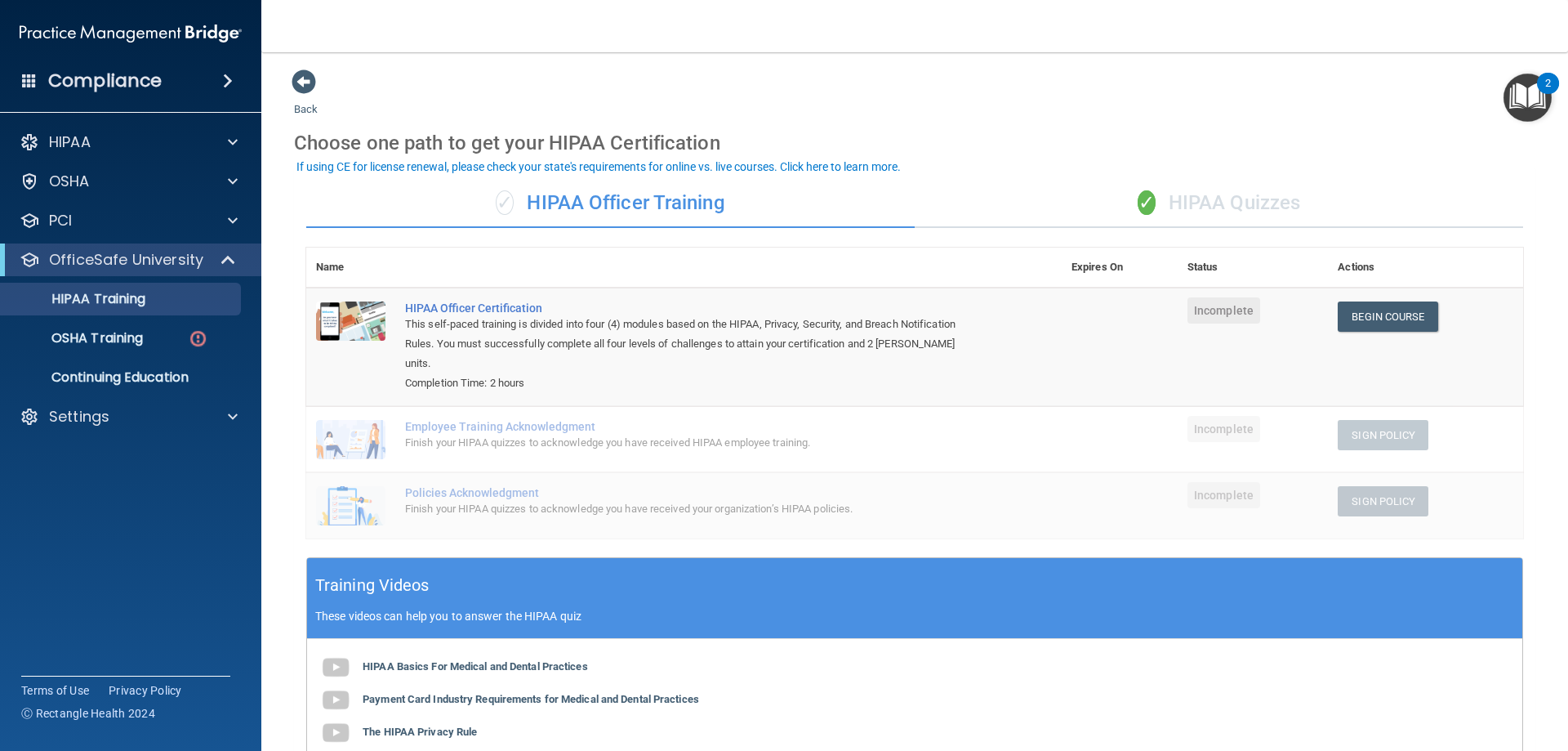
click at [1155, 206] on div "✓ HIPAA Quizzes" at bounding box center [1220, 203] width 609 height 49
